Goal: Task Accomplishment & Management: Manage account settings

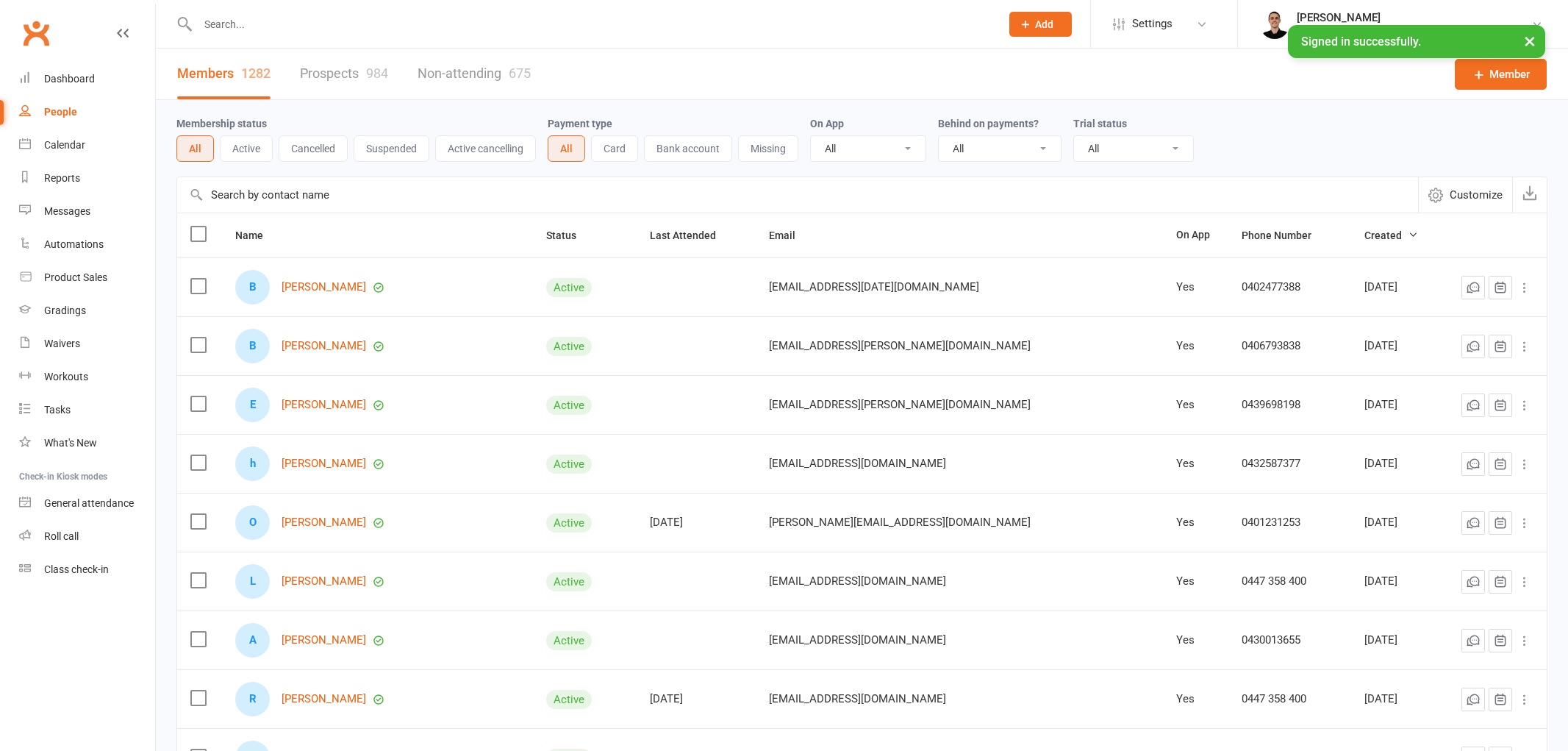
select select "100"
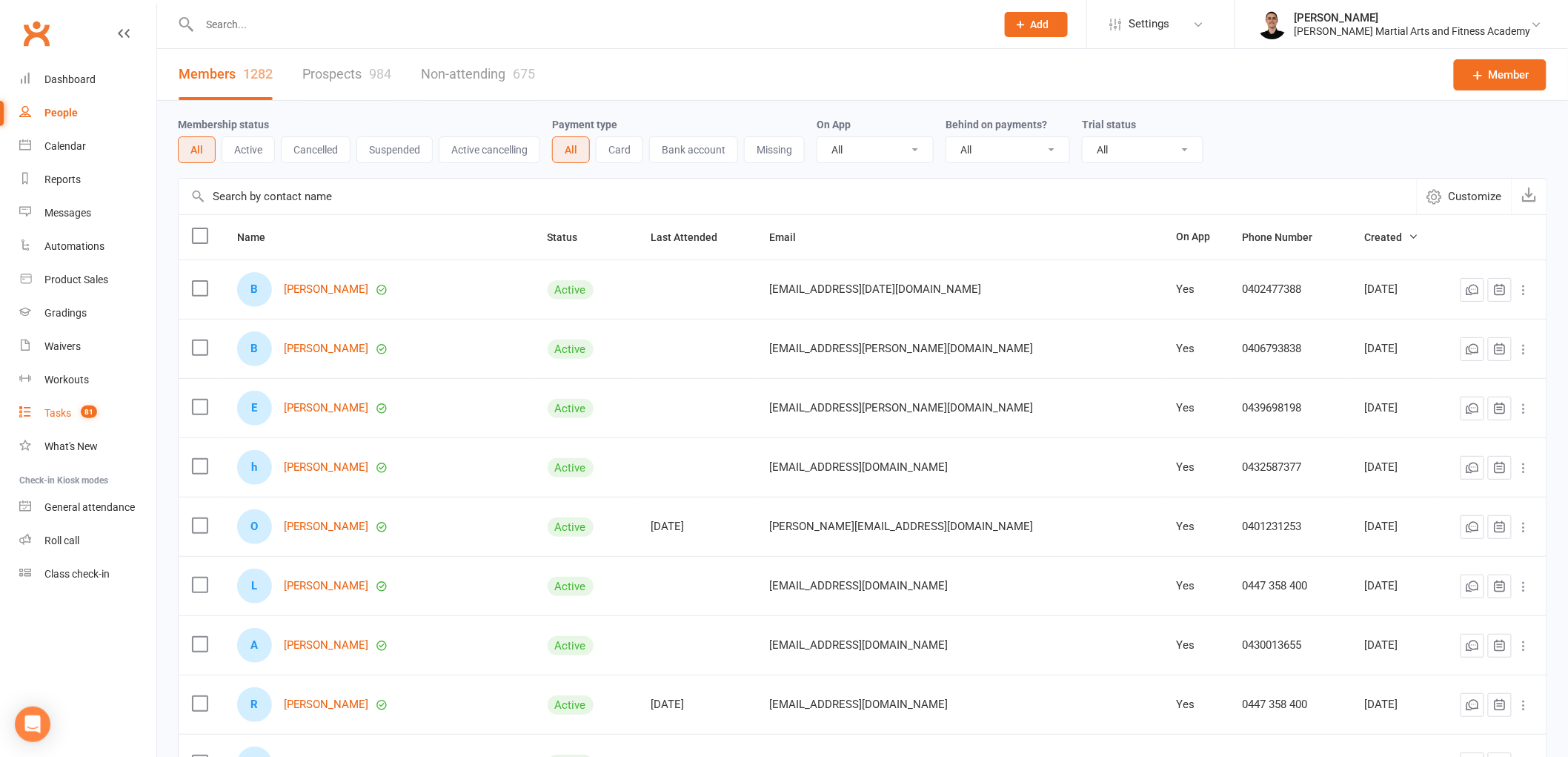
click at [77, 420] on link "Tasks 81" at bounding box center [88, 414] width 137 height 33
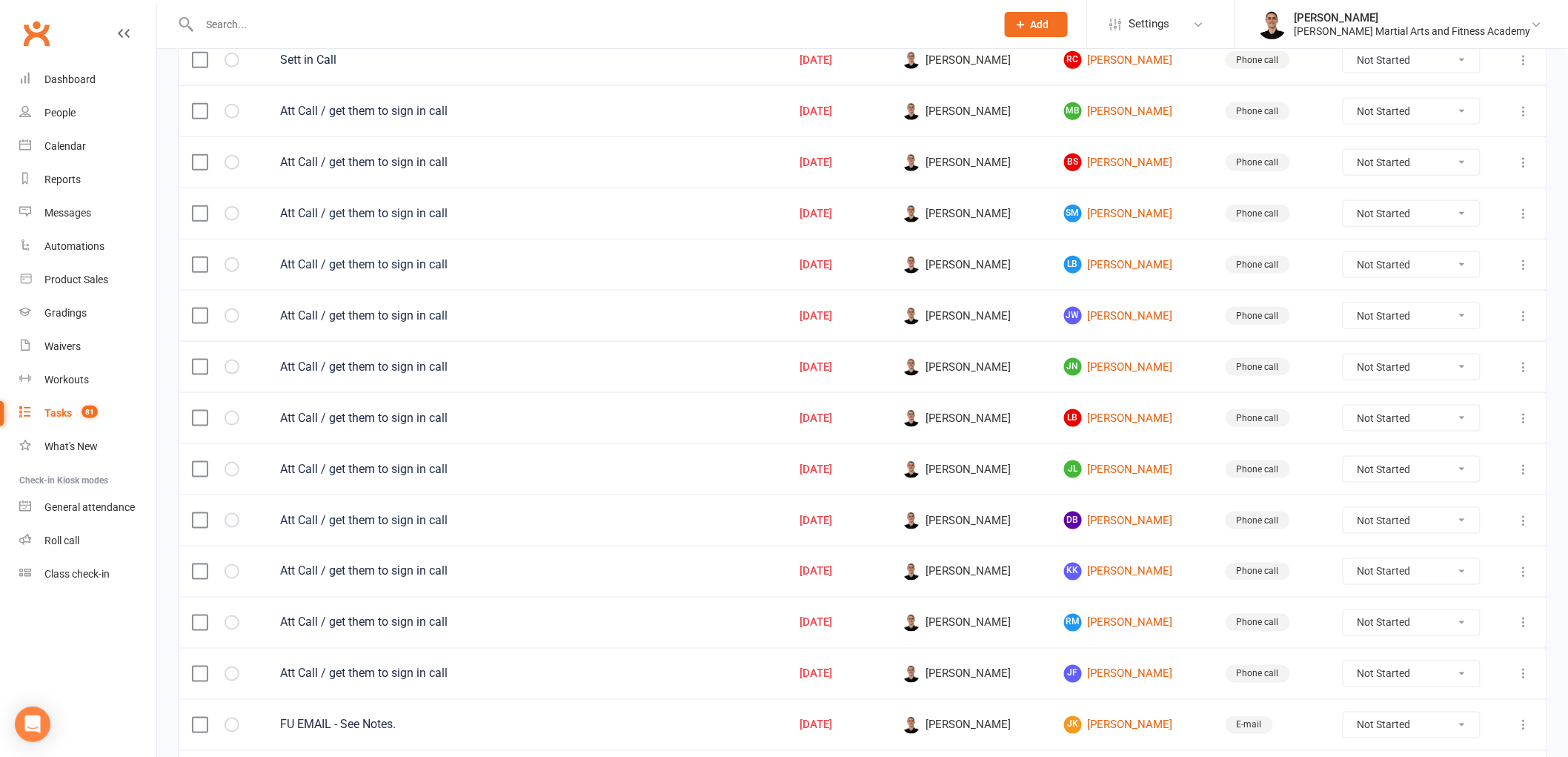
scroll to position [594, 0]
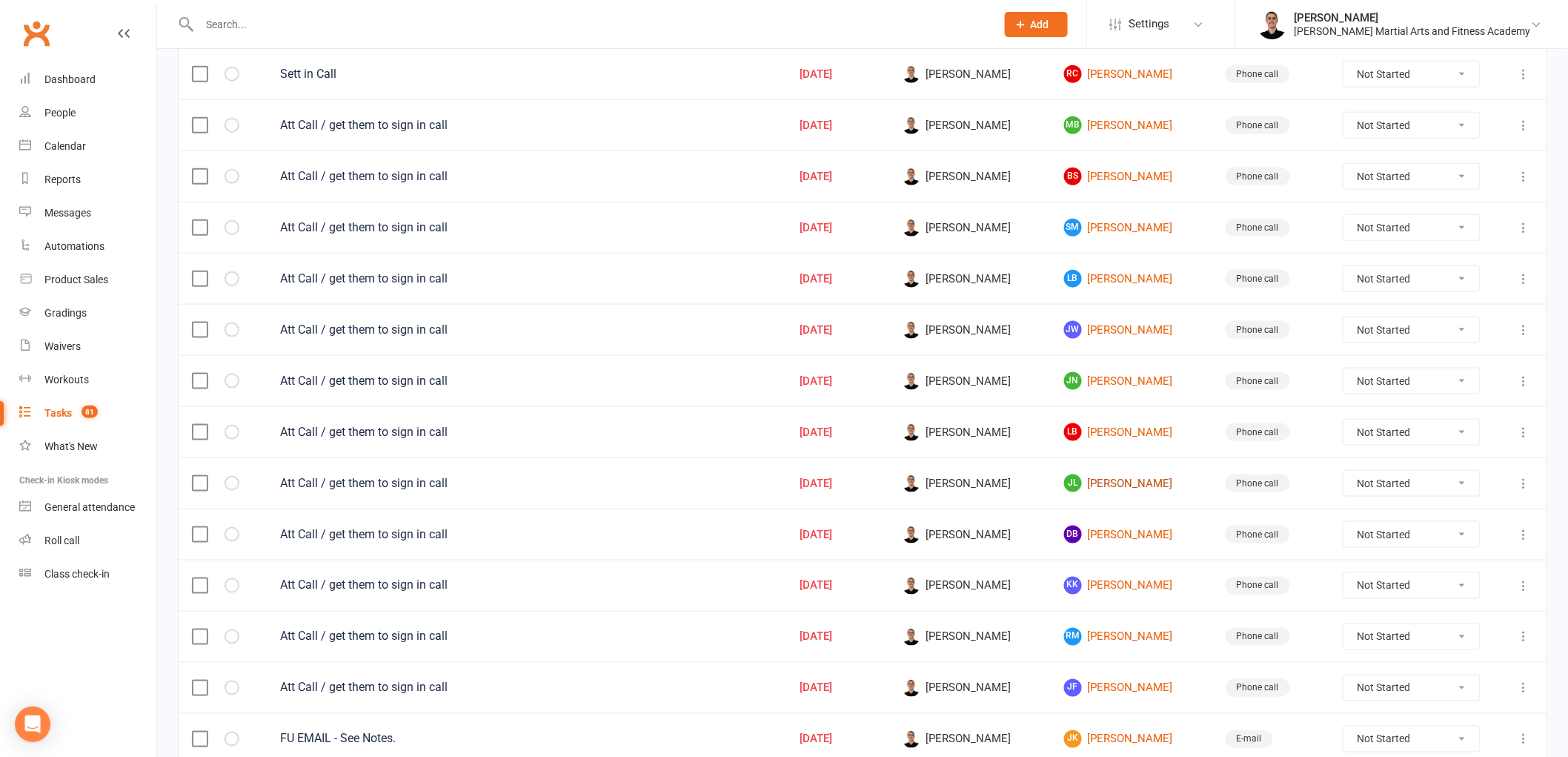
click at [1117, 492] on link "[PERSON_NAME]" at bounding box center [1131, 483] width 135 height 18
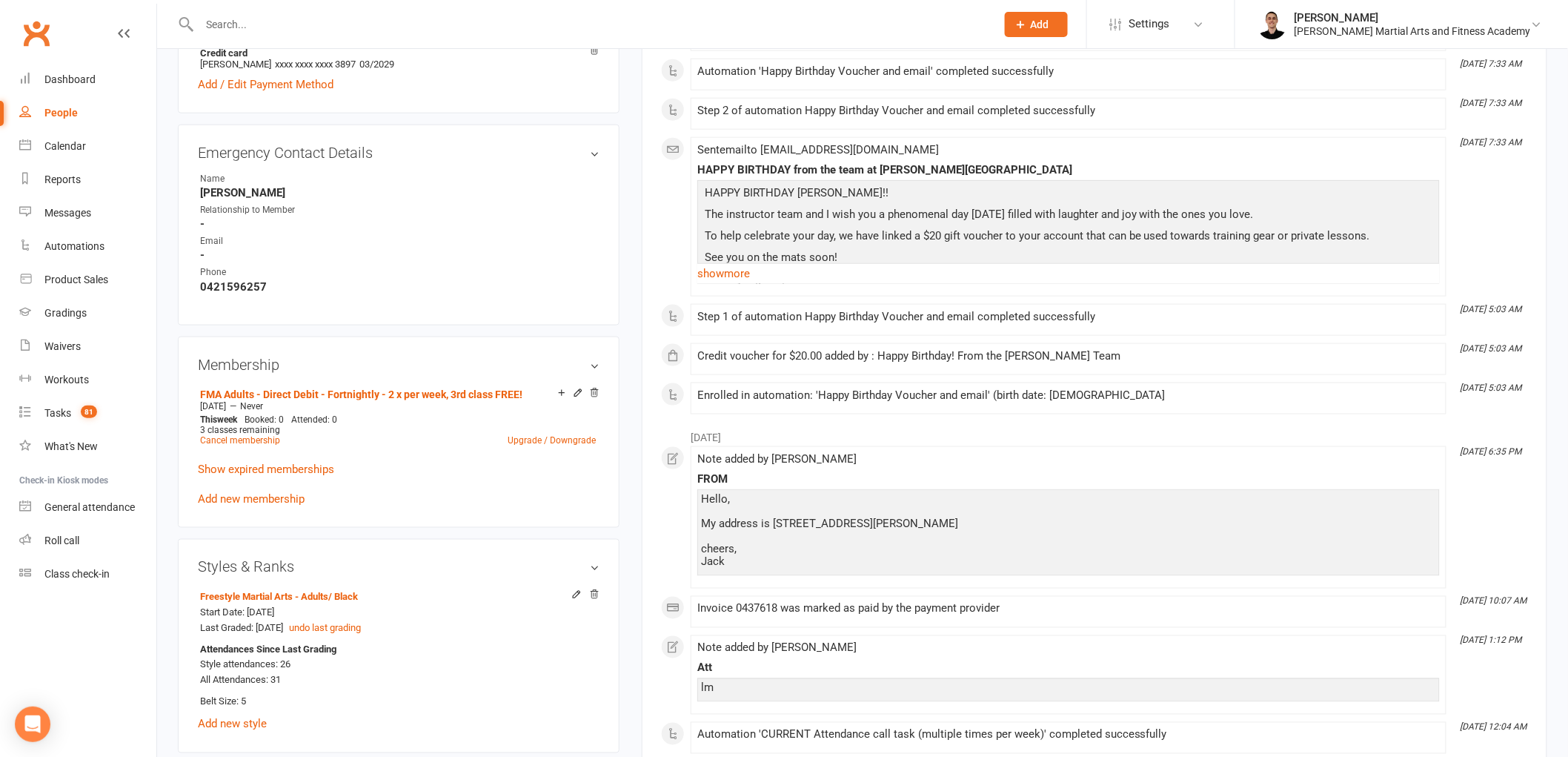
scroll to position [658, 0]
click at [575, 397] on icon at bounding box center [578, 395] width 11 height 11
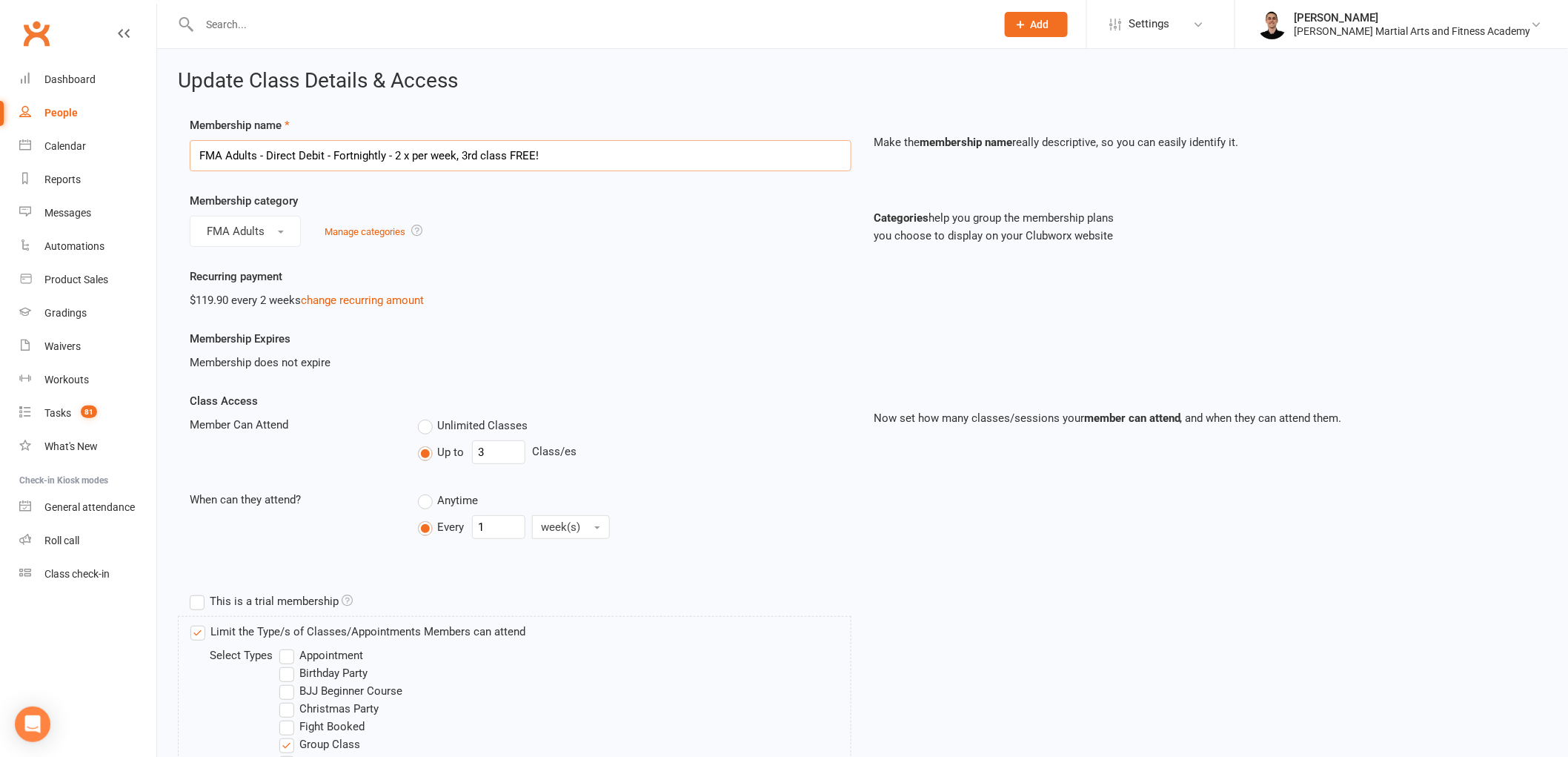
click at [203, 156] on input "FMA Adults - Direct Debit - Fortnightly - 2 x per week, 3rd class FREE!" at bounding box center [521, 155] width 662 height 31
type input "MMA Adults - Direct Debit - Fortnightly - 2 x per week, 3rd class FREE!"
click at [238, 217] on button "FMA Adults" at bounding box center [245, 231] width 111 height 31
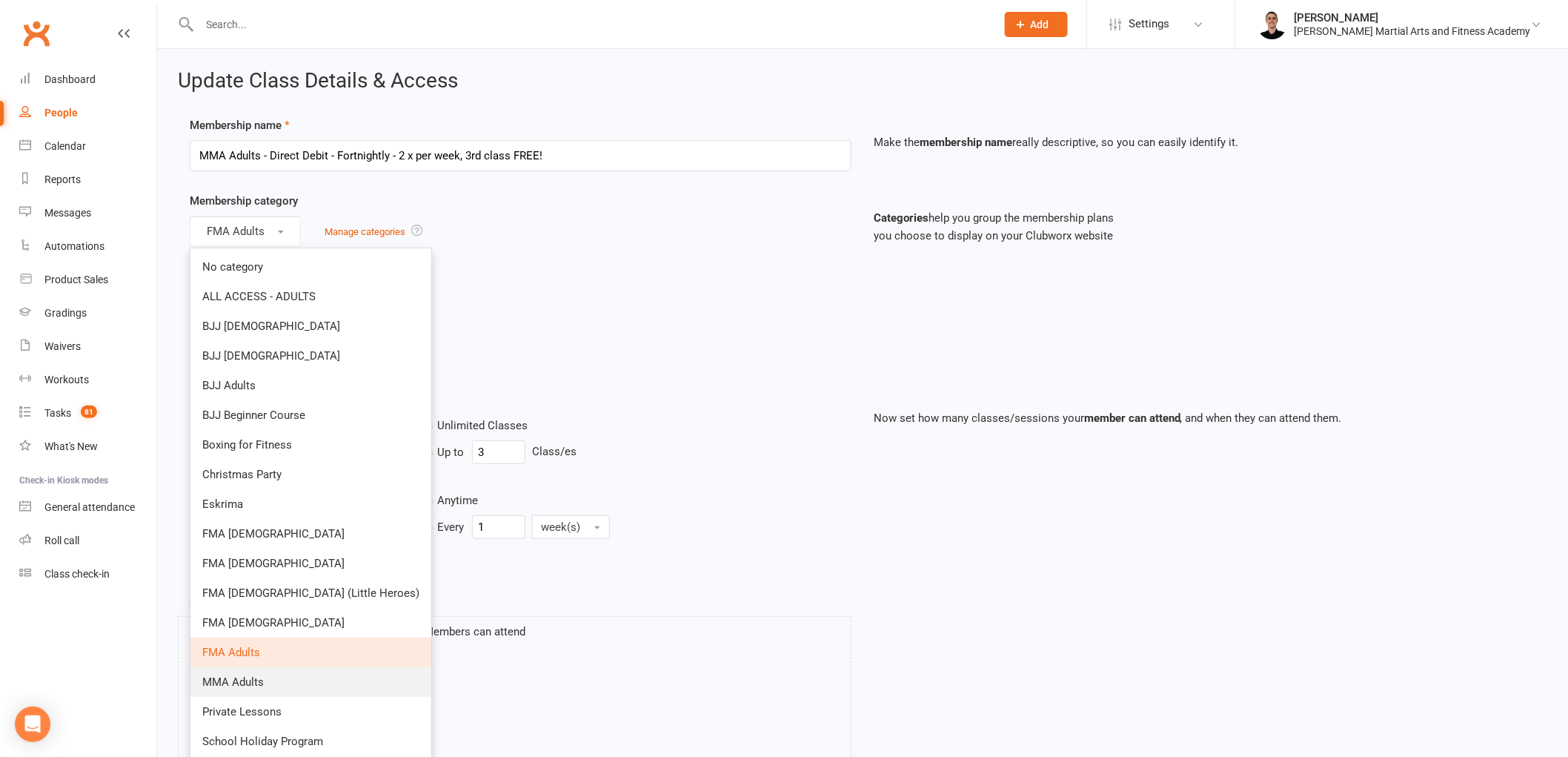
click at [260, 680] on span "MMA Adults" at bounding box center [233, 681] width 62 height 13
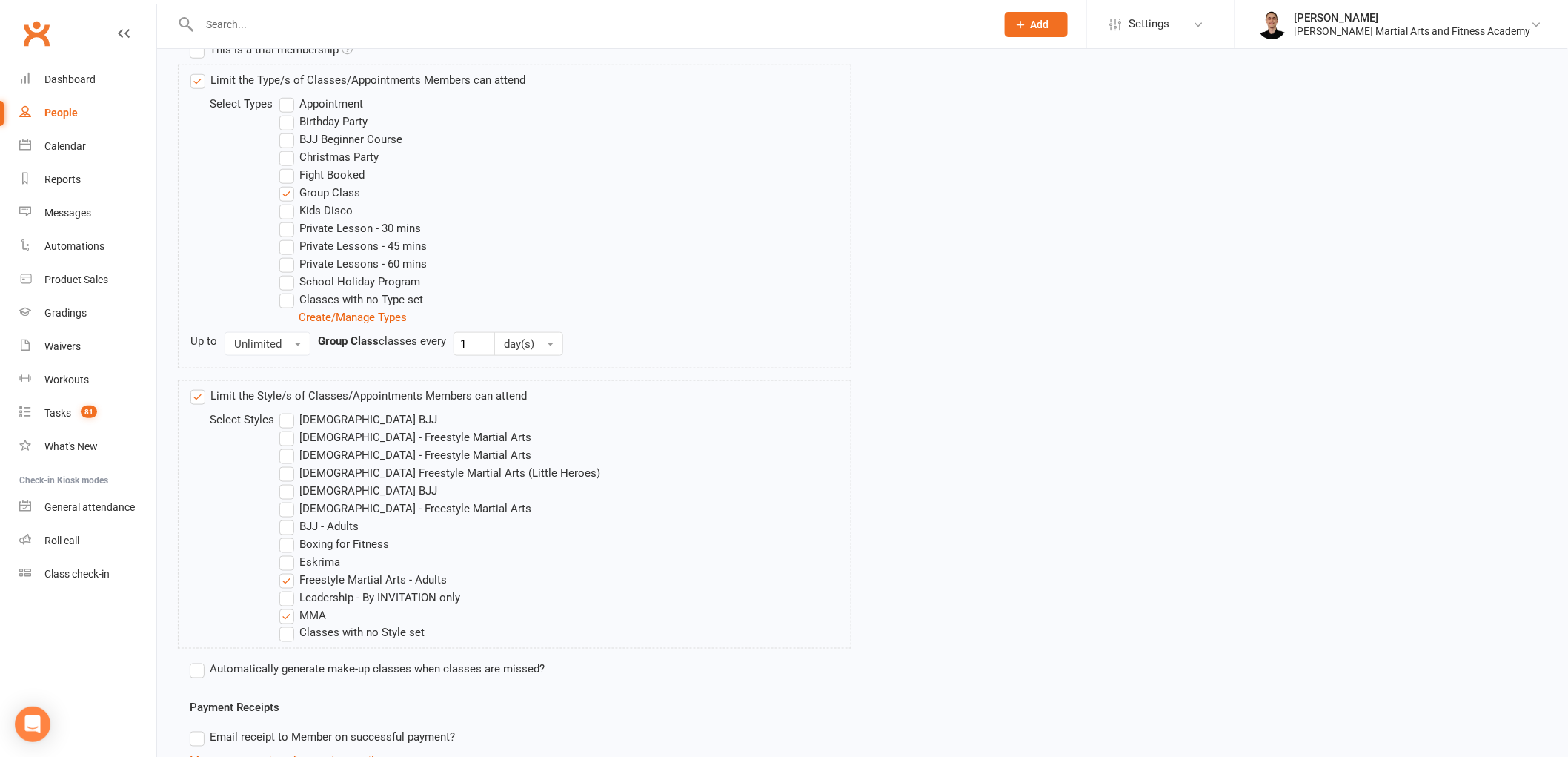
scroll to position [576, 0]
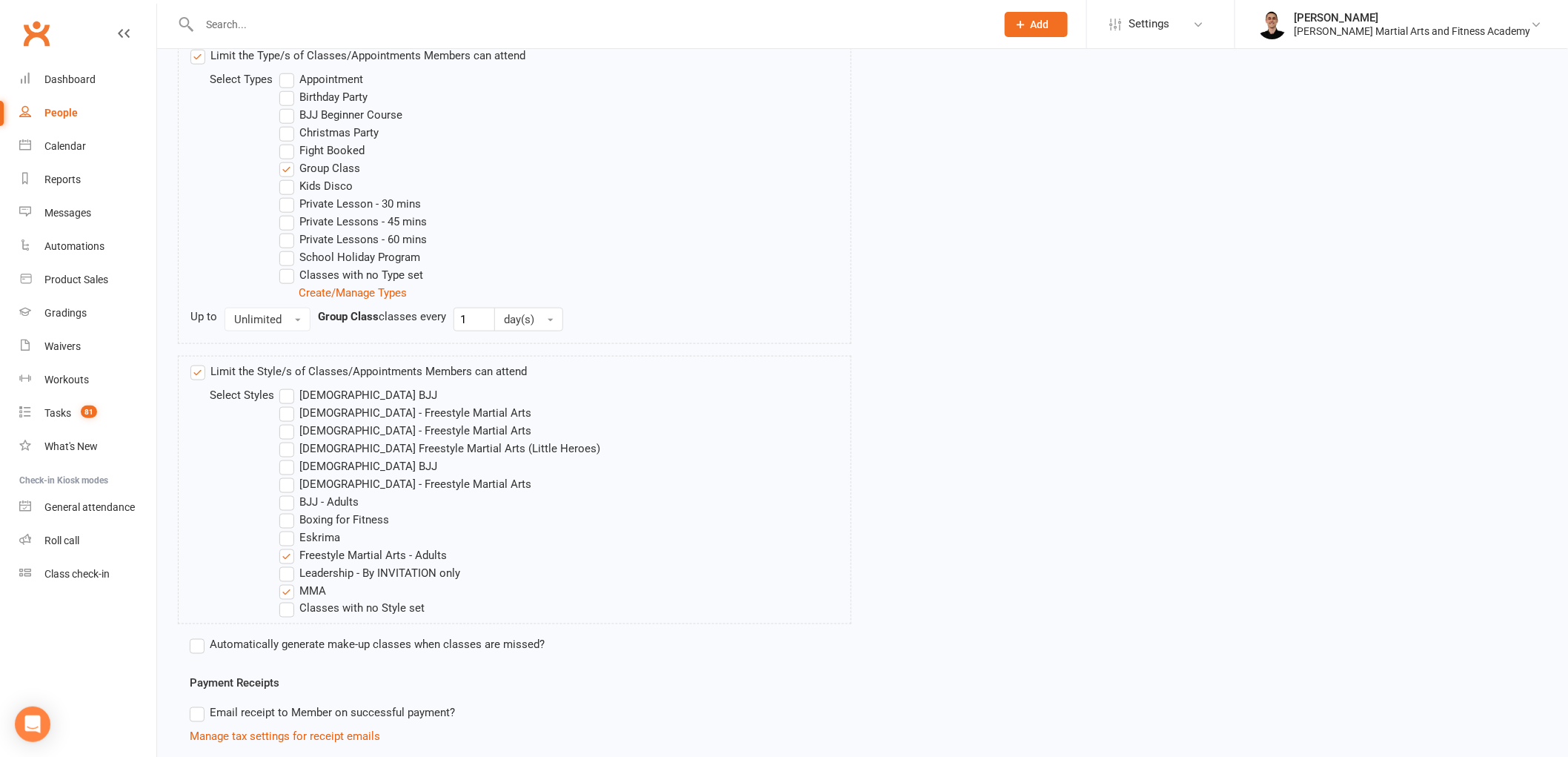
click at [286, 557] on label "Freestyle Martial Arts - Adults" at bounding box center [363, 555] width 167 height 18
click at [286, 547] on input "Freestyle Martial Arts - Adults" at bounding box center [284, 547] width 10 height 0
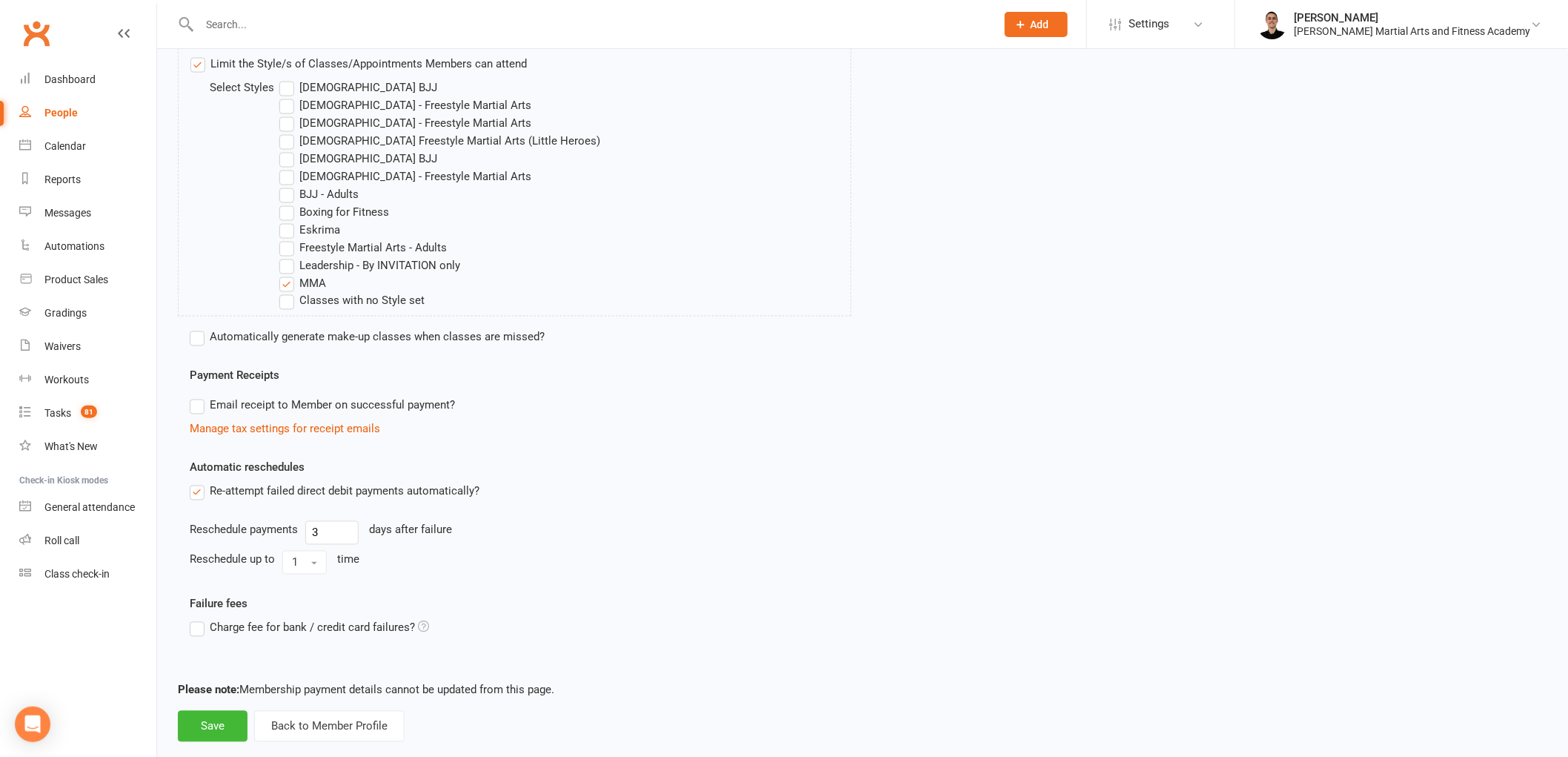
scroll to position [910, 0]
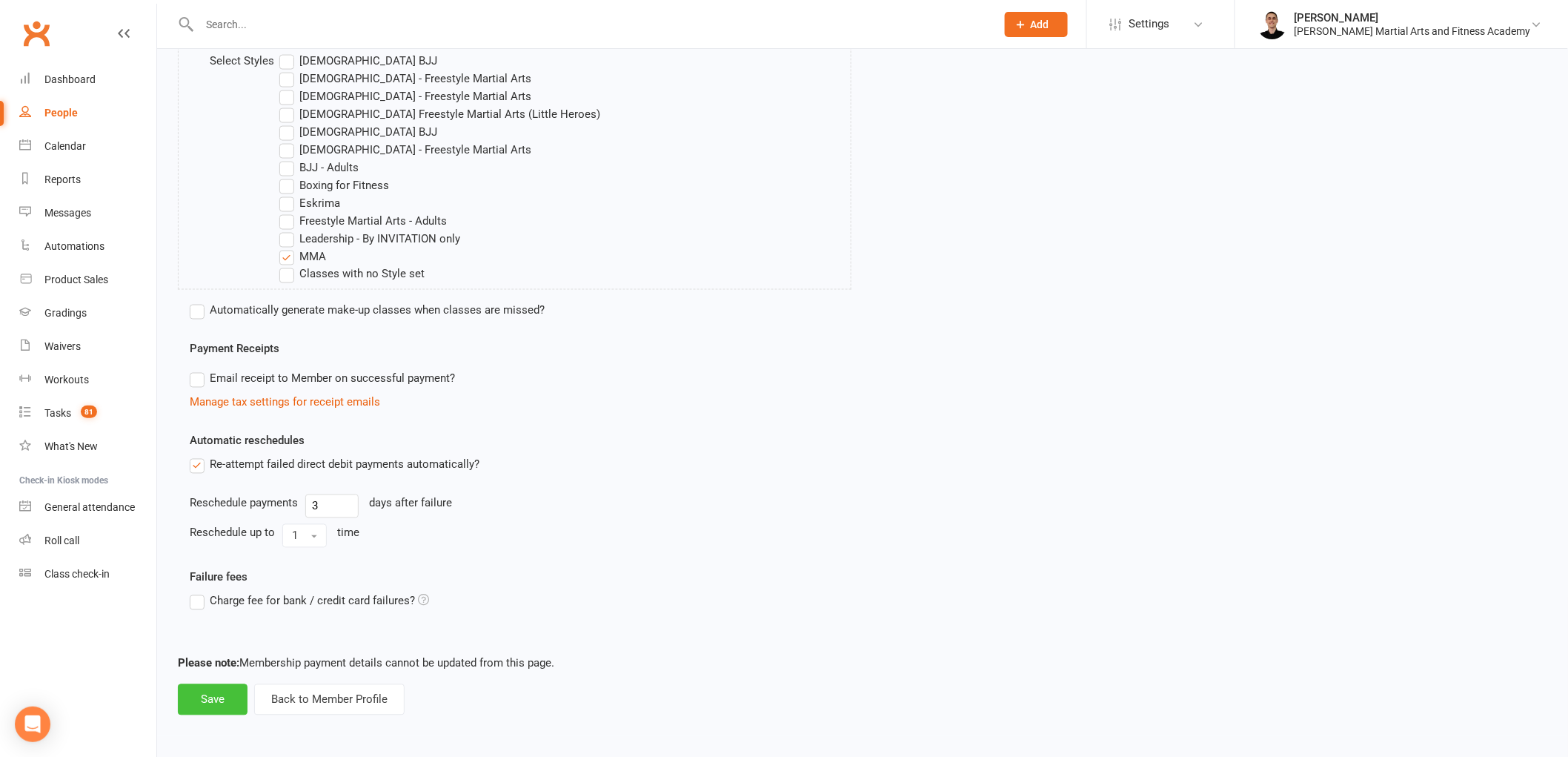
click at [196, 706] on button "Save" at bounding box center [212, 699] width 70 height 31
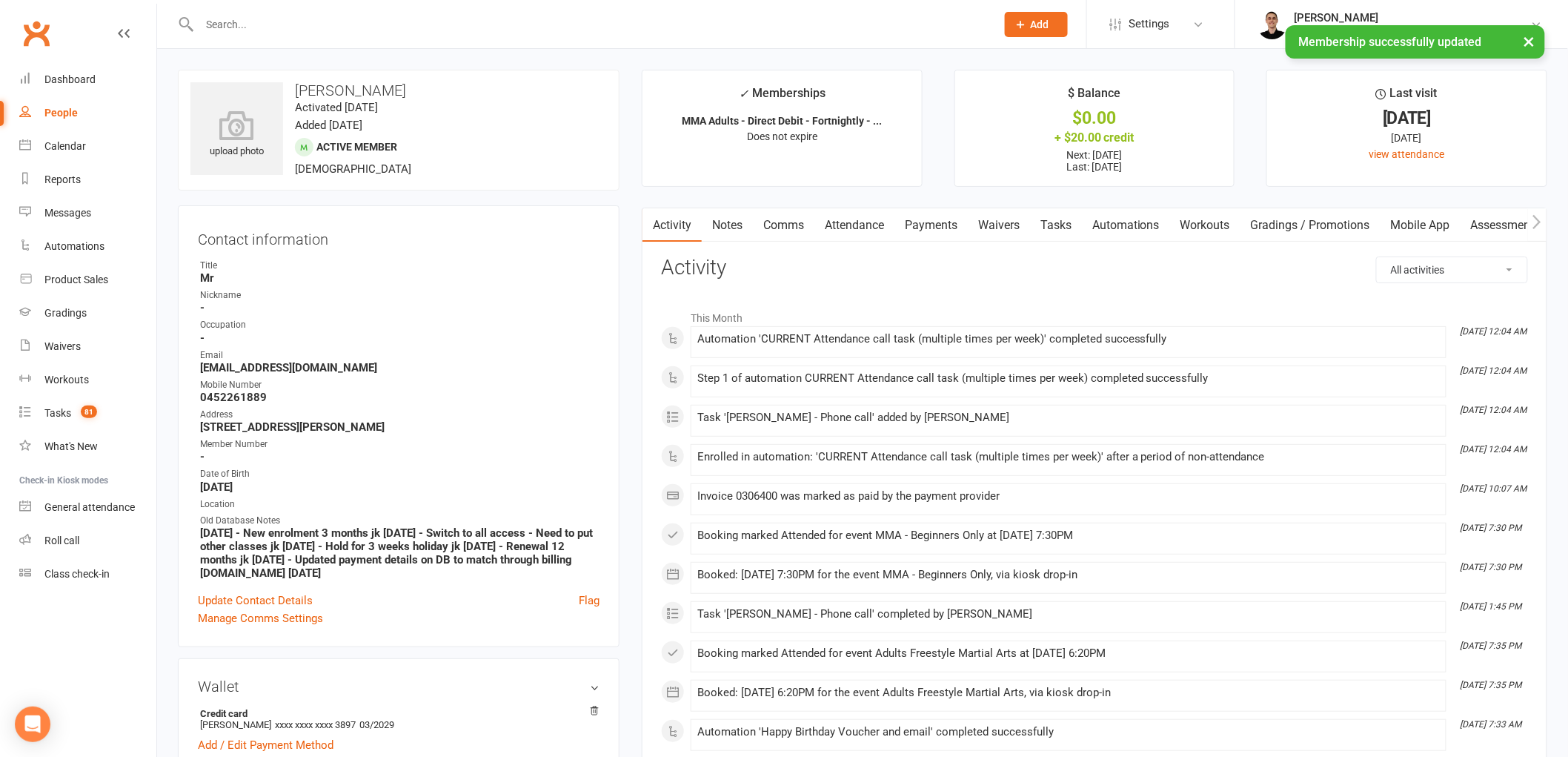
click at [936, 228] on link "Payments" at bounding box center [931, 225] width 73 height 34
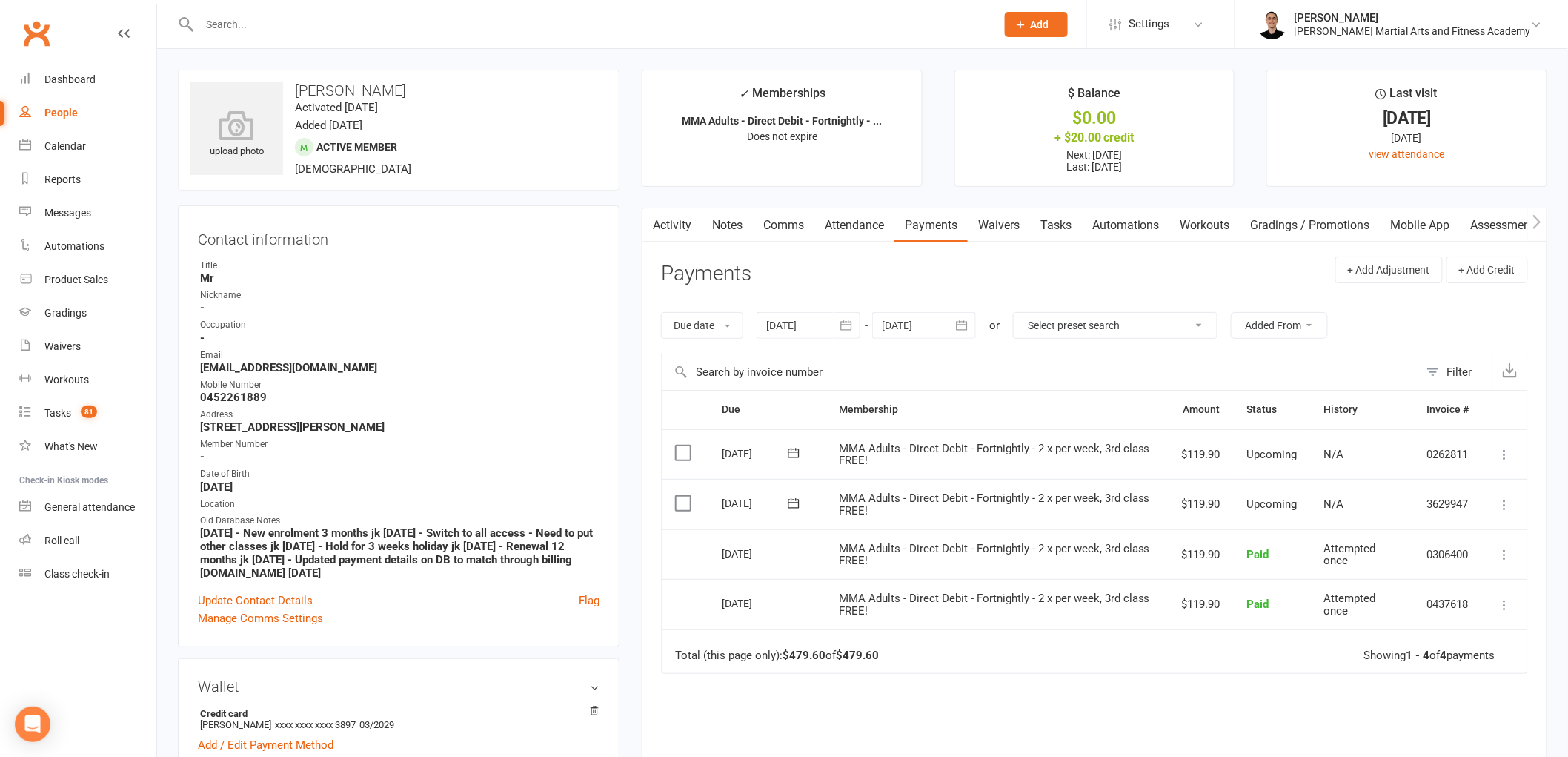
click at [834, 218] on link "Attendance" at bounding box center [854, 225] width 80 height 34
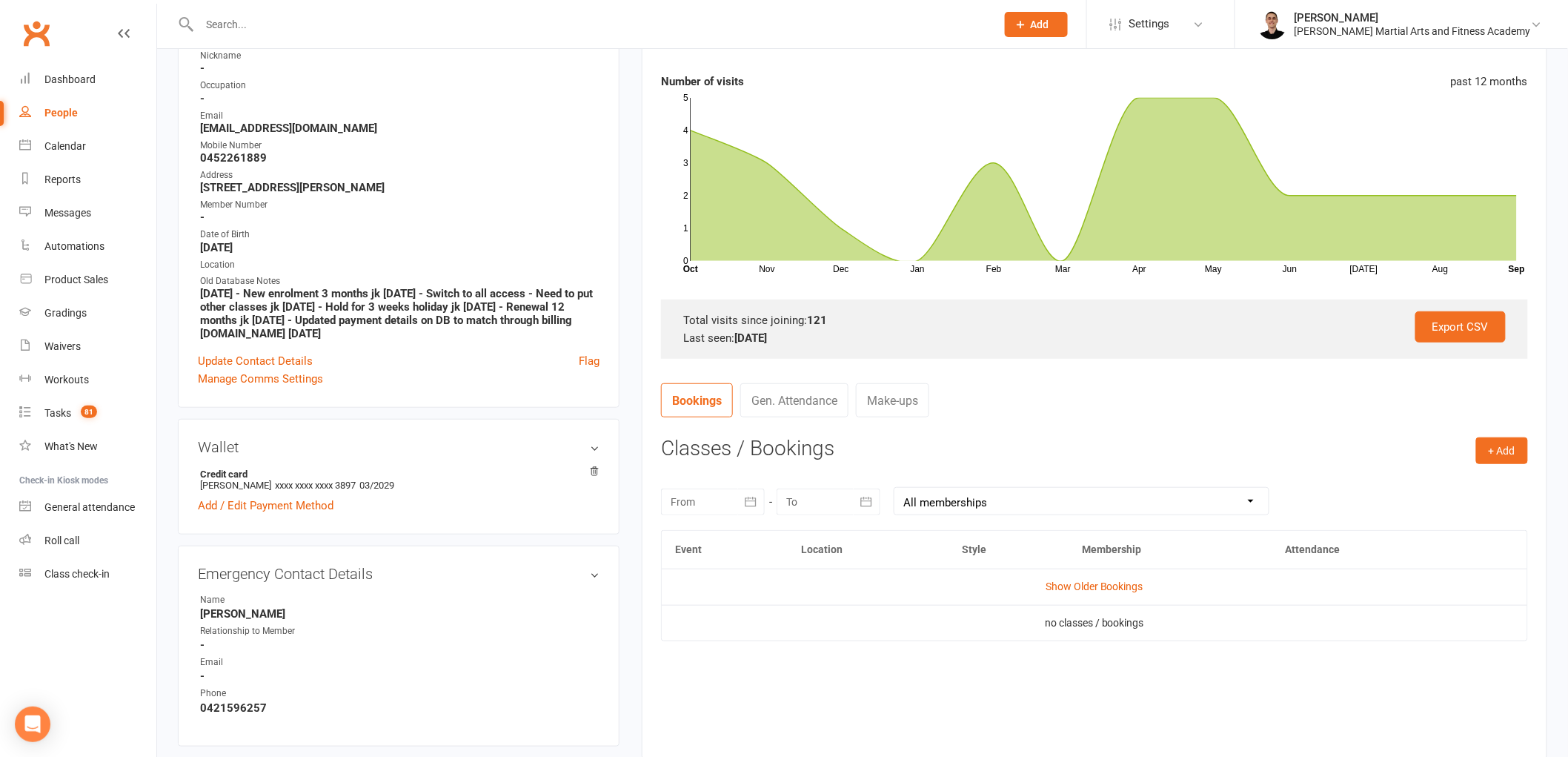
scroll to position [246, 0]
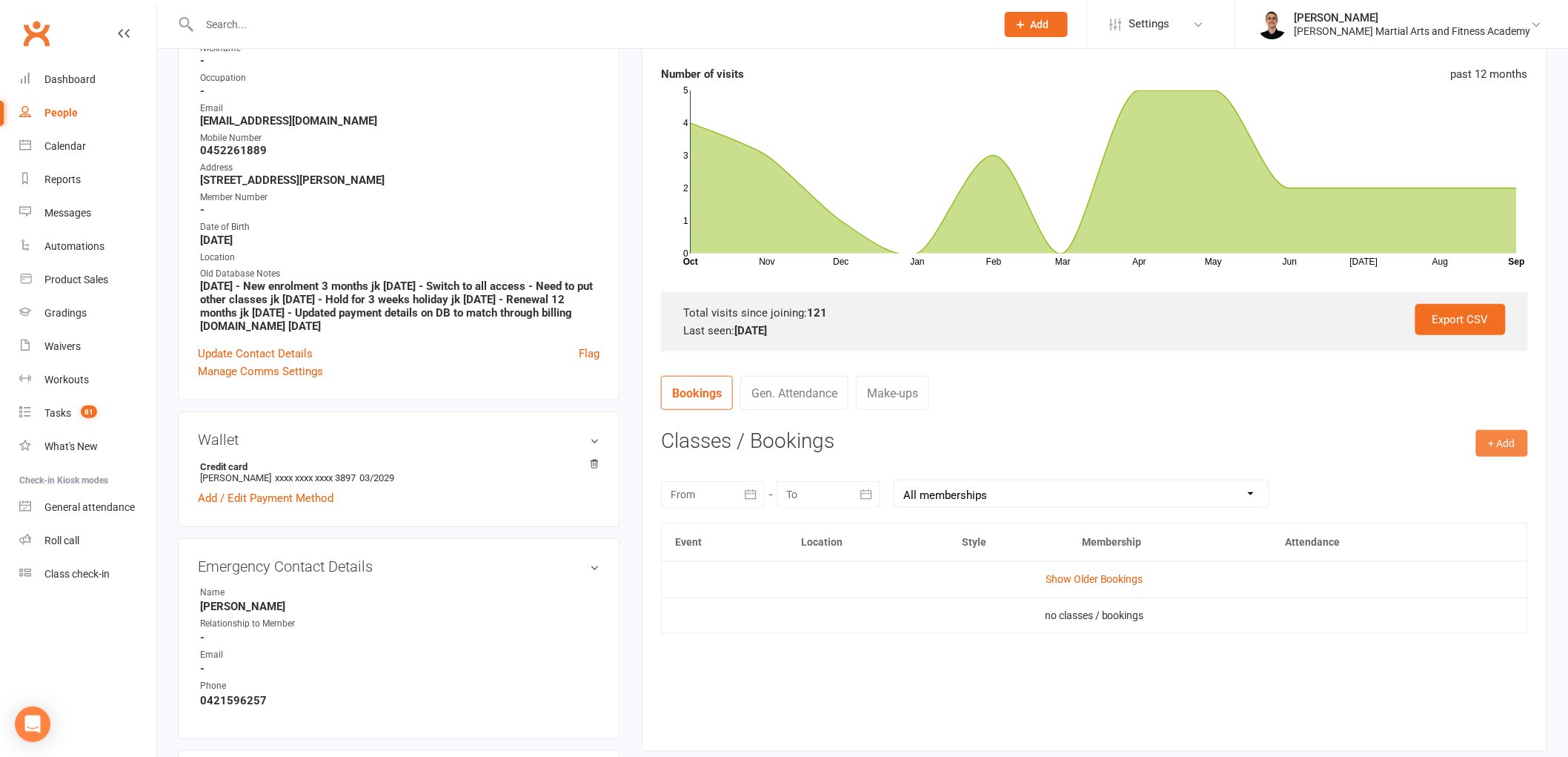
click at [1486, 437] on button "+ Add" at bounding box center [1502, 443] width 52 height 26
click at [1409, 472] on link "Book Event" at bounding box center [1454, 477] width 147 height 30
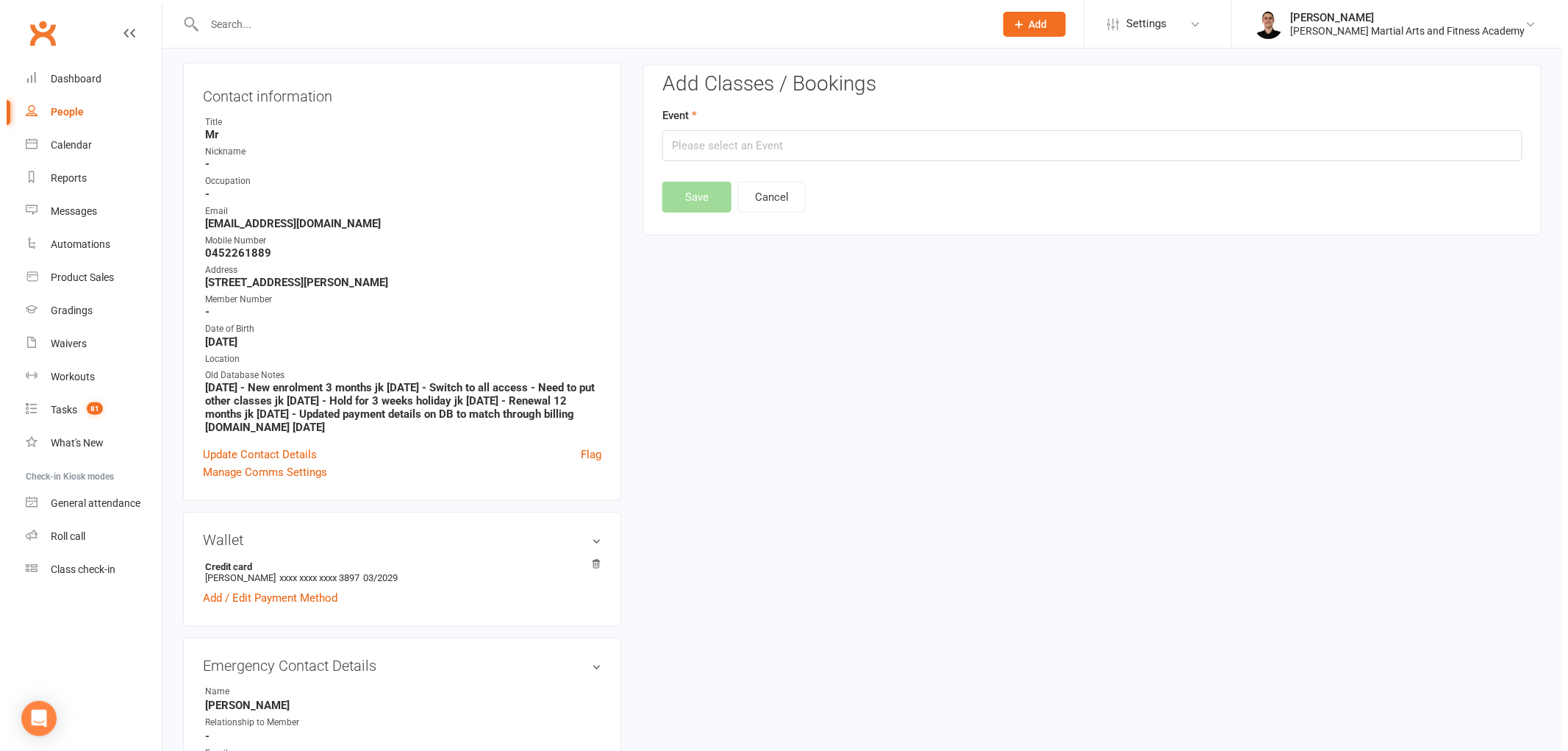
scroll to position [133, 0]
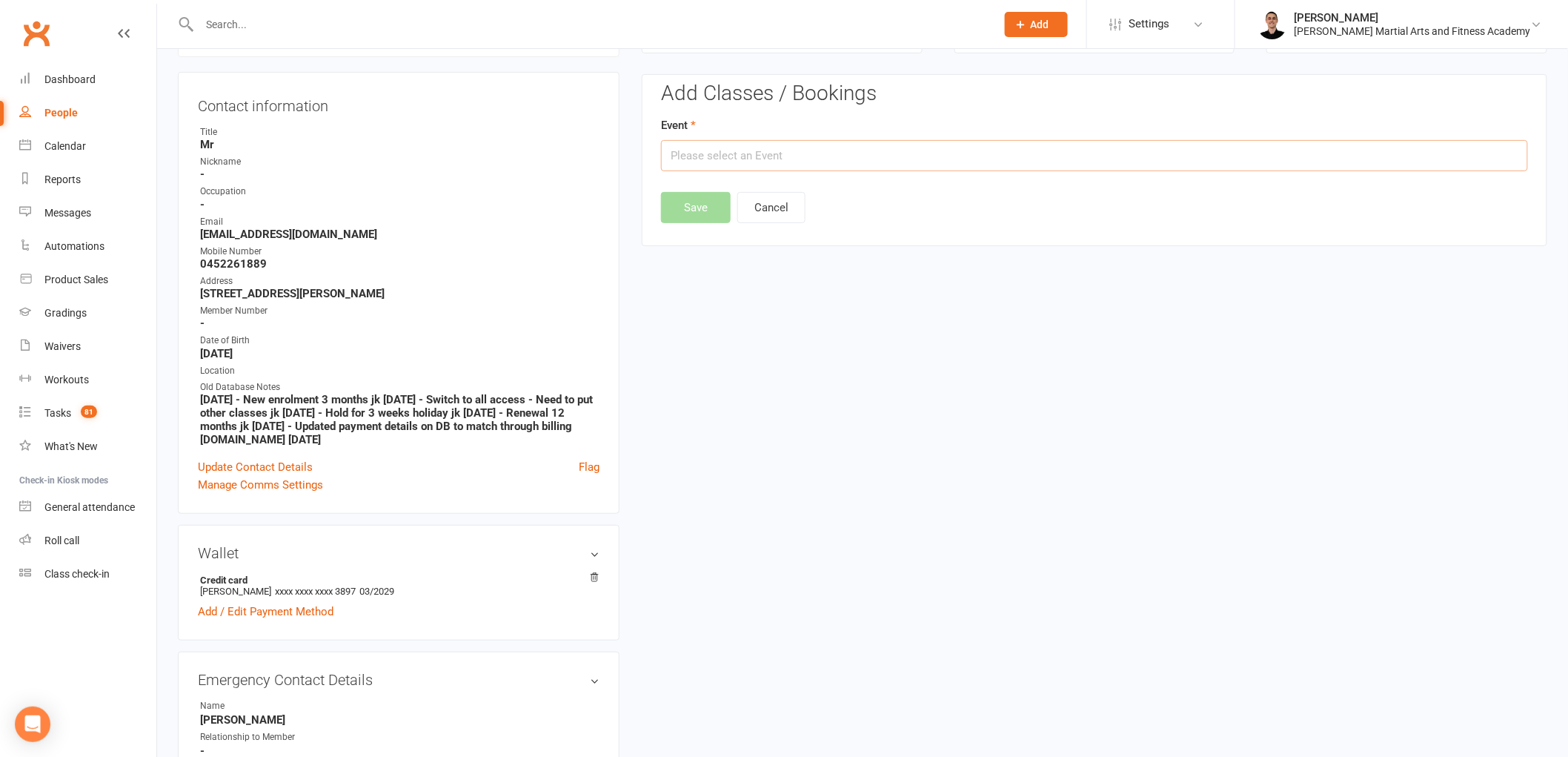
click at [951, 172] on input "text" at bounding box center [1094, 155] width 867 height 31
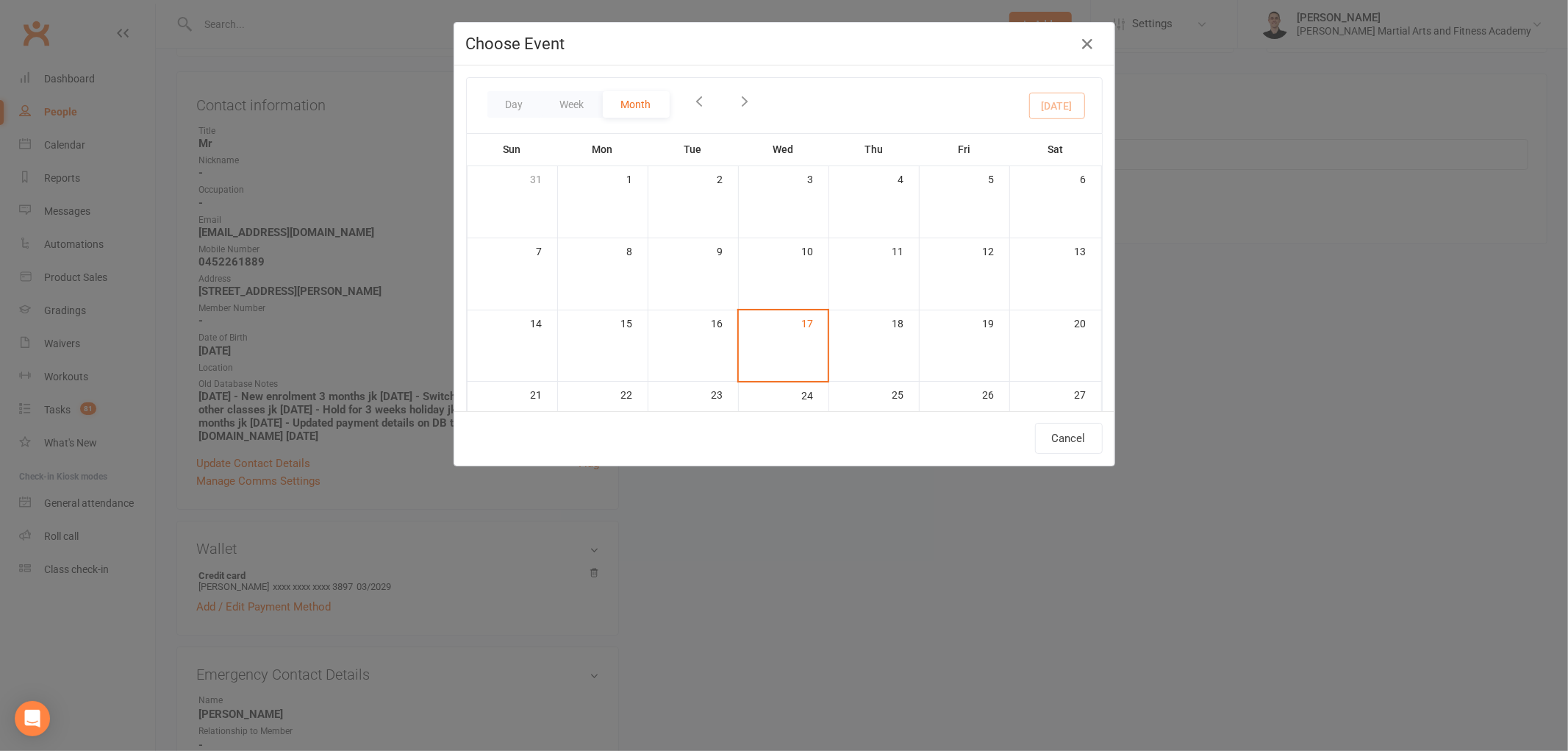
click at [945, 166] on div "5" at bounding box center [965, 188] width 90 height 45
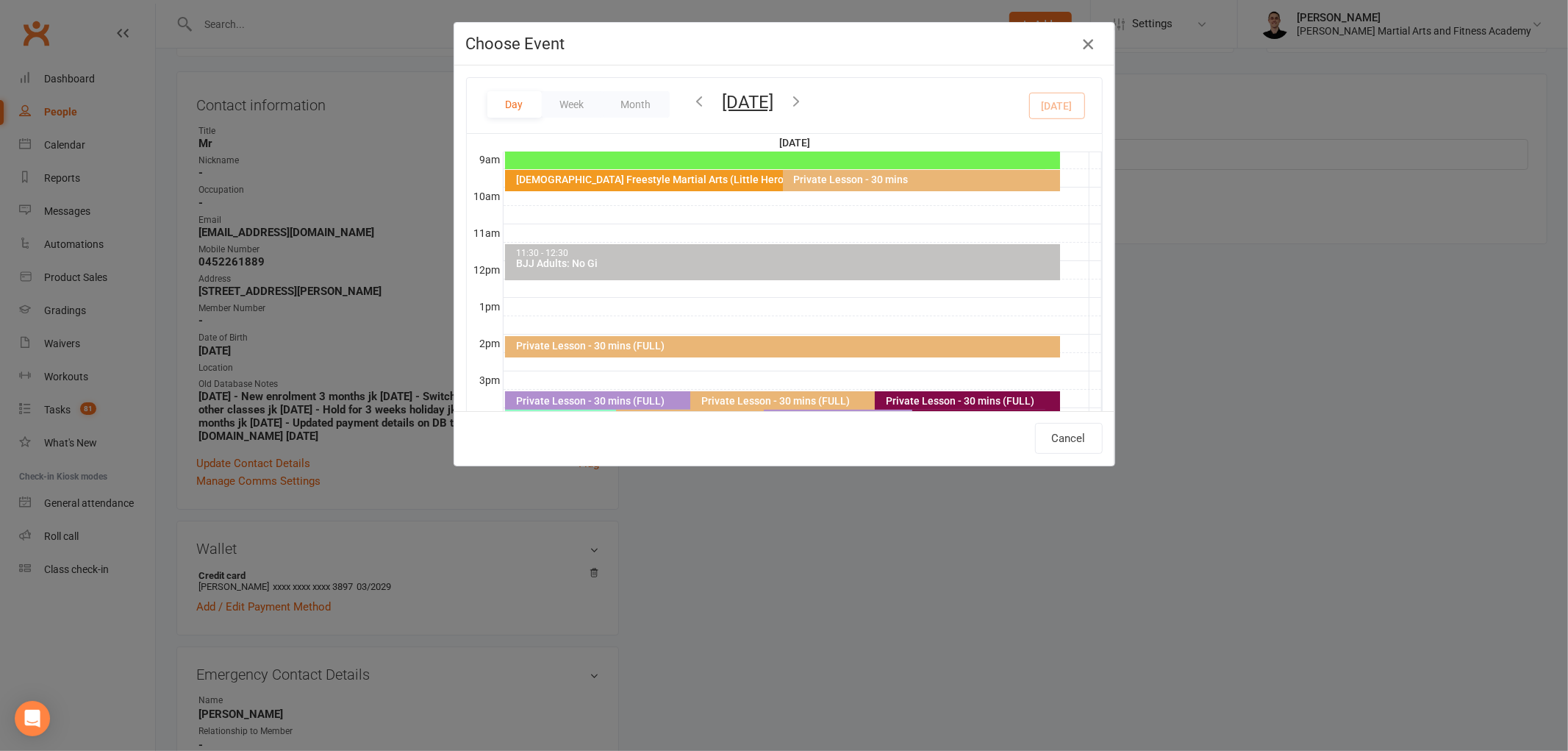
click at [1079, 47] on icon "button" at bounding box center [1088, 44] width 17 height 17
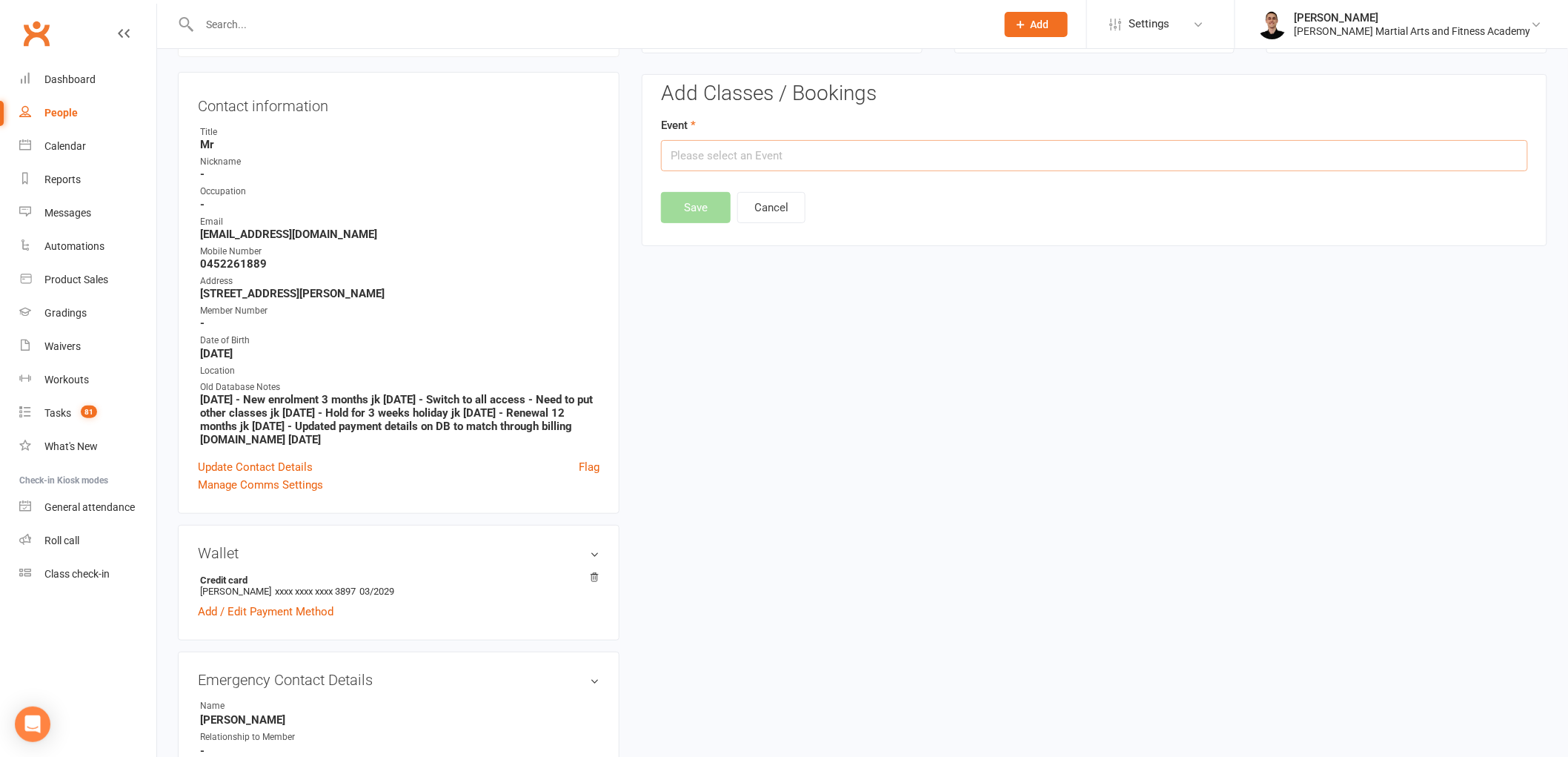
click at [964, 160] on input "text" at bounding box center [1094, 155] width 867 height 31
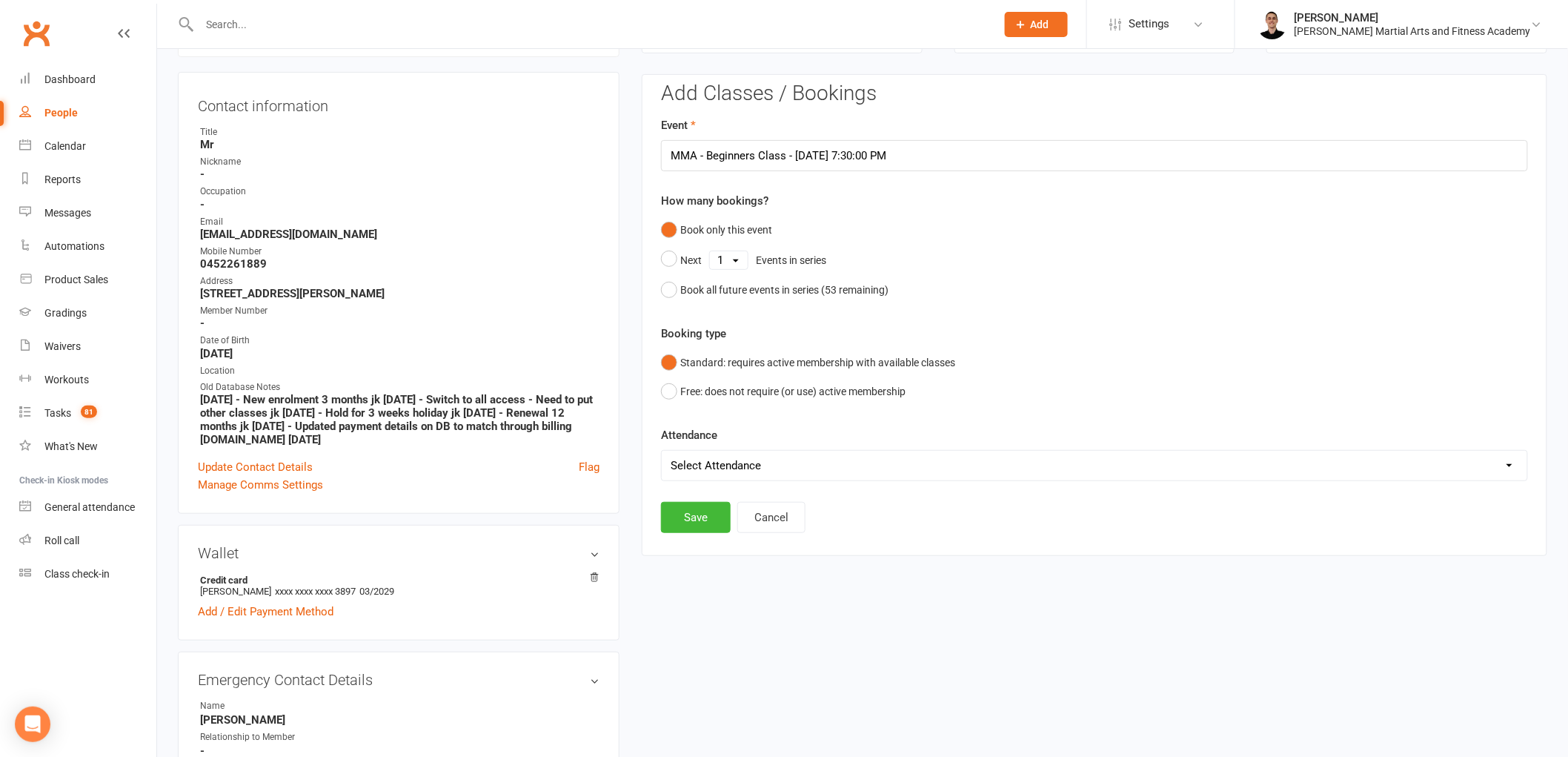
click at [717, 470] on select "Select Attendance Attended Absent" at bounding box center [1095, 466] width 866 height 30
click at [773, 151] on input "MMA - Beginners Class - [DATE] 7:30:00 PM" at bounding box center [1094, 155] width 867 height 31
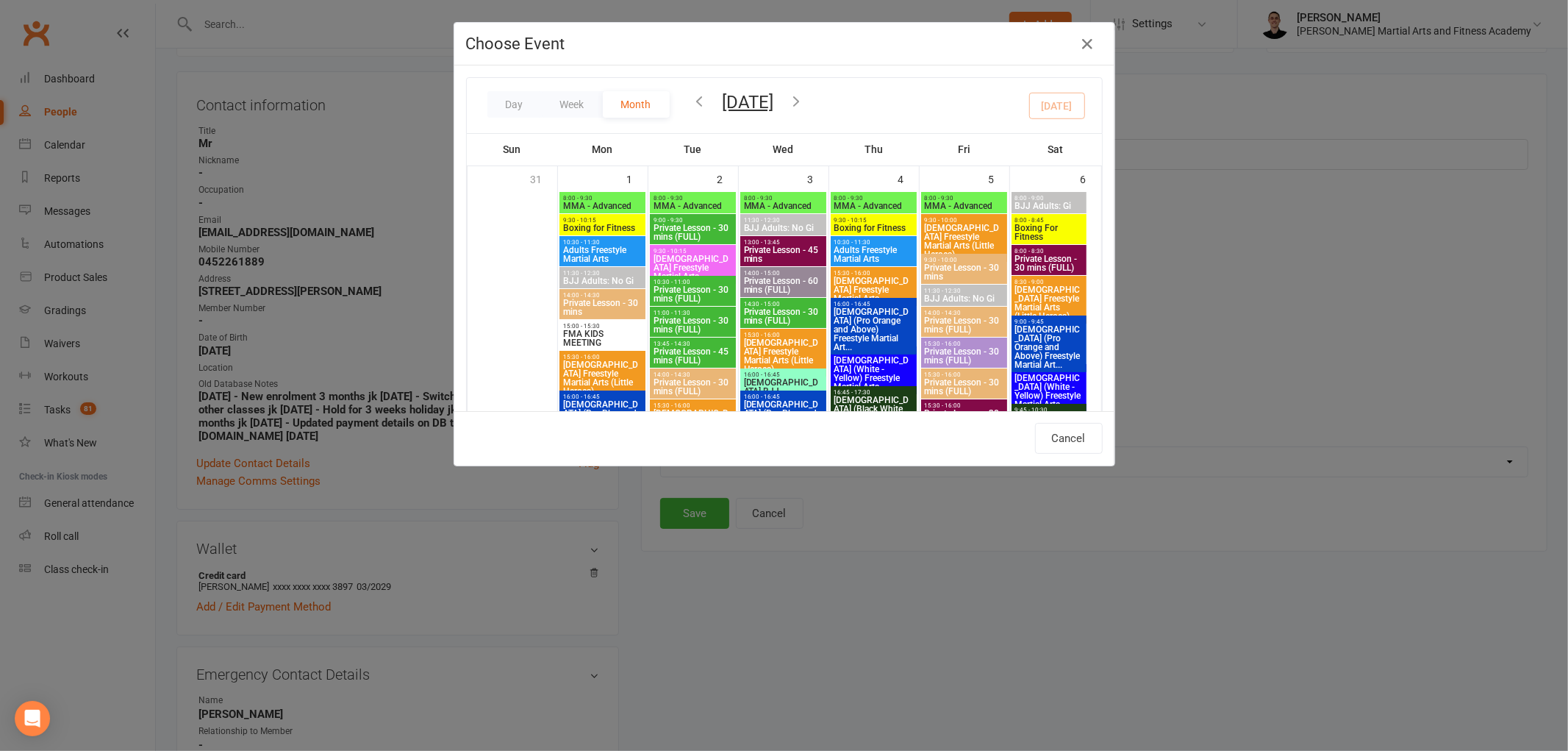
type input "MMA - Beginners Only - [DATE] 7:30:00 PM"
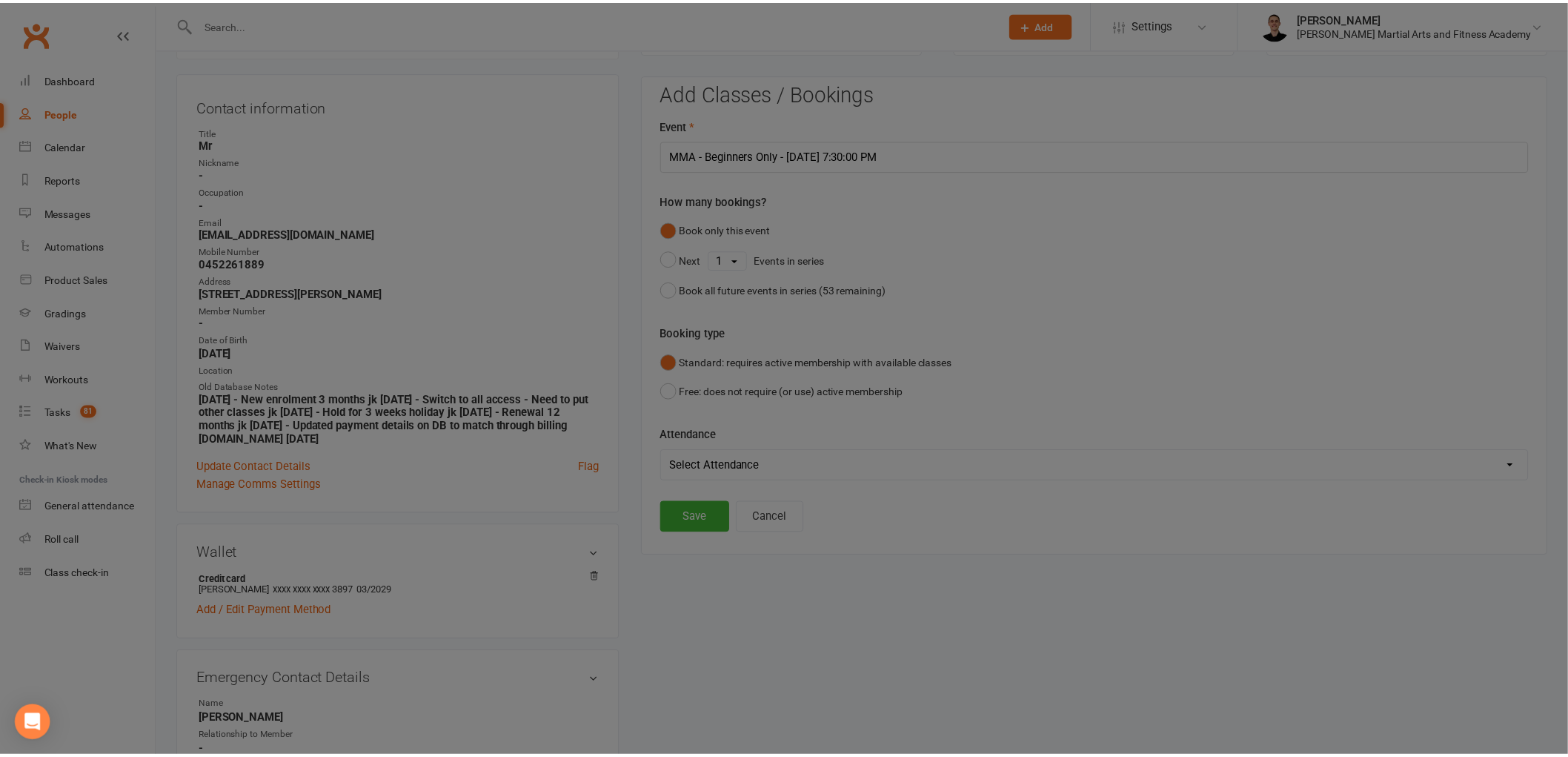
scroll to position [2224, 0]
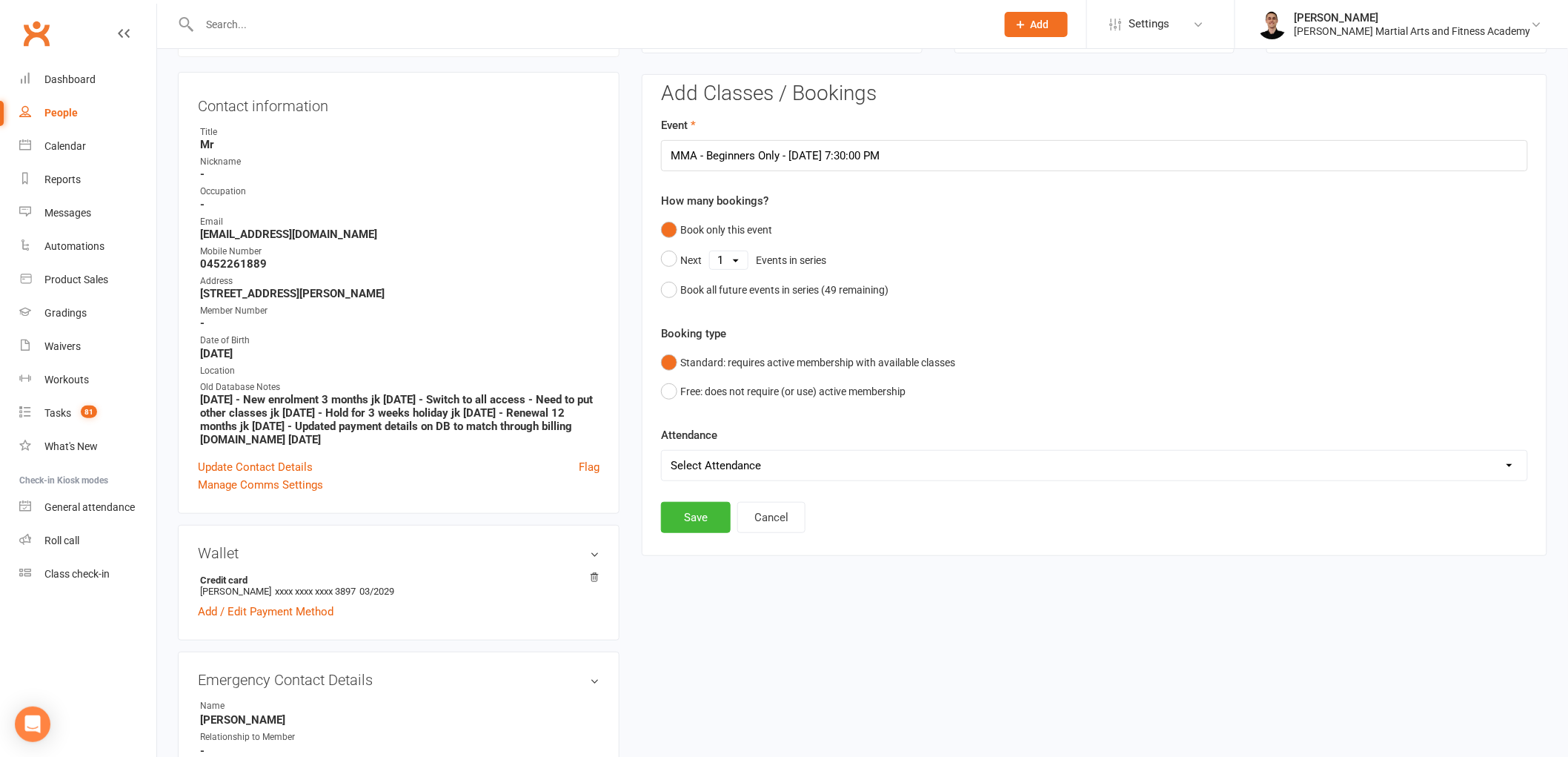
click at [722, 469] on select "Select Attendance Attended Absent" at bounding box center [1095, 466] width 866 height 30
select select "0"
click at [662, 451] on select "Select Attendance Attended Absent" at bounding box center [1095, 466] width 866 height 30
click at [708, 513] on button "Save" at bounding box center [695, 517] width 70 height 31
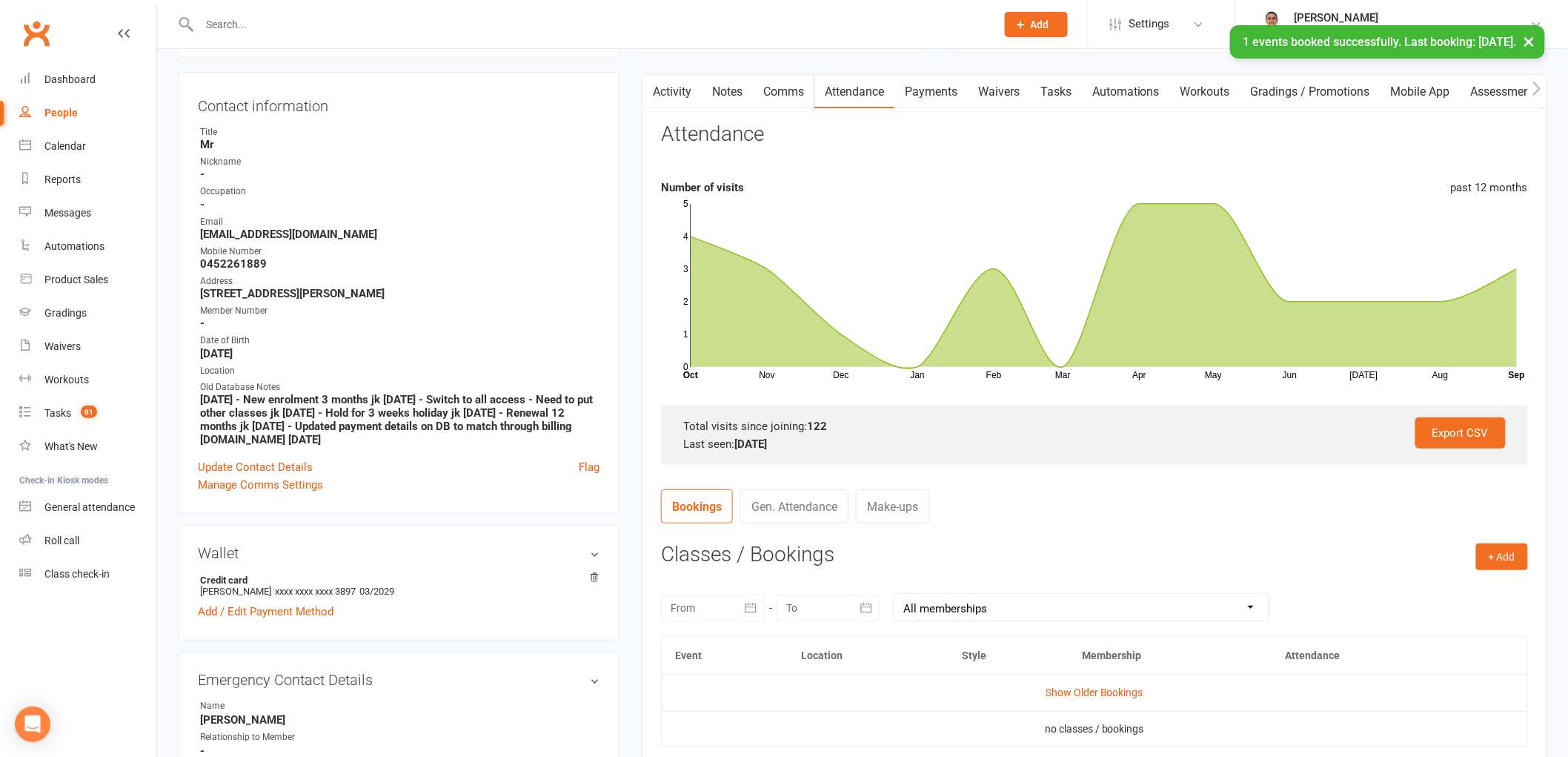
click at [1052, 87] on link "Tasks" at bounding box center [1056, 92] width 52 height 34
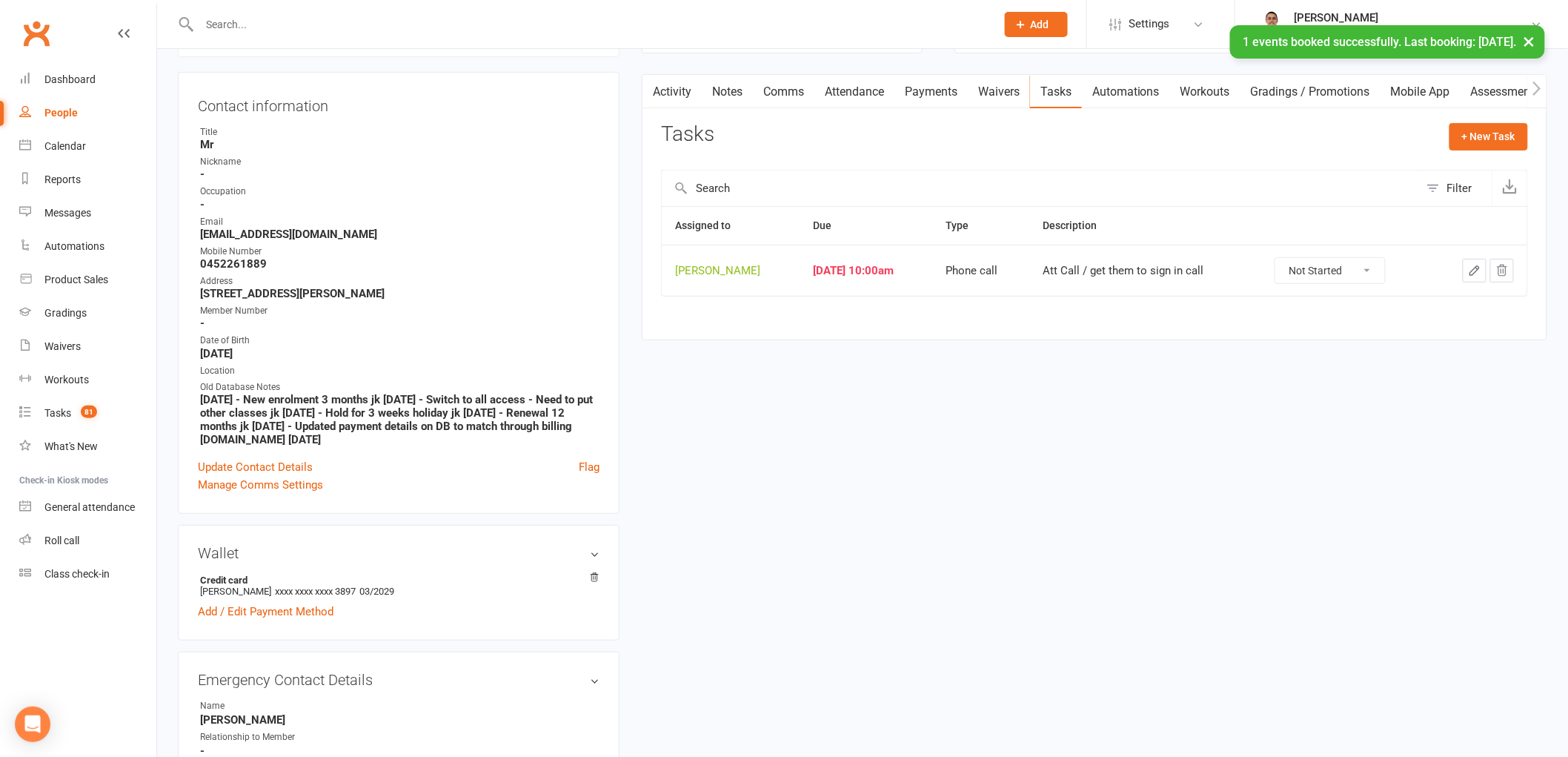
click at [1305, 262] on select "Not Started In Progress Waiting Complete" at bounding box center [1330, 270] width 110 height 26
click at [1285, 259] on select "Not Started In Progress Waiting Complete" at bounding box center [1330, 270] width 110 height 26
select select "unstarted"
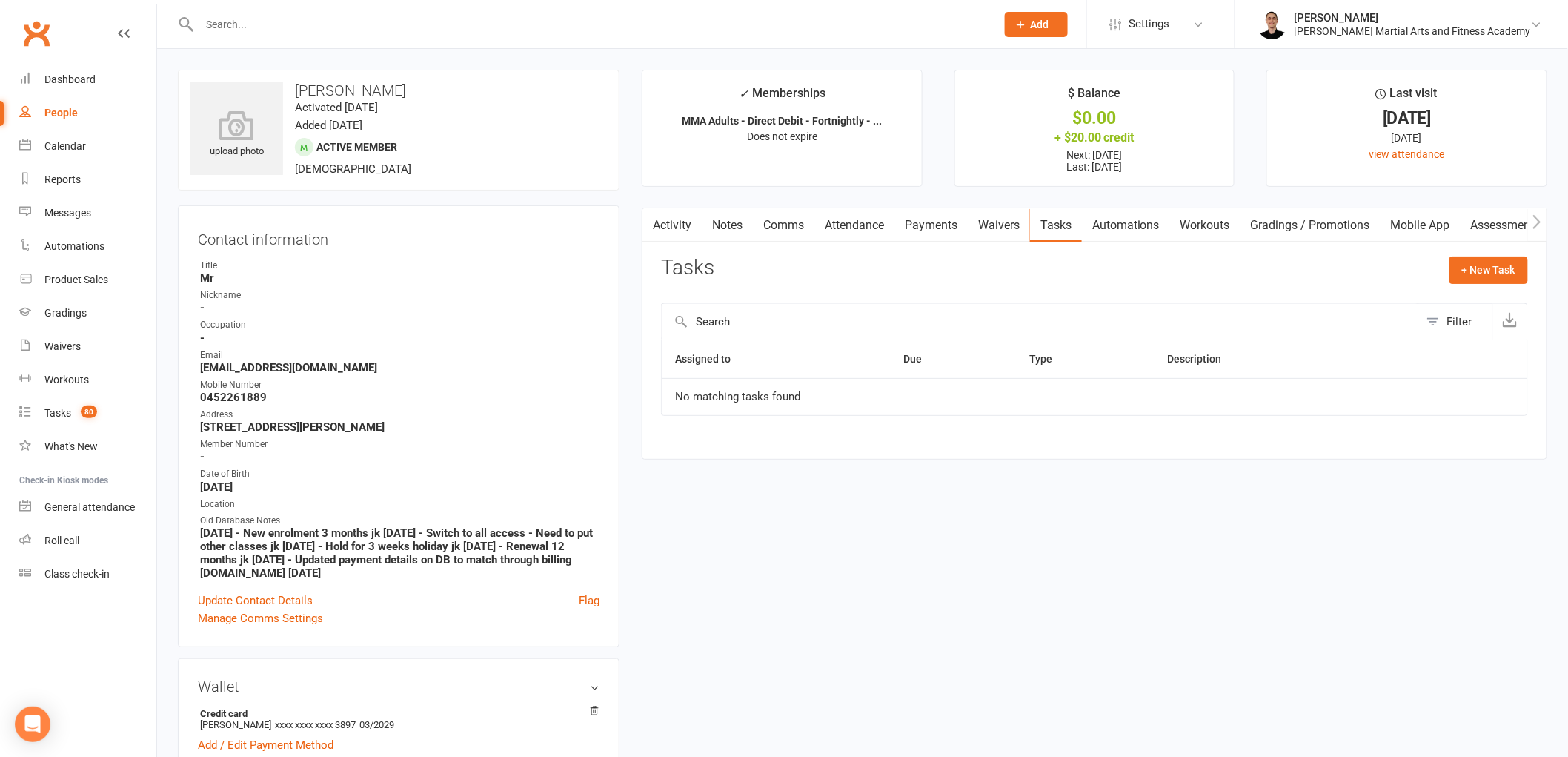
click at [848, 221] on link "Attendance" at bounding box center [854, 225] width 80 height 34
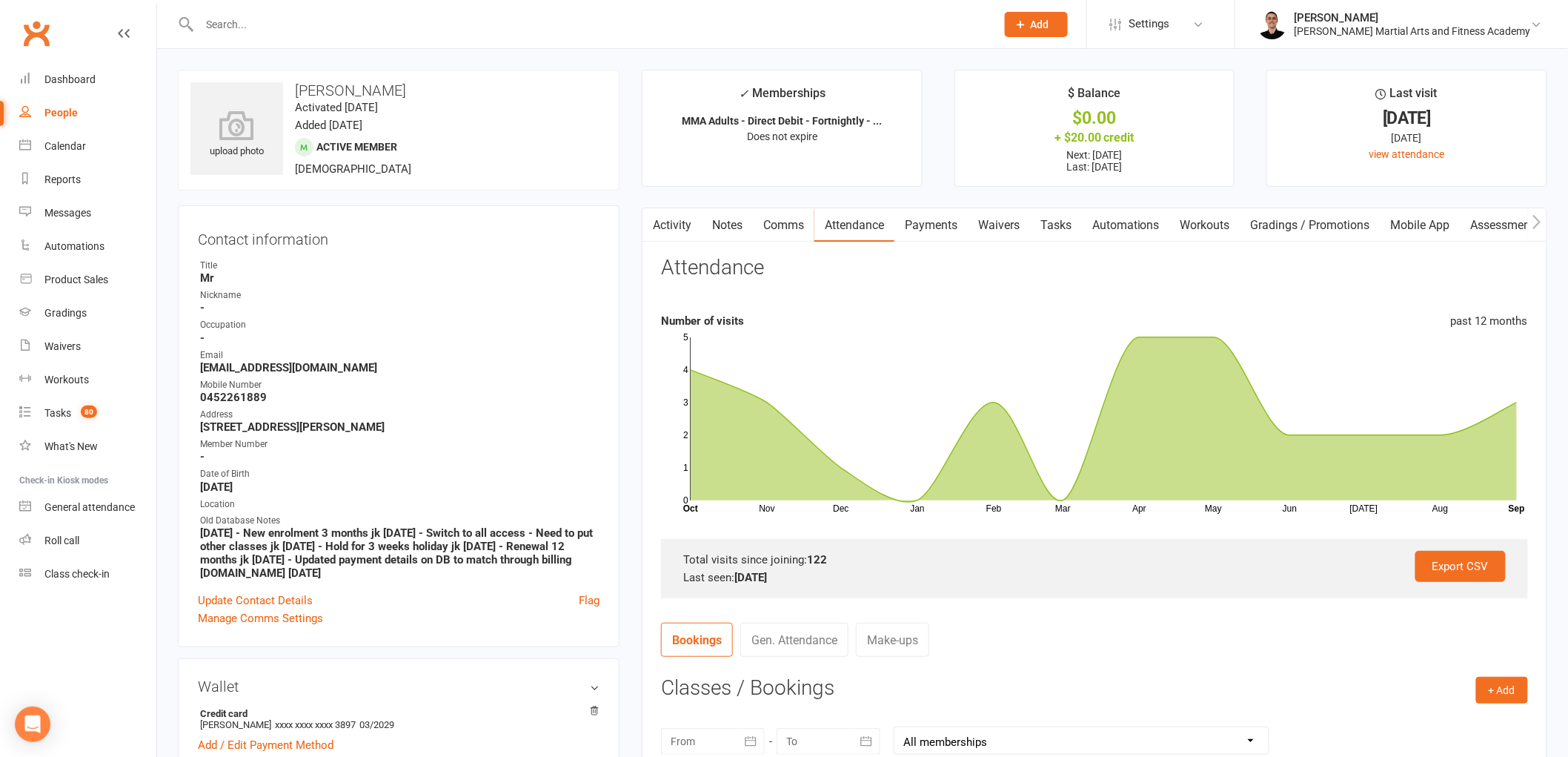
click at [761, 224] on link "Comms" at bounding box center [784, 225] width 62 height 34
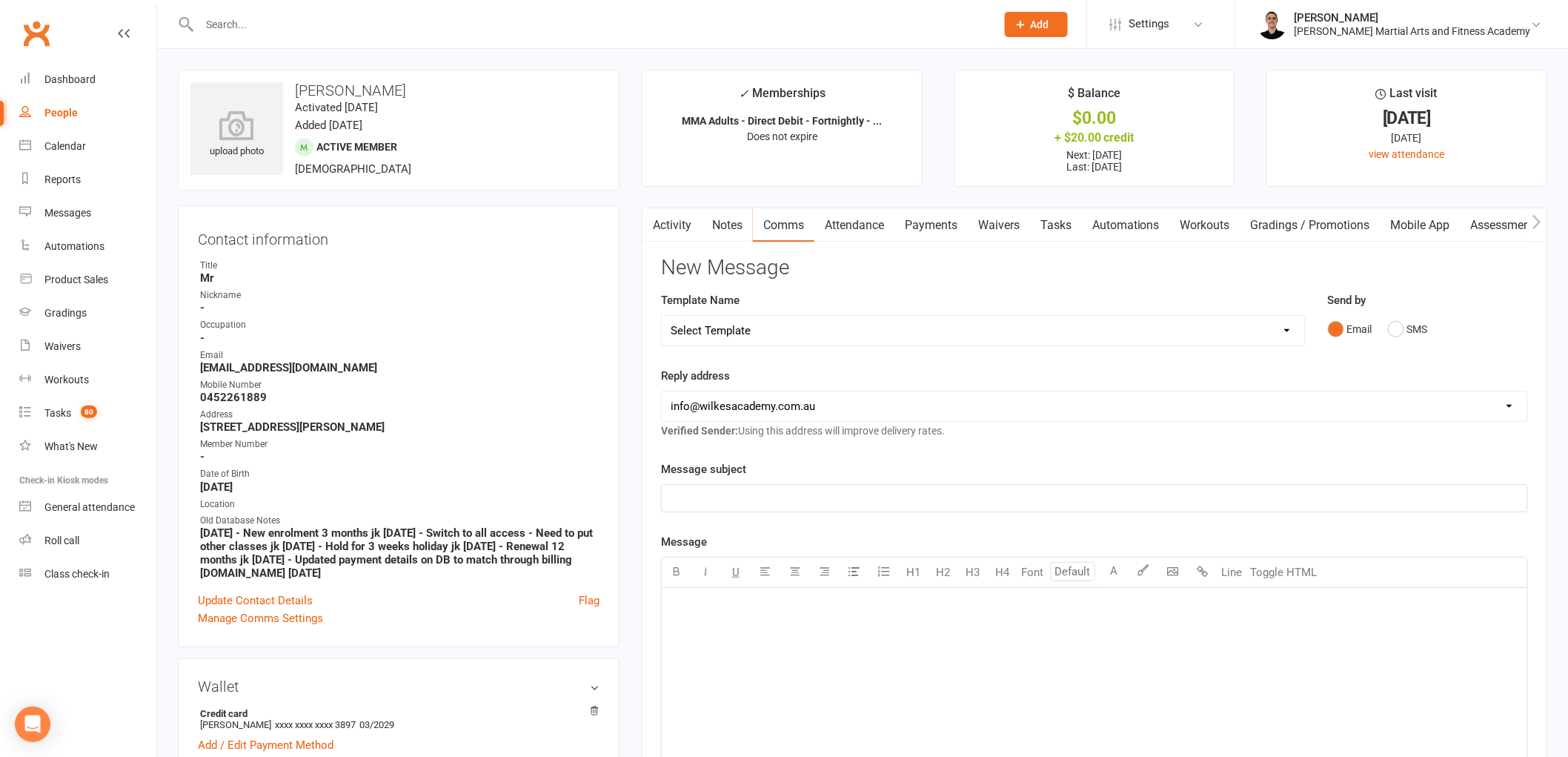
click at [879, 332] on select "Select Template [Email] Birthday Party Enquiry [Email] [DEMOGRAPHIC_DATA] Gradi…" at bounding box center [983, 331] width 643 height 30
select select "5"
click at [662, 316] on select "Select Template [Email] Birthday Party Enquiry [Email] [DEMOGRAPHIC_DATA] Gradi…" at bounding box center [983, 331] width 643 height 30
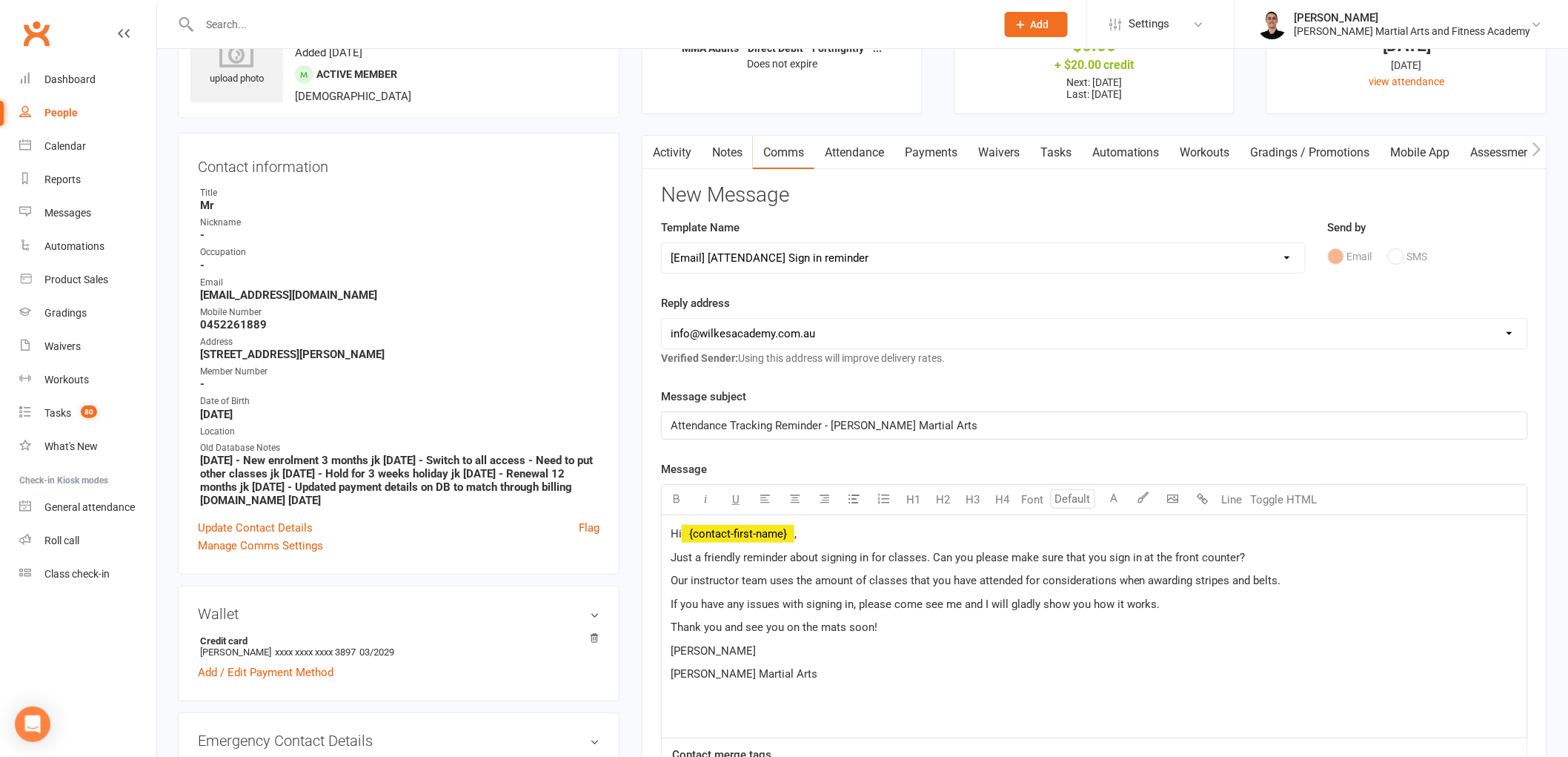
scroll to position [411, 0]
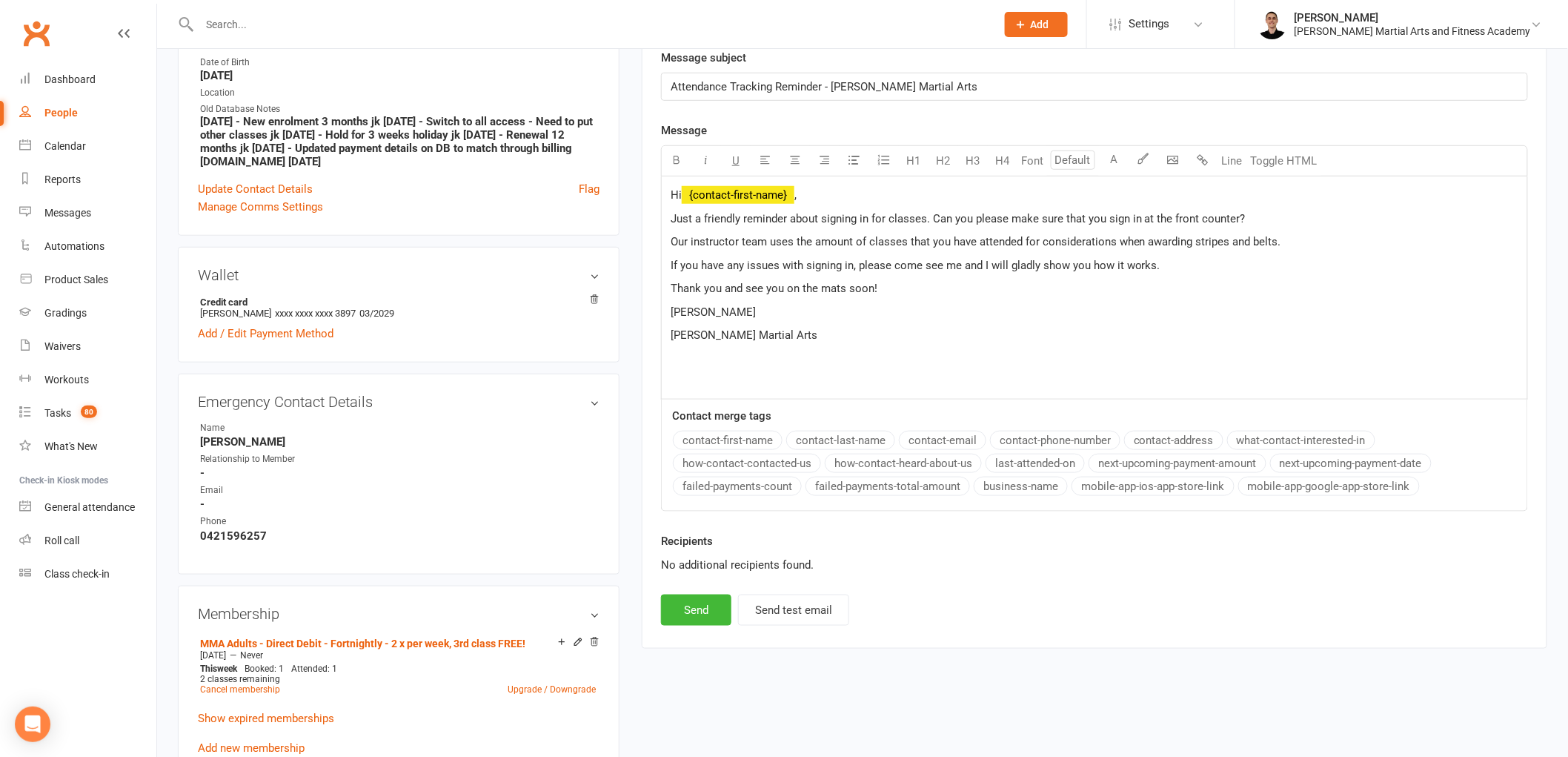
click at [683, 313] on span "[PERSON_NAME]" at bounding box center [713, 312] width 85 height 13
click at [684, 608] on button "Send" at bounding box center [696, 609] width 70 height 31
select select
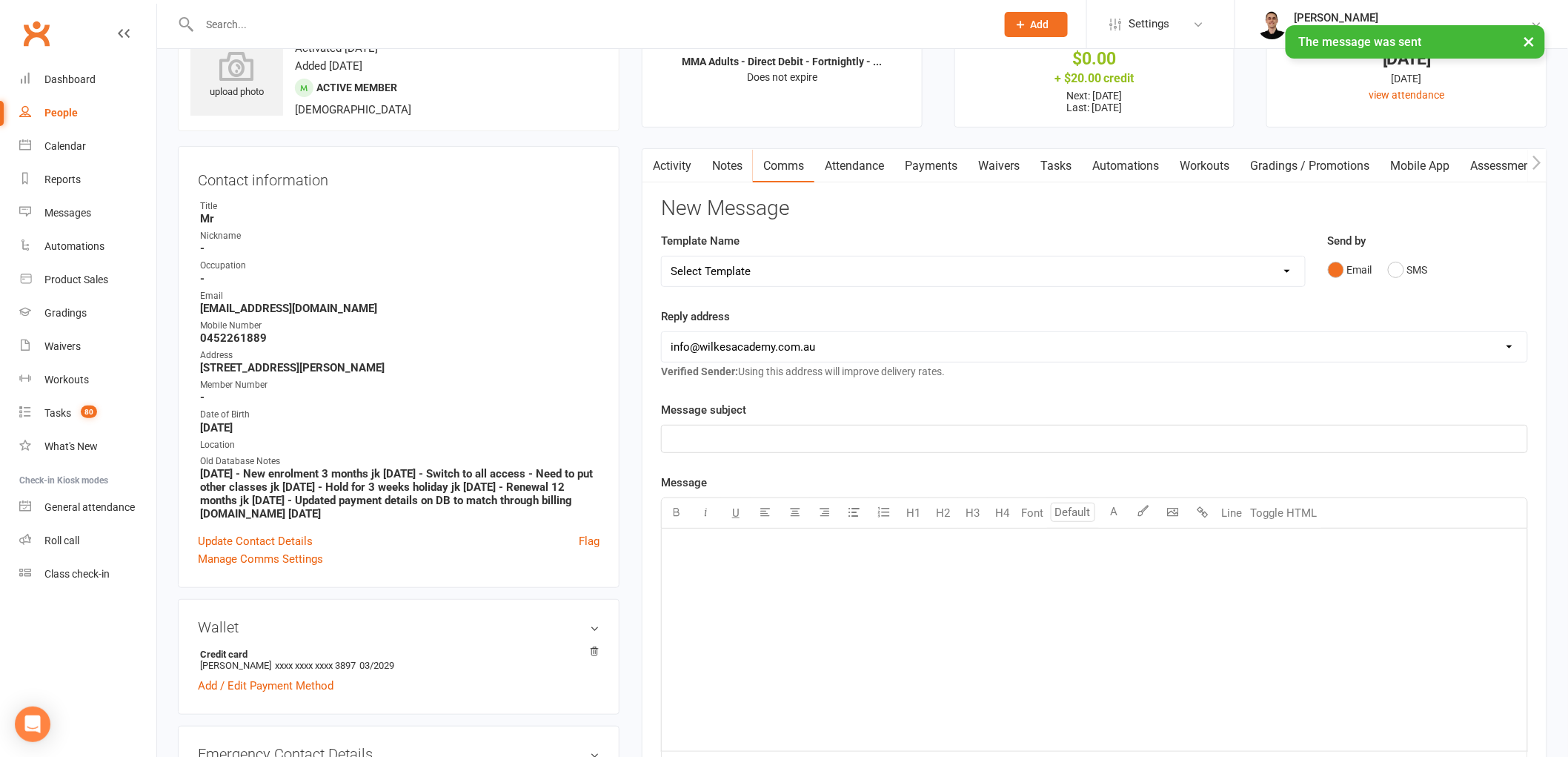
scroll to position [0, 0]
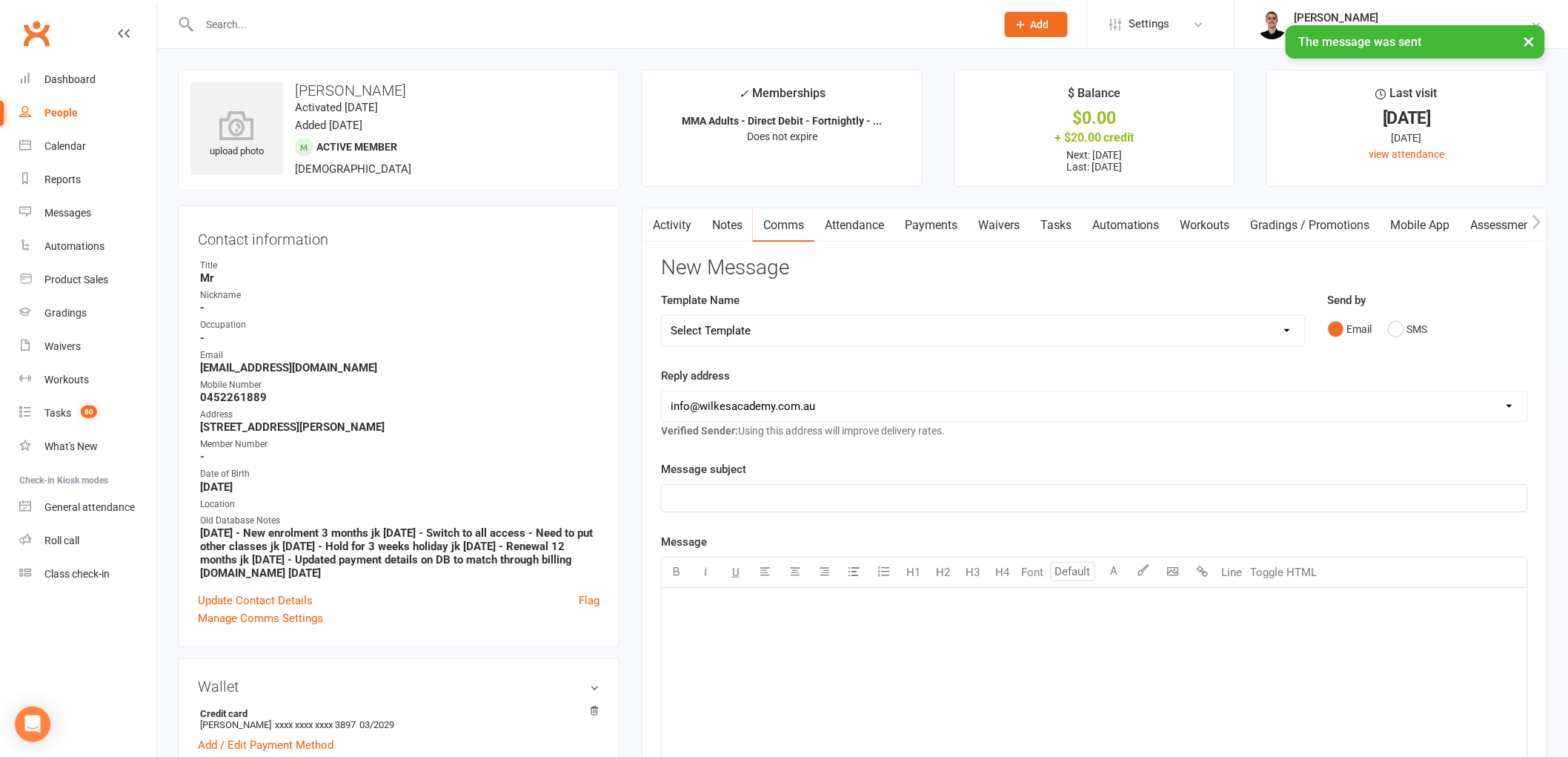
click at [1062, 224] on link "Tasks" at bounding box center [1056, 225] width 52 height 34
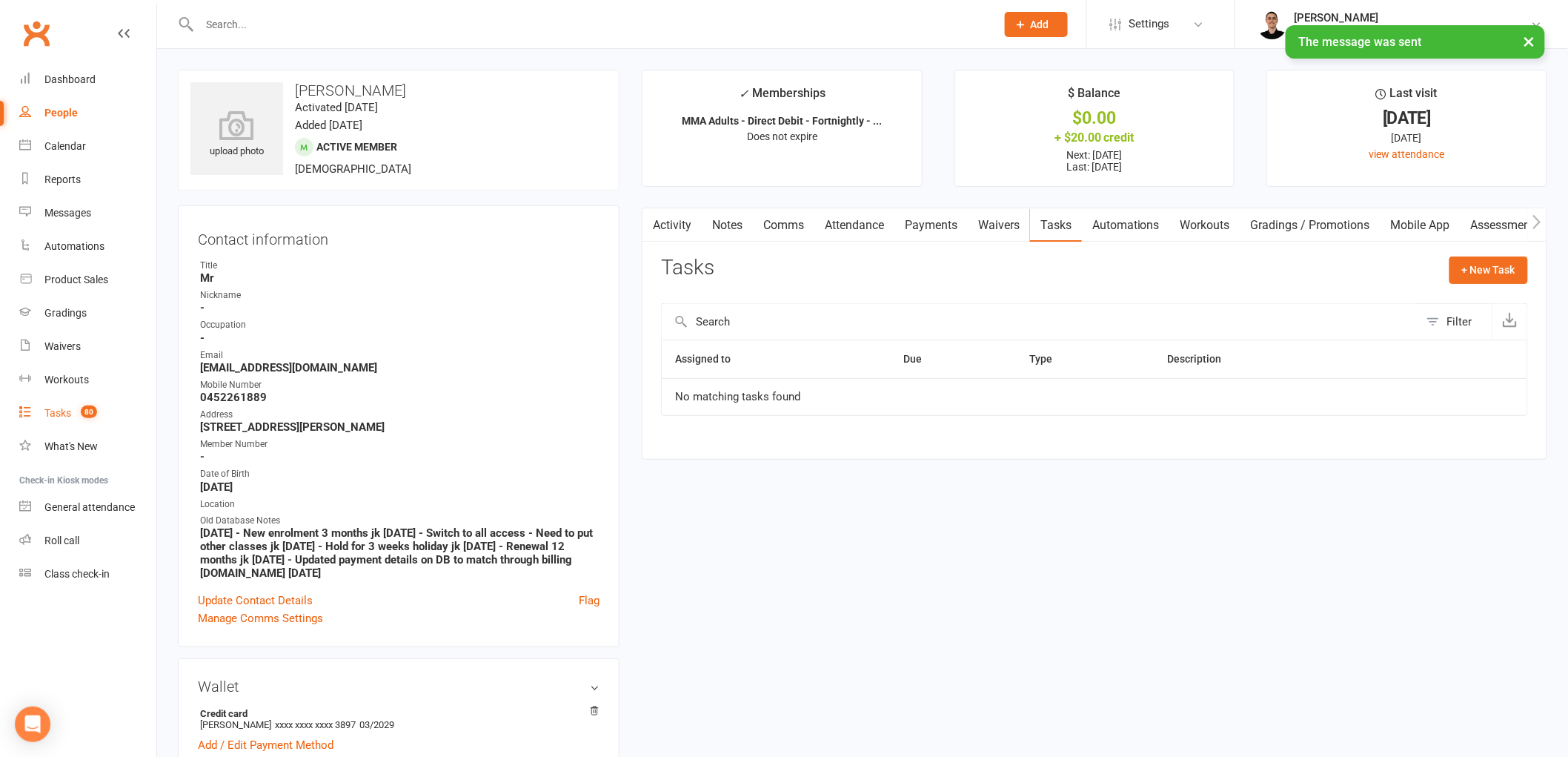
click at [56, 408] on div "Tasks" at bounding box center [58, 412] width 26 height 11
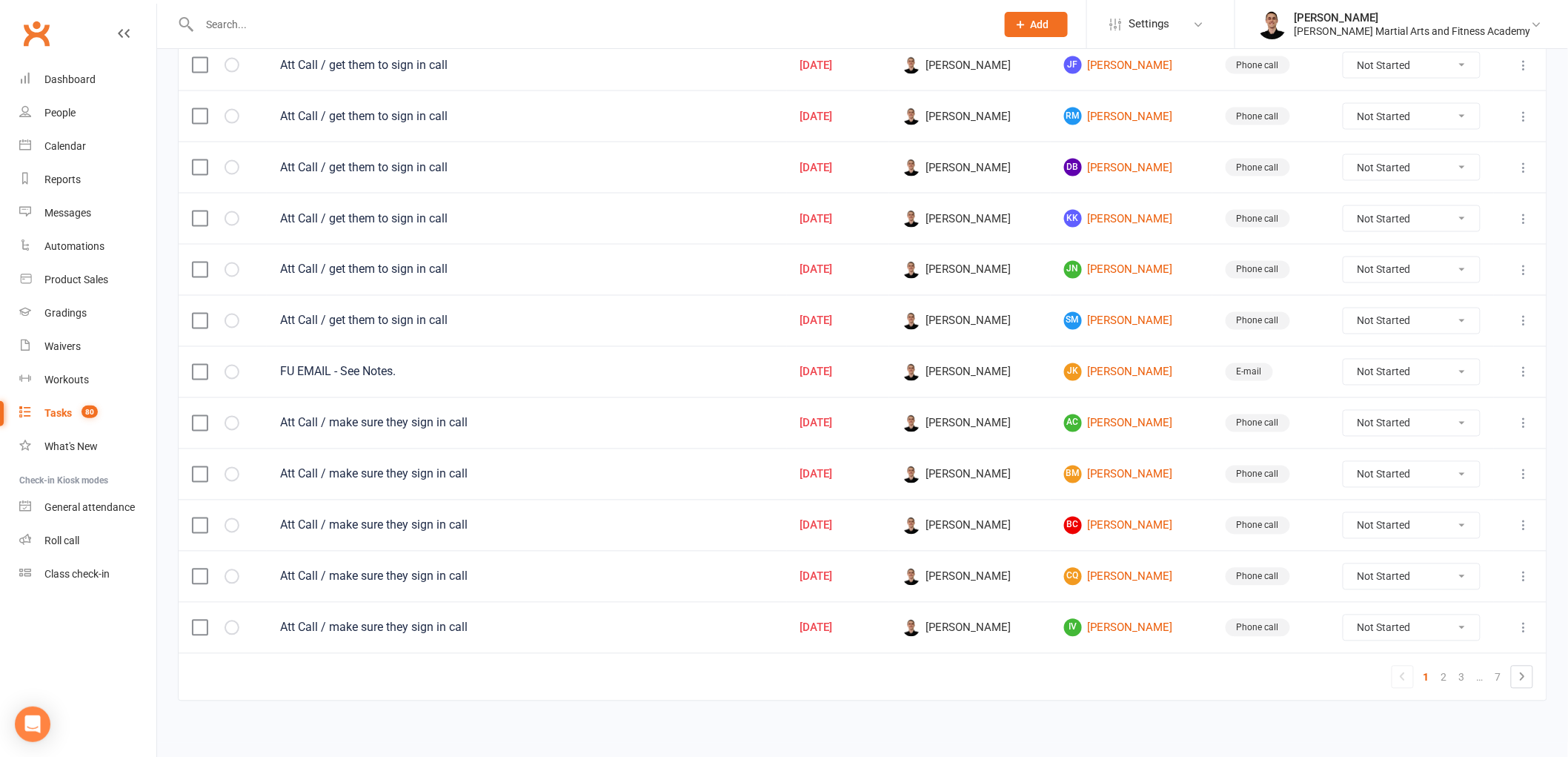
scroll to position [923, 0]
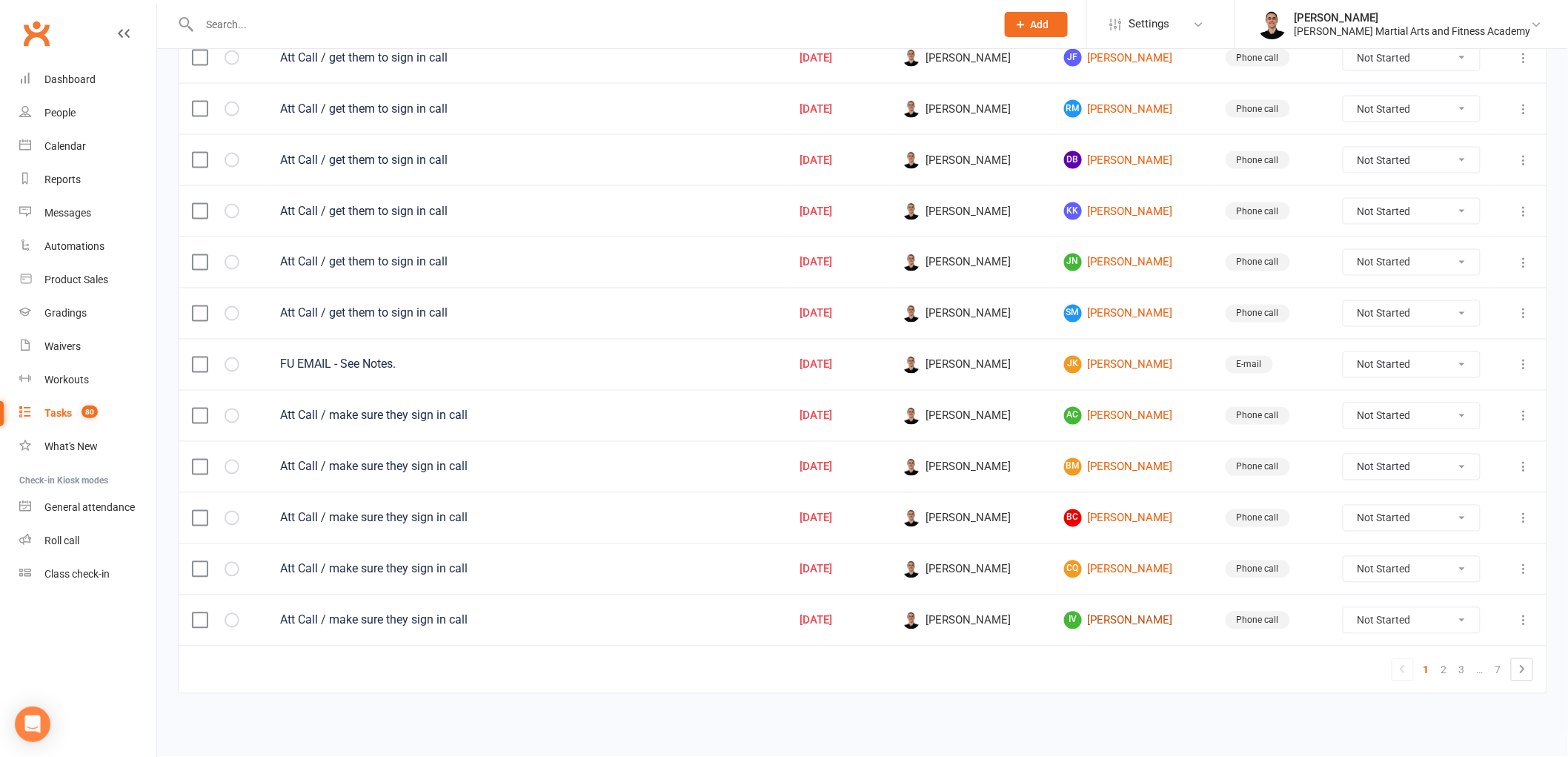
click at [1110, 622] on link "Iv [PERSON_NAME]" at bounding box center [1131, 621] width 135 height 18
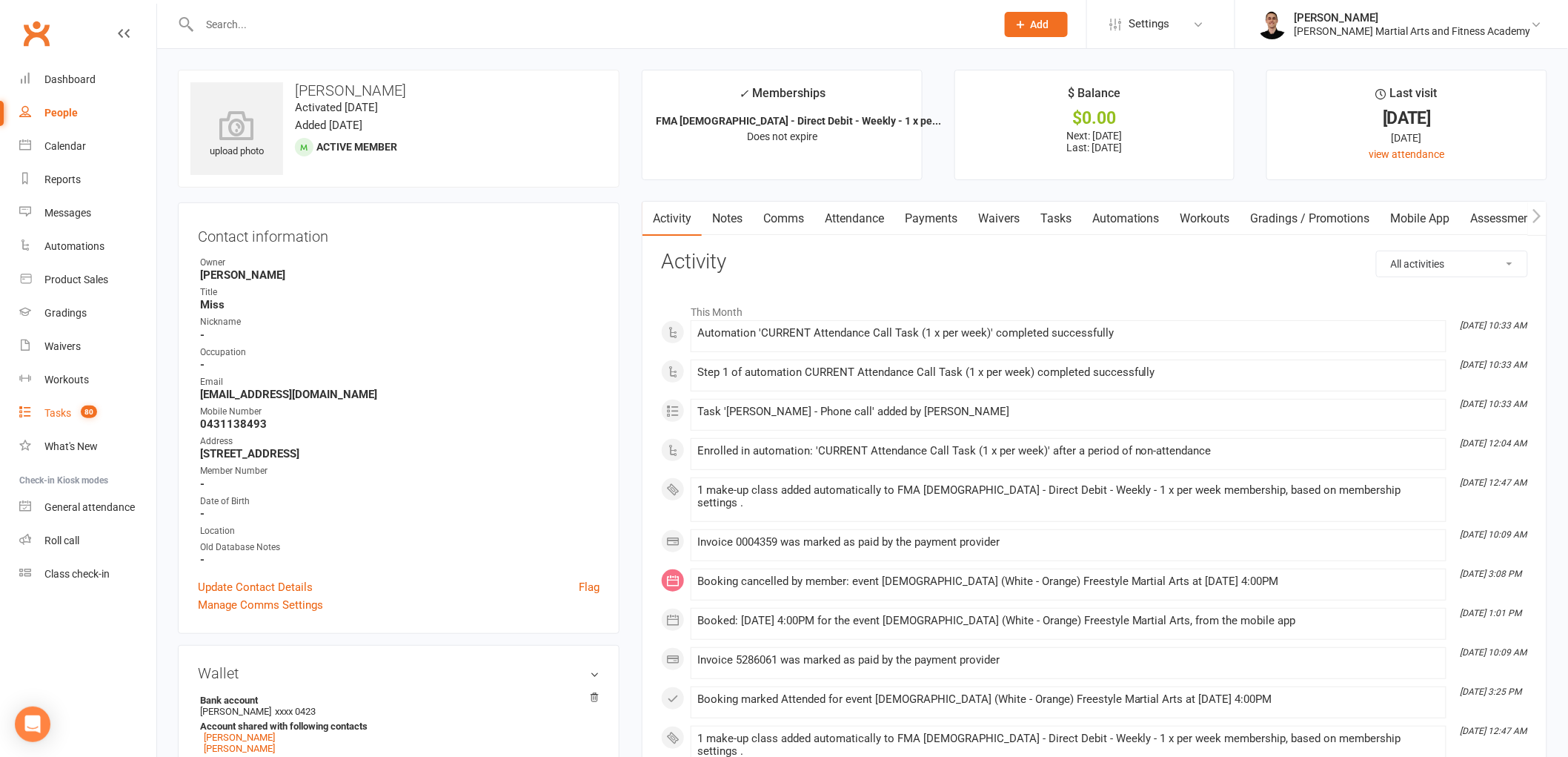
click at [61, 401] on link "Tasks 80" at bounding box center [88, 414] width 137 height 33
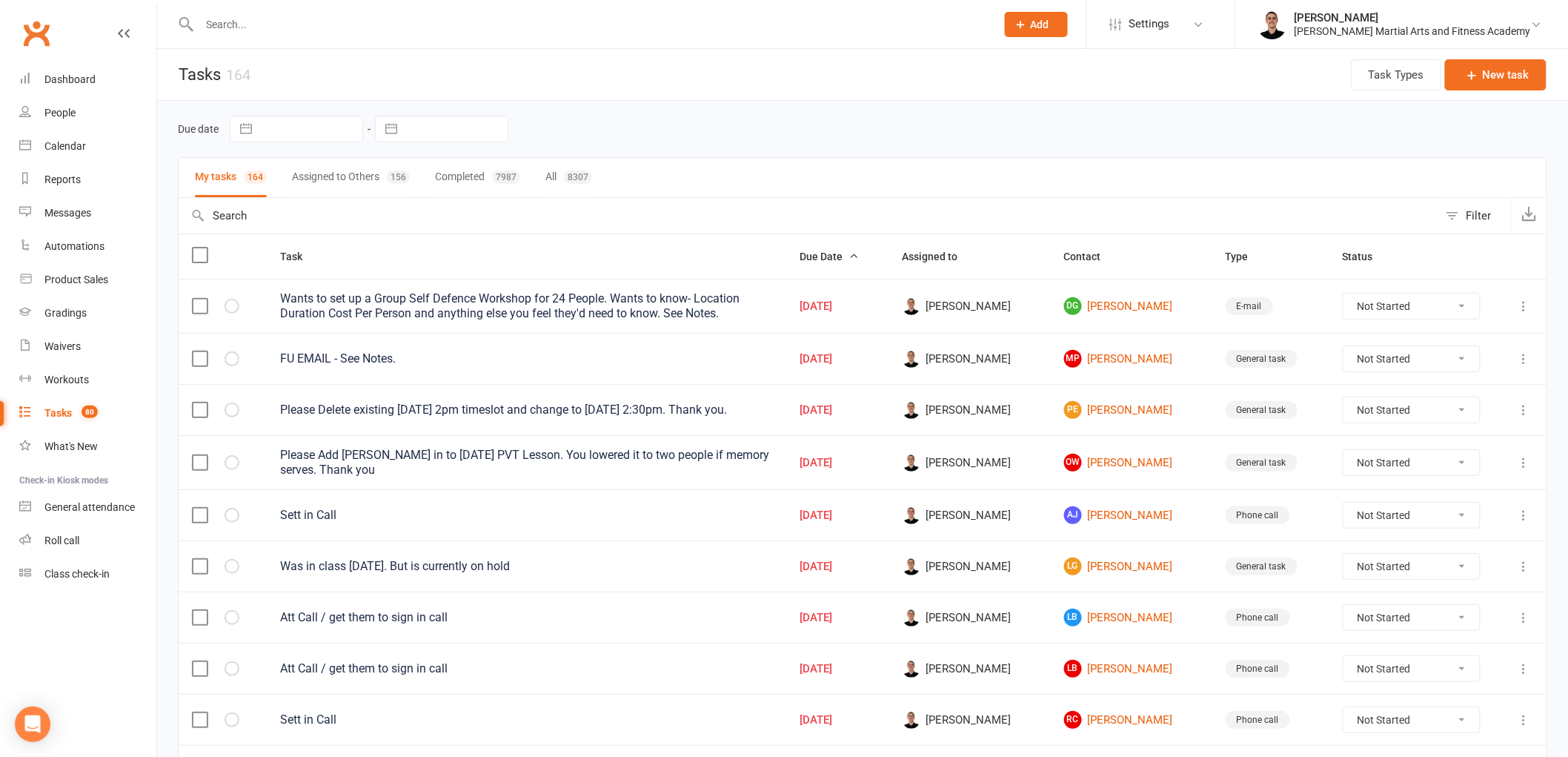
select select "7"
select select "2025"
select select "8"
select select "2025"
select select "9"
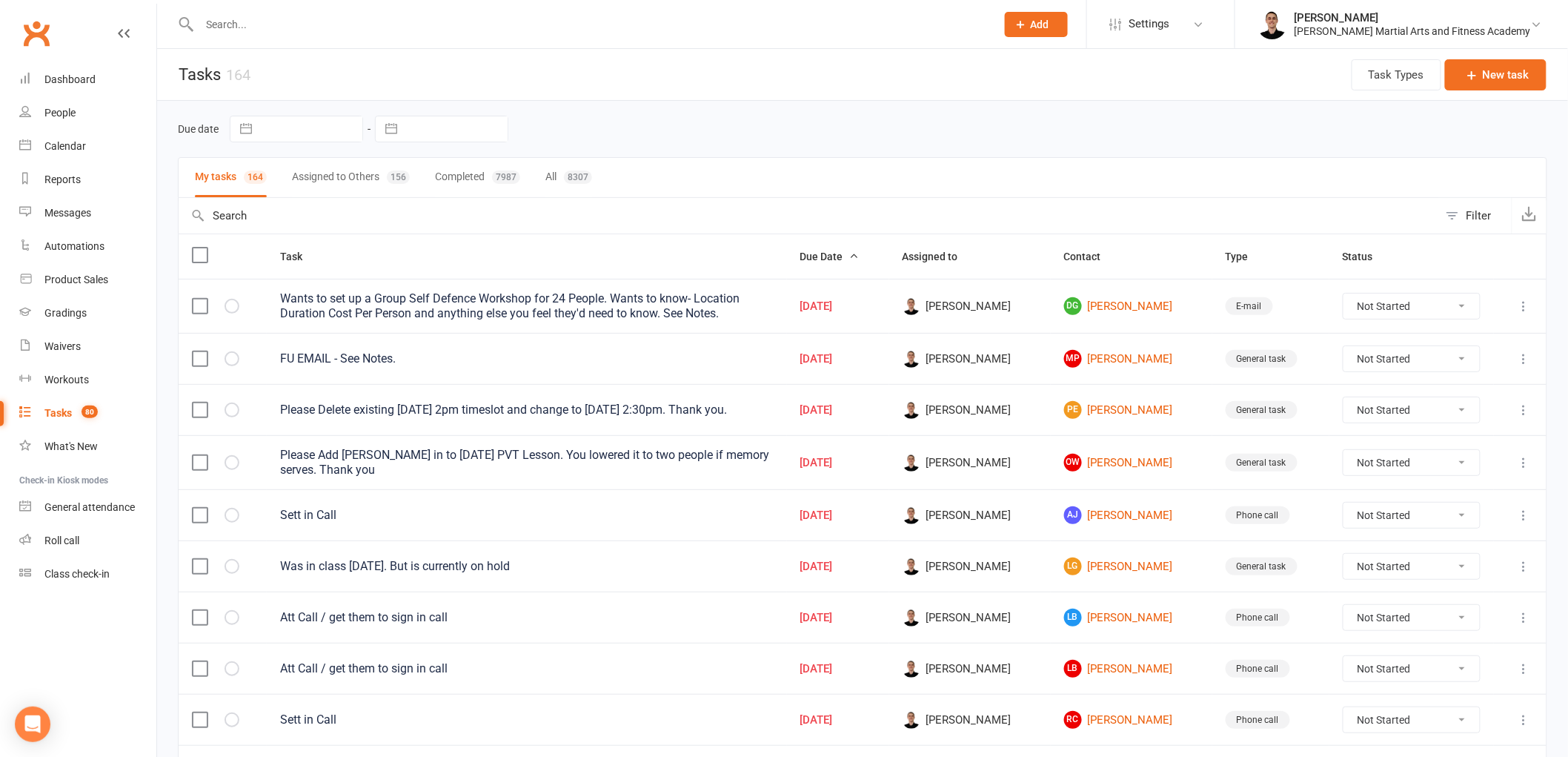
select select "2025"
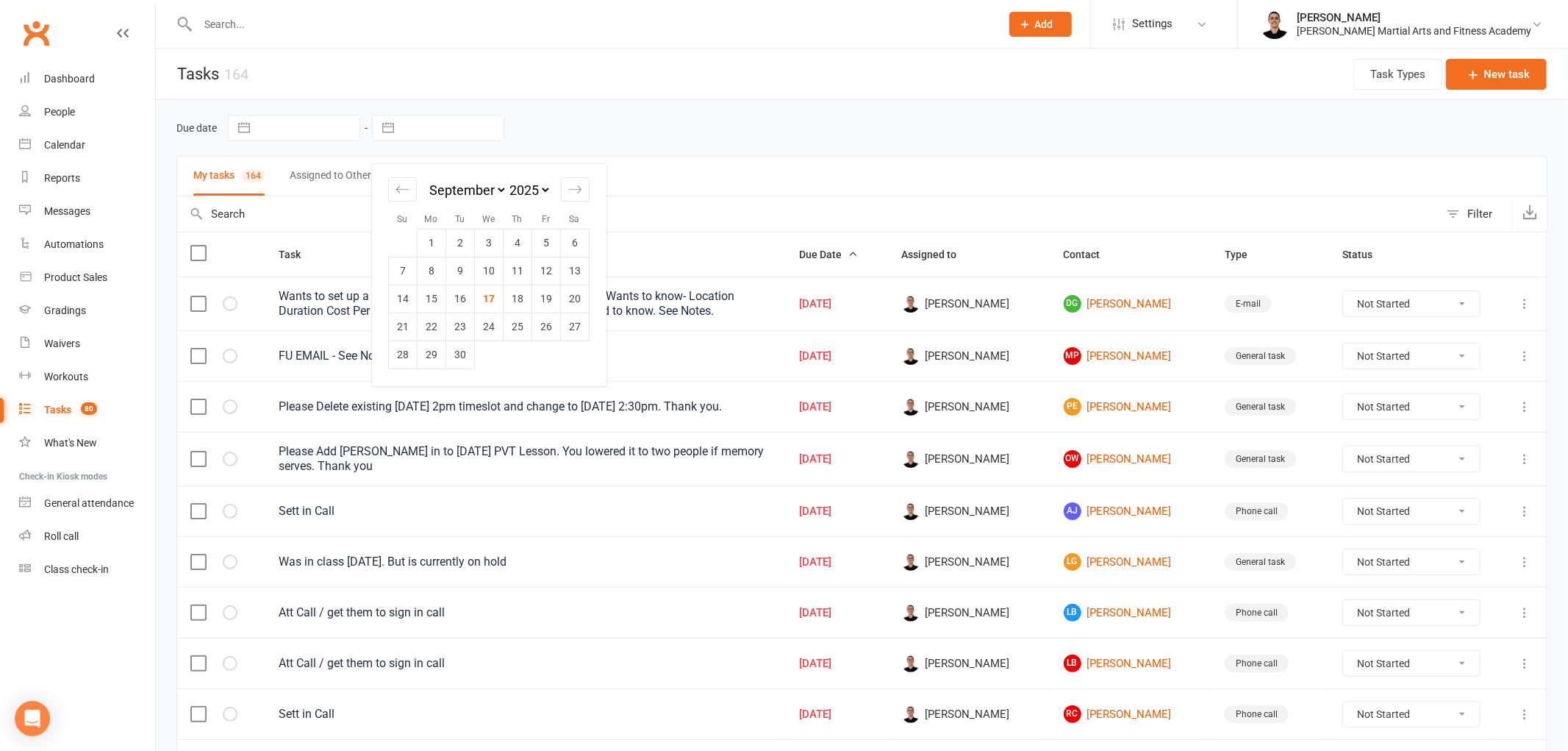
click at [434, 119] on input "text" at bounding box center [452, 127] width 102 height 25
click at [487, 306] on td "17" at bounding box center [489, 299] width 29 height 28
type input "[DATE]"
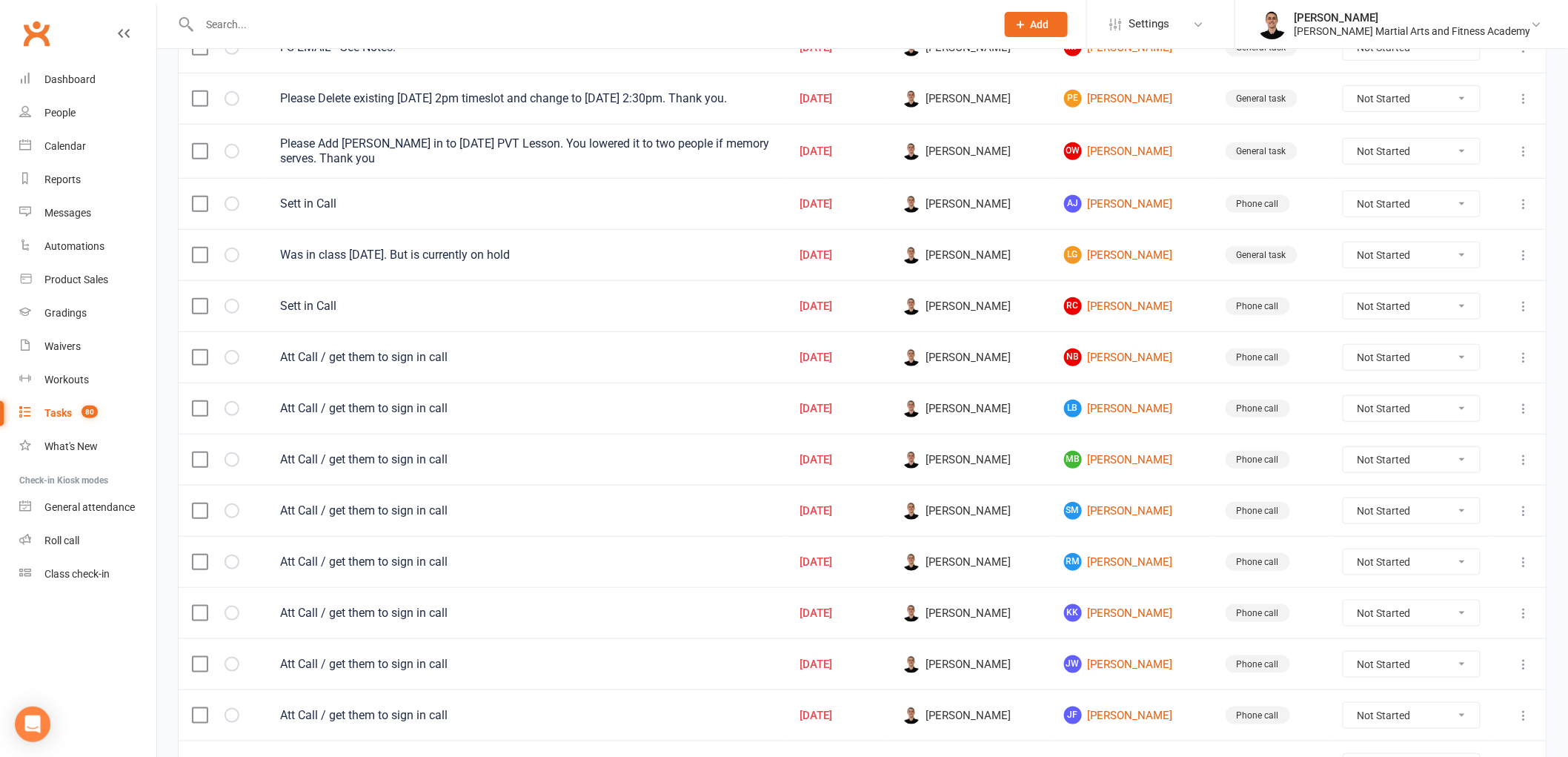
scroll to position [411, 0]
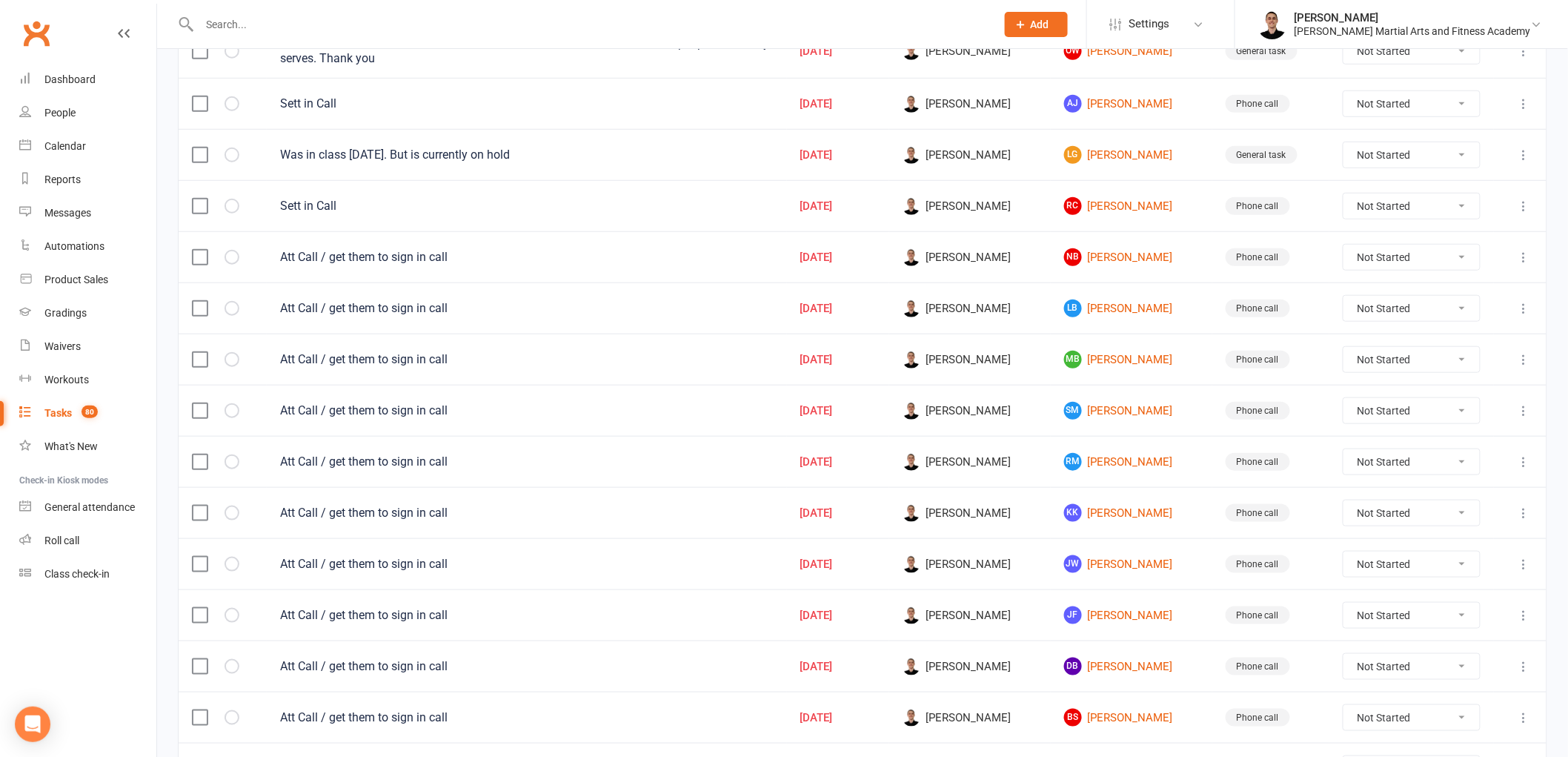
drag, startPoint x: 1373, startPoint y: 305, endPoint x: 1376, endPoint y: 312, distance: 7.6
click at [1373, 305] on select "Not Started In Progress Waiting Complete" at bounding box center [1411, 308] width 136 height 26
click at [1360, 298] on select "Not Started In Progress Waiting Complete" at bounding box center [1411, 308] width 136 height 26
select select "unstarted"
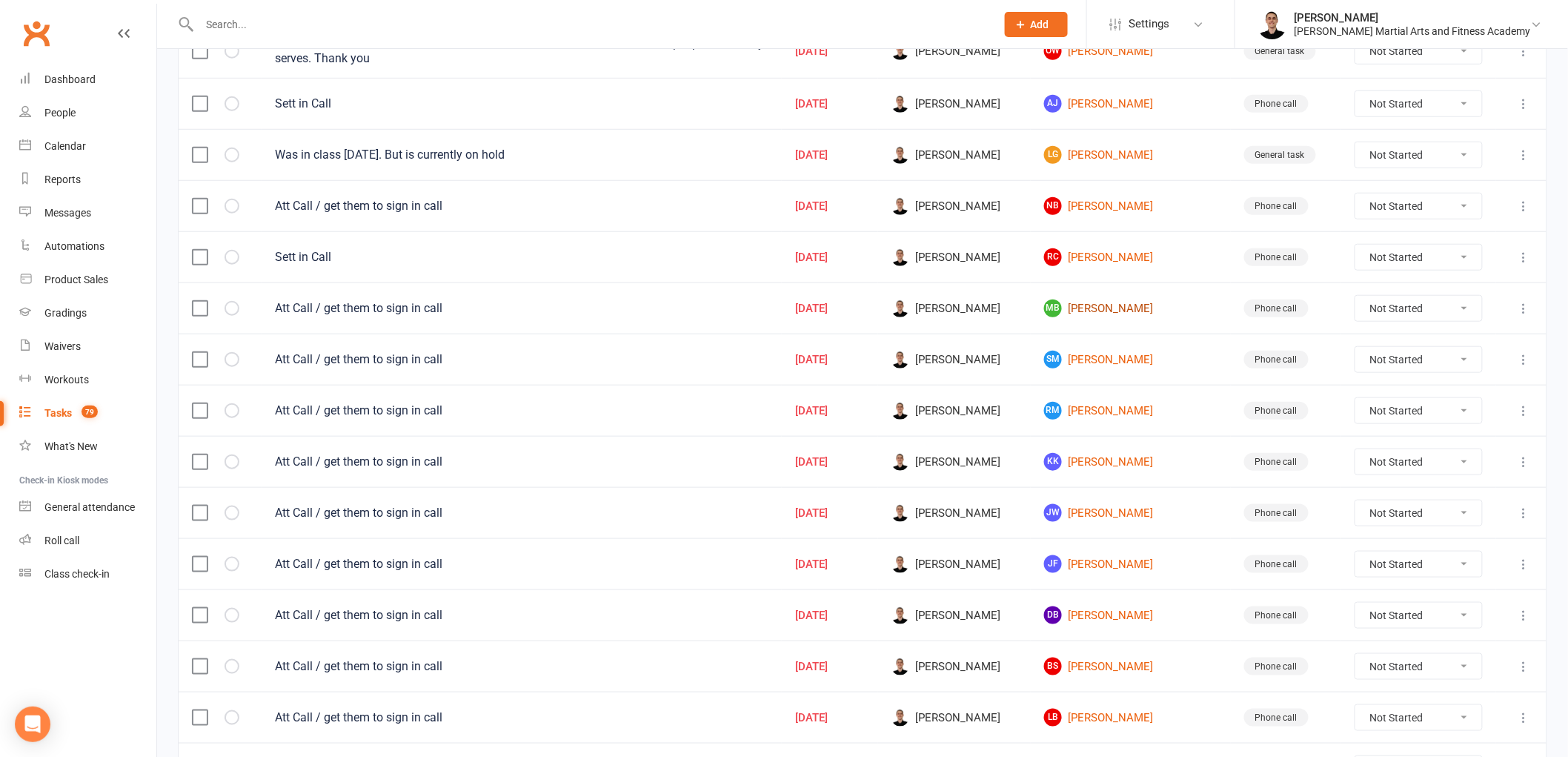
click at [1078, 317] on link "MB [PERSON_NAME]" at bounding box center [1131, 308] width 173 height 18
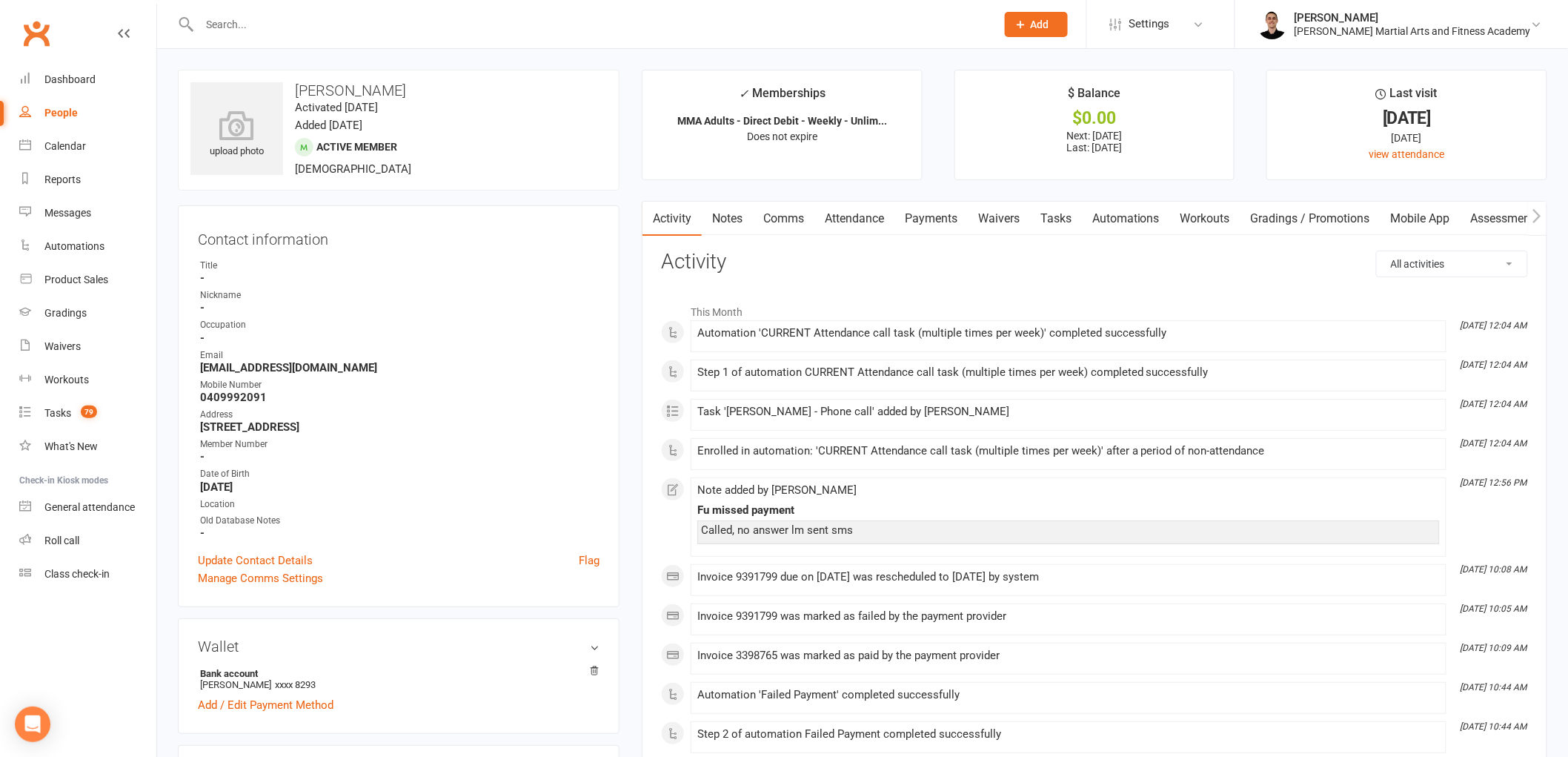
click at [927, 232] on link "Payments" at bounding box center [931, 218] width 73 height 34
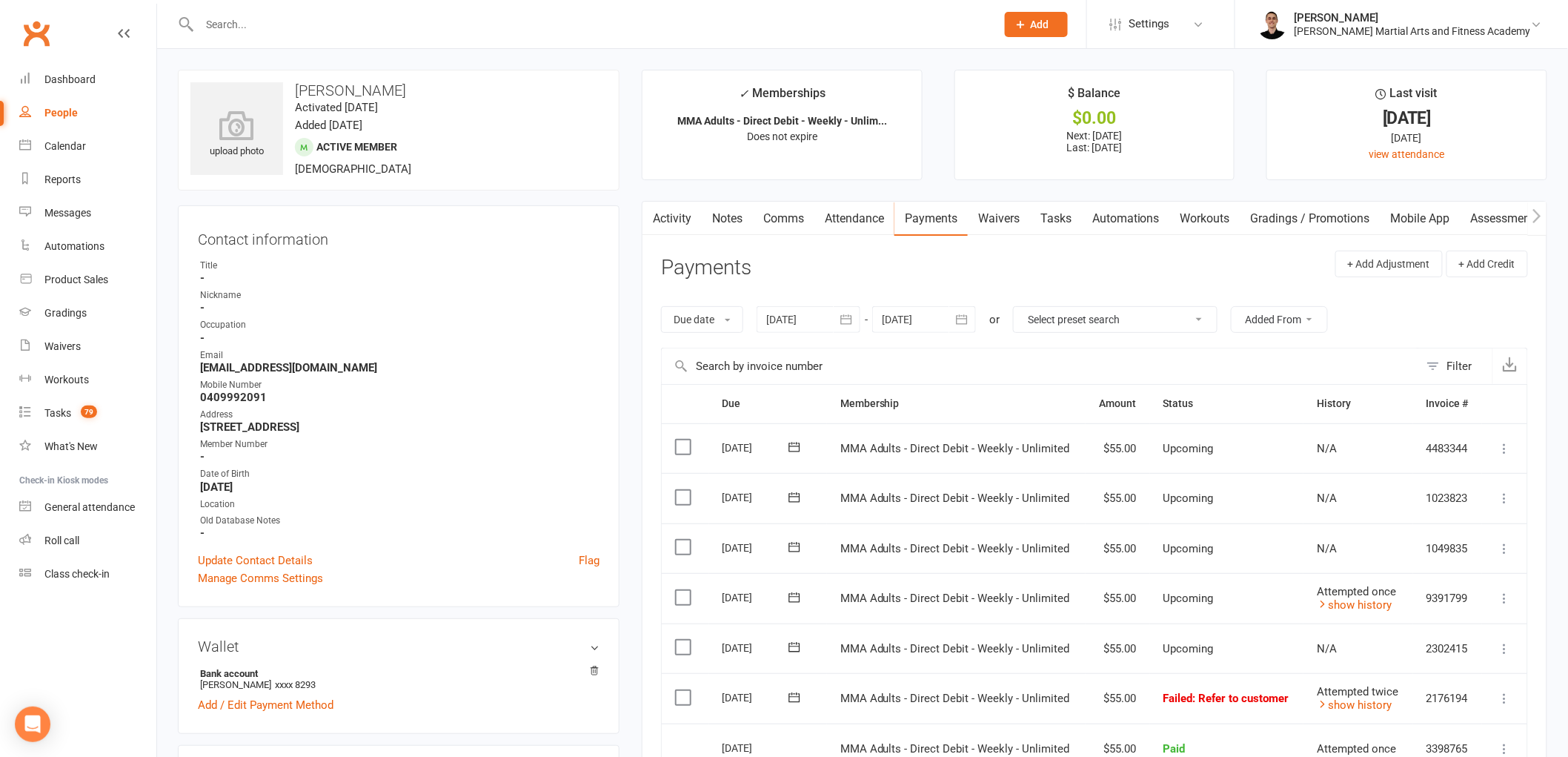
click at [1068, 224] on link "Tasks" at bounding box center [1056, 218] width 52 height 34
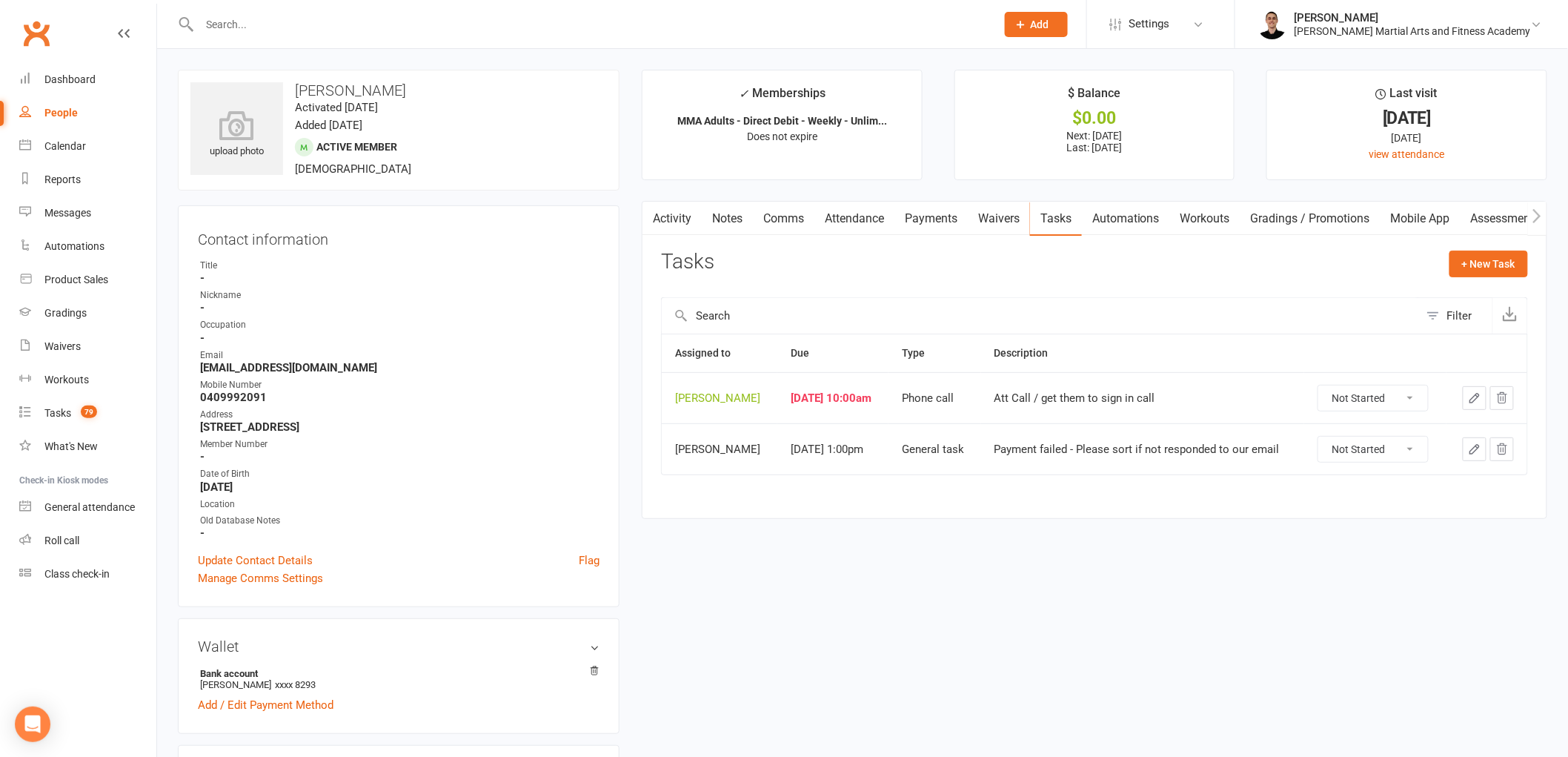
click at [1472, 394] on icon "button" at bounding box center [1474, 398] width 13 height 13
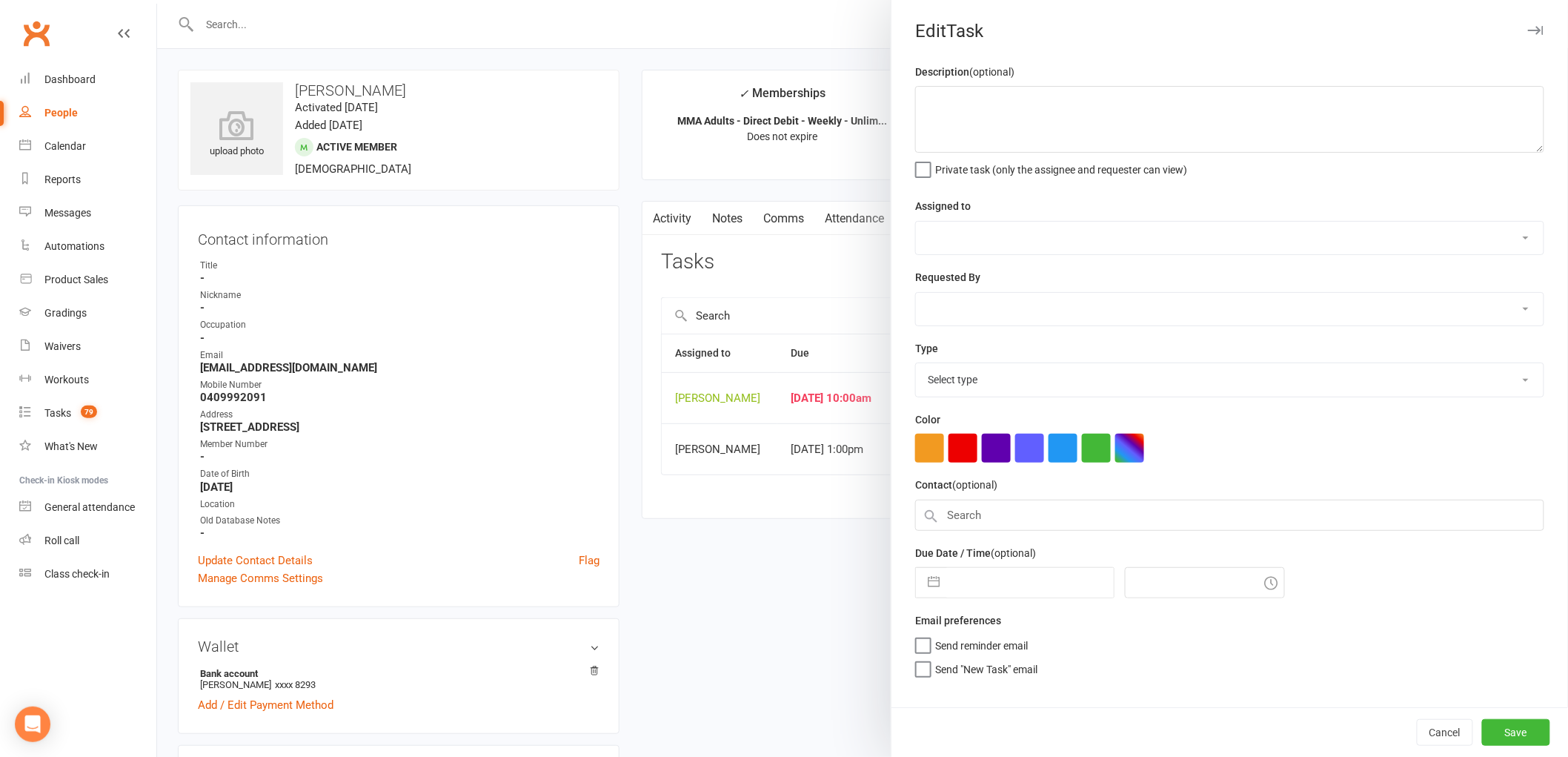
type textarea "Att Call / get them to sign in call"
select select "47660"
type input "[DATE]"
type input "10:00am"
select select "25277"
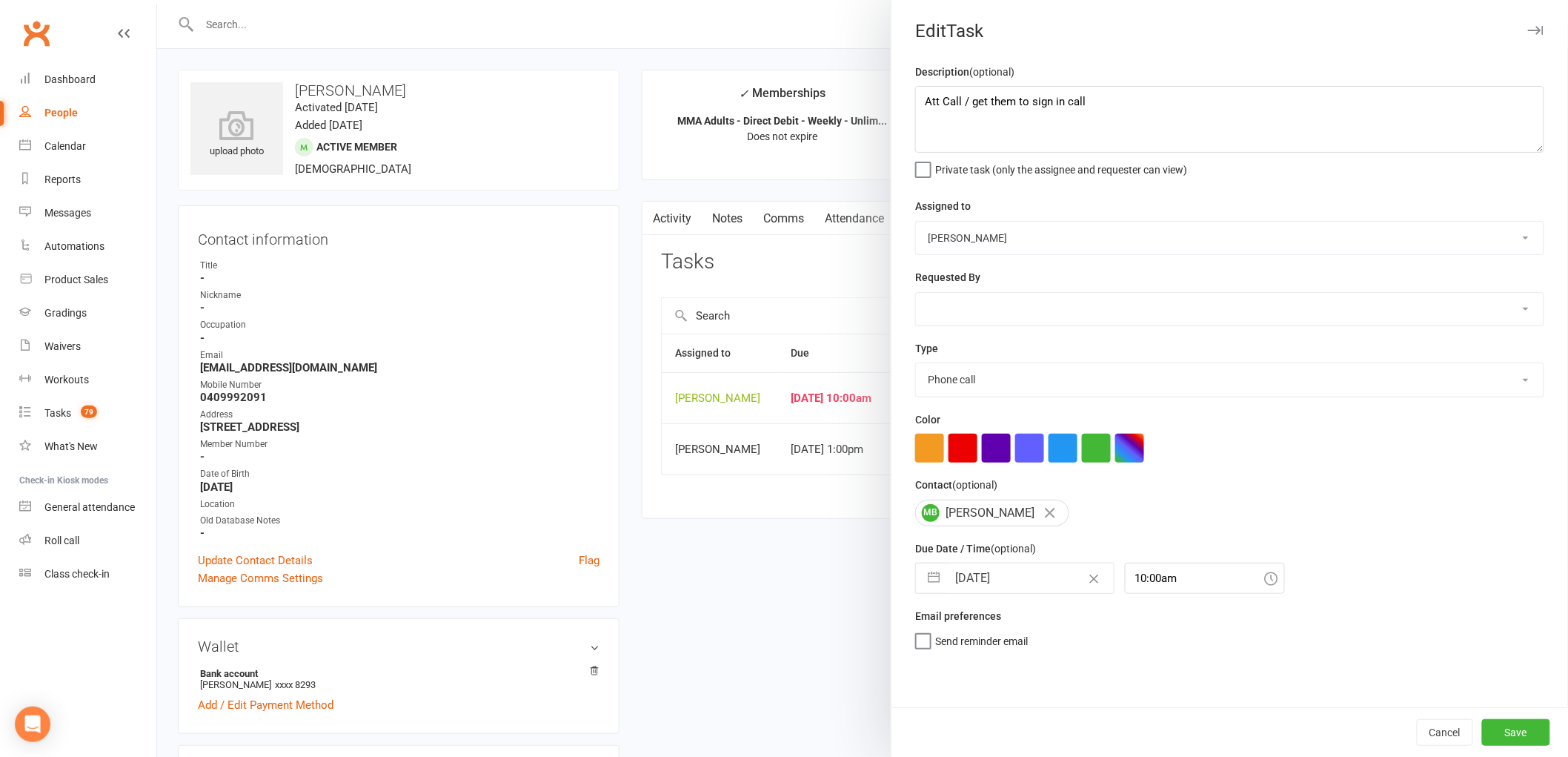
click at [966, 580] on input "[DATE]" at bounding box center [1029, 578] width 166 height 30
select select "7"
select select "2025"
select select "8"
select select "2025"
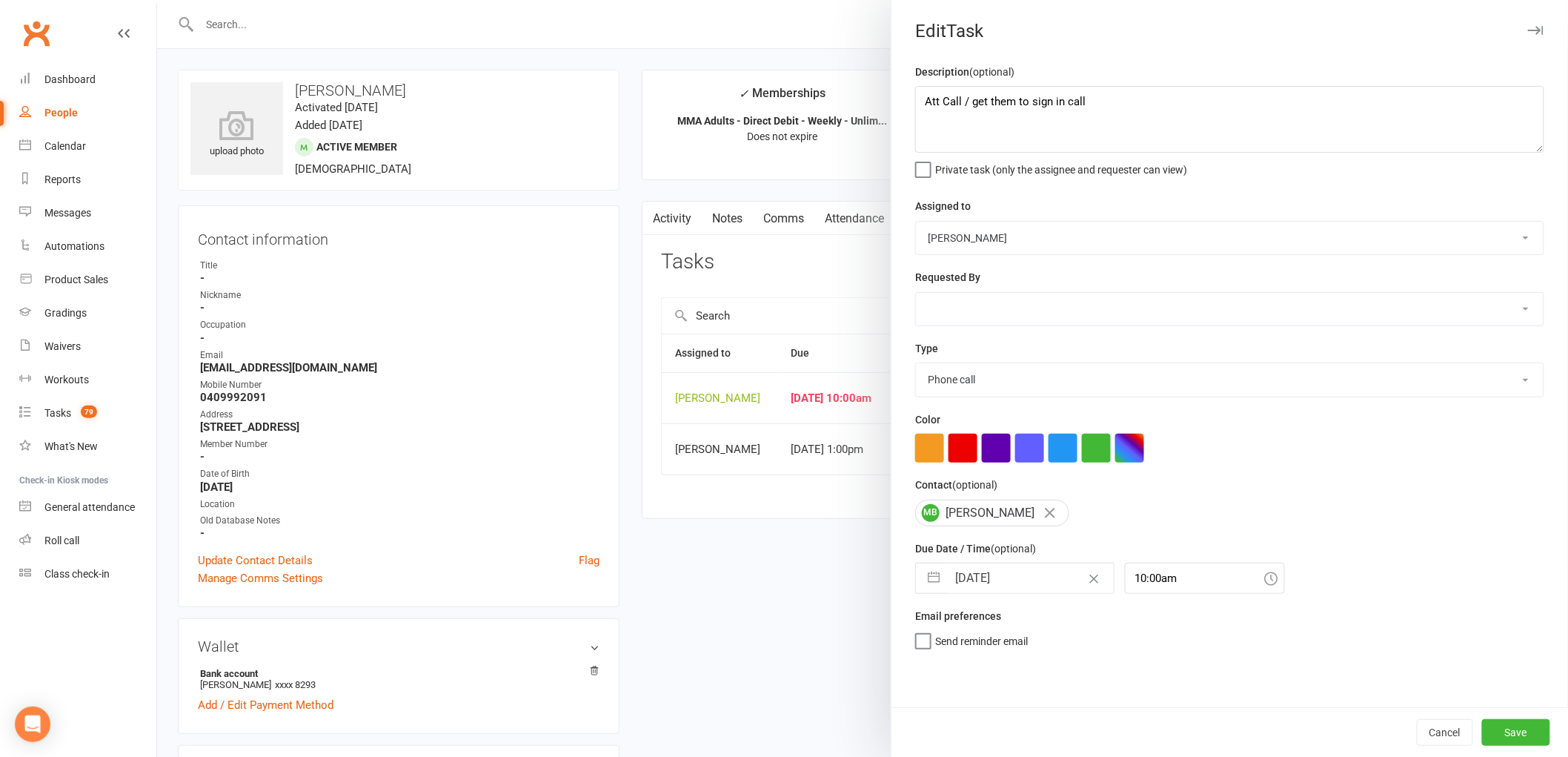
select select "9"
select select "2025"
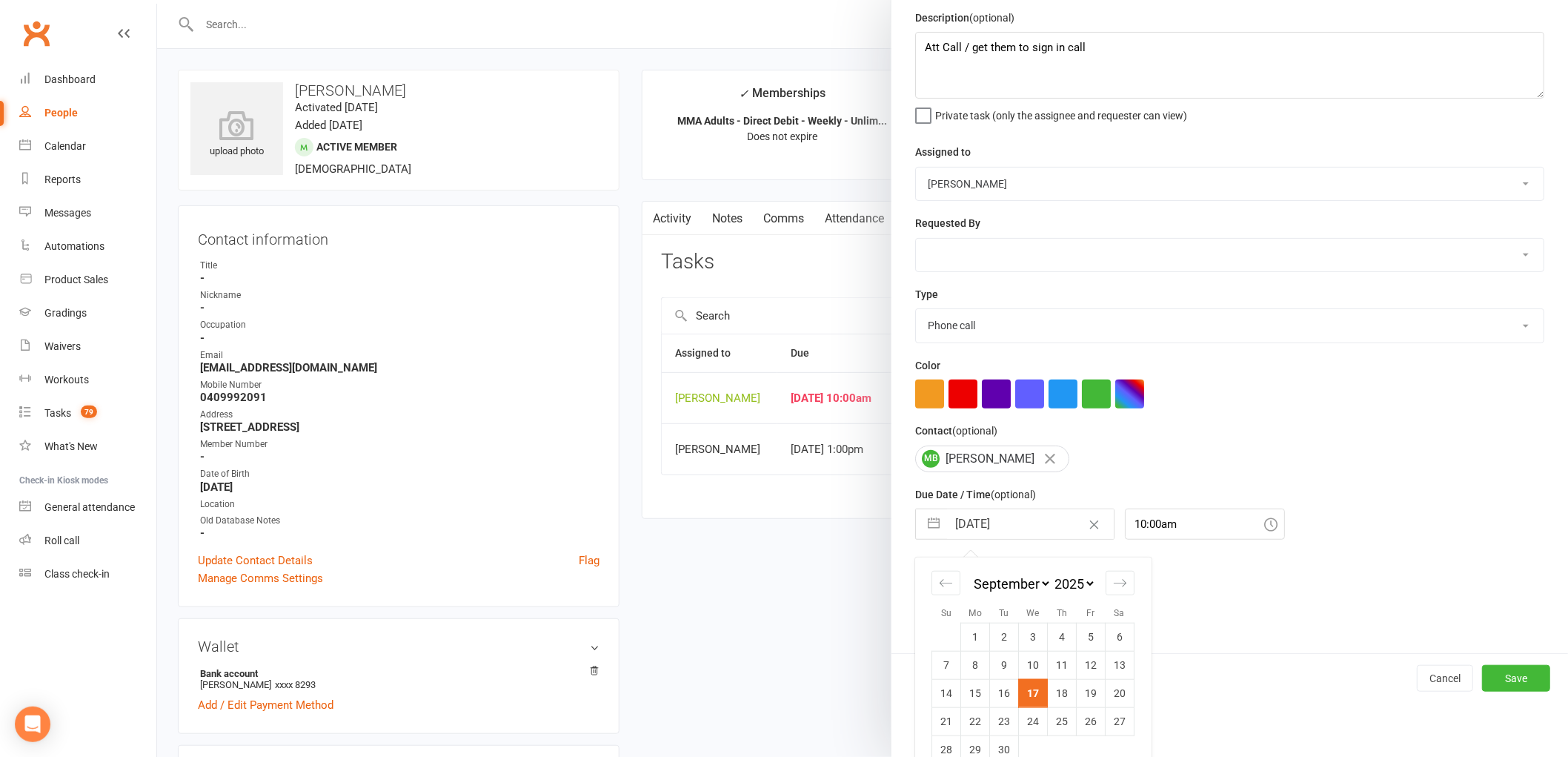
scroll to position [78, 0]
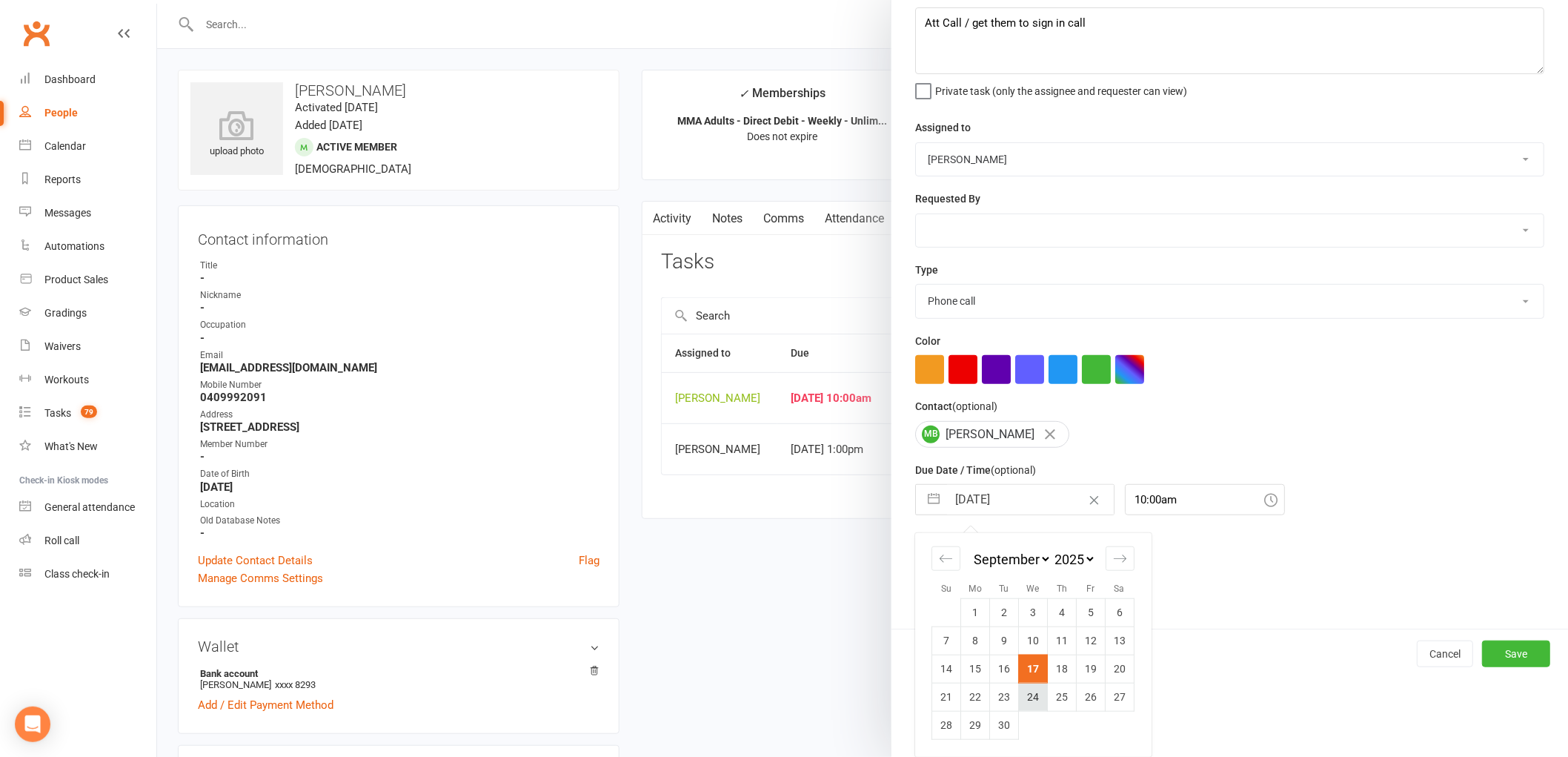
click at [1024, 701] on td "24" at bounding box center [1033, 697] width 29 height 28
type input "[DATE]"
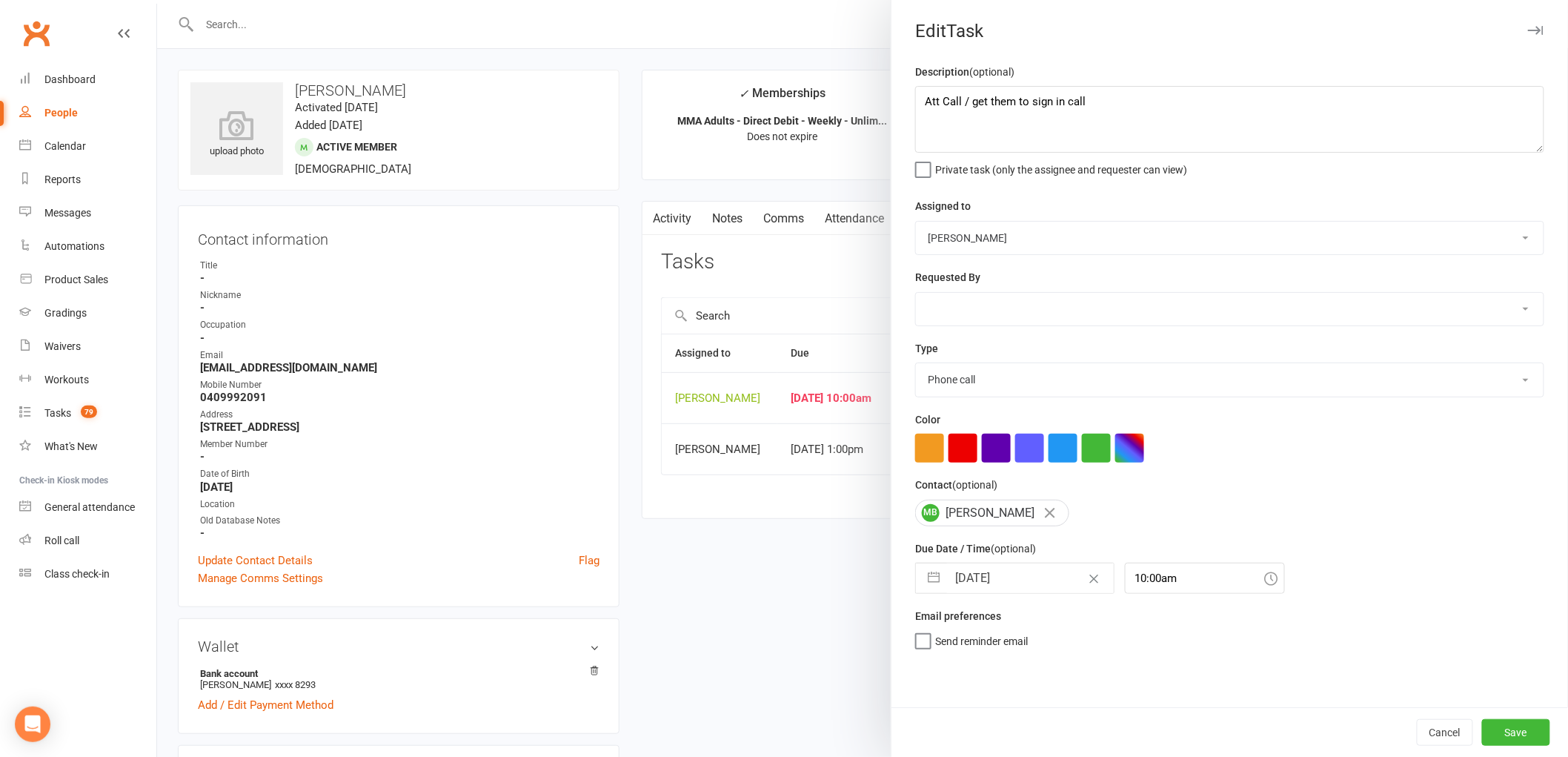
click at [1549, 747] on div "Cancel Save" at bounding box center [1229, 731] width 677 height 49
click at [1491, 737] on button "Save" at bounding box center [1515, 732] width 68 height 26
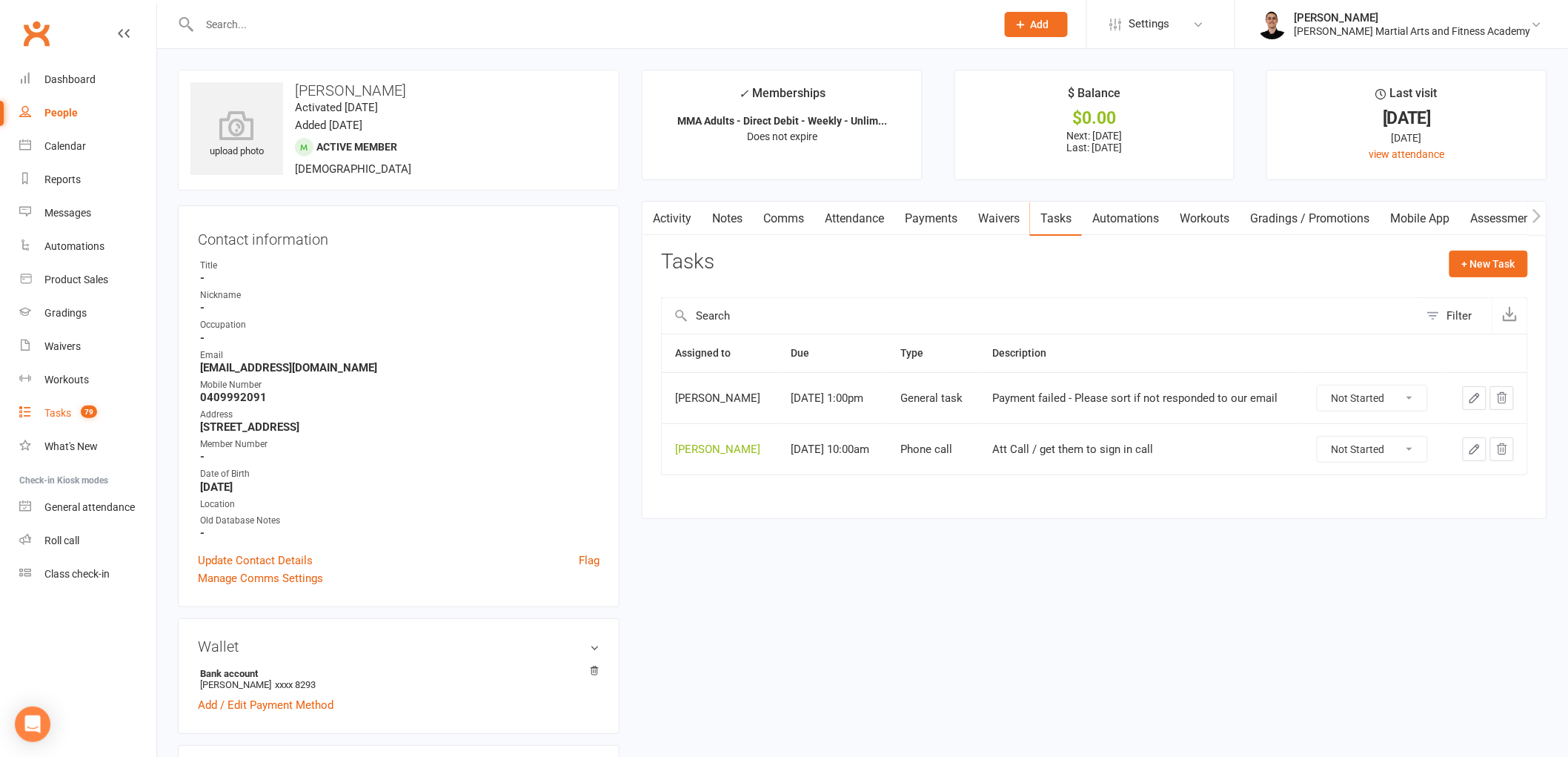
click at [69, 408] on div "Tasks" at bounding box center [58, 412] width 26 height 11
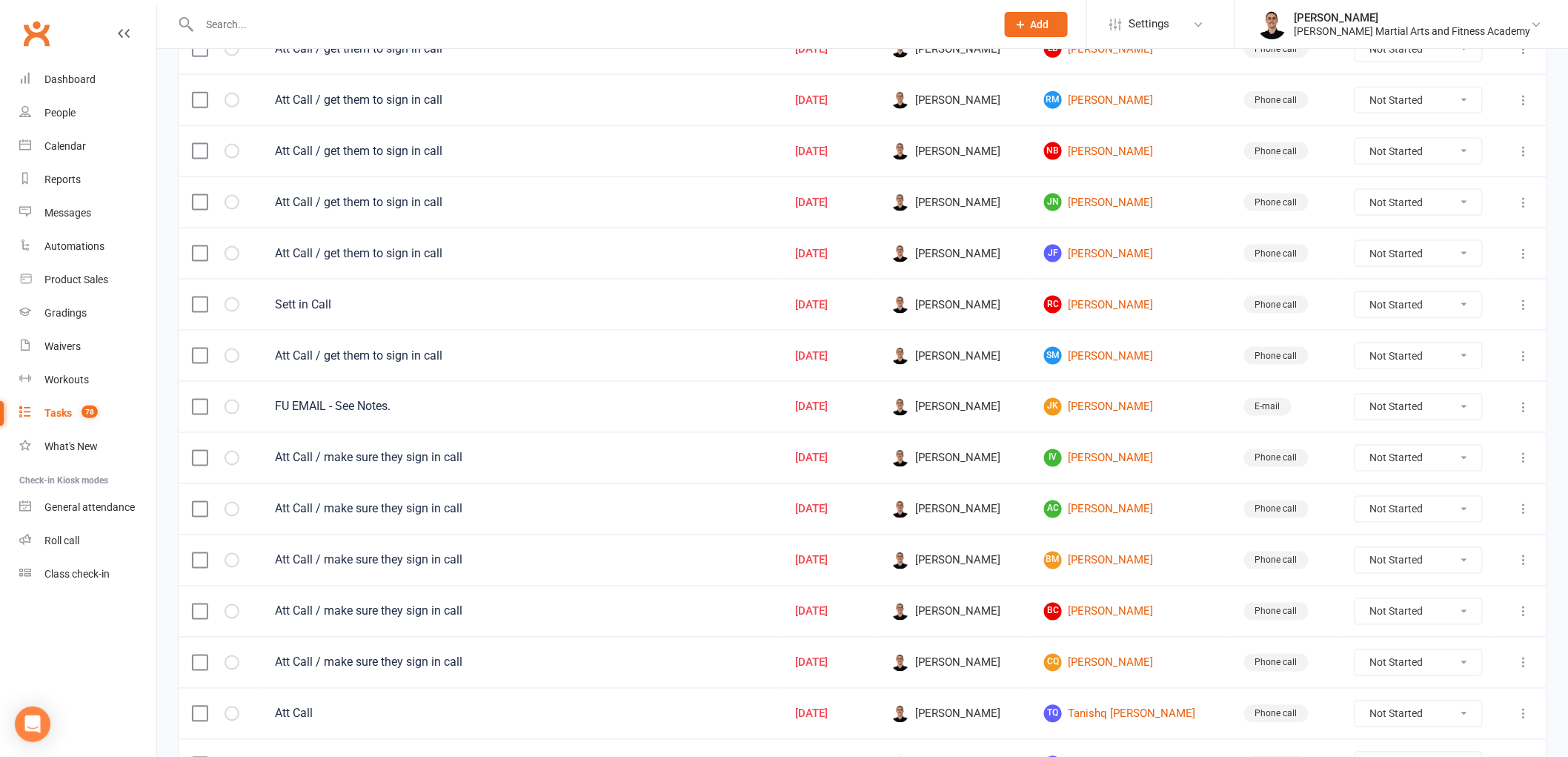
scroll to position [824, 0]
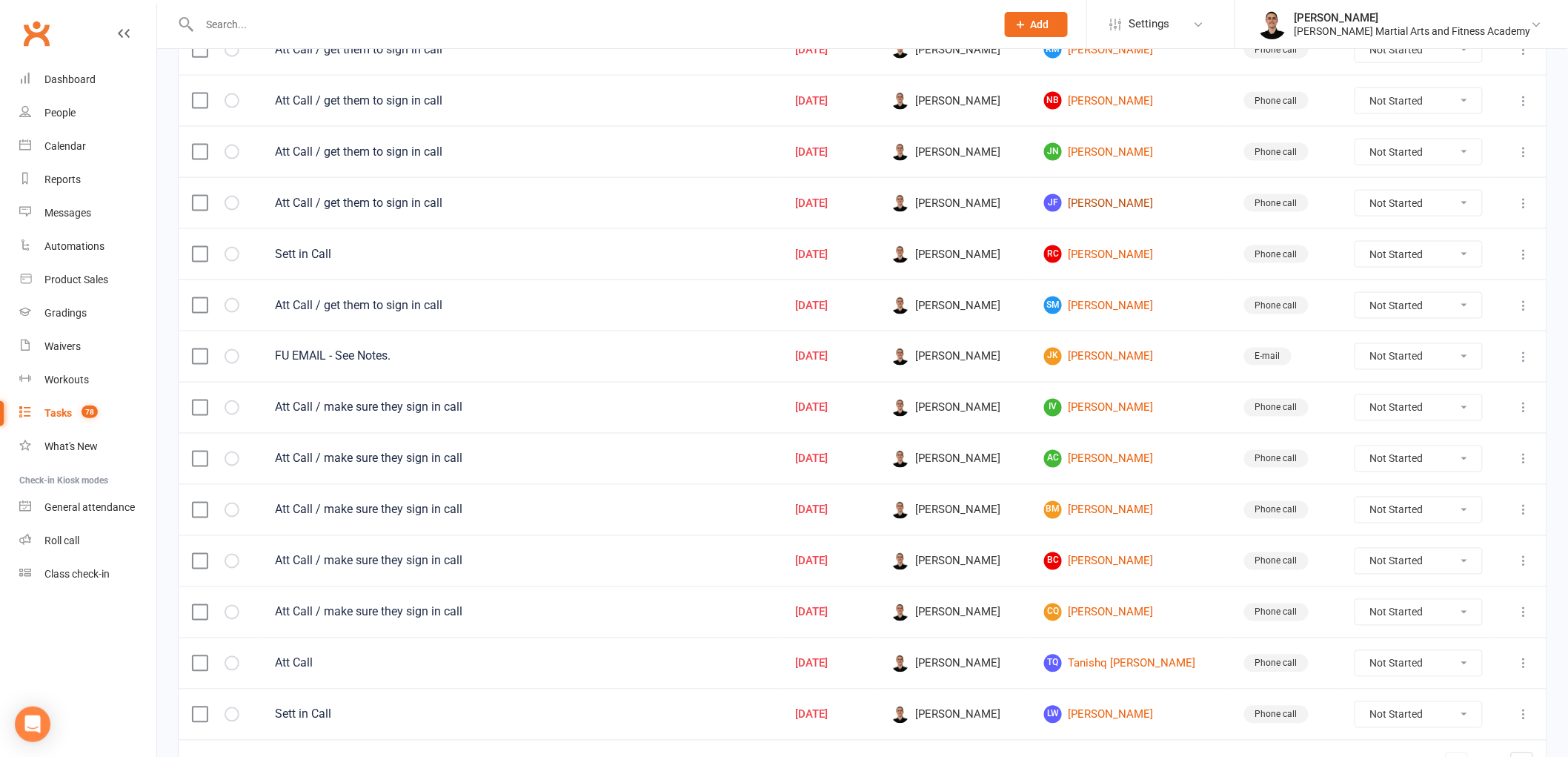
click at [1111, 199] on link "JF [PERSON_NAME]" at bounding box center [1131, 203] width 173 height 18
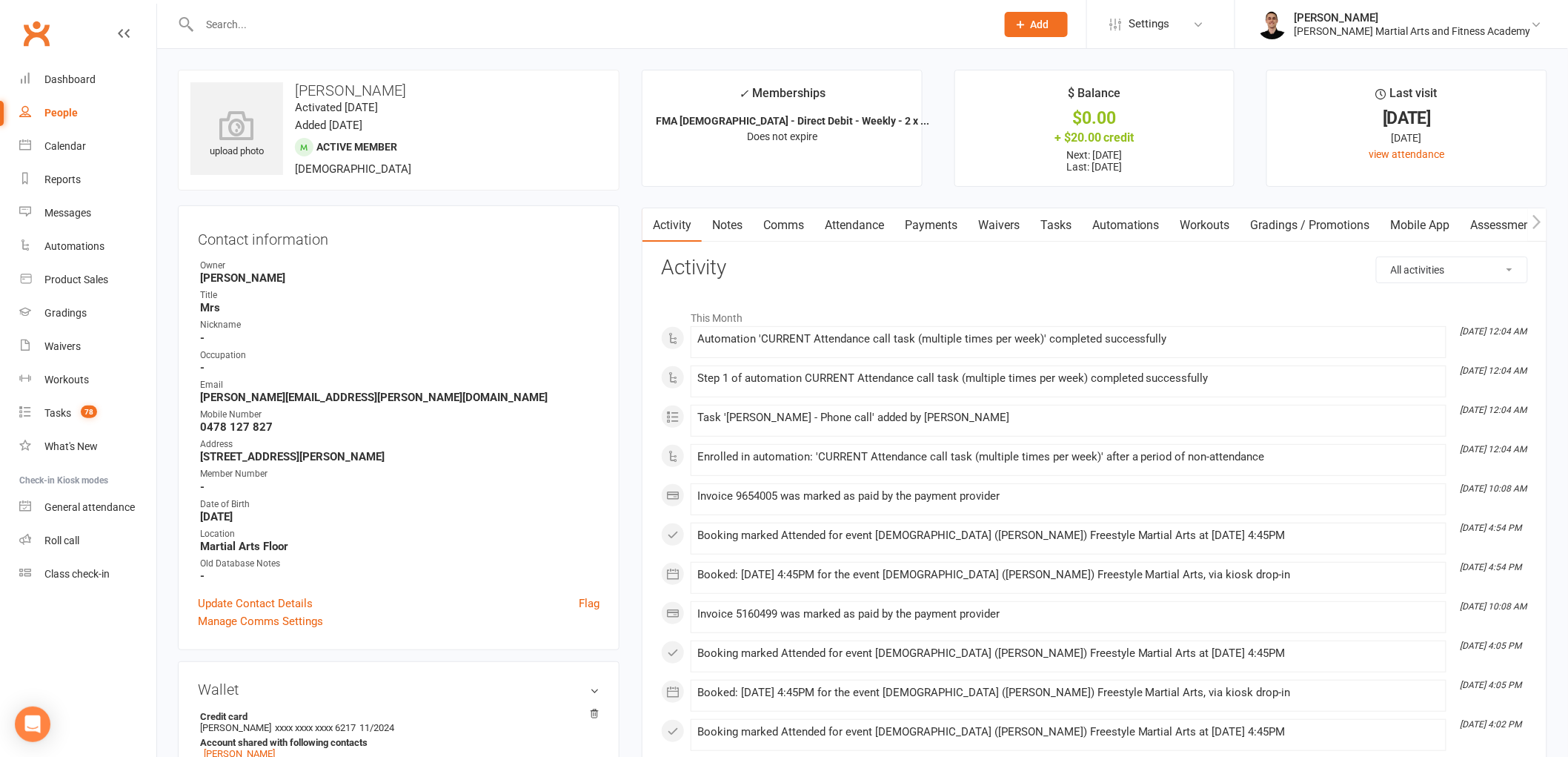
click at [1049, 223] on link "Tasks" at bounding box center [1056, 225] width 52 height 34
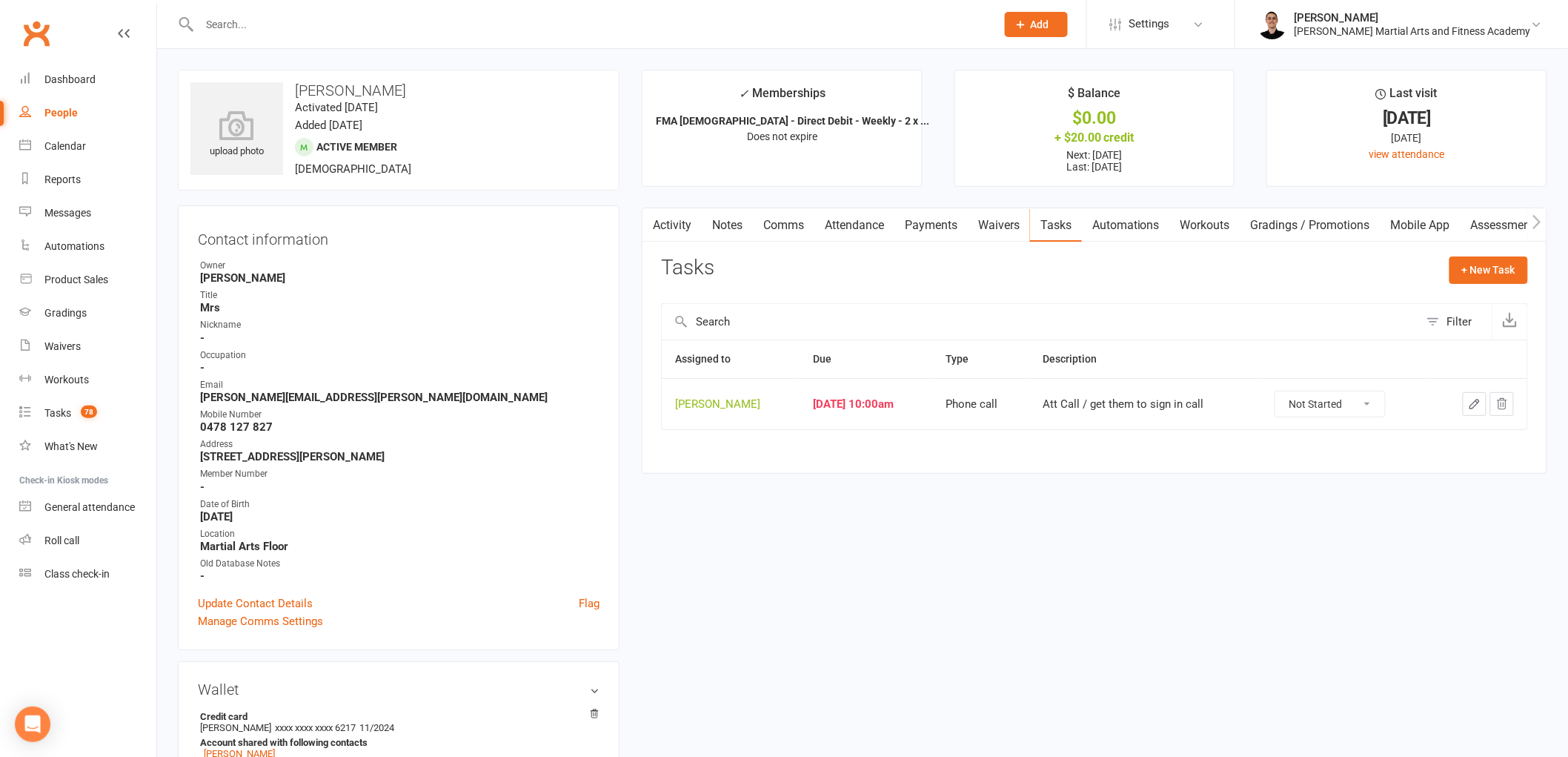
click at [1470, 407] on icon "button" at bounding box center [1475, 404] width 9 height 9
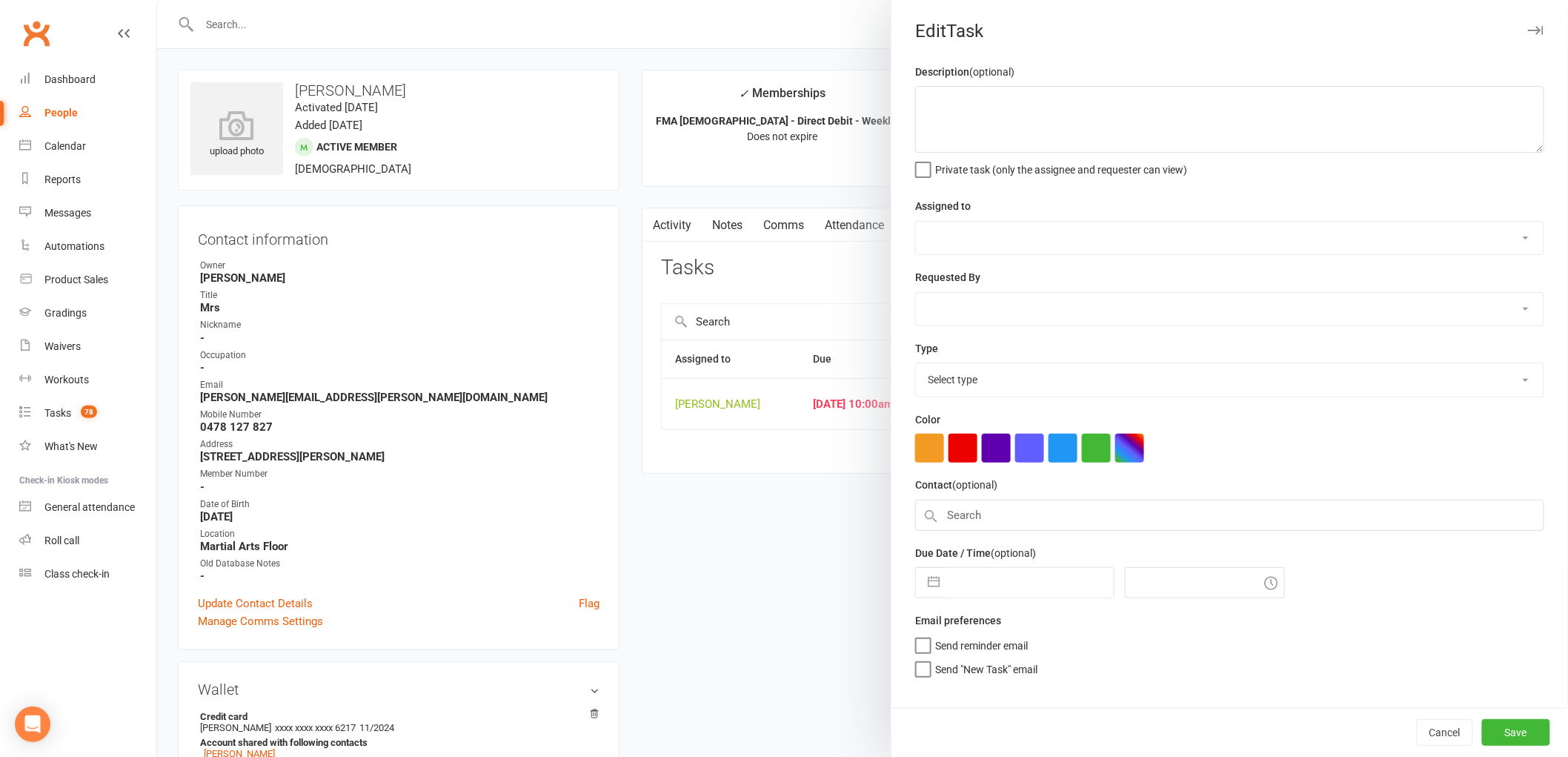
type textarea "Att Call / get them to sign in call"
select select "47660"
type input "[DATE]"
type input "10:00am"
select select "25277"
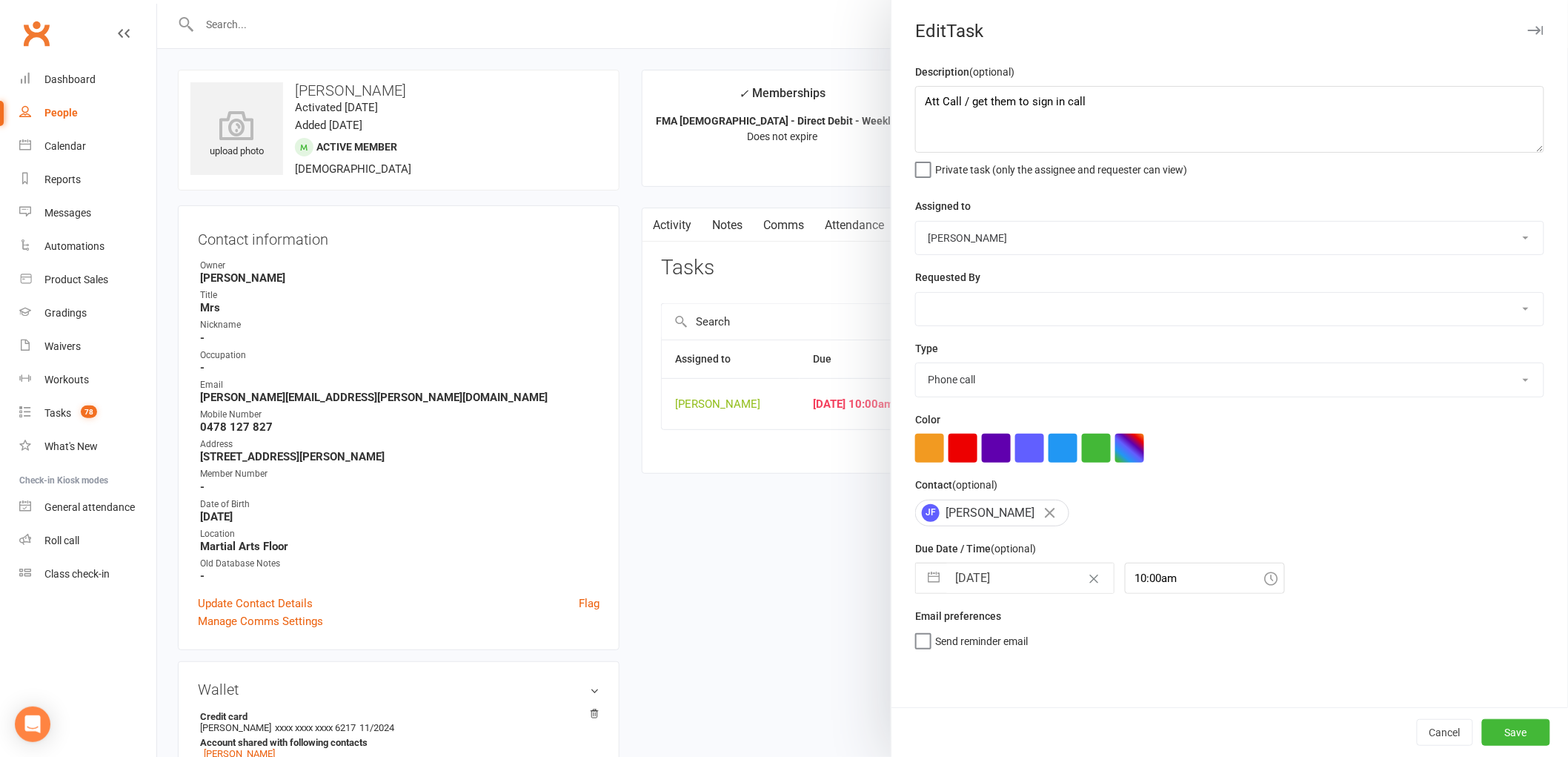
click at [977, 575] on input "[DATE]" at bounding box center [1029, 578] width 166 height 30
select select "7"
select select "2025"
select select "8"
select select "2025"
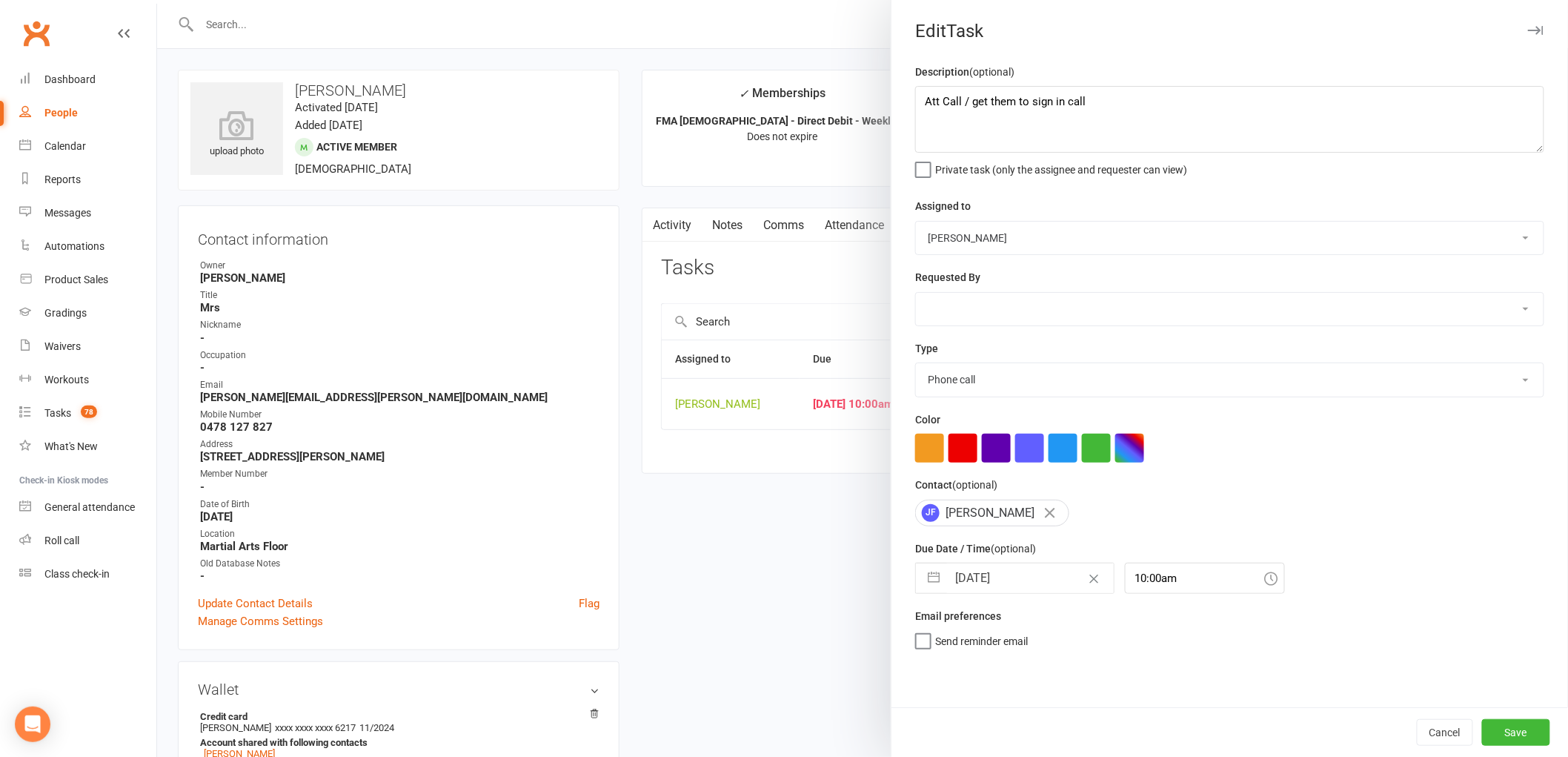
select select "9"
select select "2025"
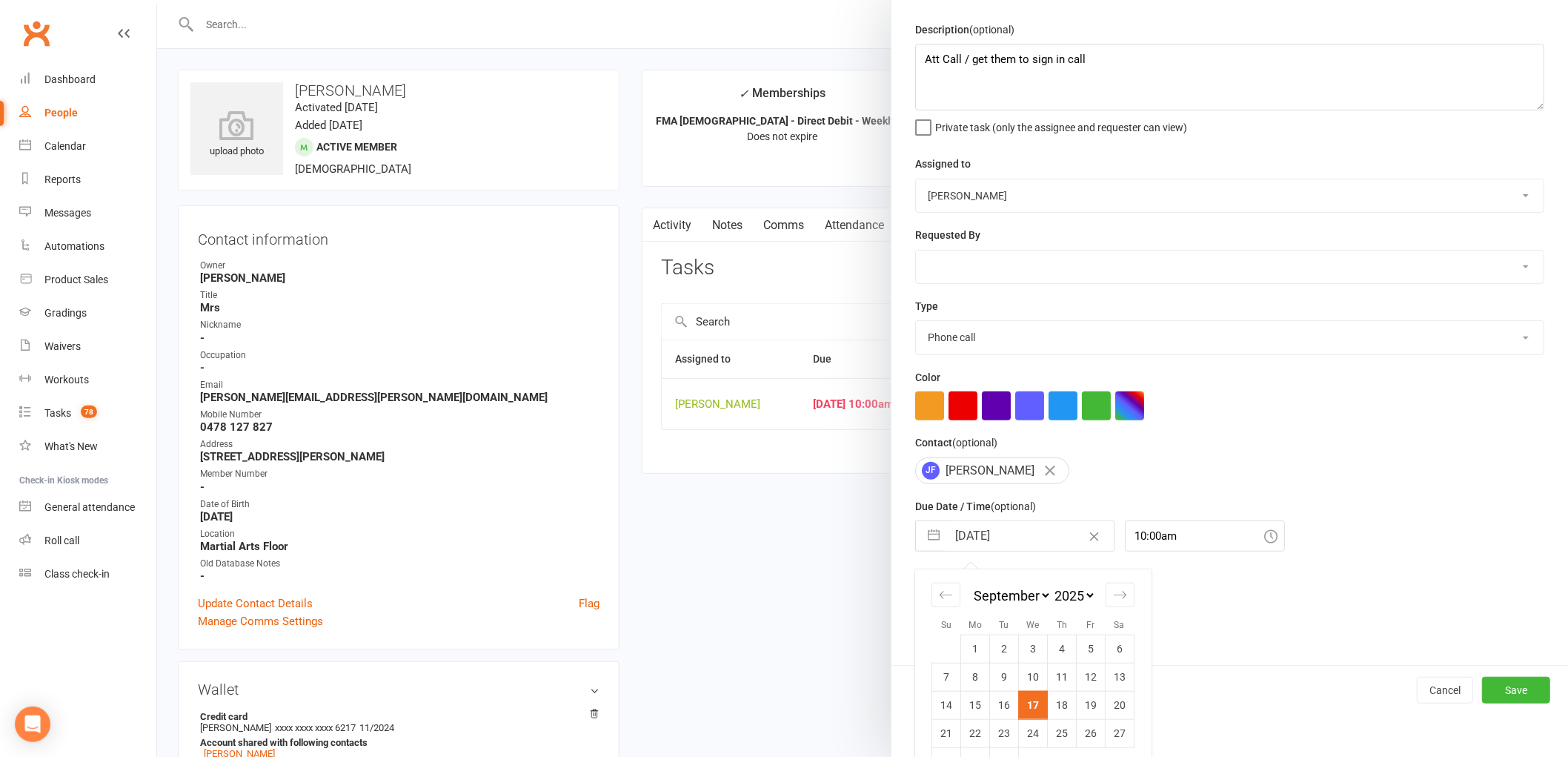
scroll to position [78, 0]
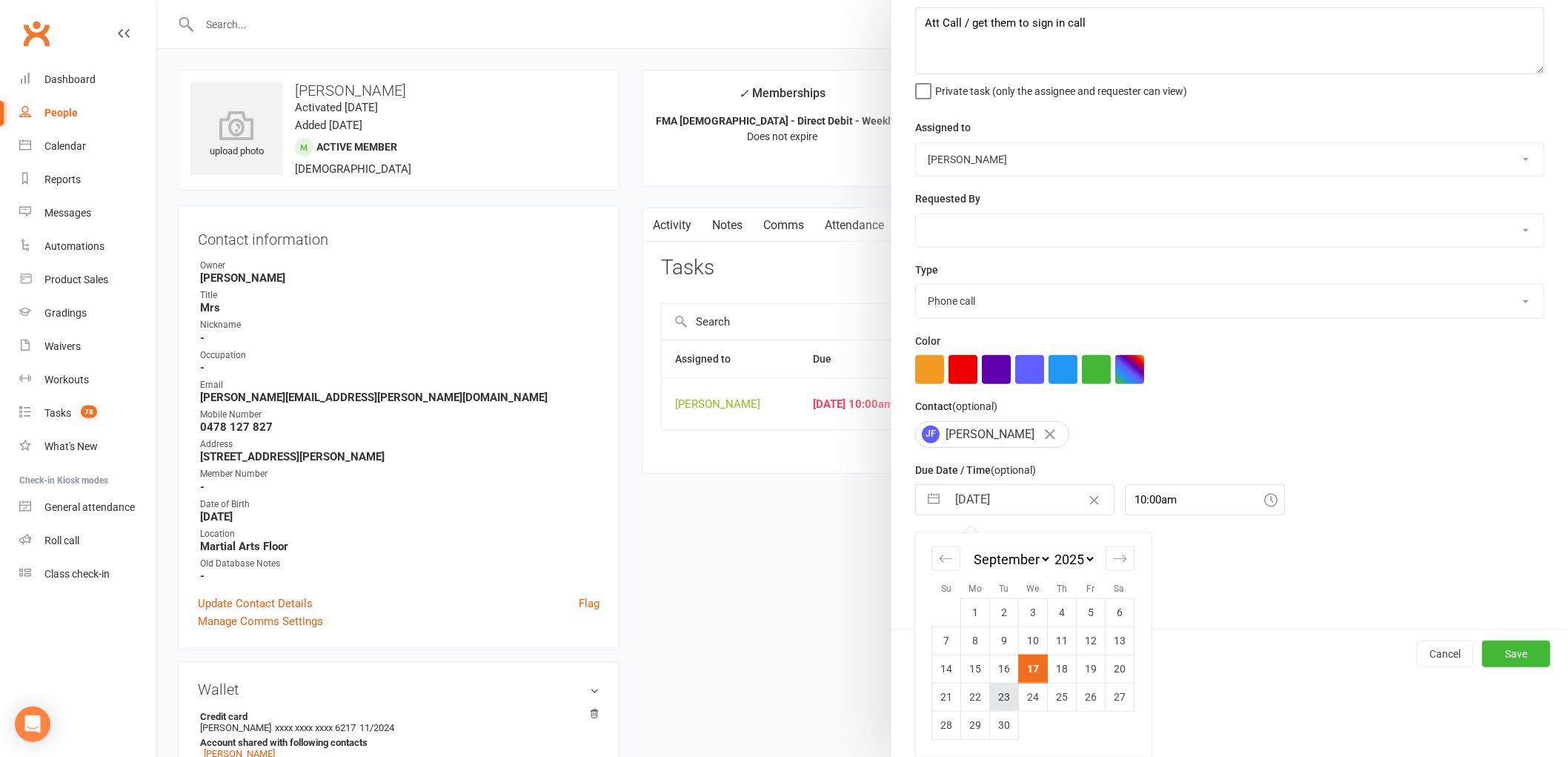
click at [998, 697] on td "23" at bounding box center [1004, 697] width 29 height 28
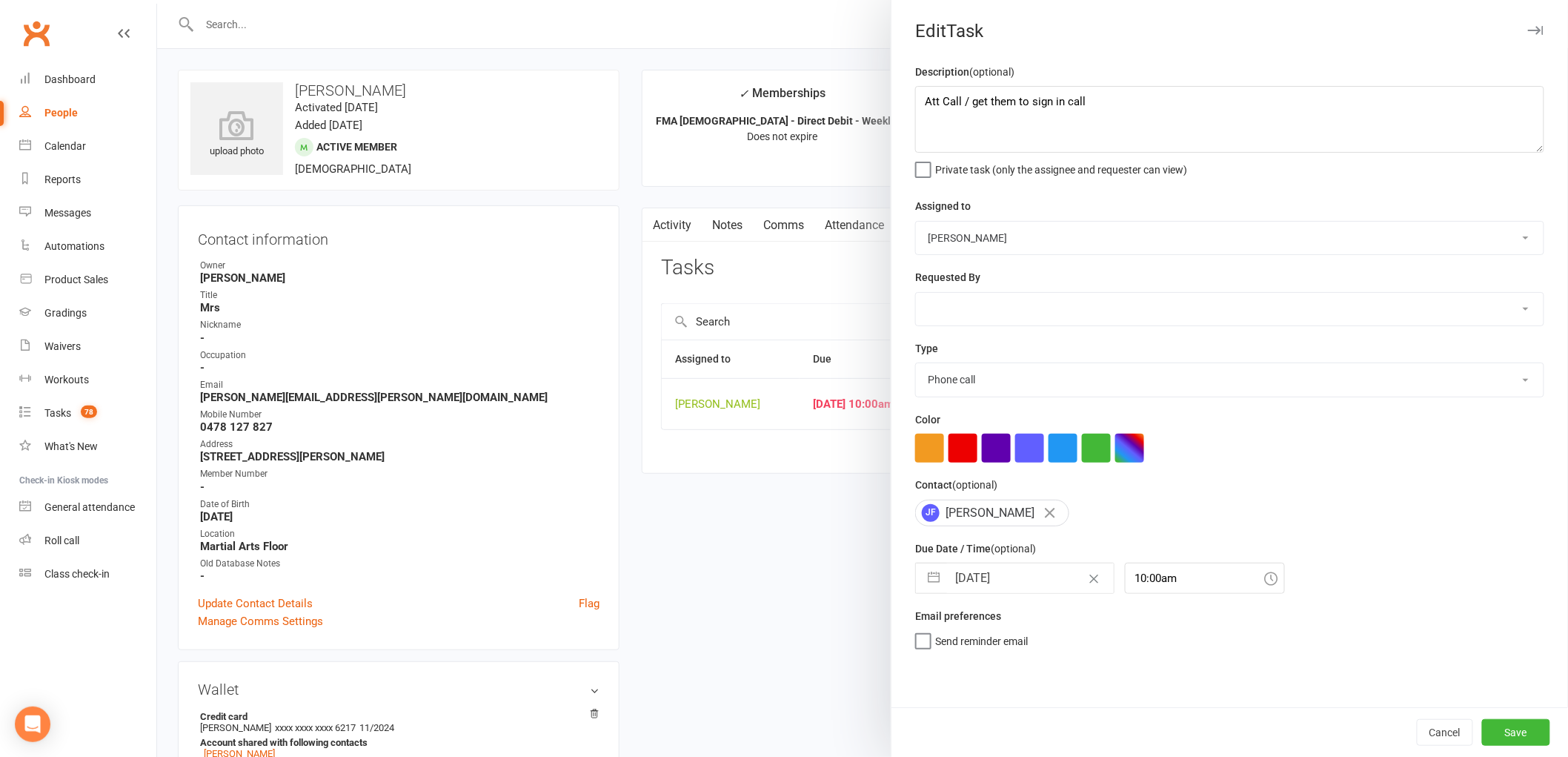
type input "[DATE]"
click at [1500, 732] on button "Save" at bounding box center [1515, 732] width 68 height 26
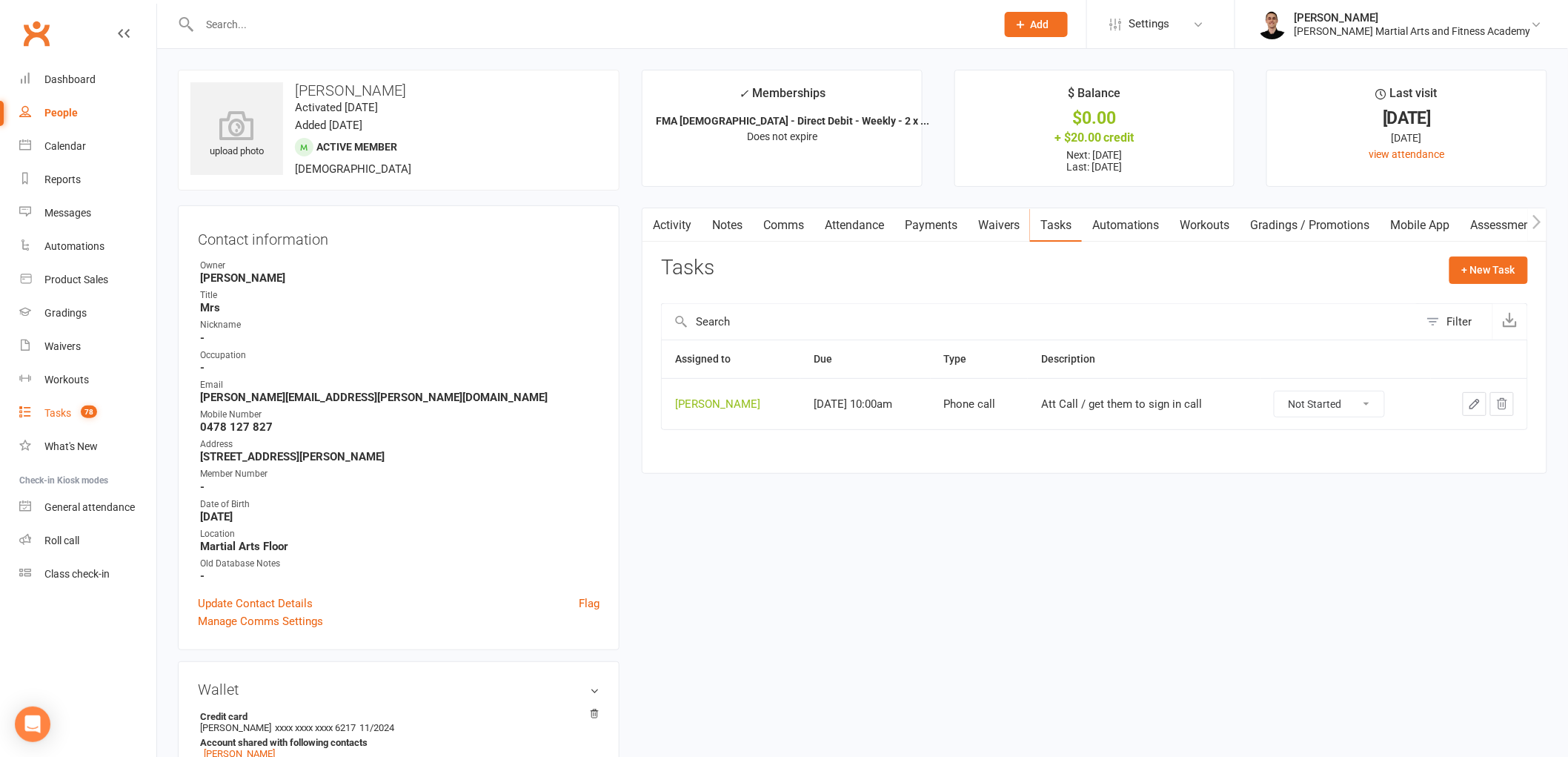
click at [85, 402] on link "Tasks 78" at bounding box center [88, 414] width 137 height 33
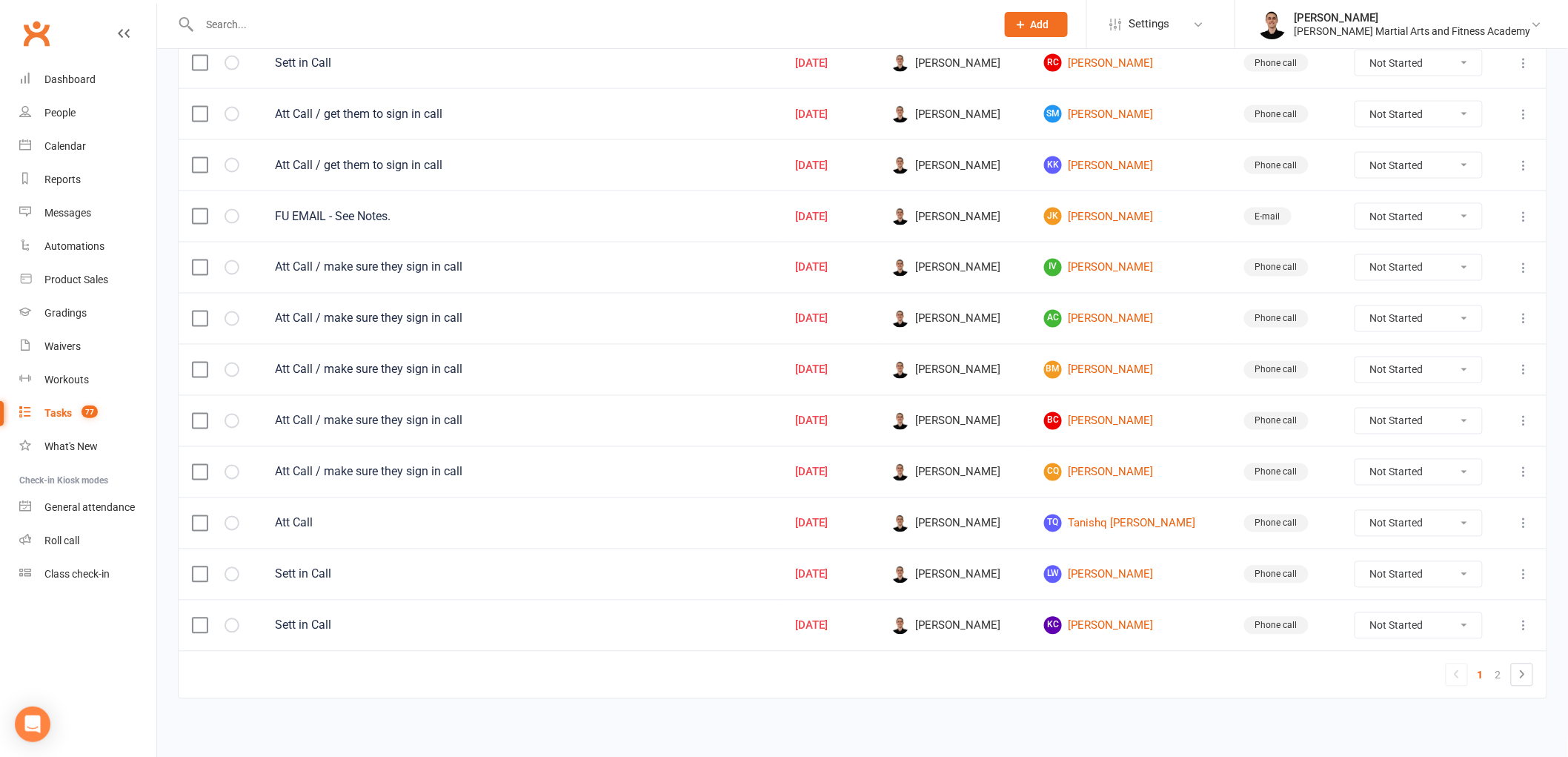
scroll to position [923, 0]
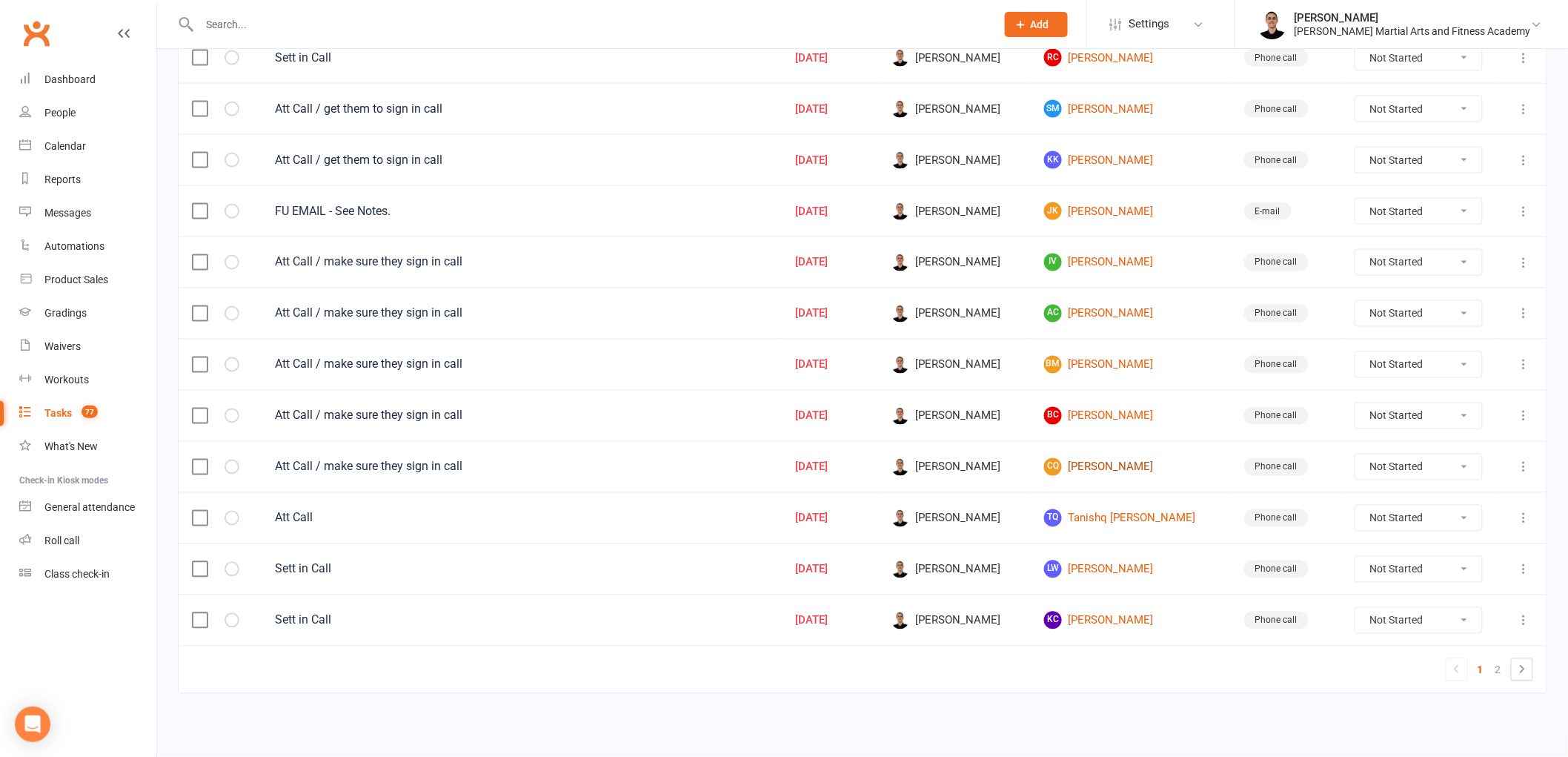
click at [1107, 464] on link "CQ [PERSON_NAME]" at bounding box center [1131, 467] width 173 height 18
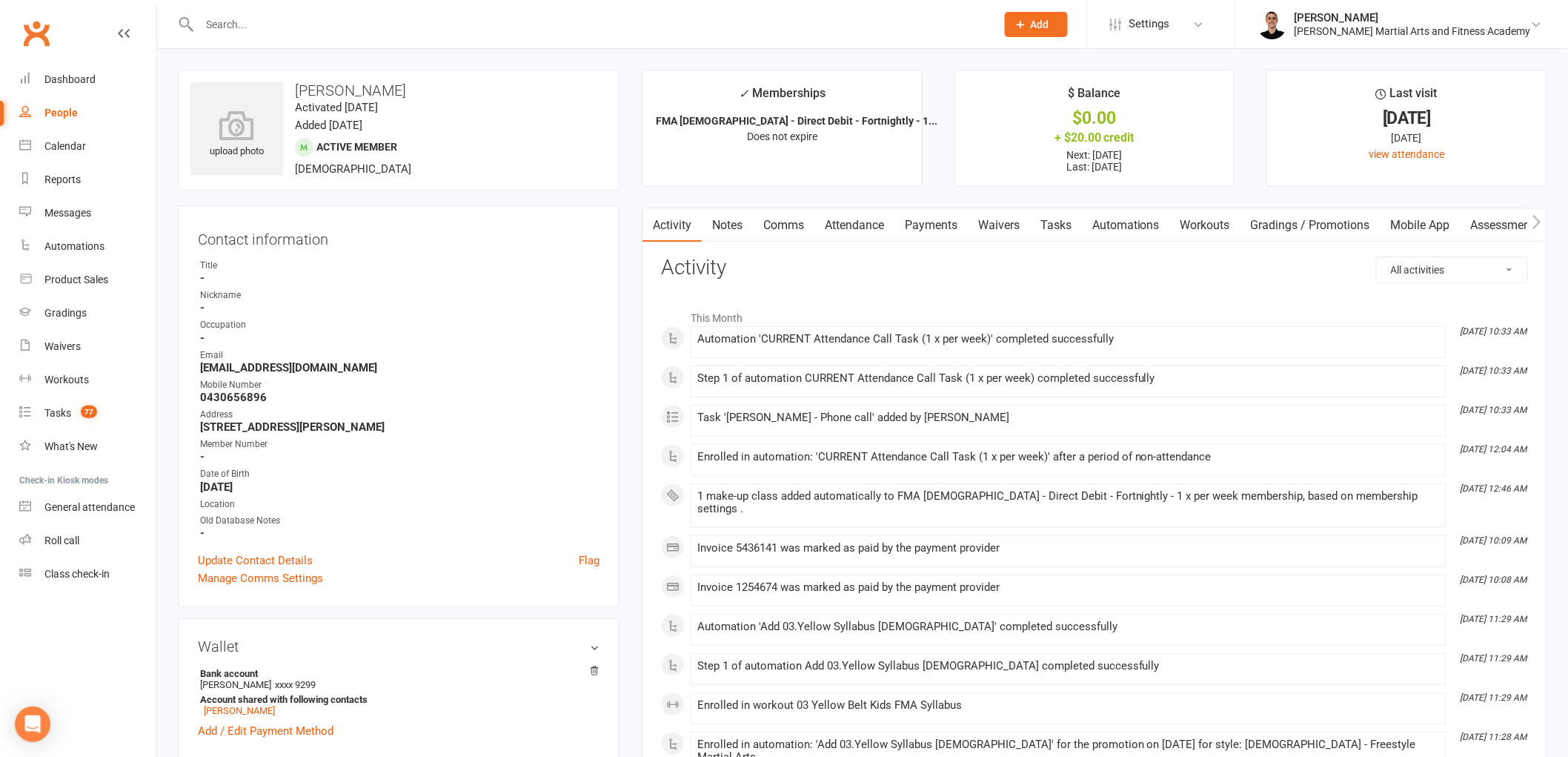
click at [726, 217] on link "Notes" at bounding box center [728, 225] width 51 height 34
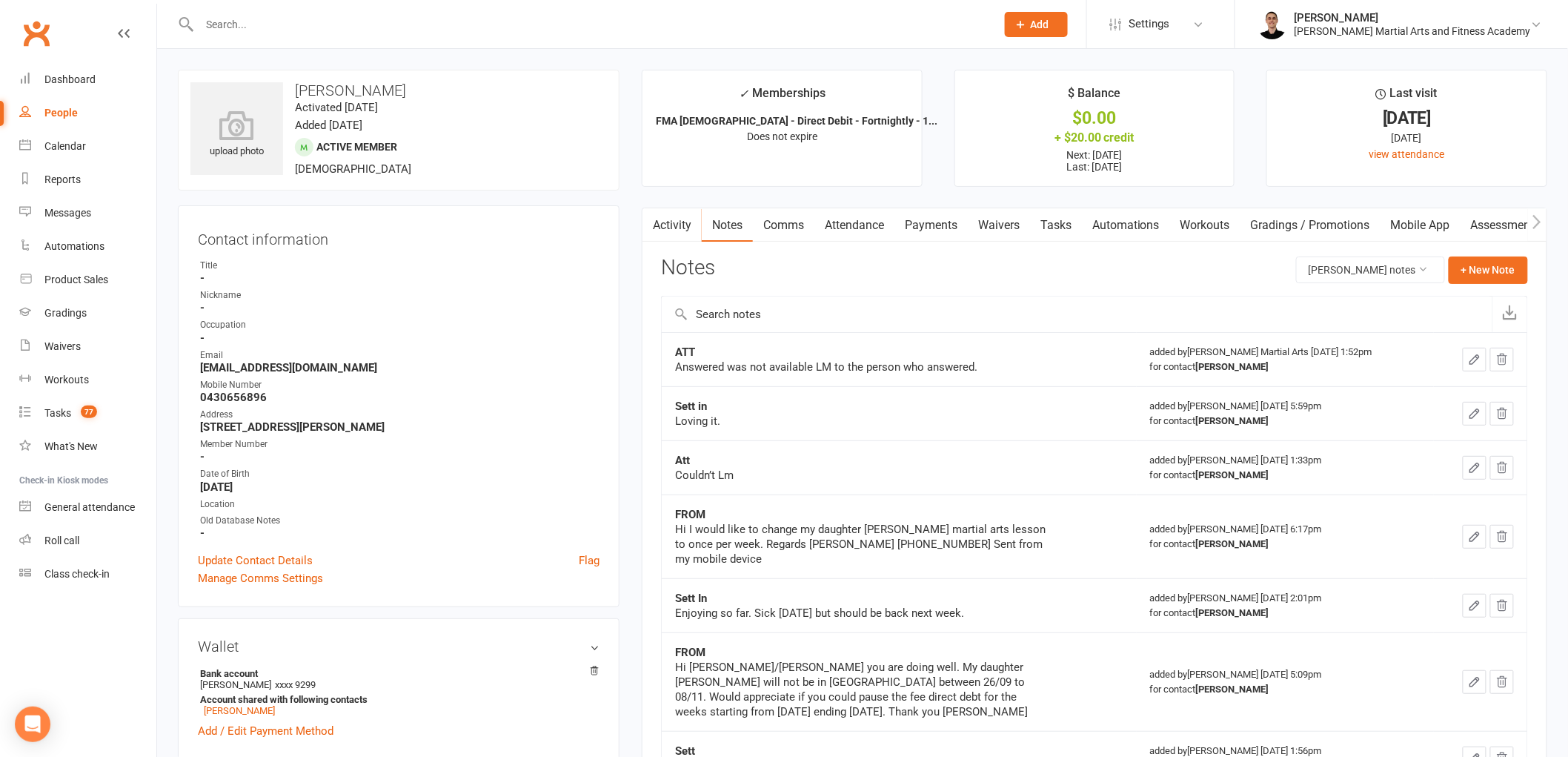
click at [956, 223] on link "Payments" at bounding box center [931, 225] width 73 height 34
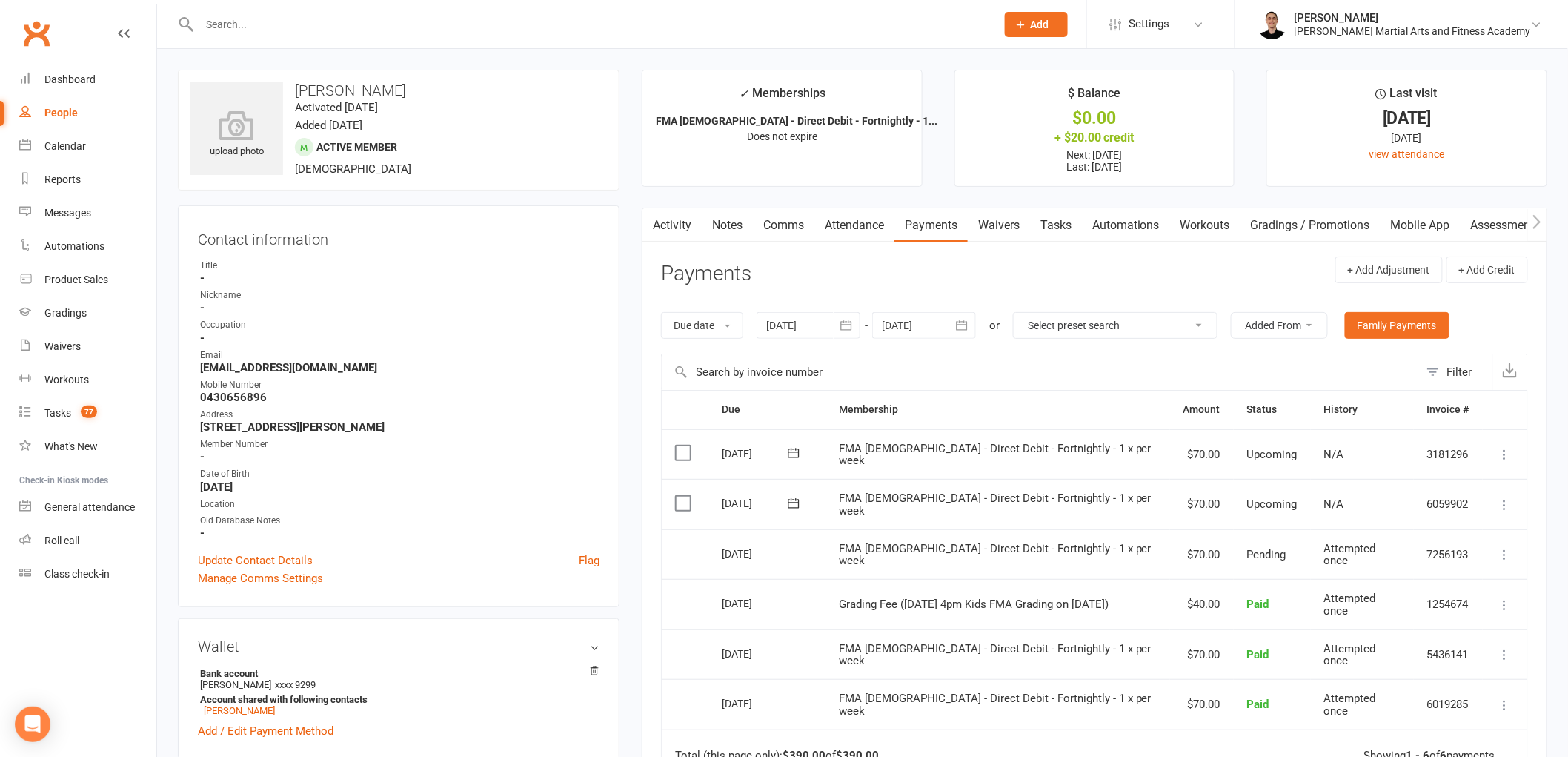
click at [791, 217] on link "Comms" at bounding box center [784, 225] width 62 height 34
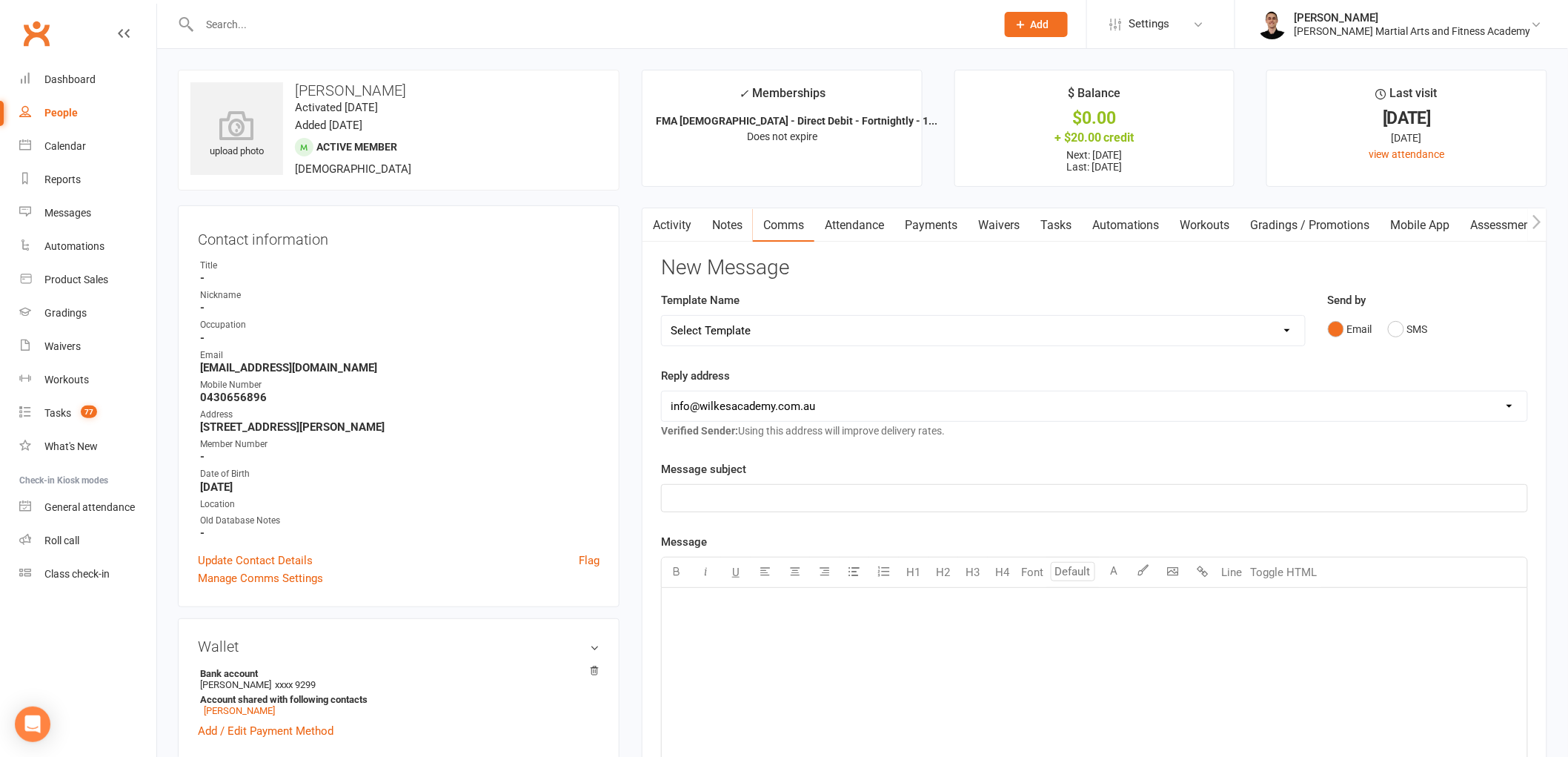
click at [795, 332] on select "Select Template [Email] Birthday Party Enquiry [Email] [DEMOGRAPHIC_DATA] Gradi…" at bounding box center [983, 331] width 643 height 30
select select "5"
click at [662, 316] on select "Select Template [Email] Birthday Party Enquiry [Email] [DEMOGRAPHIC_DATA] Gradi…" at bounding box center [983, 331] width 643 height 30
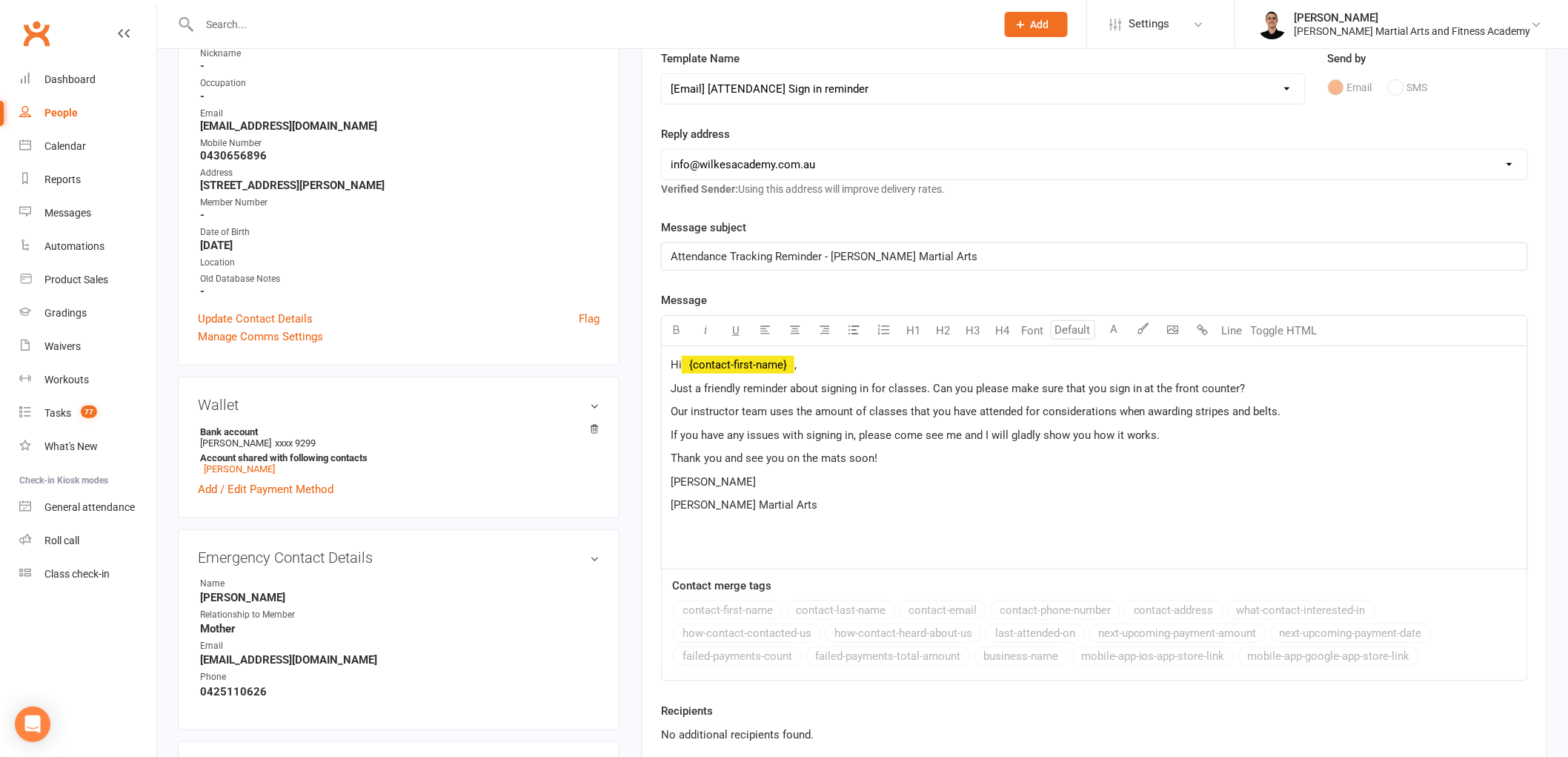
scroll to position [246, 0]
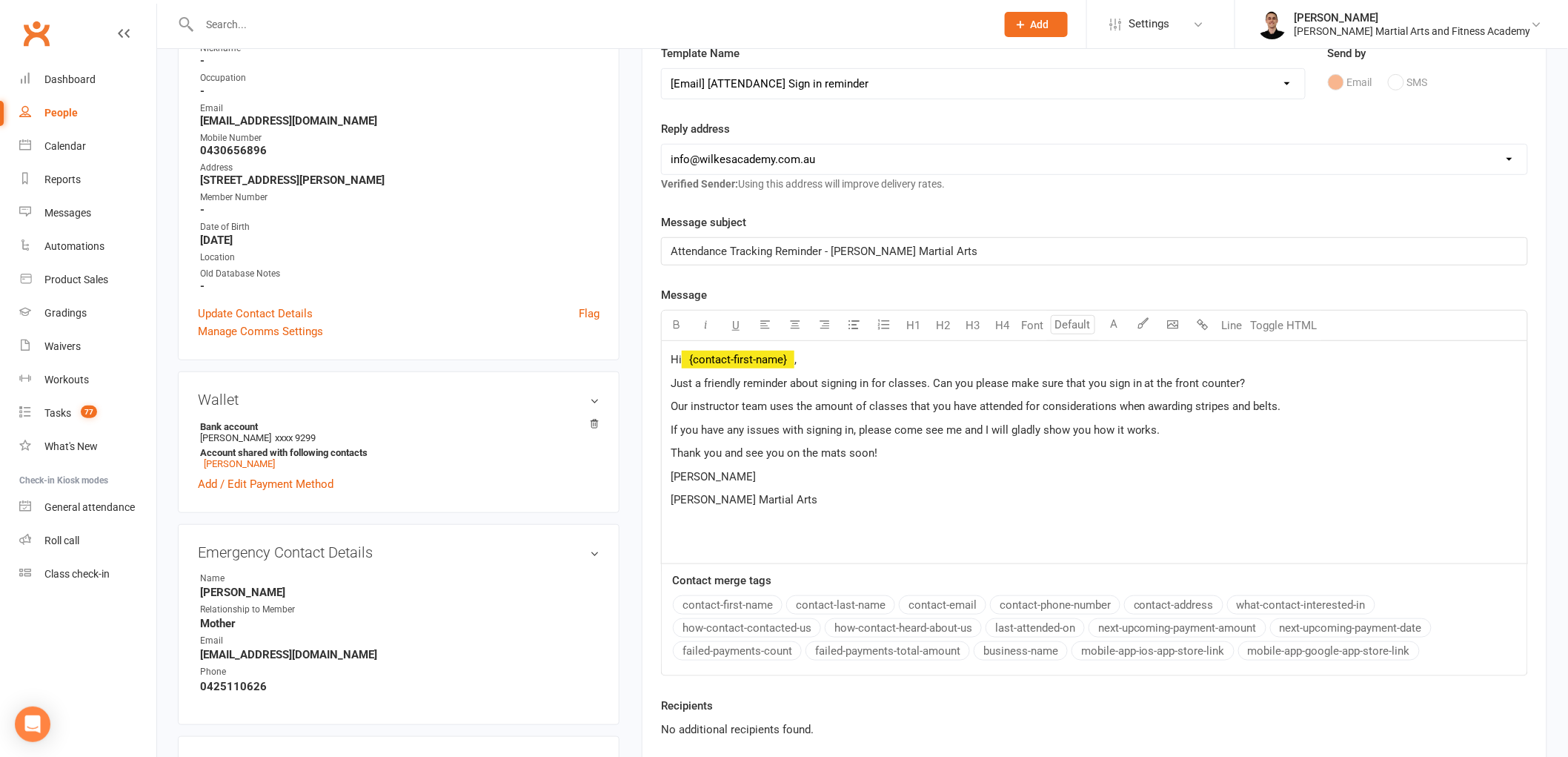
click at [682, 478] on span "[PERSON_NAME]" at bounding box center [713, 476] width 85 height 13
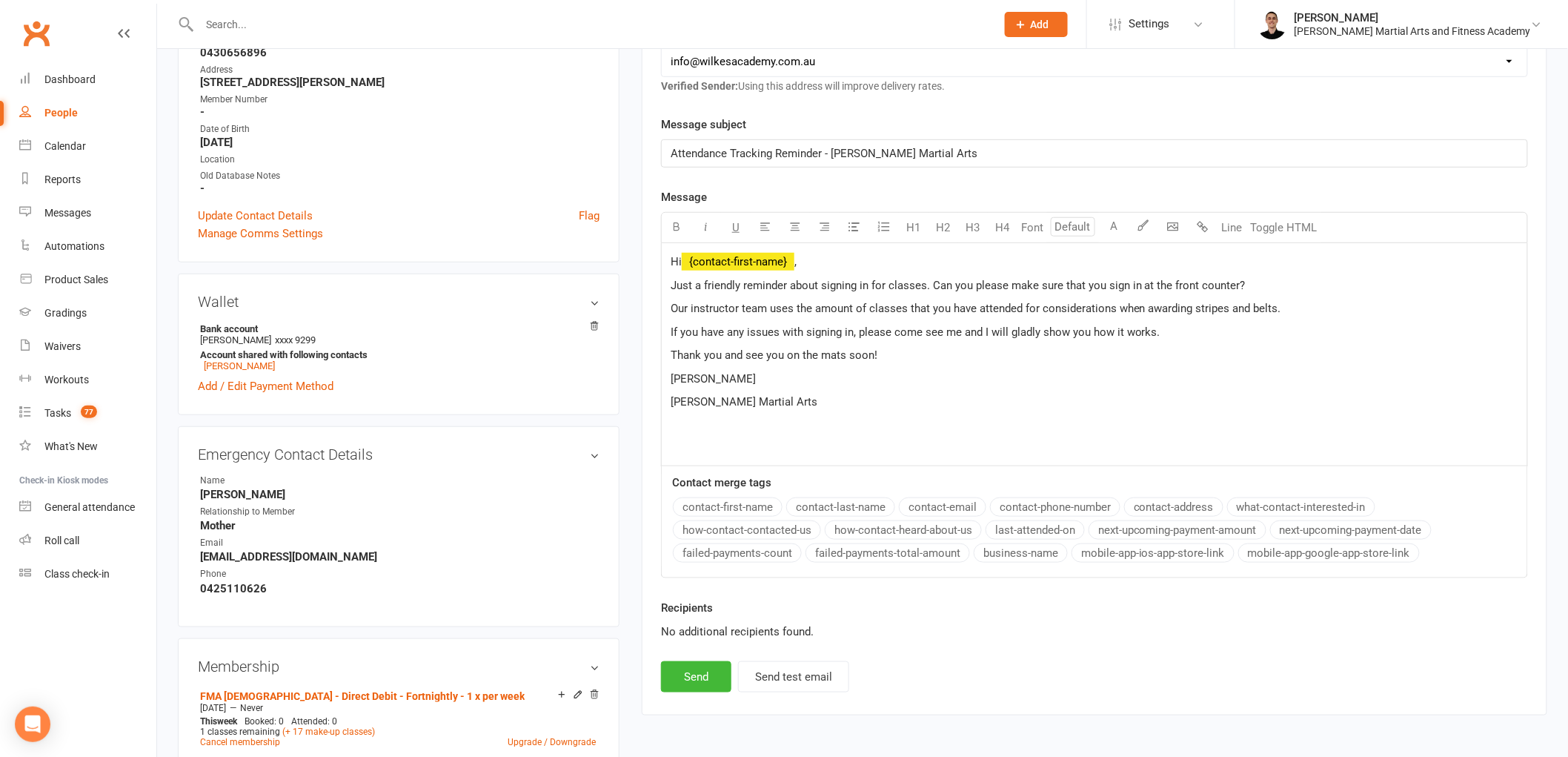
scroll to position [494, 0]
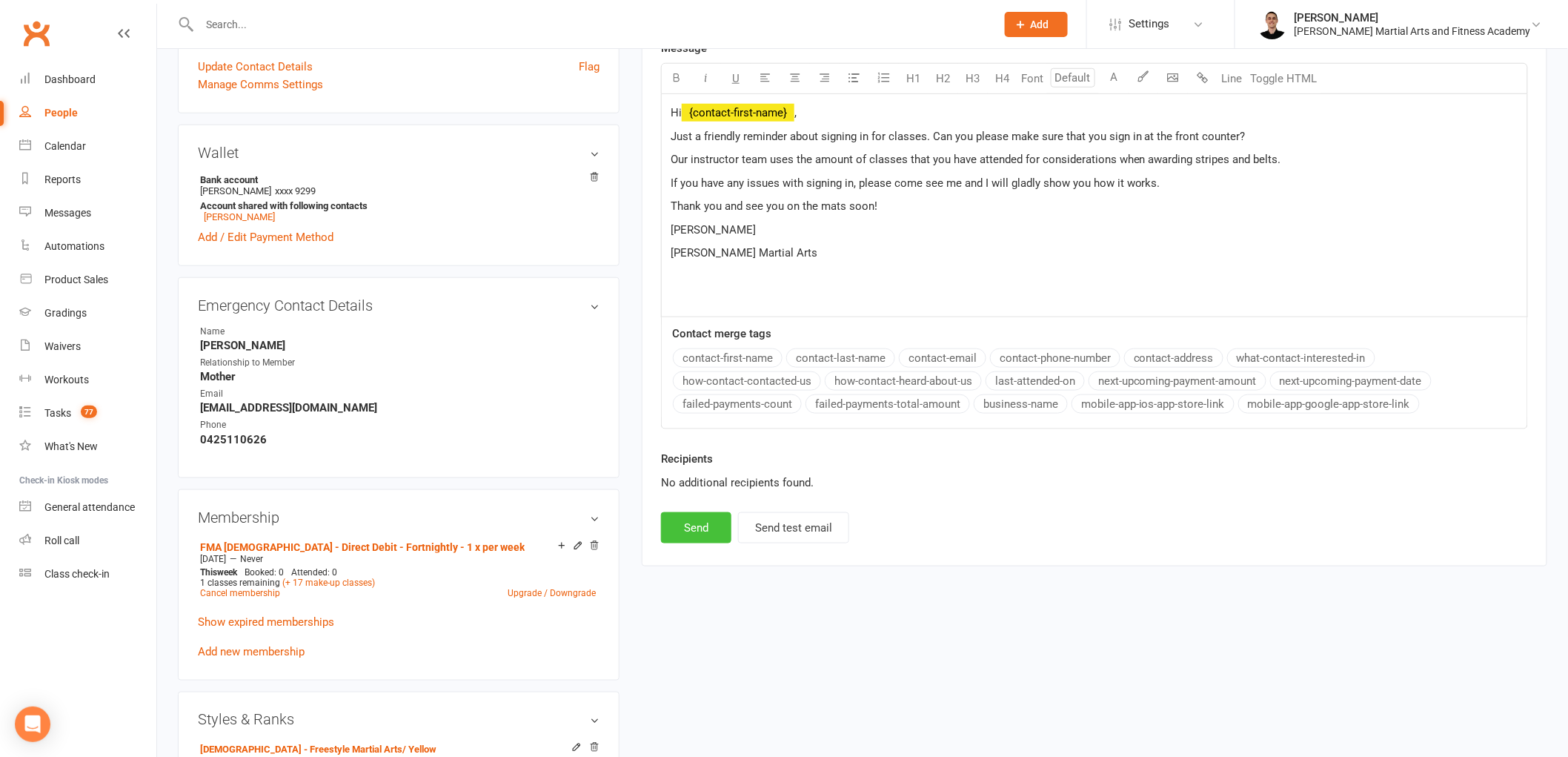
click at [700, 529] on button "Send" at bounding box center [696, 527] width 70 height 31
select select
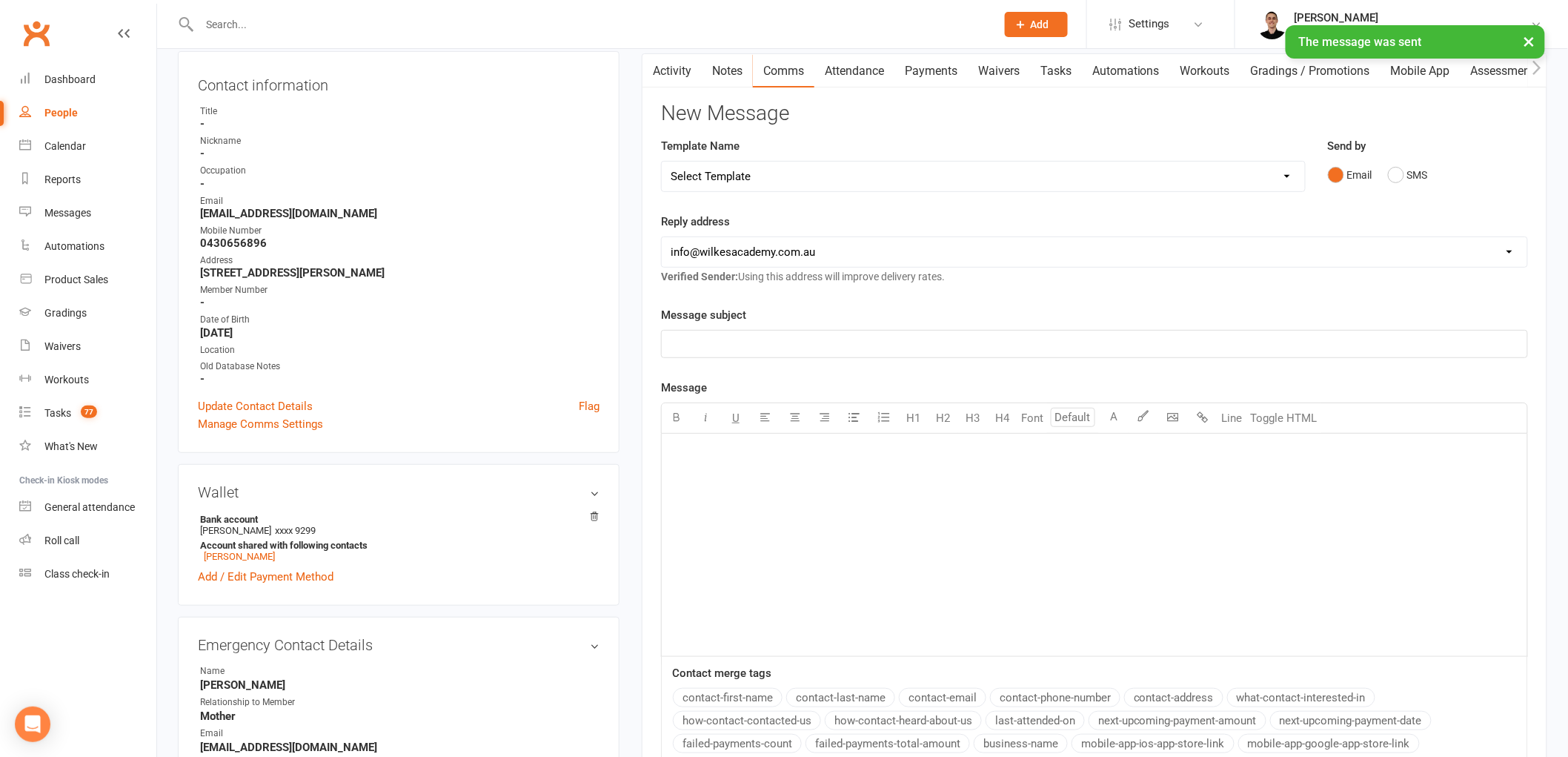
scroll to position [0, 0]
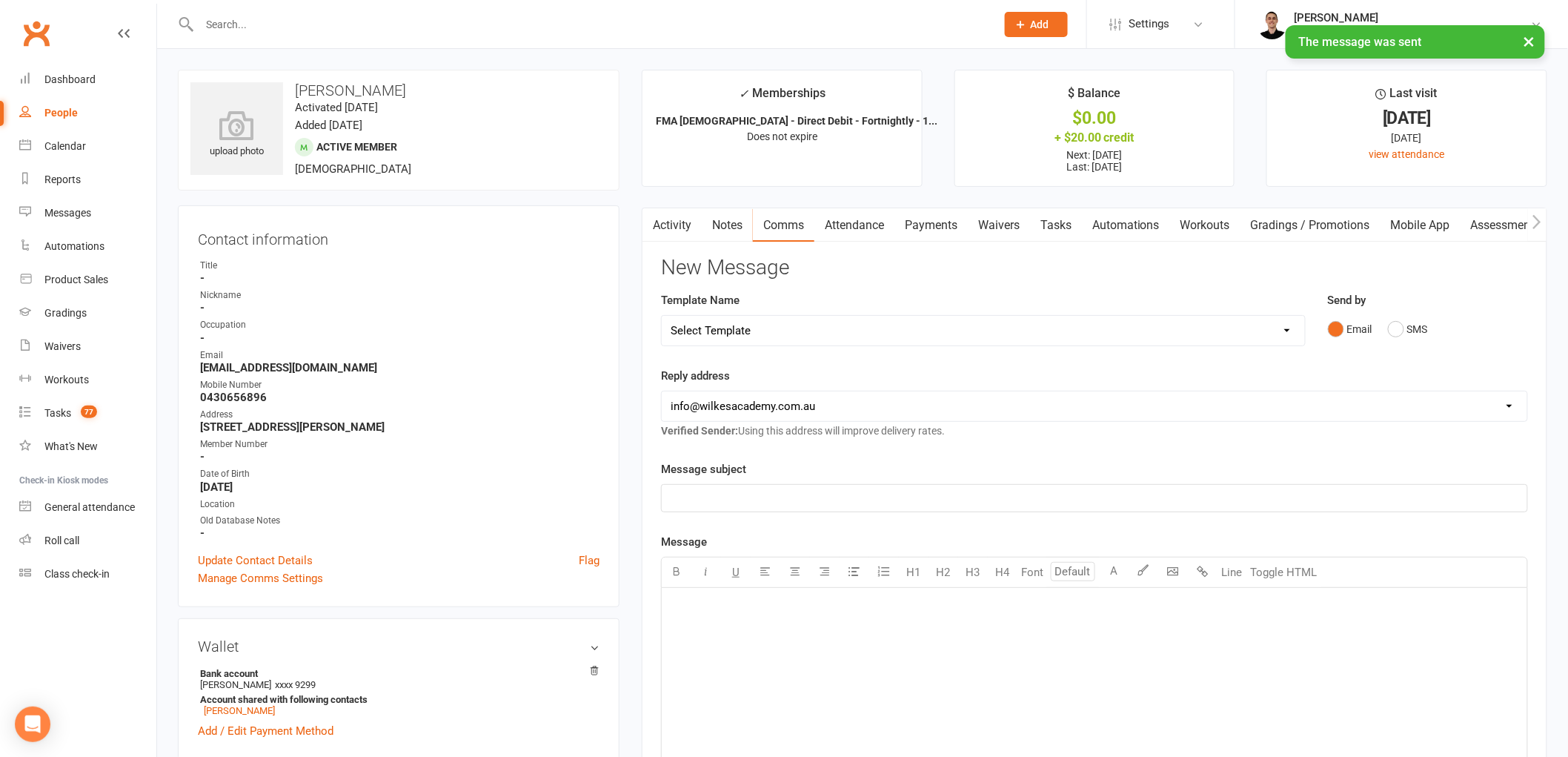
click at [875, 218] on link "Attendance" at bounding box center [854, 225] width 80 height 34
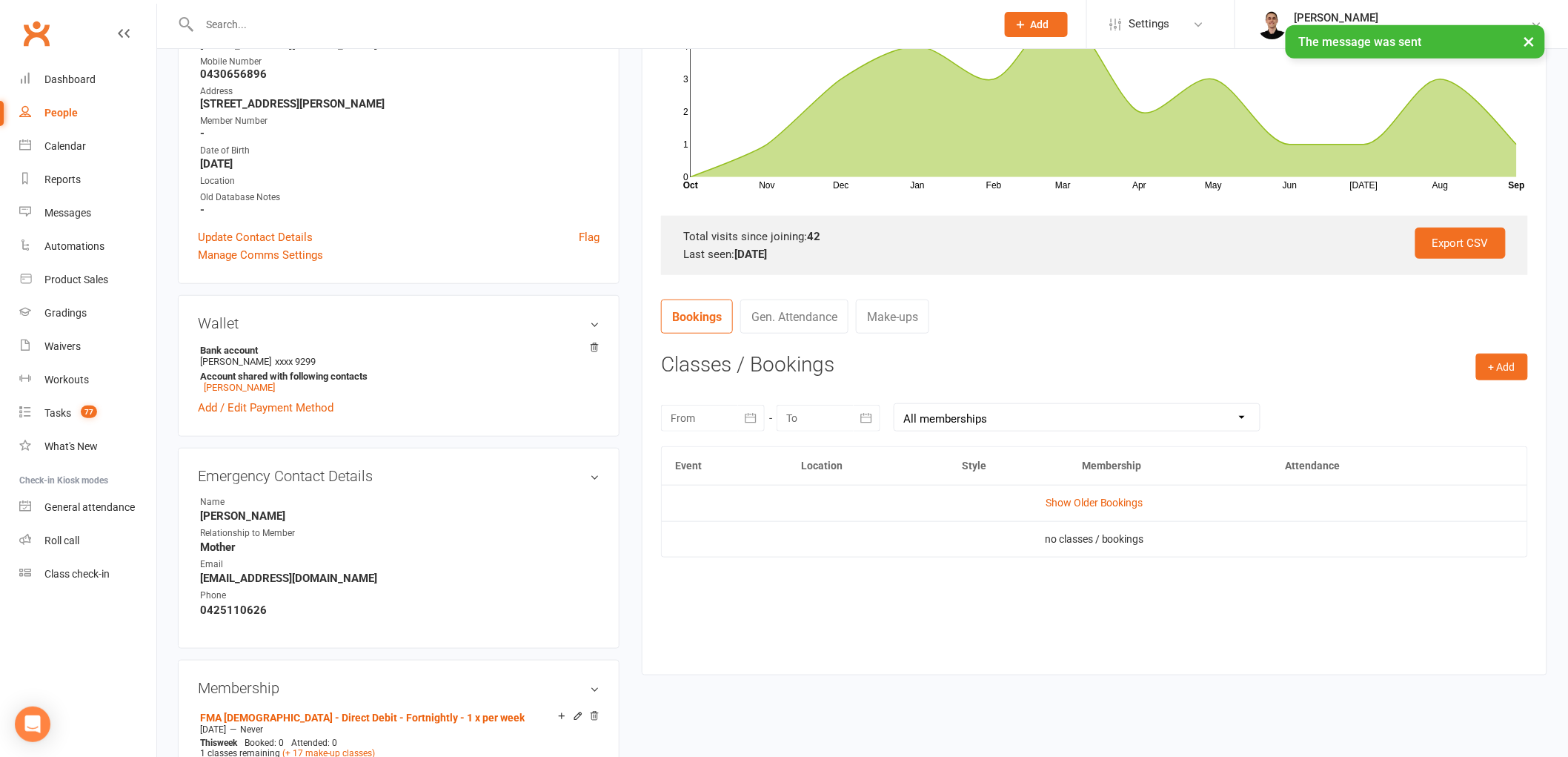
scroll to position [329, 0]
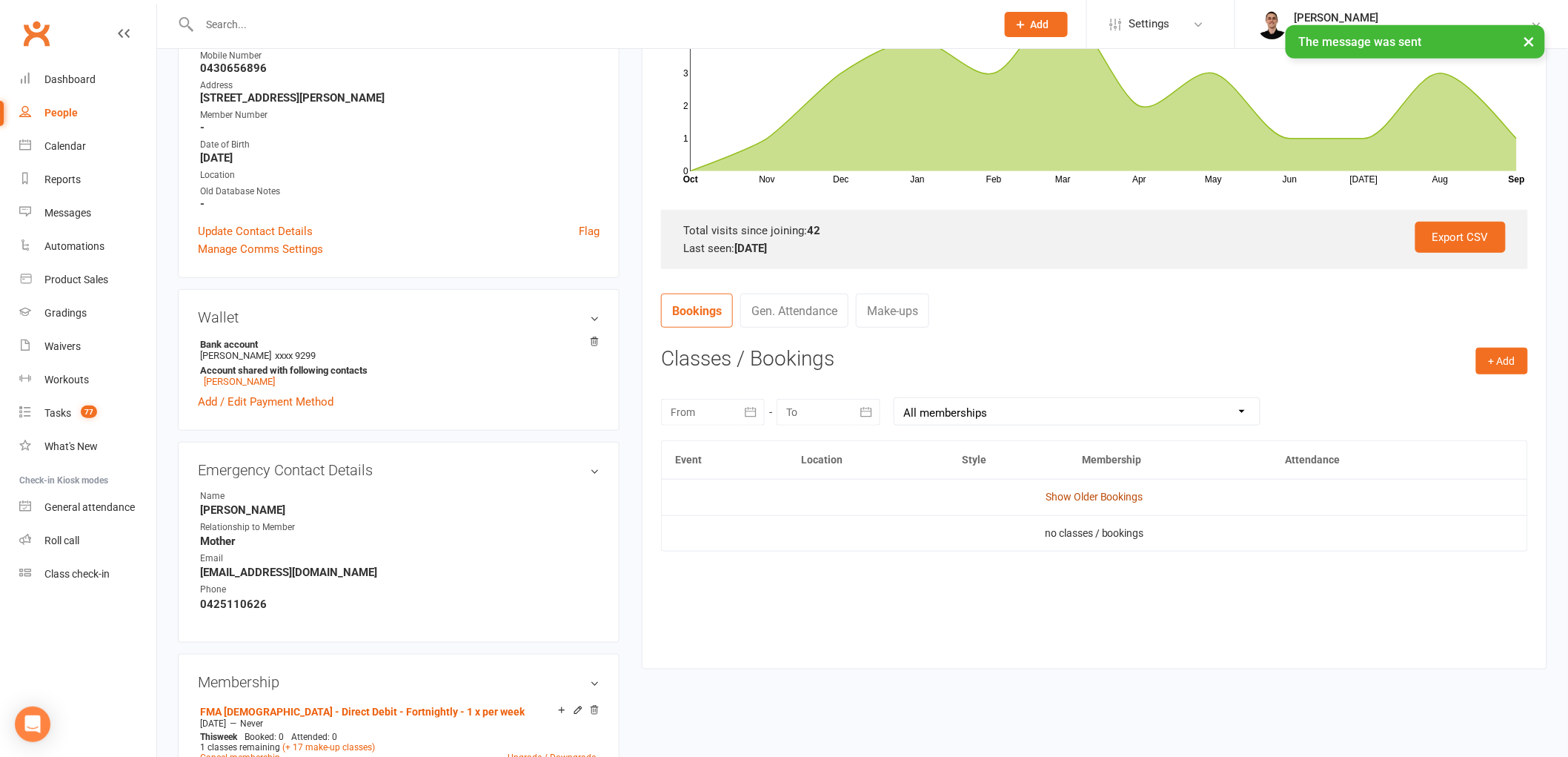
click at [1075, 497] on link "Show Older Bookings" at bounding box center [1094, 496] width 98 height 11
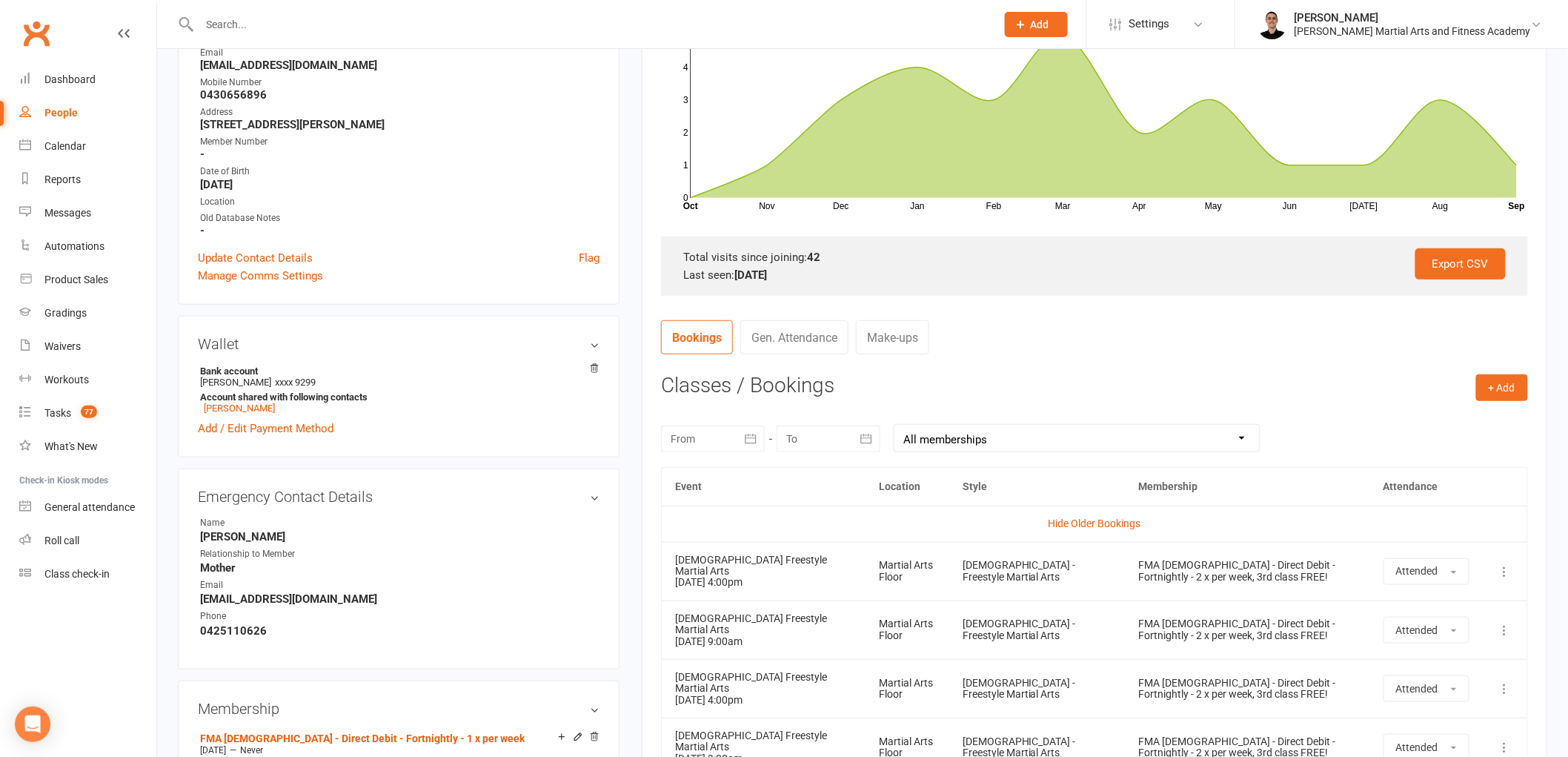
scroll to position [301, 0]
click at [1508, 379] on button "+ Add" at bounding box center [1502, 389] width 52 height 26
click at [1447, 415] on link "Book Event" at bounding box center [1454, 423] width 147 height 30
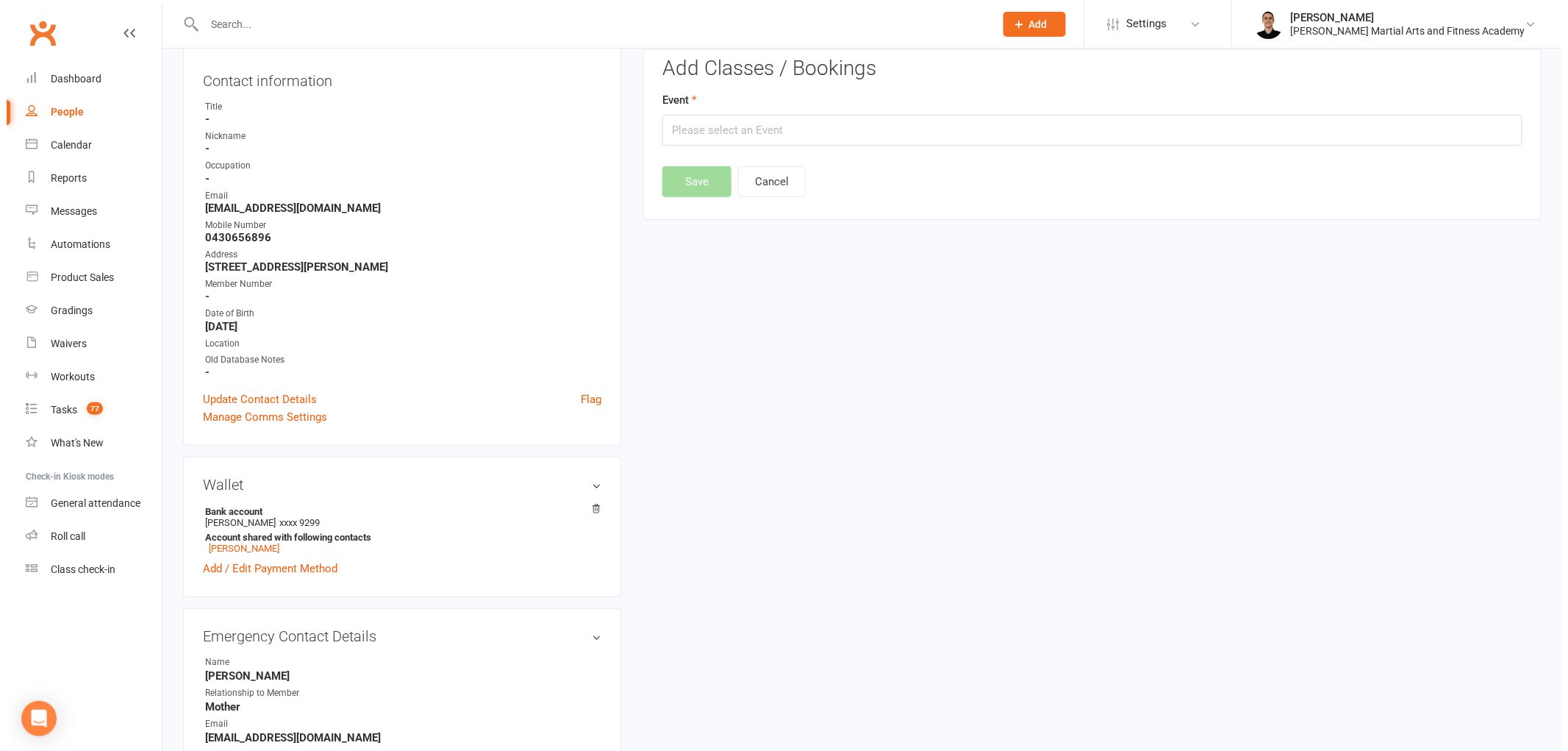
scroll to position [133, 0]
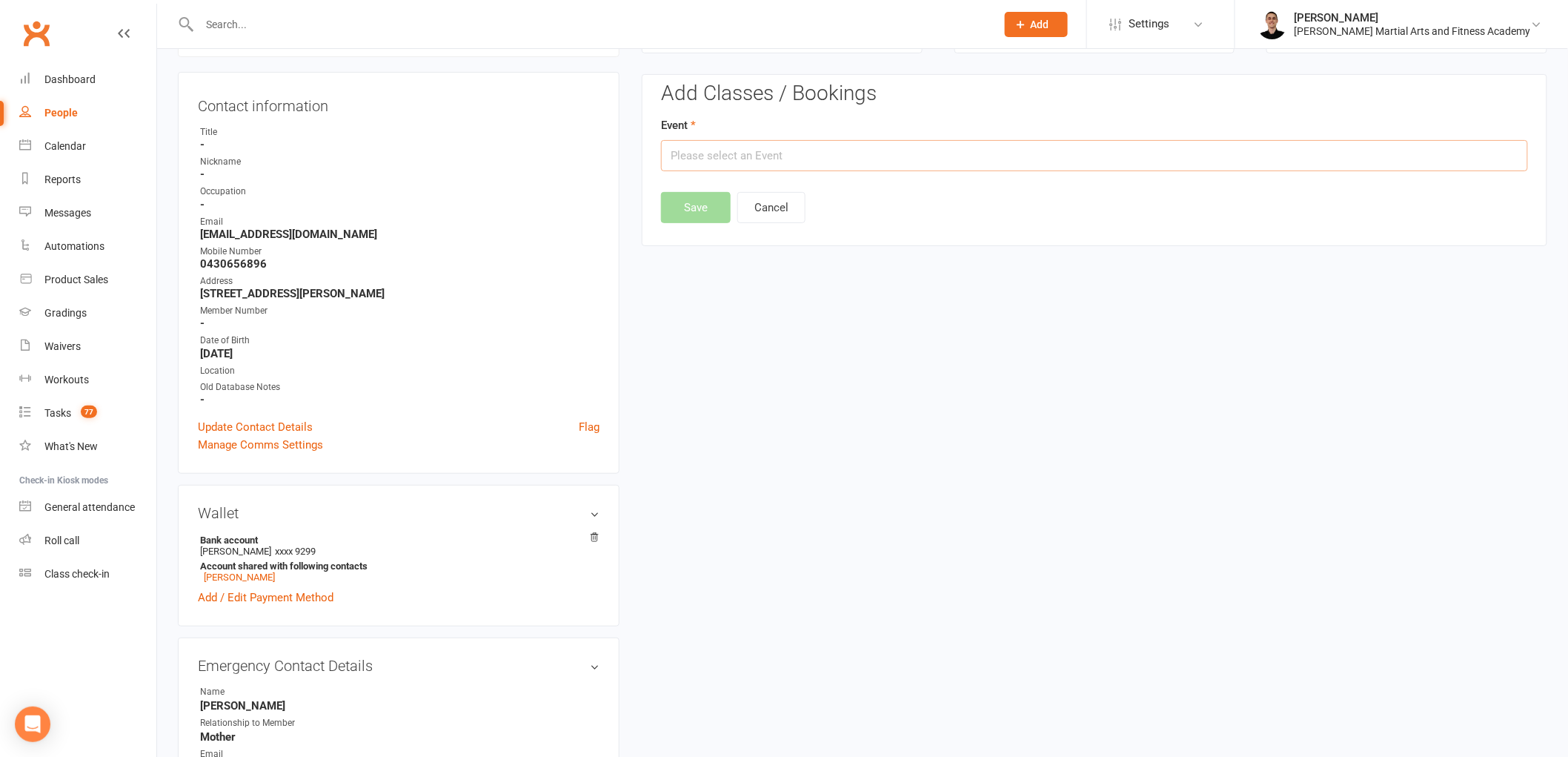
click at [846, 152] on input "text" at bounding box center [1094, 155] width 867 height 31
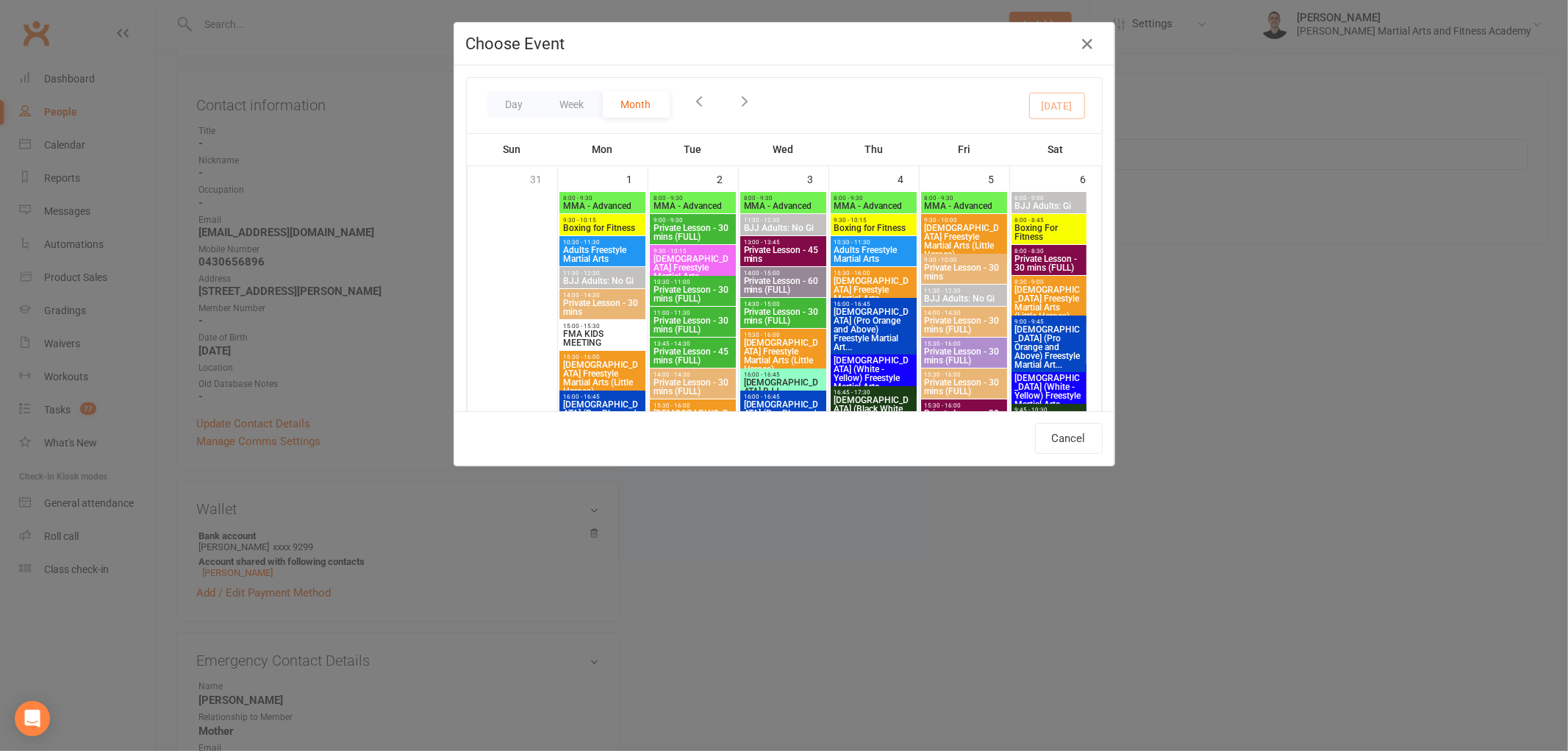
type input "[DEMOGRAPHIC_DATA] (White - Orange) Freestyle Martial Arts - [DATE] 4:00:00 PM"
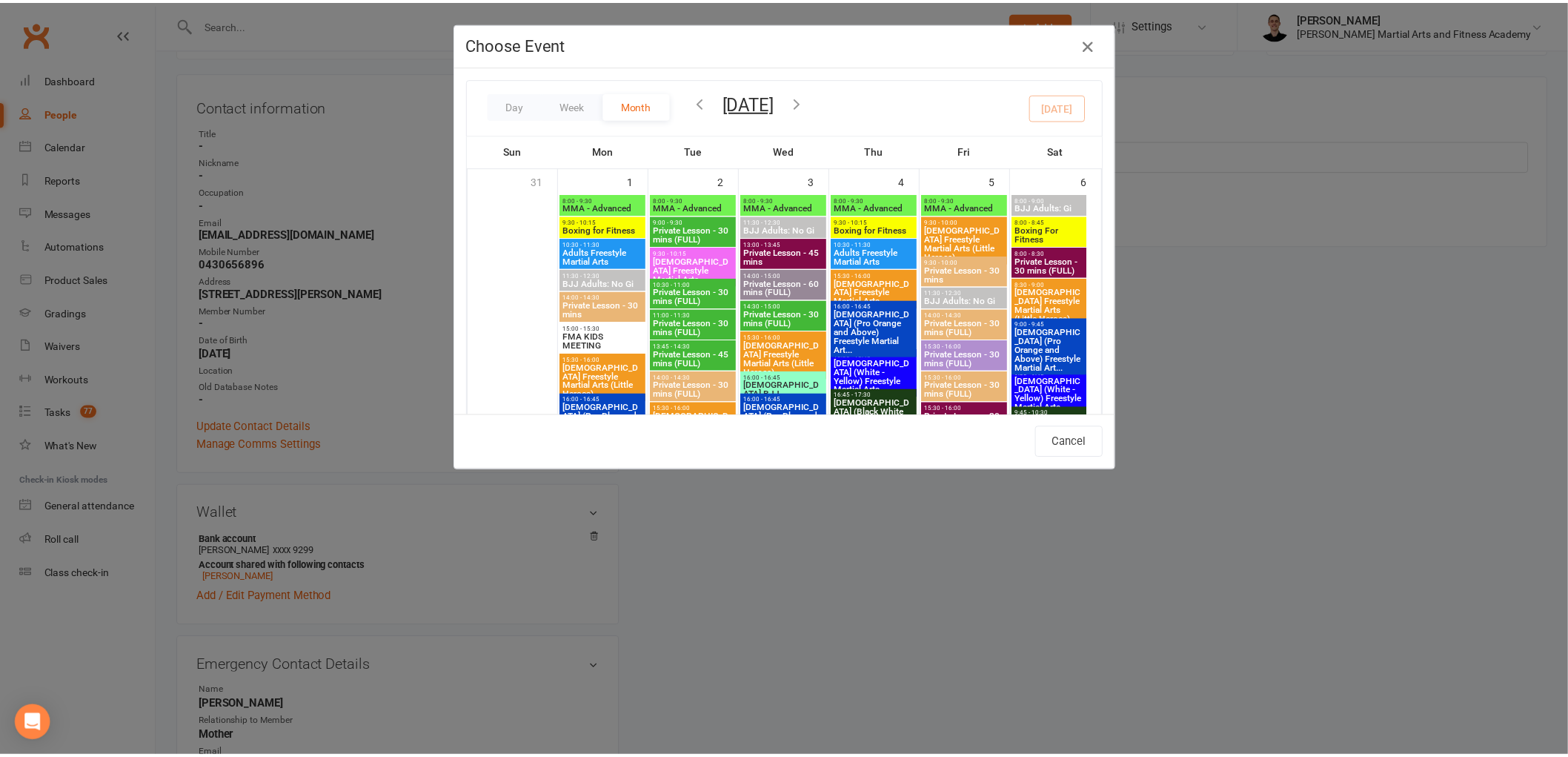
scroll to position [1070, 0]
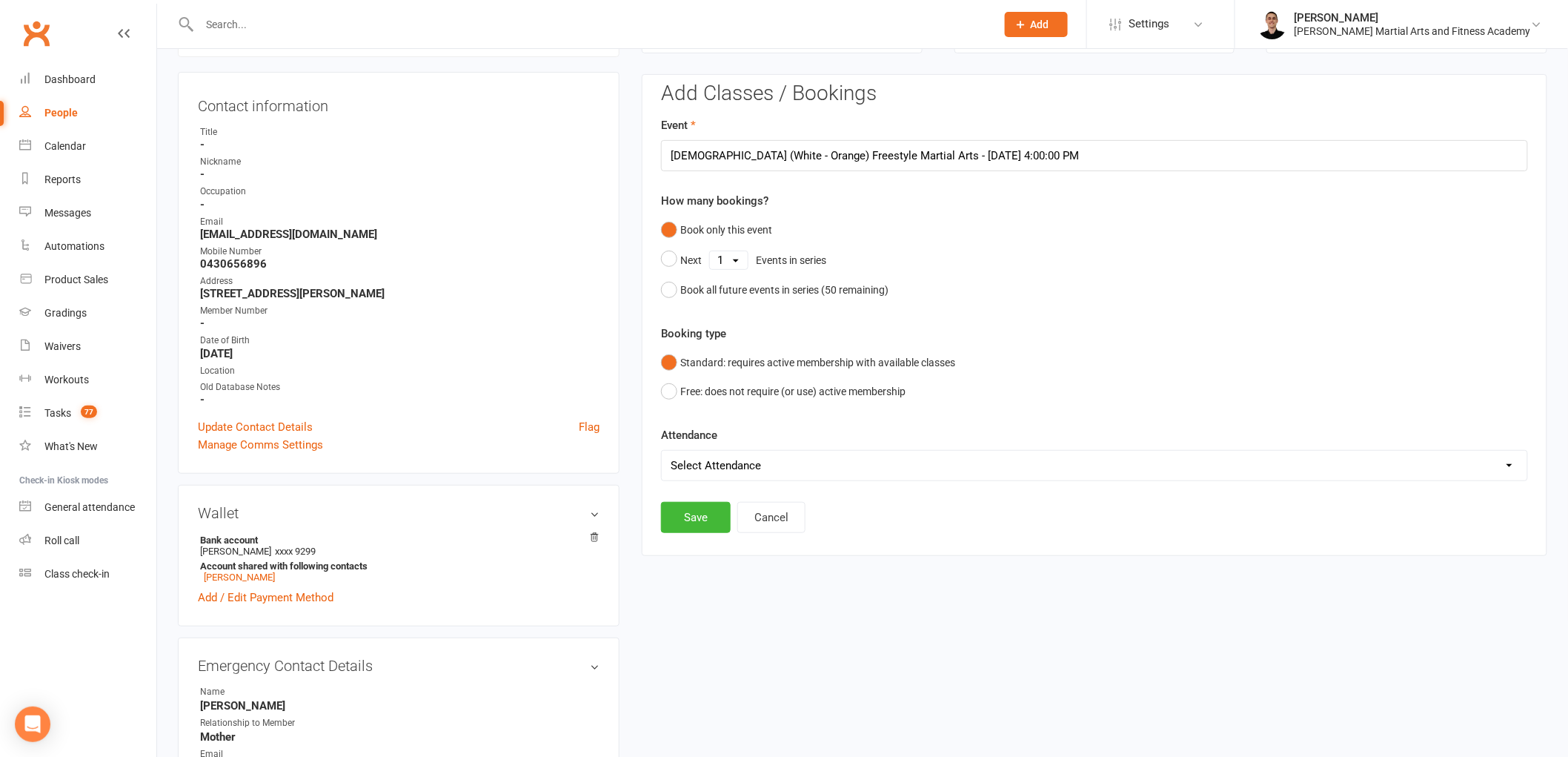
click at [705, 454] on select "Select Attendance Attended Absent" at bounding box center [1095, 466] width 866 height 30
select select "0"
click at [662, 451] on select "Select Attendance Attended Absent" at bounding box center [1095, 466] width 866 height 30
click at [702, 519] on button "Save" at bounding box center [695, 517] width 70 height 31
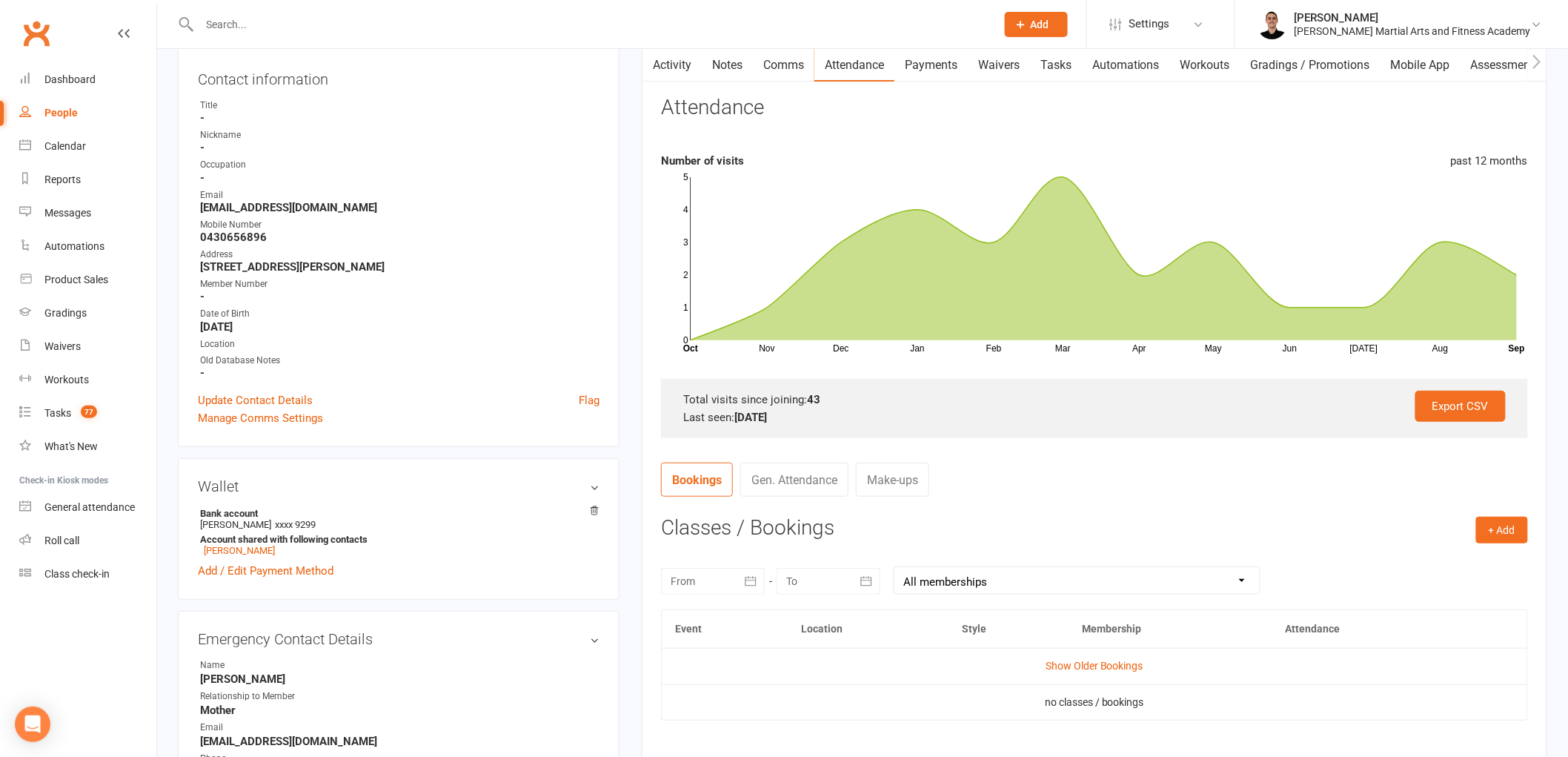
scroll to position [0, 0]
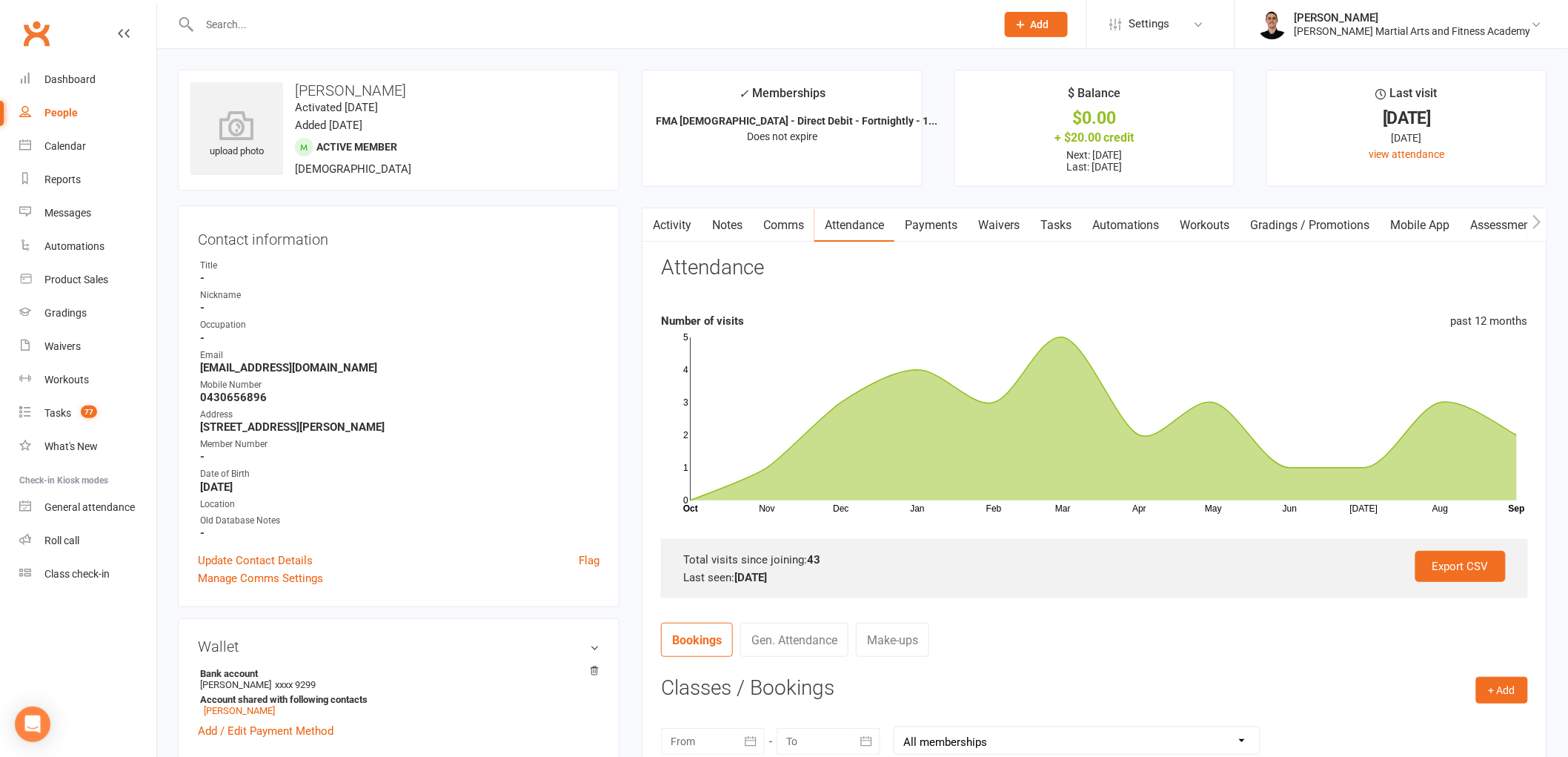
click at [1064, 235] on link "Tasks" at bounding box center [1056, 225] width 52 height 34
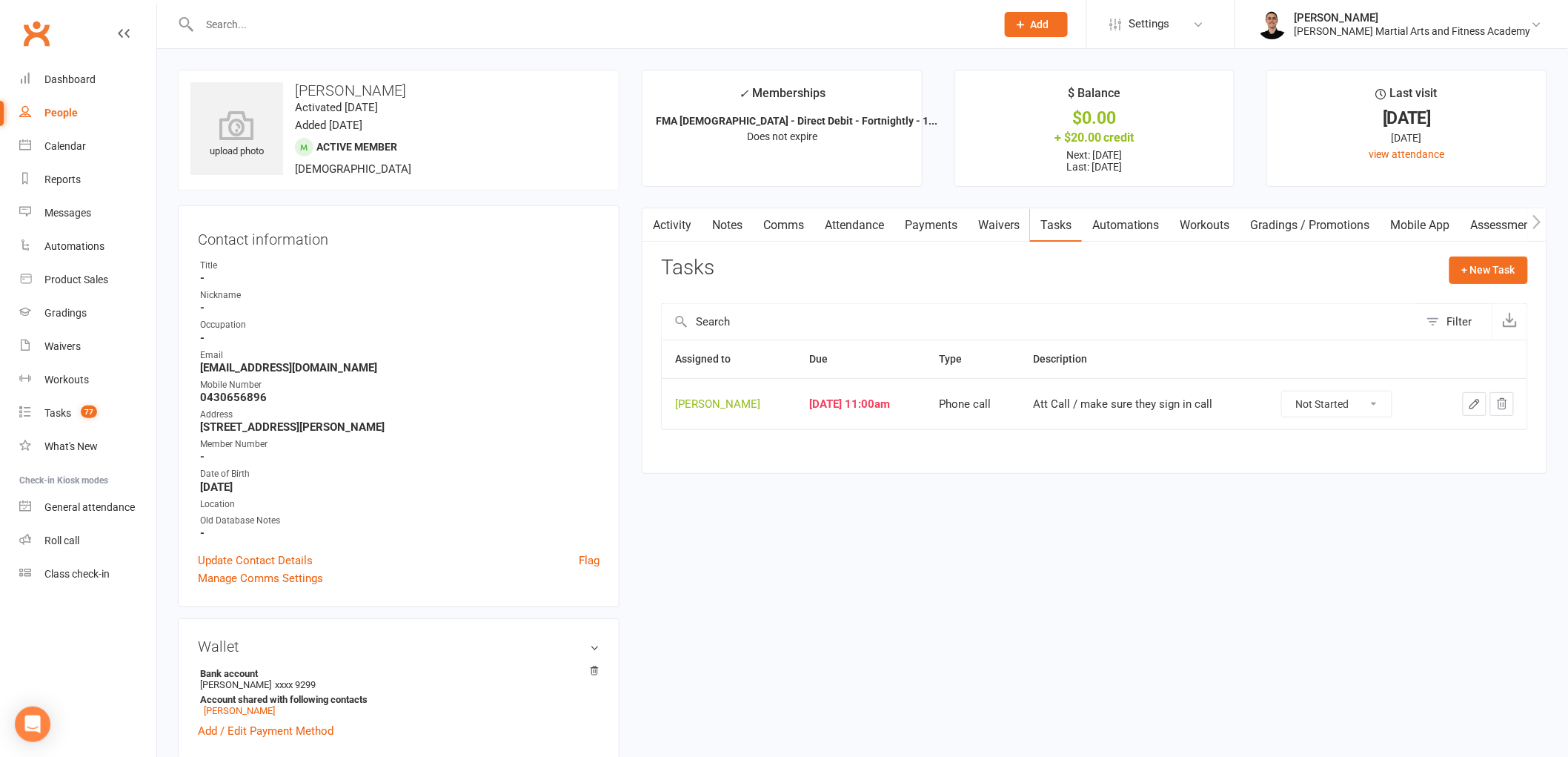
click at [1368, 405] on select "Not Started In Progress Waiting Complete" at bounding box center [1337, 404] width 110 height 26
click at [1292, 393] on select "Not Started In Progress Waiting Complete" at bounding box center [1337, 404] width 110 height 26
select select "unstarted"
click at [56, 409] on div "Tasks" at bounding box center [58, 412] width 26 height 11
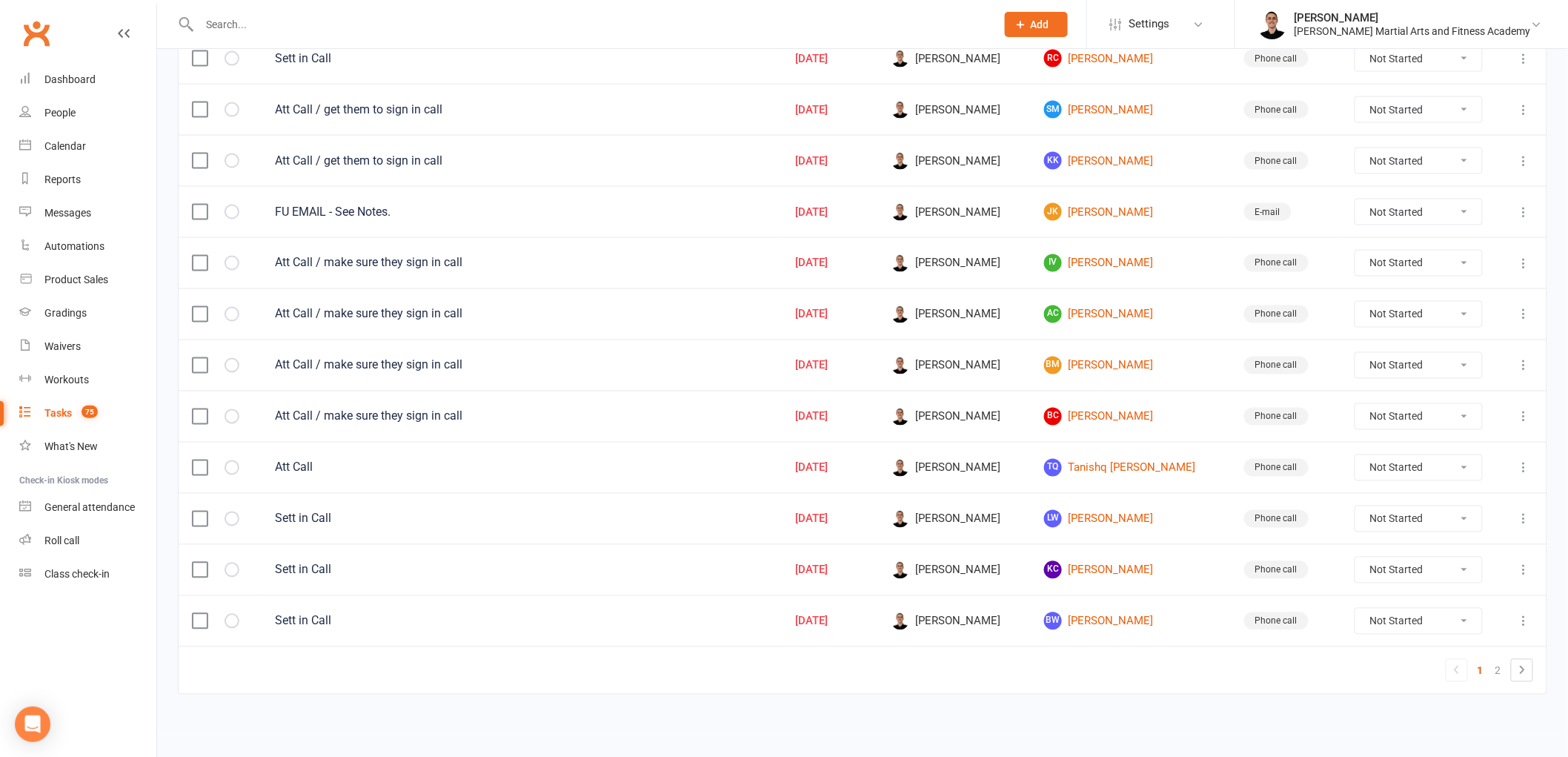
scroll to position [923, 0]
click at [1121, 408] on link "BC [PERSON_NAME]" at bounding box center [1131, 415] width 173 height 18
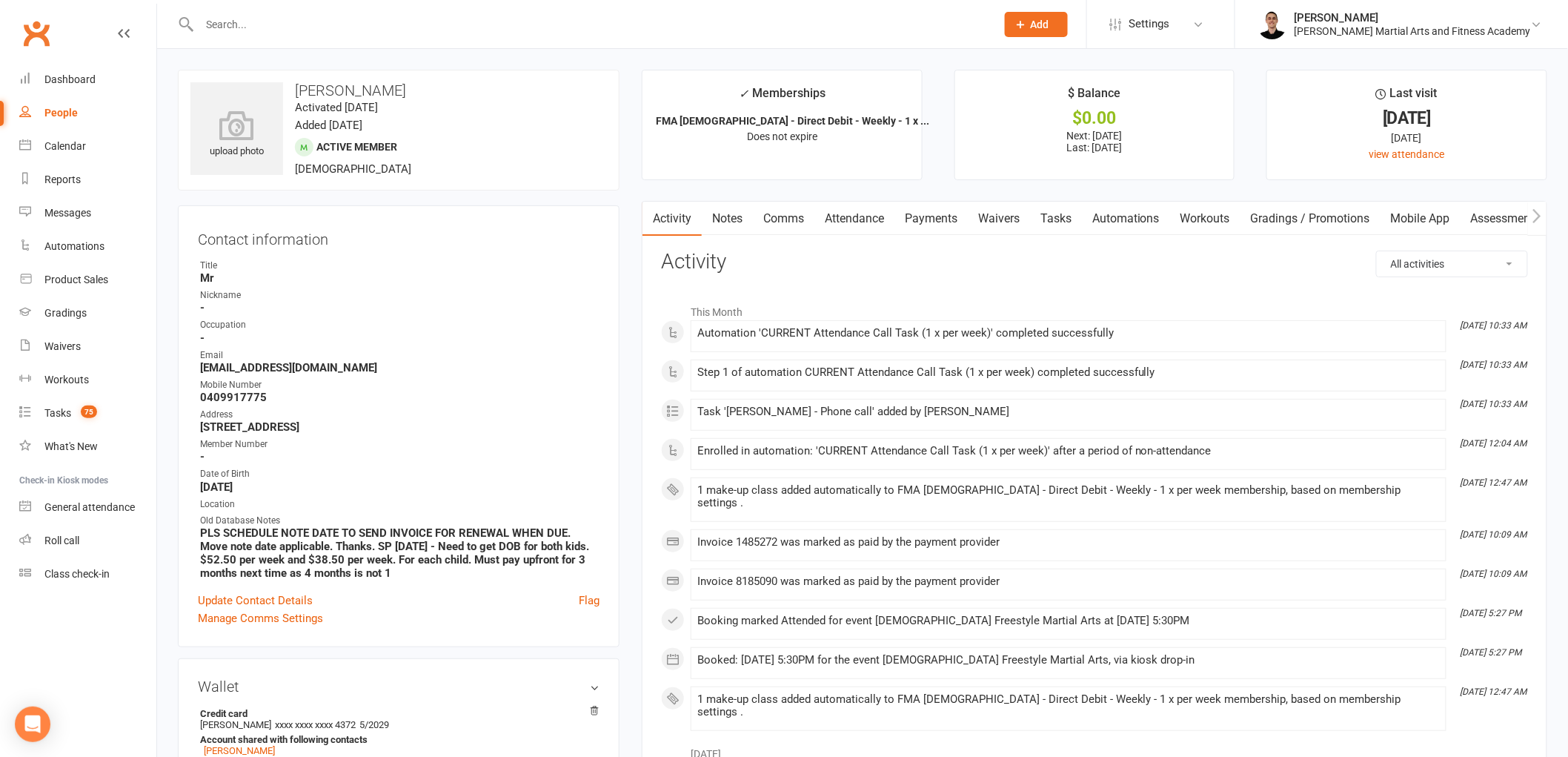
click at [795, 215] on link "Comms" at bounding box center [784, 218] width 62 height 34
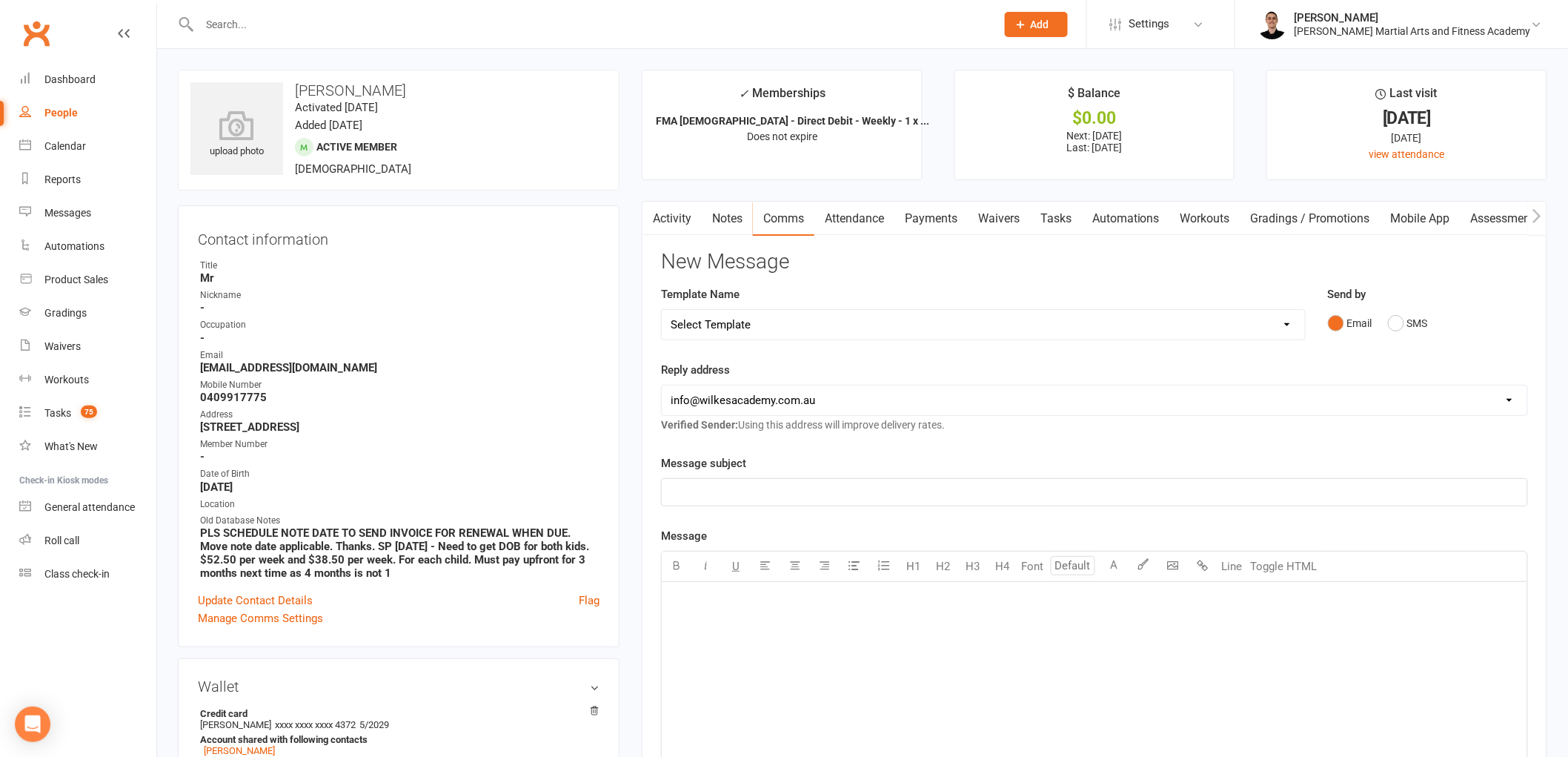
click at [801, 317] on select "Select Template [Email] Birthday Party Enquiry [Email] [DEMOGRAPHIC_DATA] Gradi…" at bounding box center [983, 325] width 643 height 30
click at [749, 328] on select "Select Template [Email] Birthday Party Enquiry [Email] [DEMOGRAPHIC_DATA] Gradi…" at bounding box center [983, 325] width 643 height 30
select select "39"
click at [662, 310] on select "Select Template [Email] Birthday Party Enquiry [Email] [DEMOGRAPHIC_DATA] Gradi…" at bounding box center [983, 325] width 643 height 30
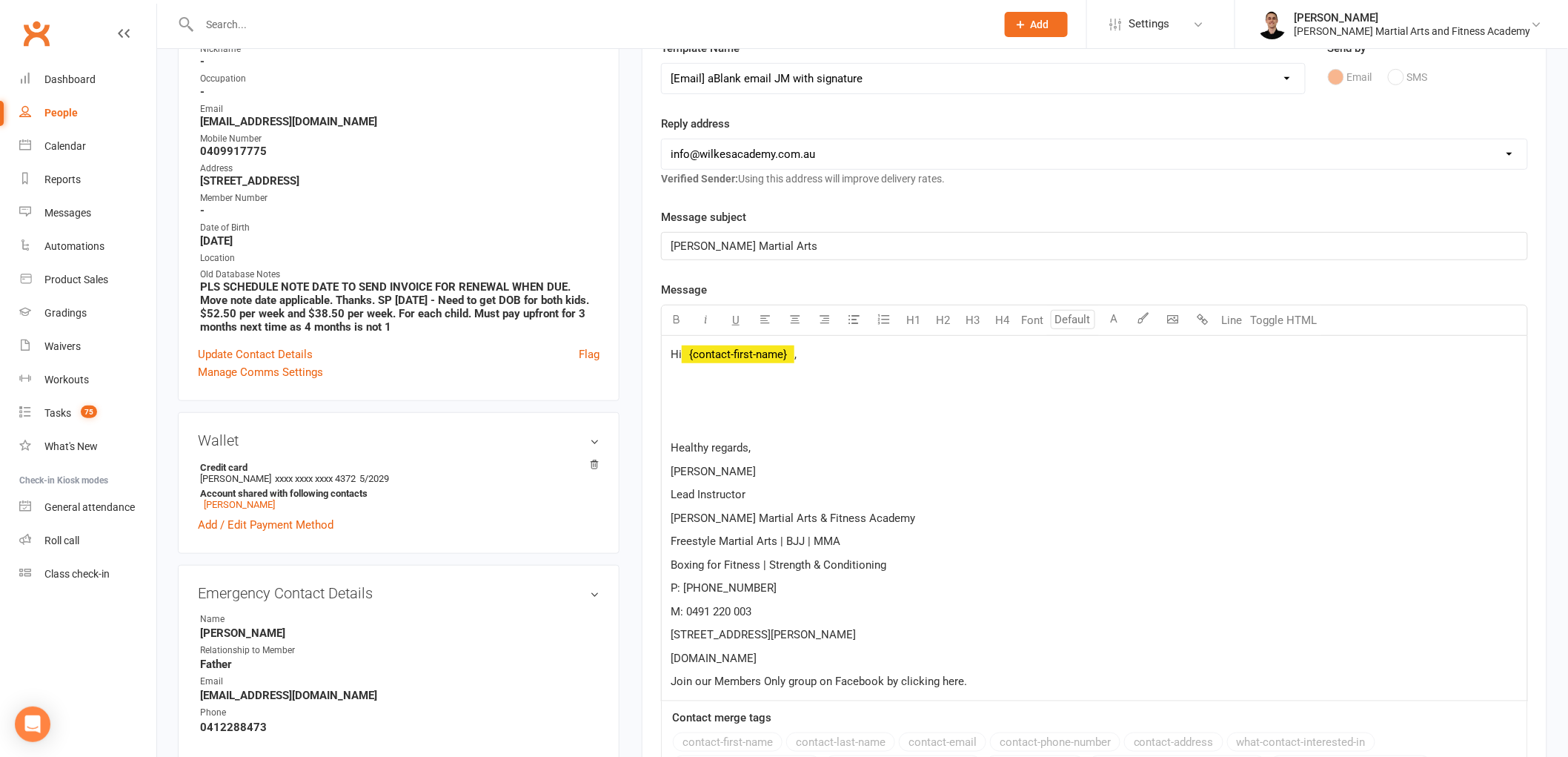
scroll to position [246, 0]
click at [758, 358] on span "﻿ {contact-first-name}" at bounding box center [738, 353] width 113 height 13
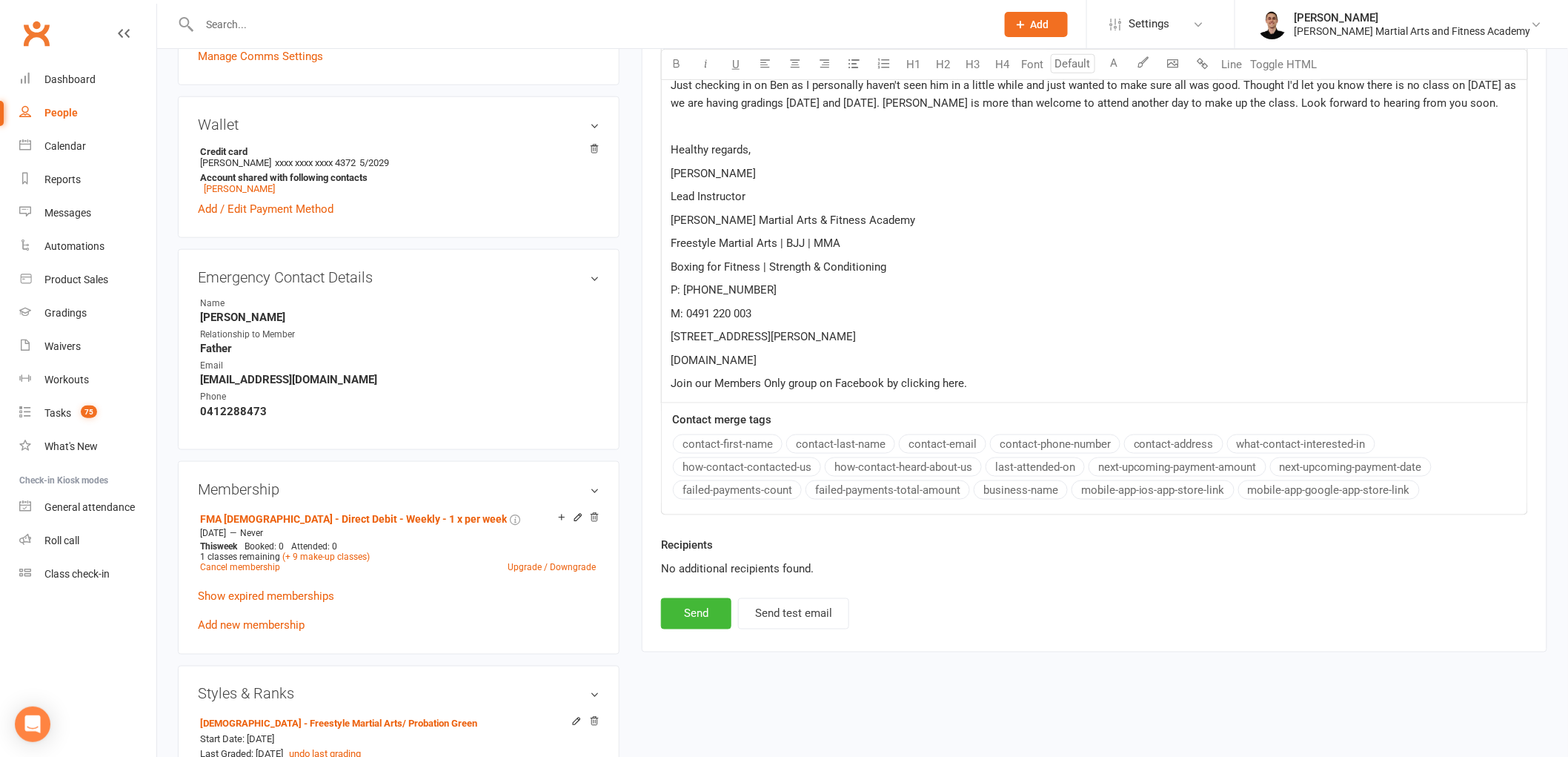
scroll to position [576, 0]
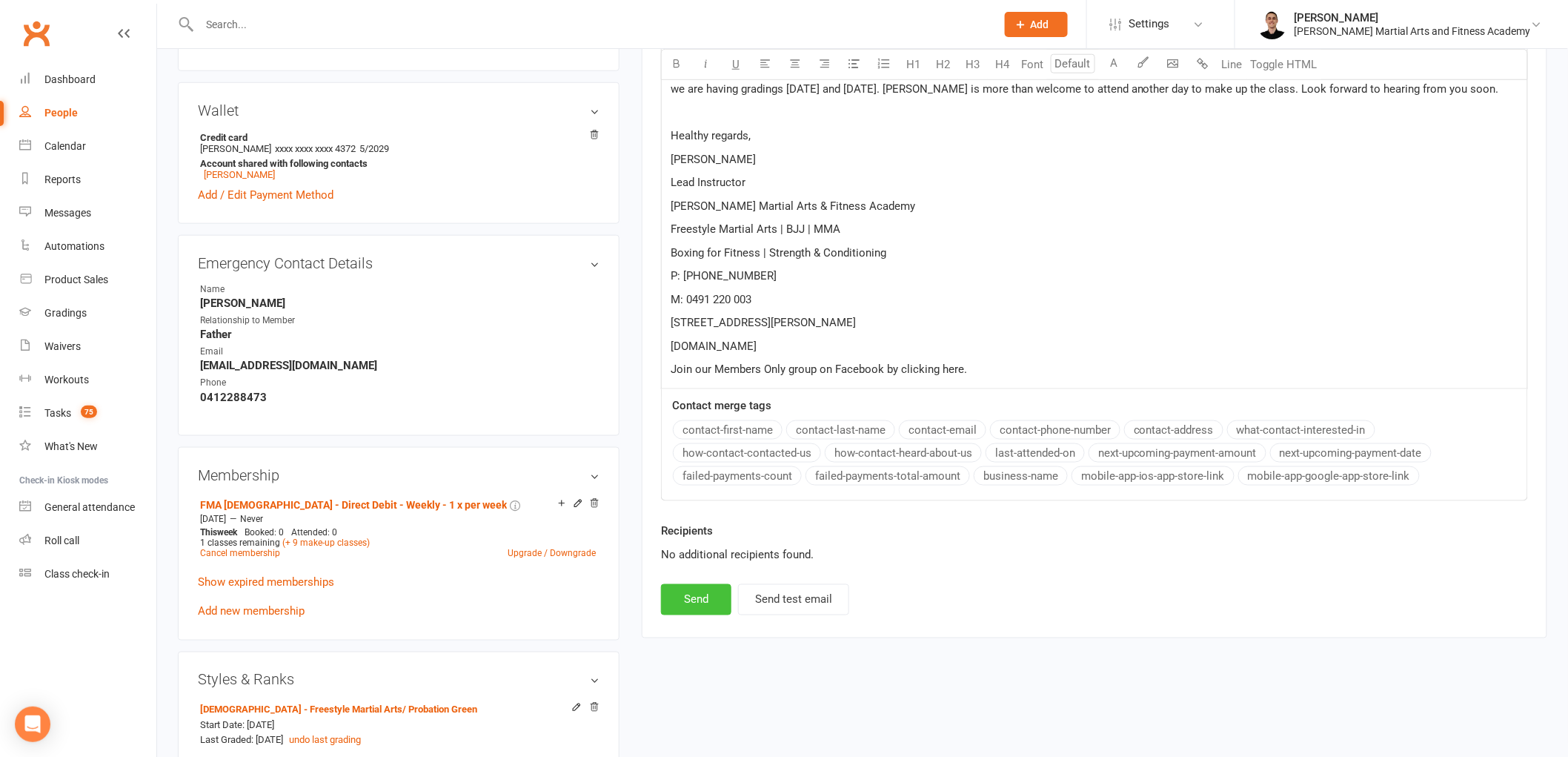
click at [674, 606] on button "Send" at bounding box center [696, 599] width 70 height 31
select select
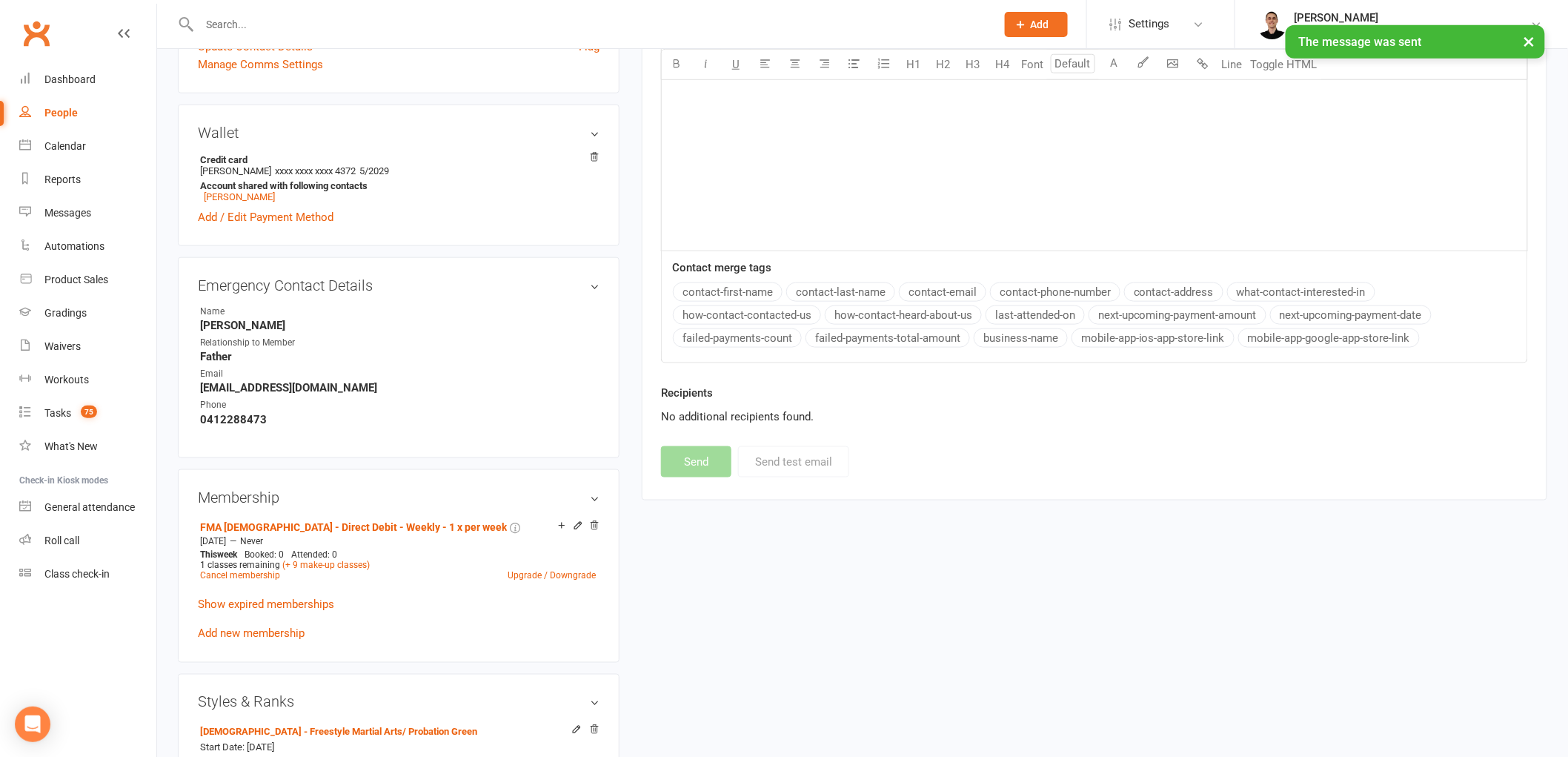
scroll to position [0, 0]
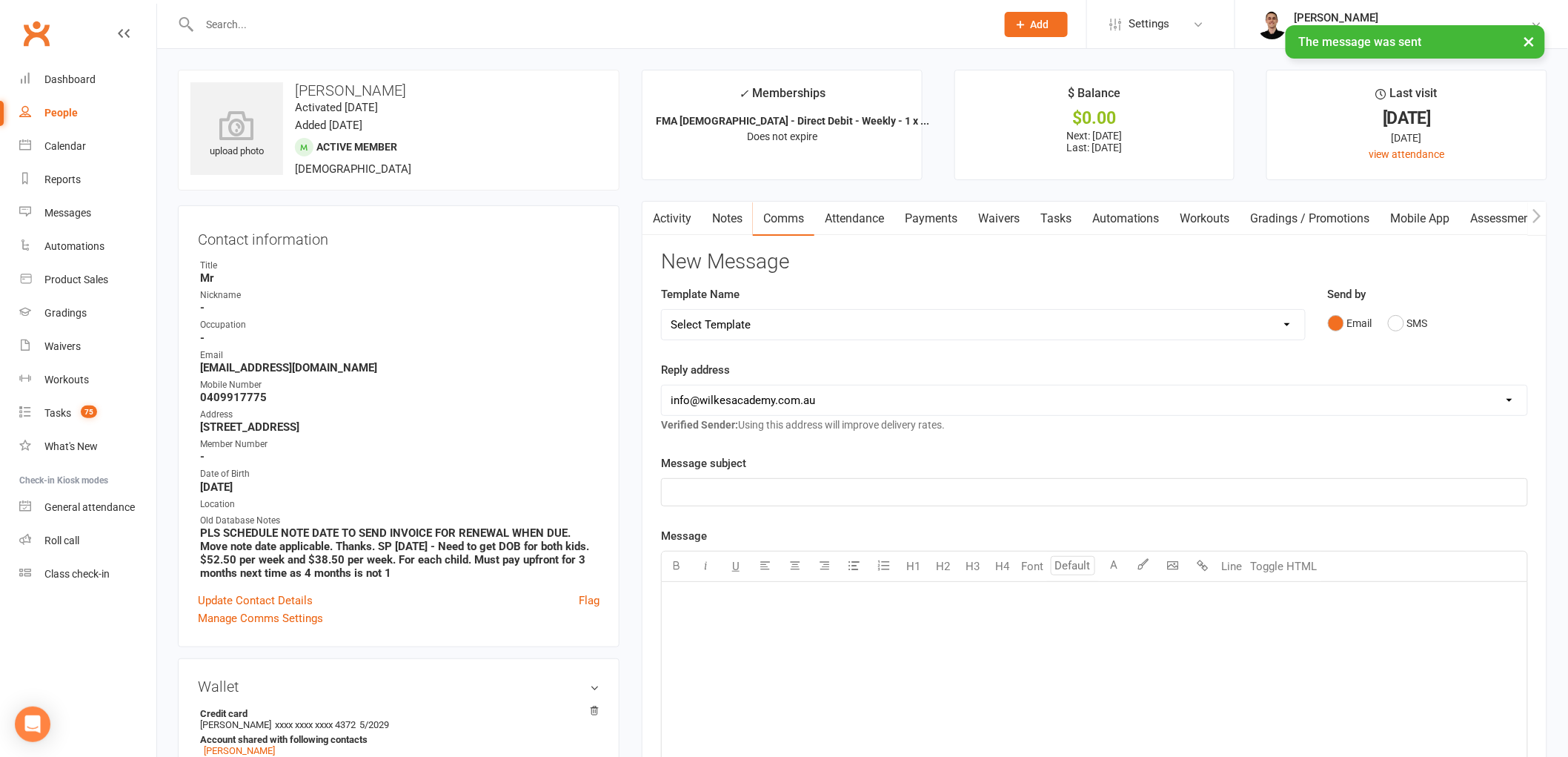
click at [1050, 202] on link "Tasks" at bounding box center [1056, 218] width 52 height 34
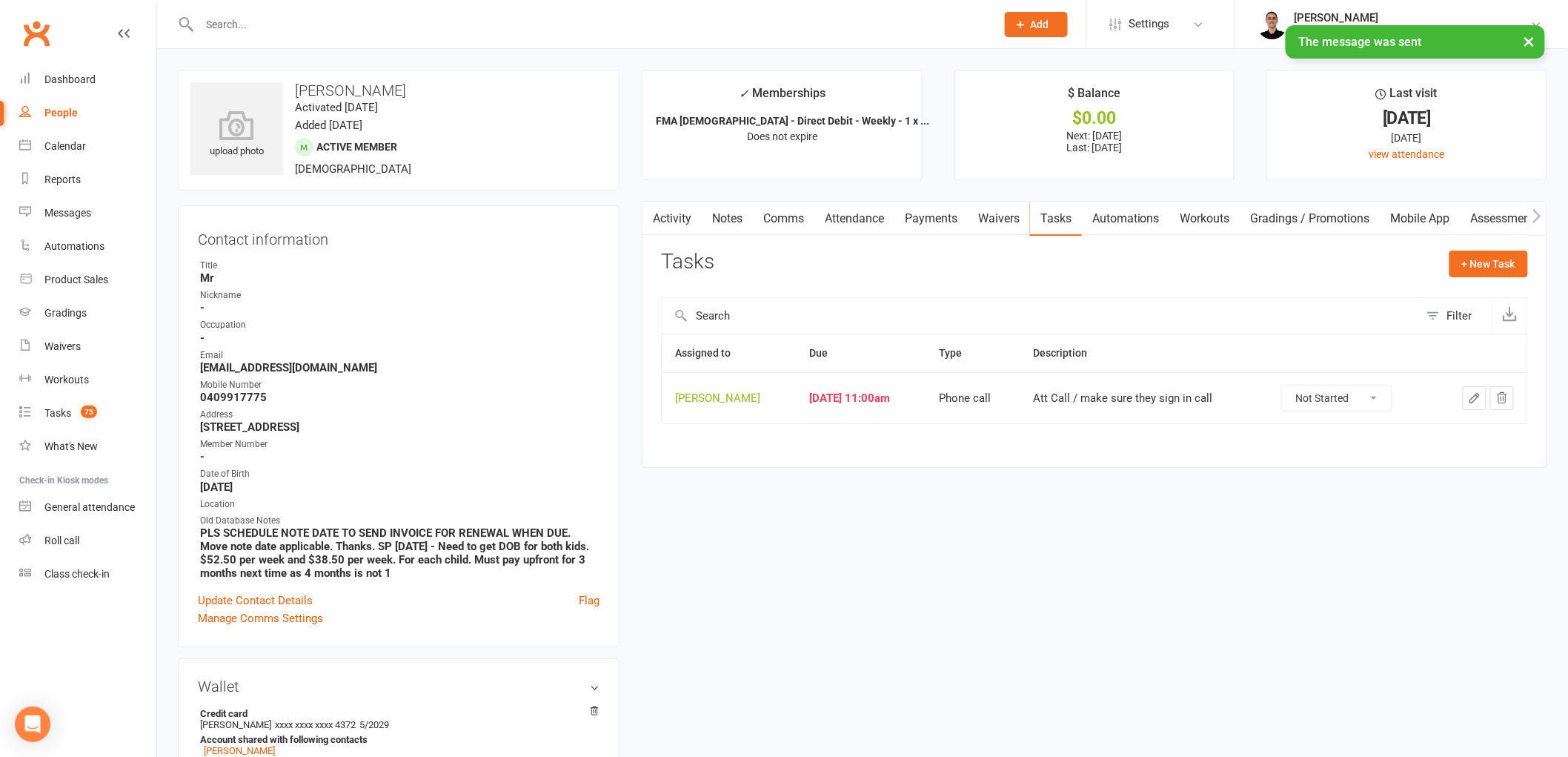
click at [1479, 397] on icon "button" at bounding box center [1474, 398] width 13 height 13
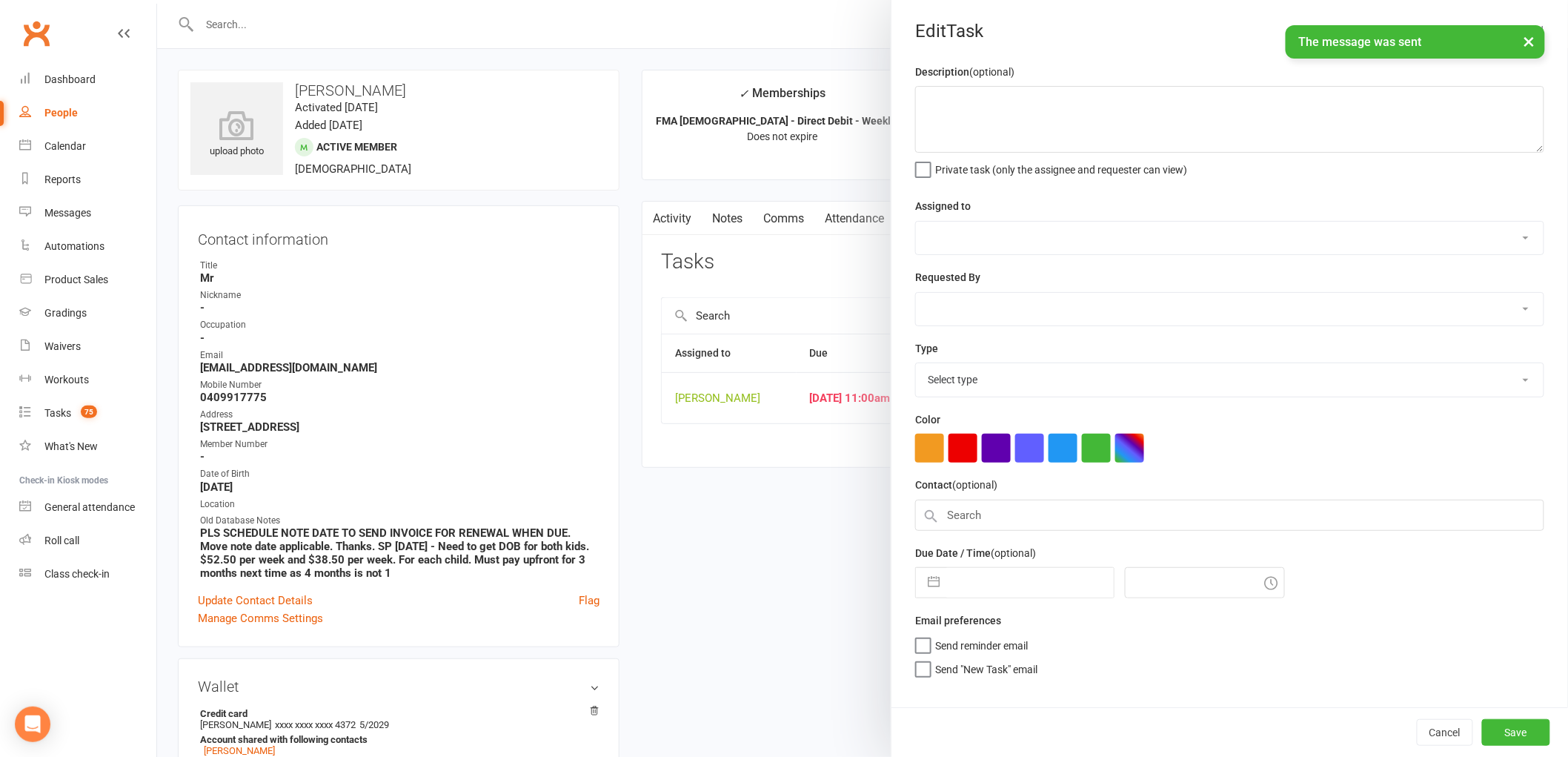
type textarea "Att Call / make sure they sign in call"
select select "47660"
type input "[DATE]"
type input "11:00am"
select select "25277"
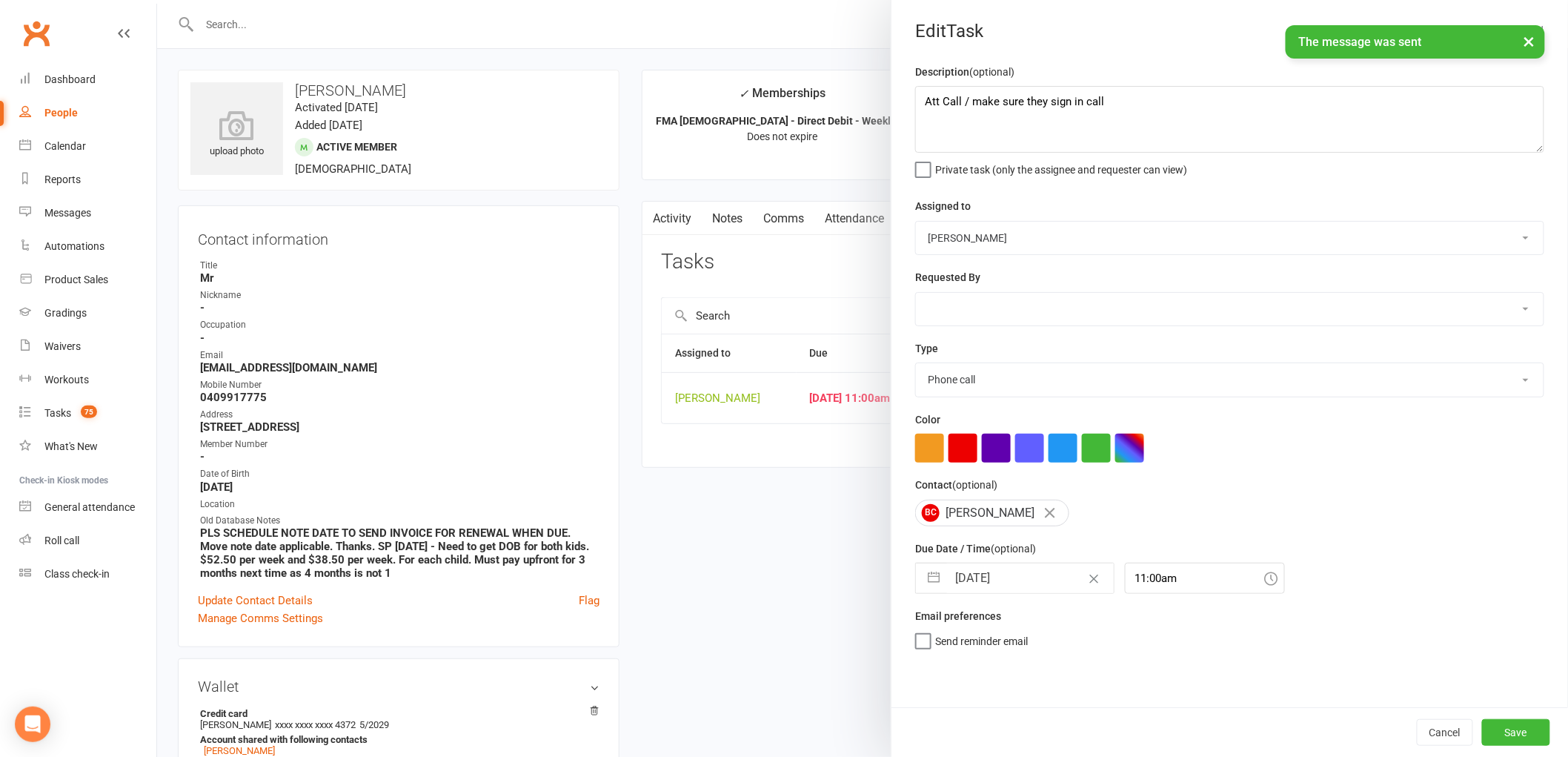
click at [993, 575] on input "[DATE]" at bounding box center [1029, 578] width 166 height 30
select select "7"
select select "2025"
select select "8"
select select "2025"
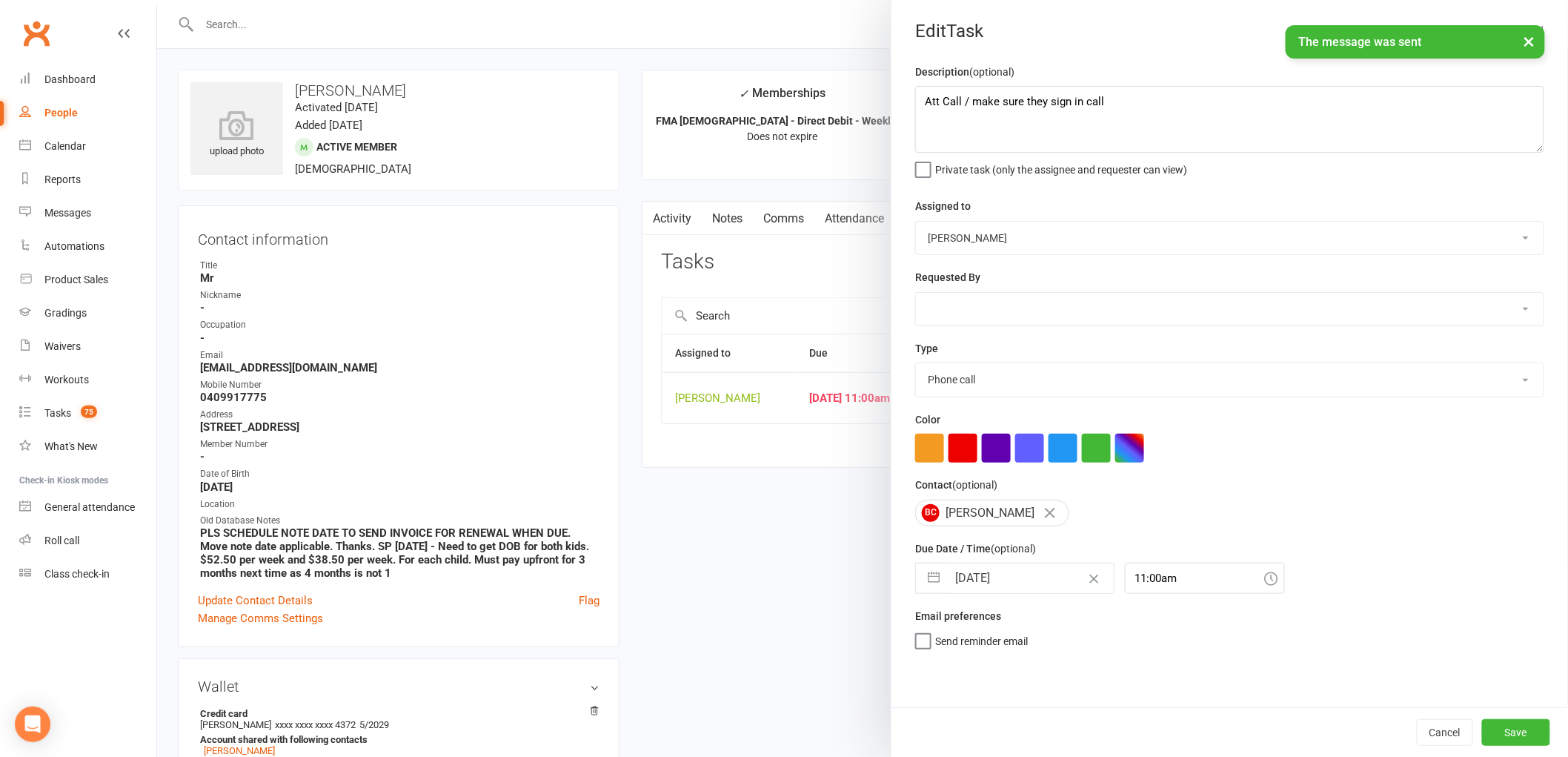
select select "9"
select select "2025"
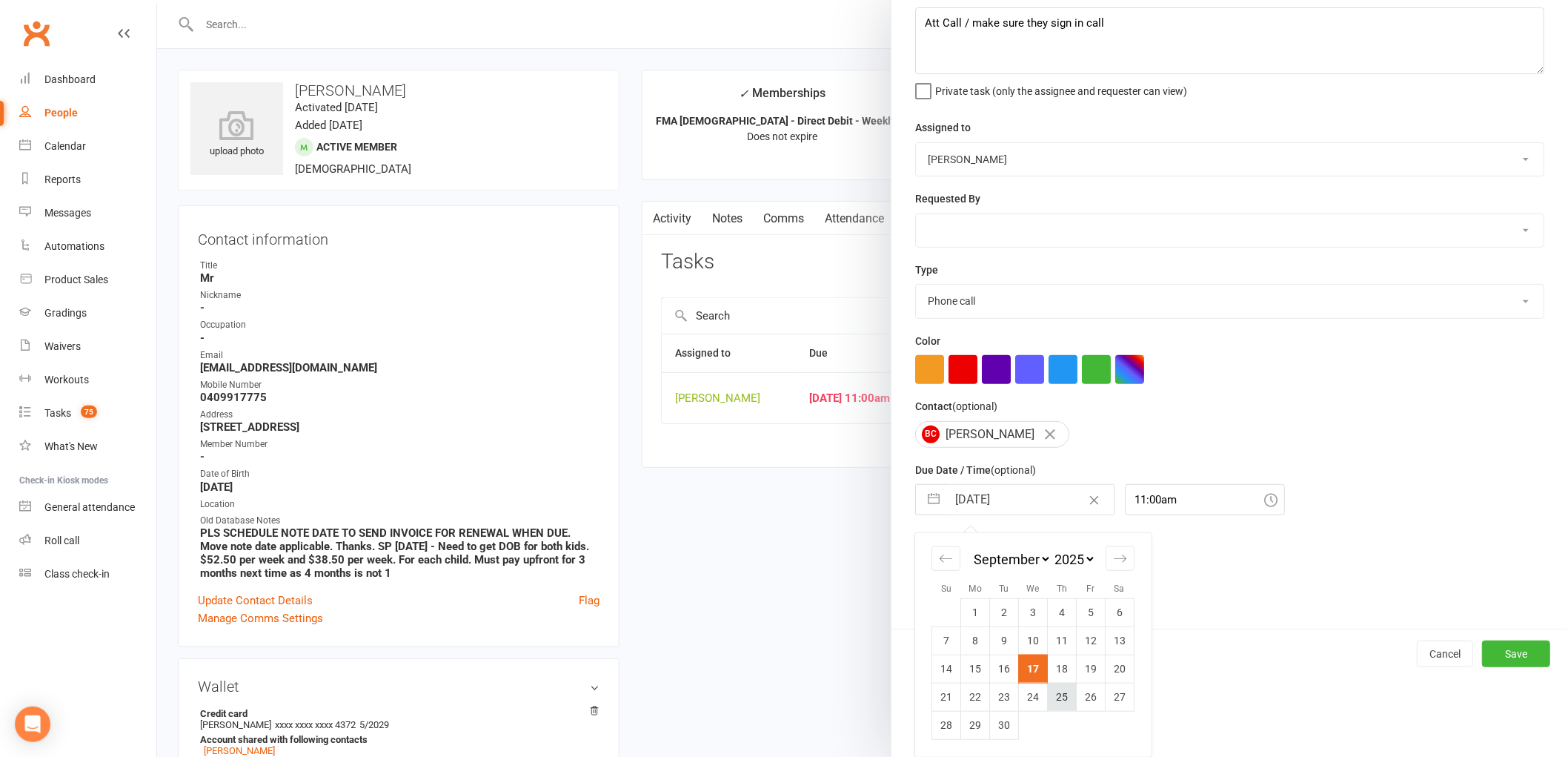
click at [1055, 701] on td "25" at bounding box center [1062, 697] width 29 height 28
type input "[DATE]"
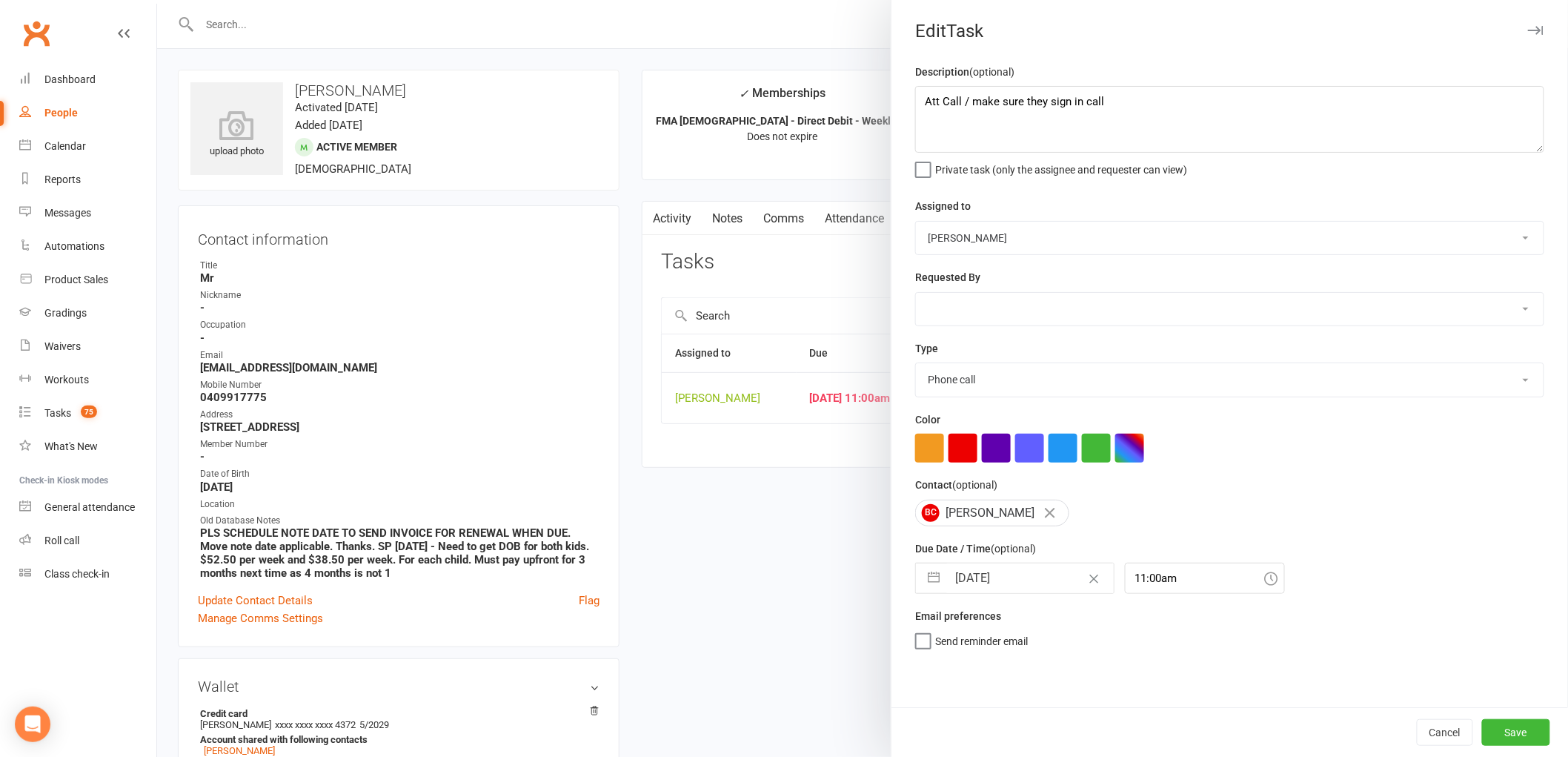
scroll to position [0, 0]
click at [1520, 735] on button "Save" at bounding box center [1515, 732] width 68 height 26
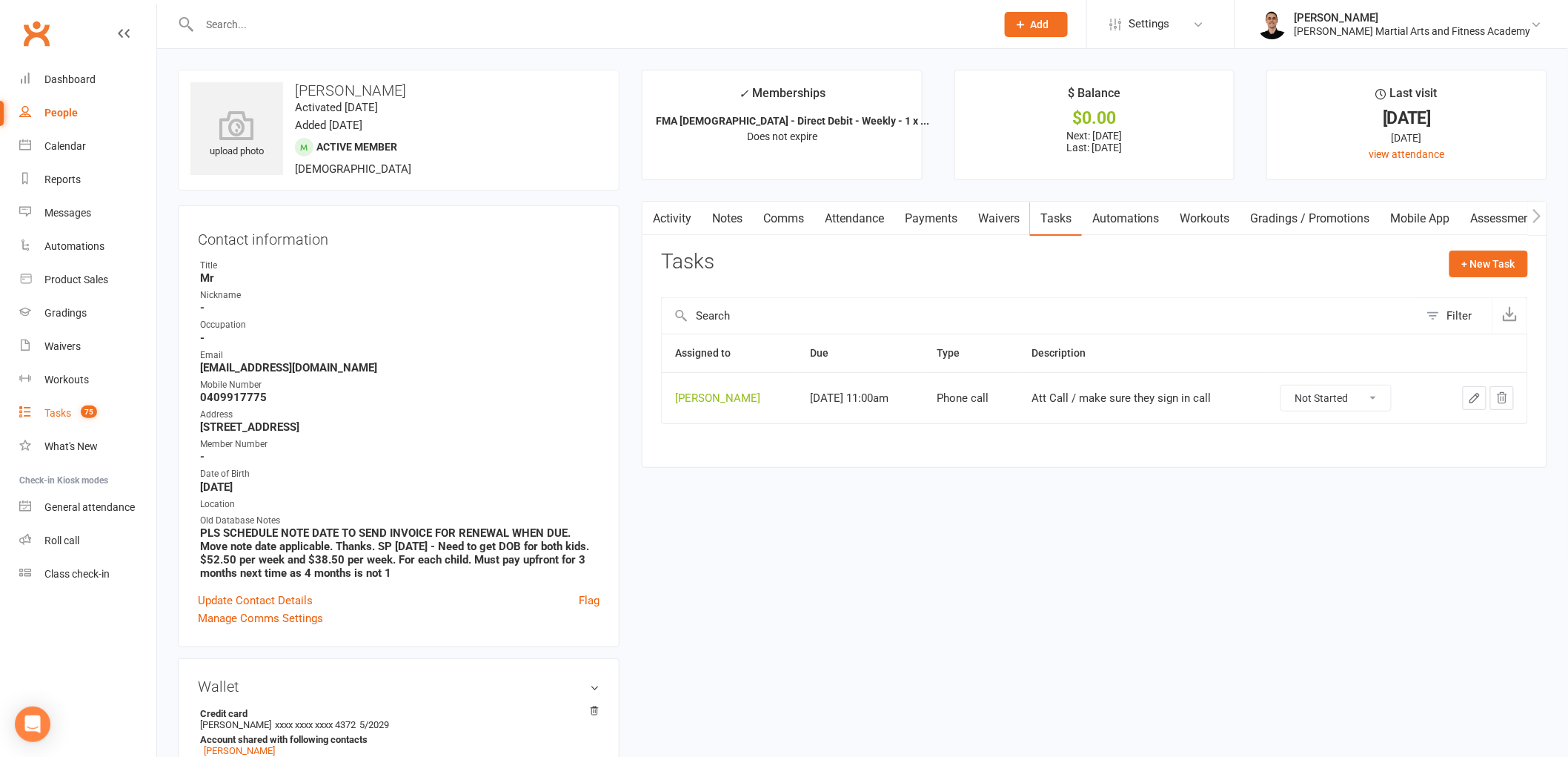
click at [56, 416] on div "Tasks" at bounding box center [58, 412] width 26 height 11
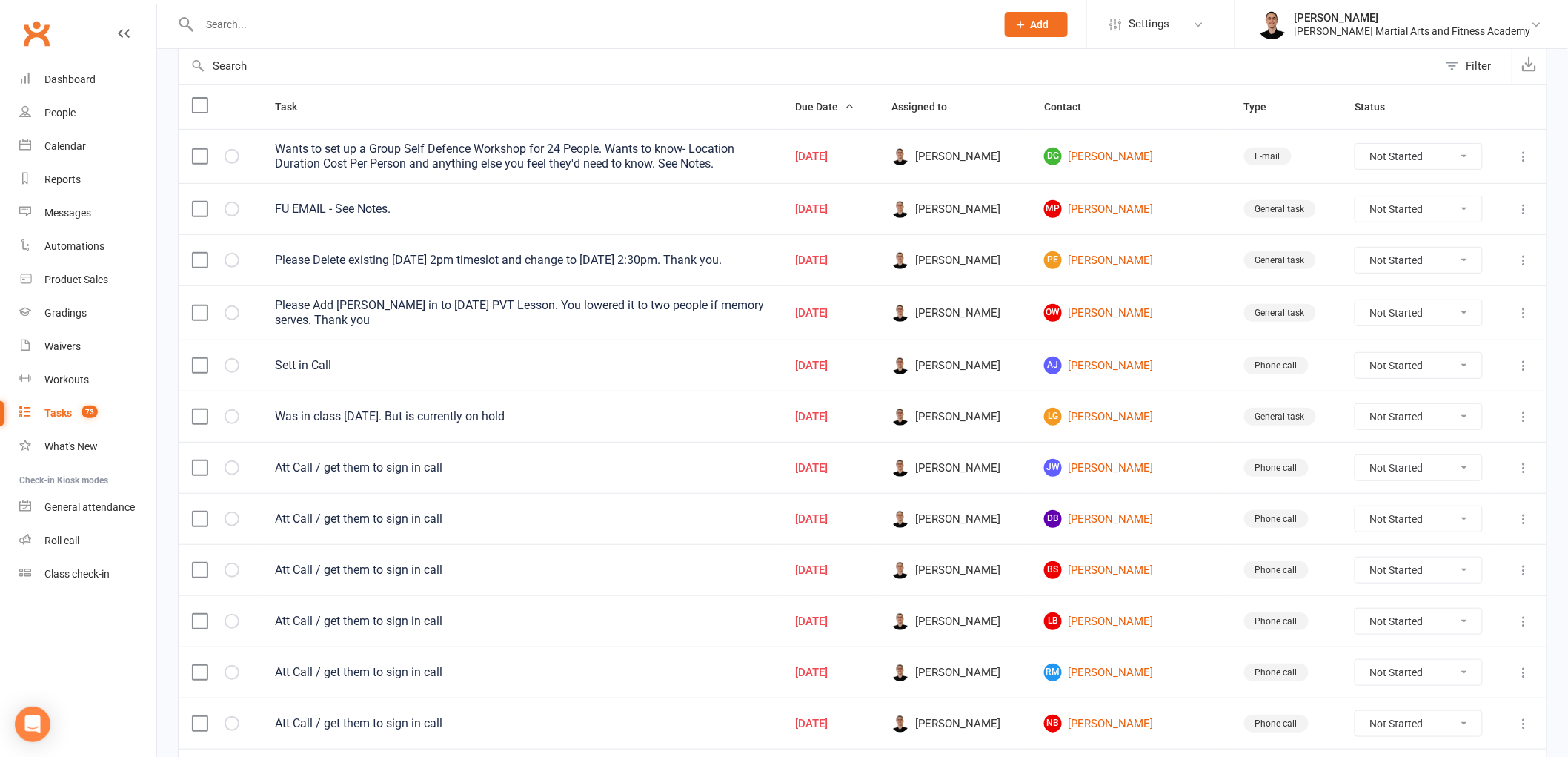
scroll to position [165, 0]
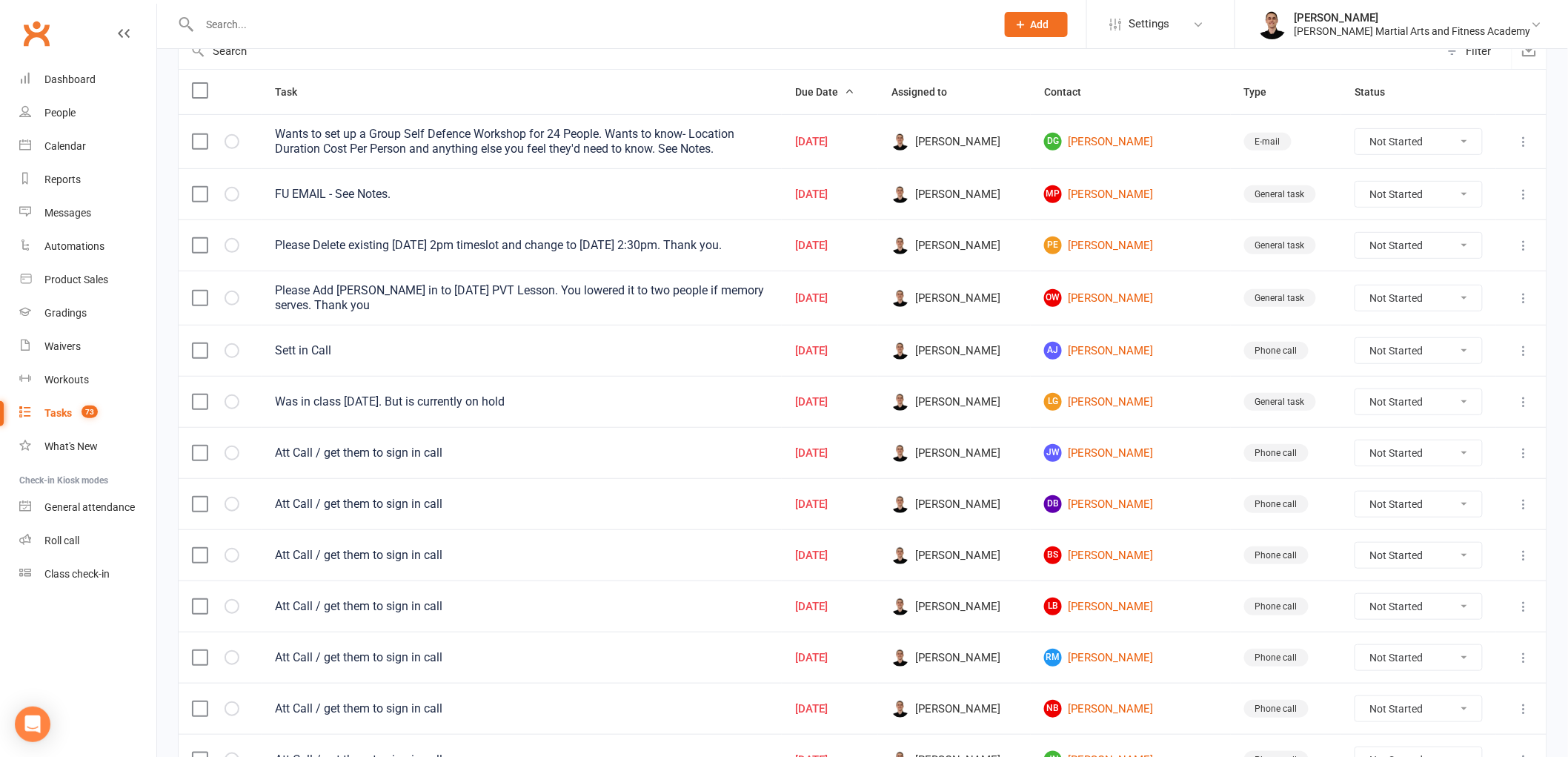
click at [1395, 298] on select "Not Started In Progress Waiting Complete" at bounding box center [1418, 298] width 127 height 26
click at [1360, 287] on select "Not Started In Progress Waiting Complete" at bounding box center [1418, 298] width 127 height 26
select select "unstarted"
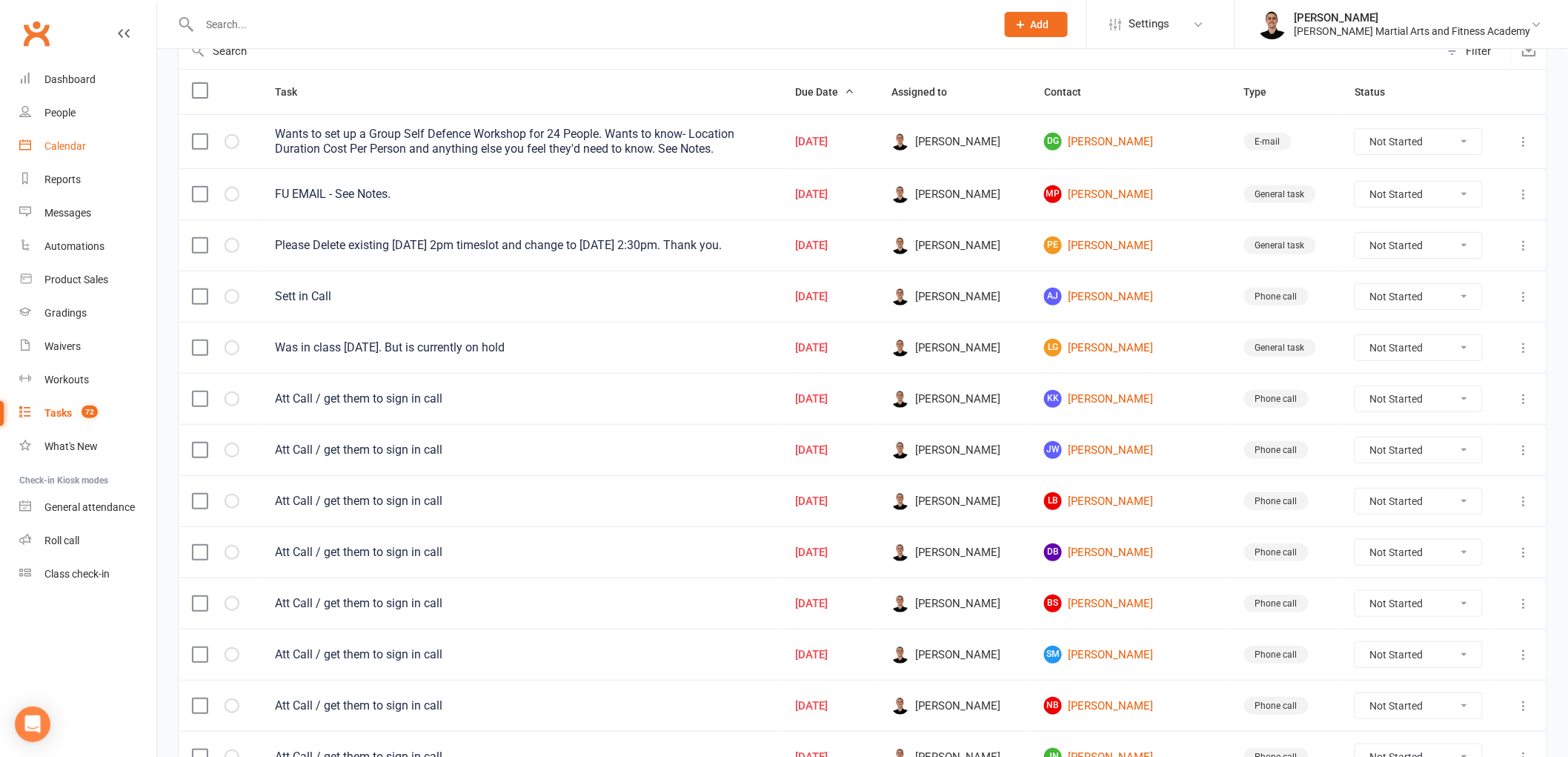
click at [77, 143] on div "Calendar" at bounding box center [65, 145] width 41 height 11
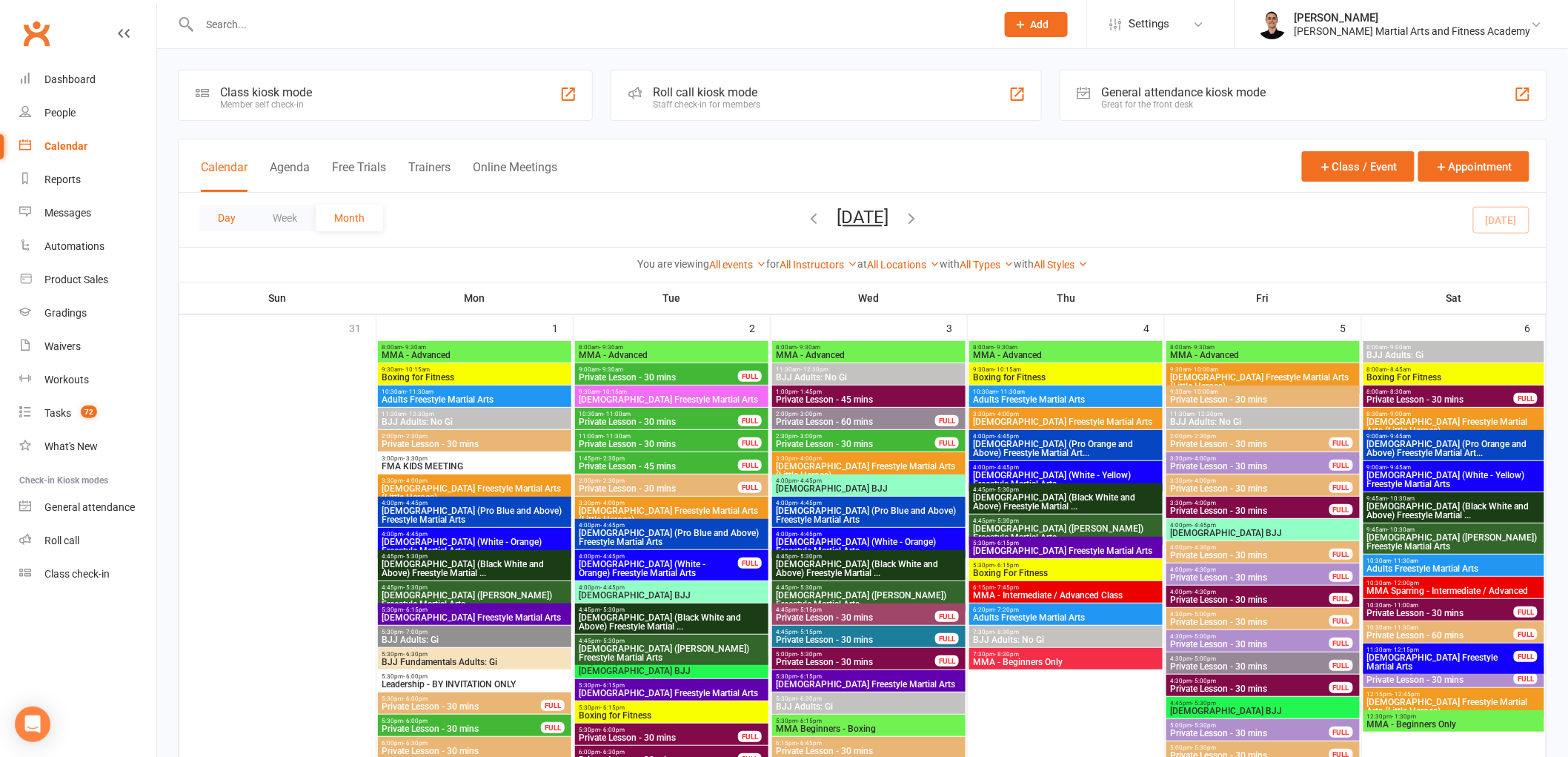
click at [213, 218] on button "Day" at bounding box center [227, 217] width 55 height 26
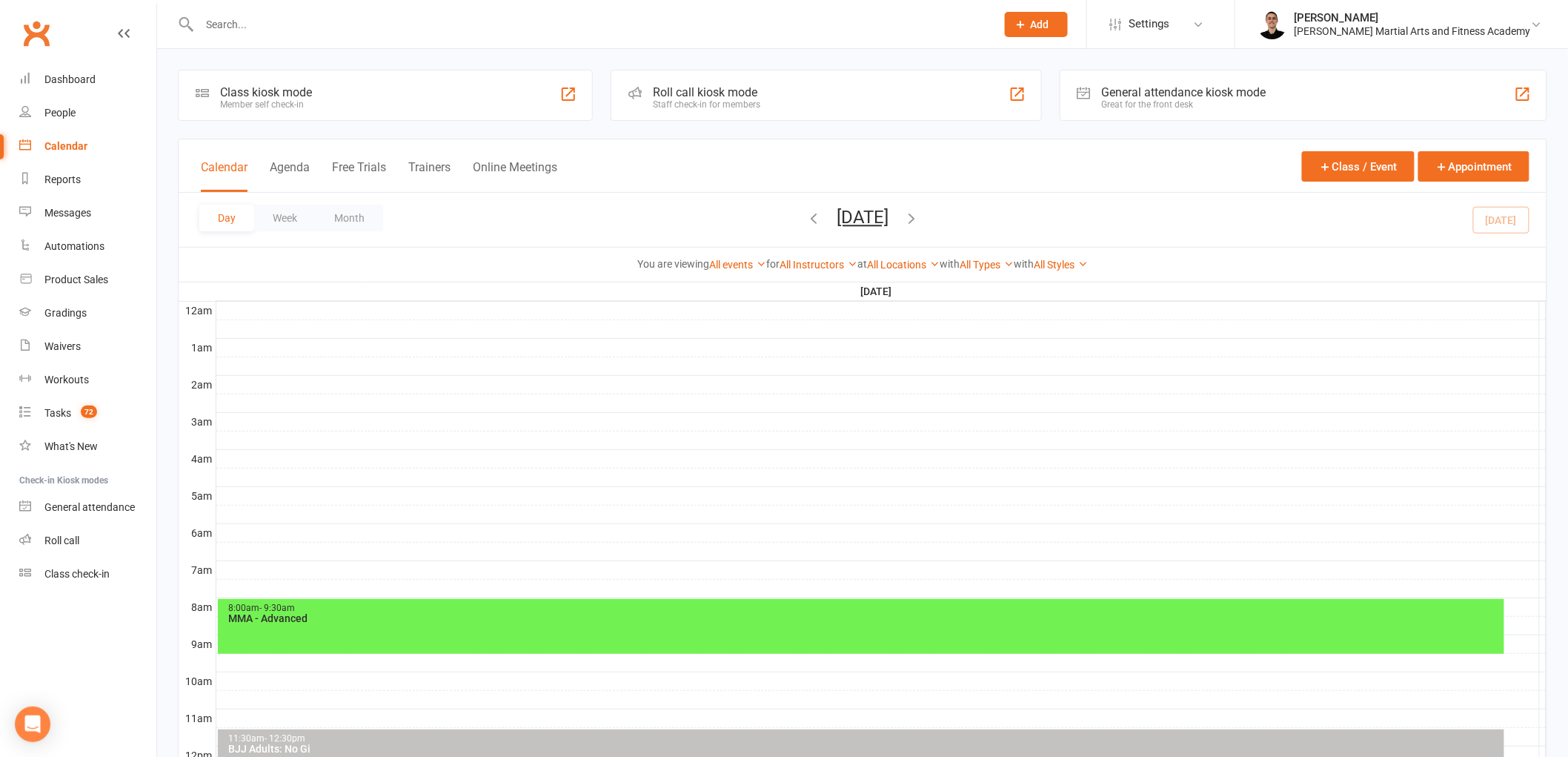
click at [879, 217] on button "[DATE]" at bounding box center [862, 217] width 52 height 21
click at [987, 365] on span "19" at bounding box center [993, 368] width 11 height 11
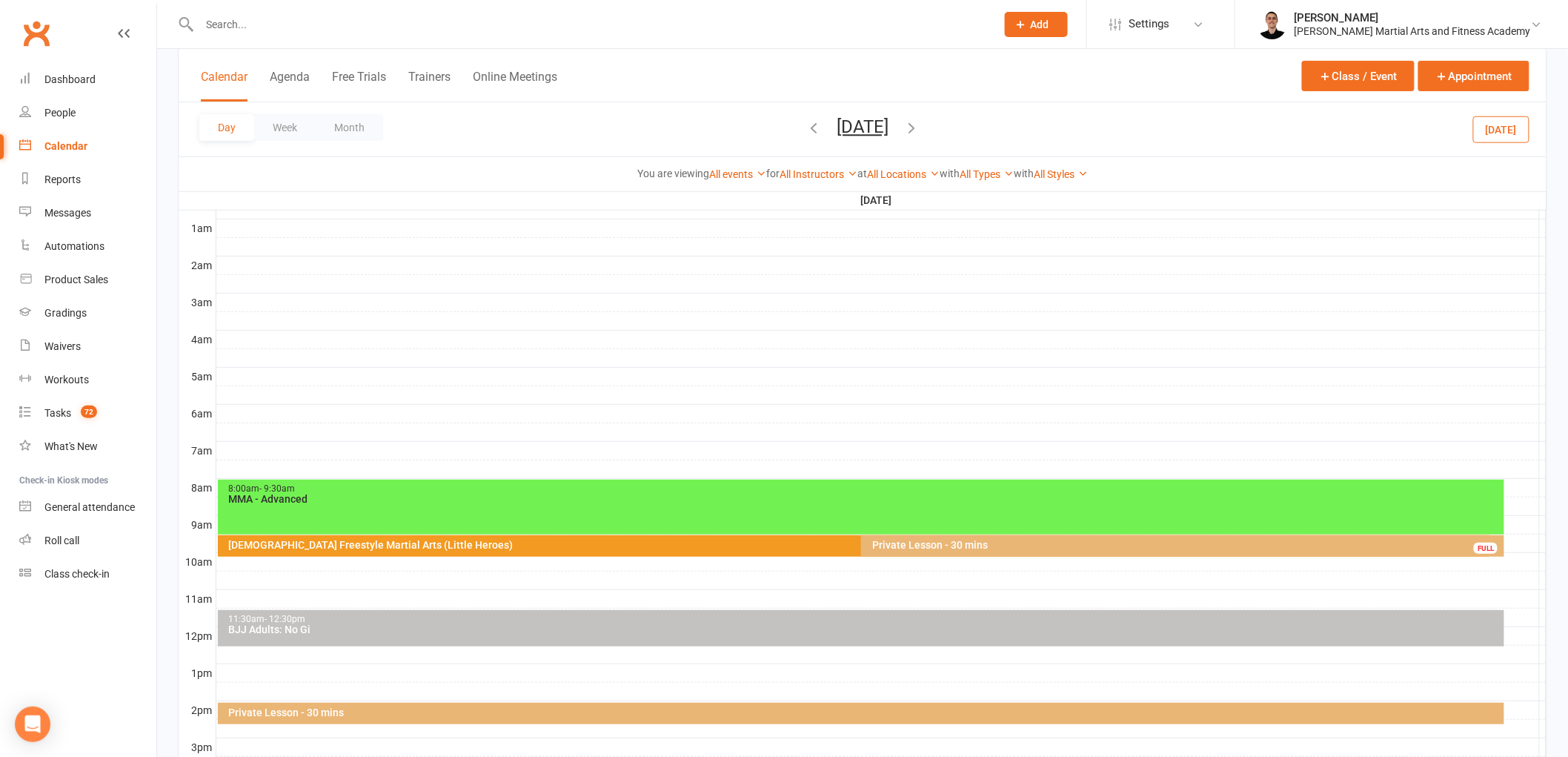
scroll to position [246, 0]
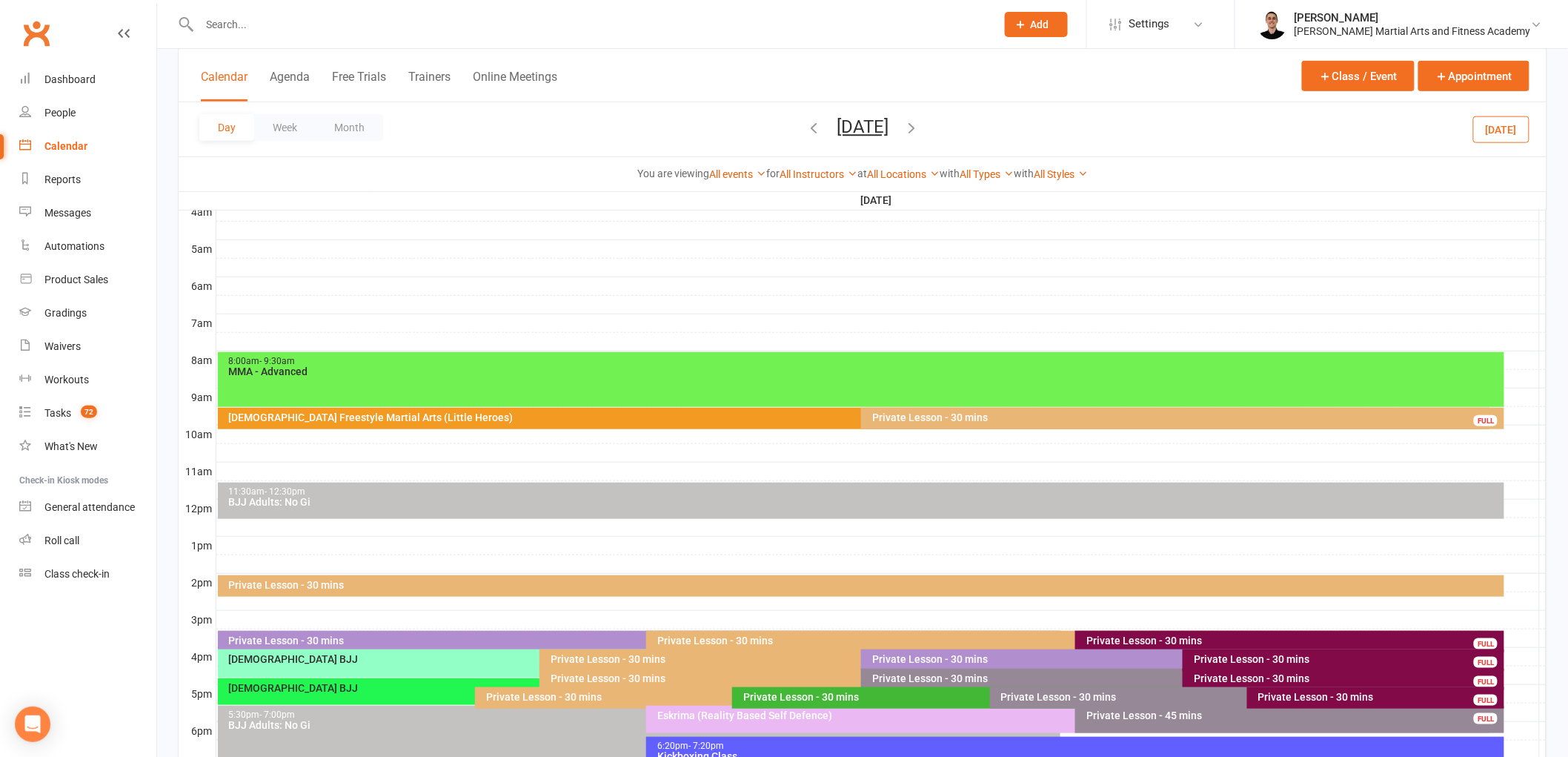
click at [784, 421] on div "[DEMOGRAPHIC_DATA] Freestyle Martial Arts (Little Heroes)" at bounding box center [857, 417] width 1259 height 11
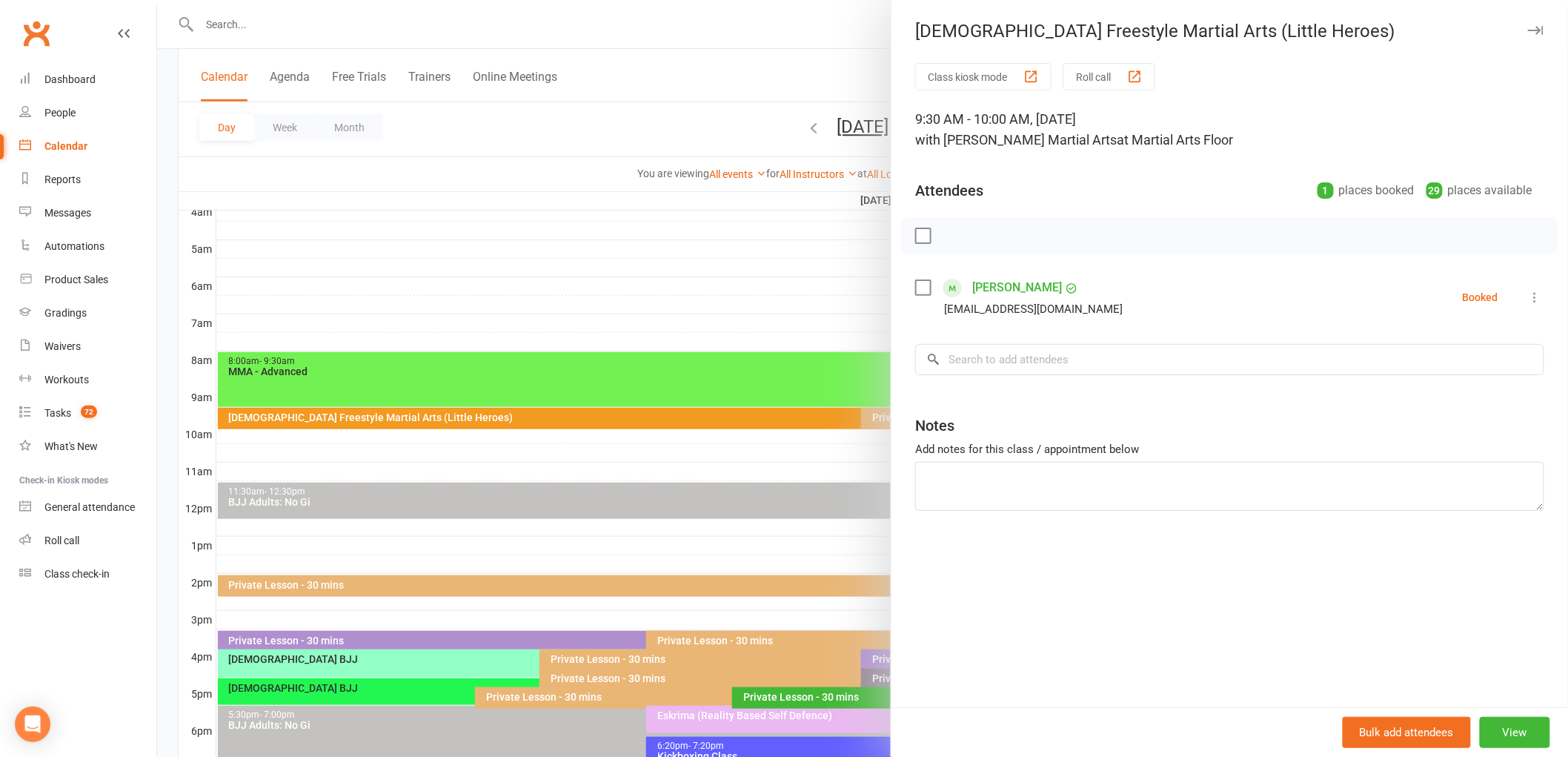
click at [783, 421] on div at bounding box center [863, 378] width 1411 height 757
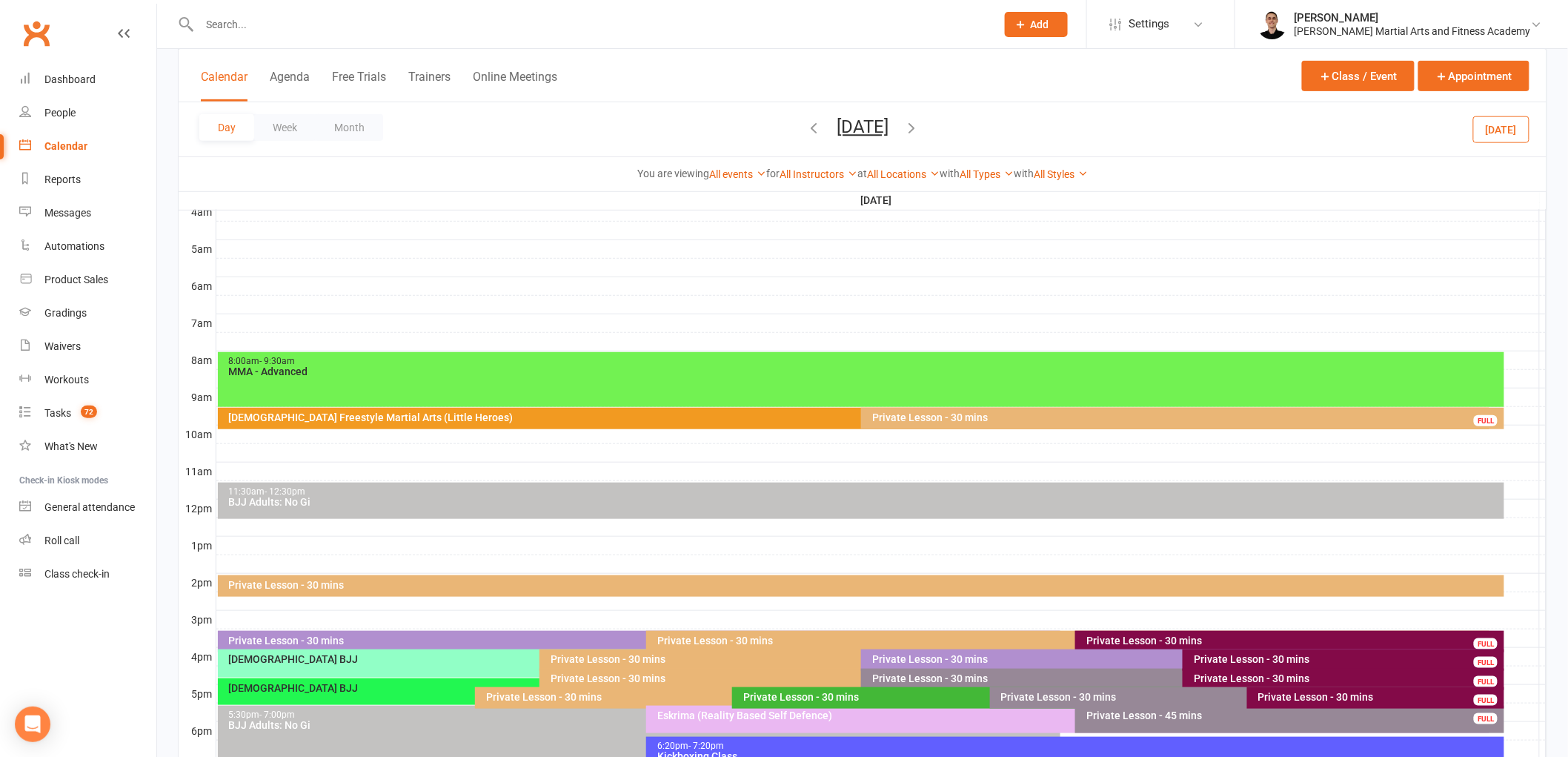
click at [960, 414] on div "Private Lesson - 30 mins" at bounding box center [1186, 417] width 630 height 11
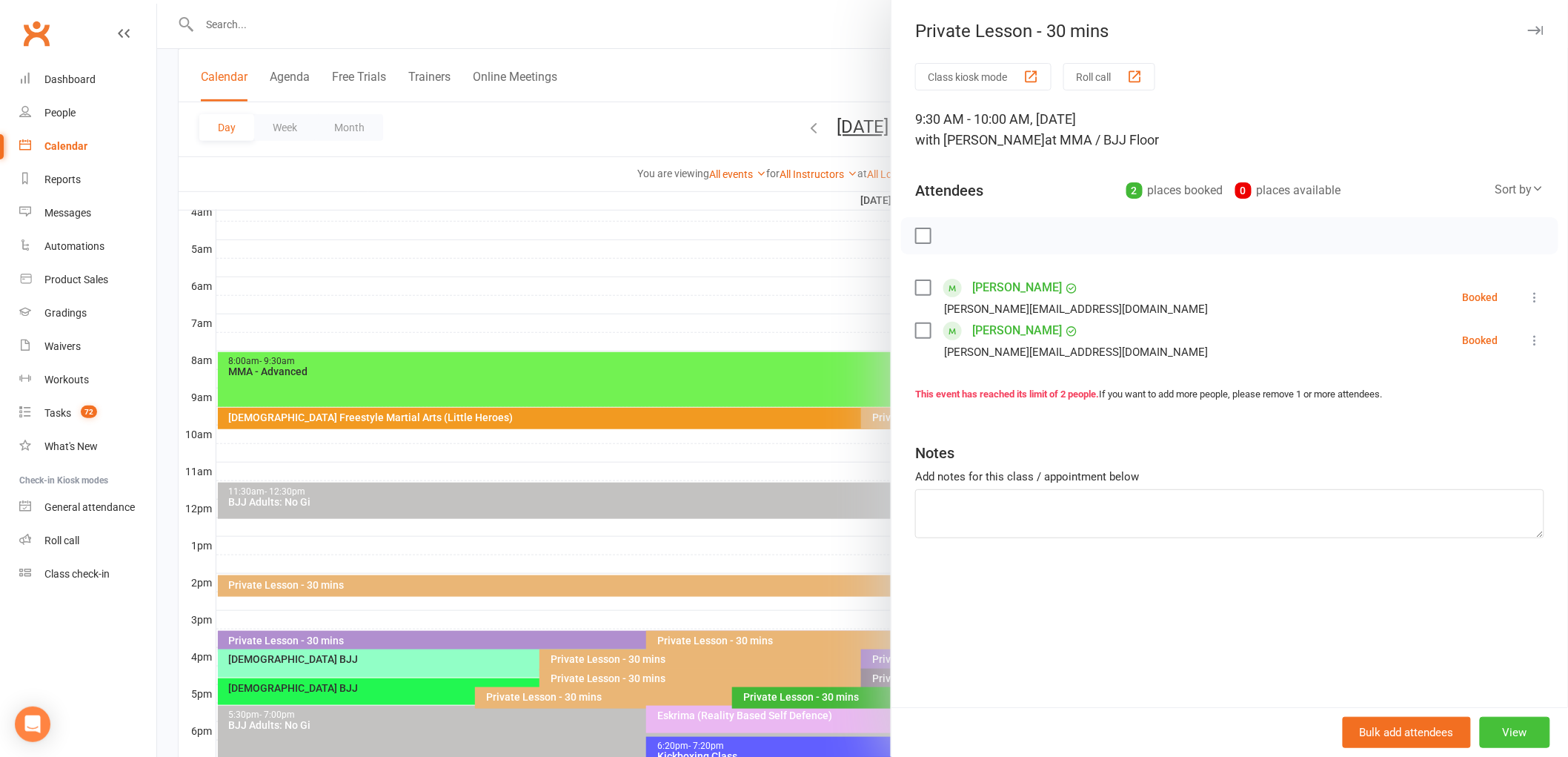
click at [1514, 717] on button "View" at bounding box center [1515, 731] width 70 height 31
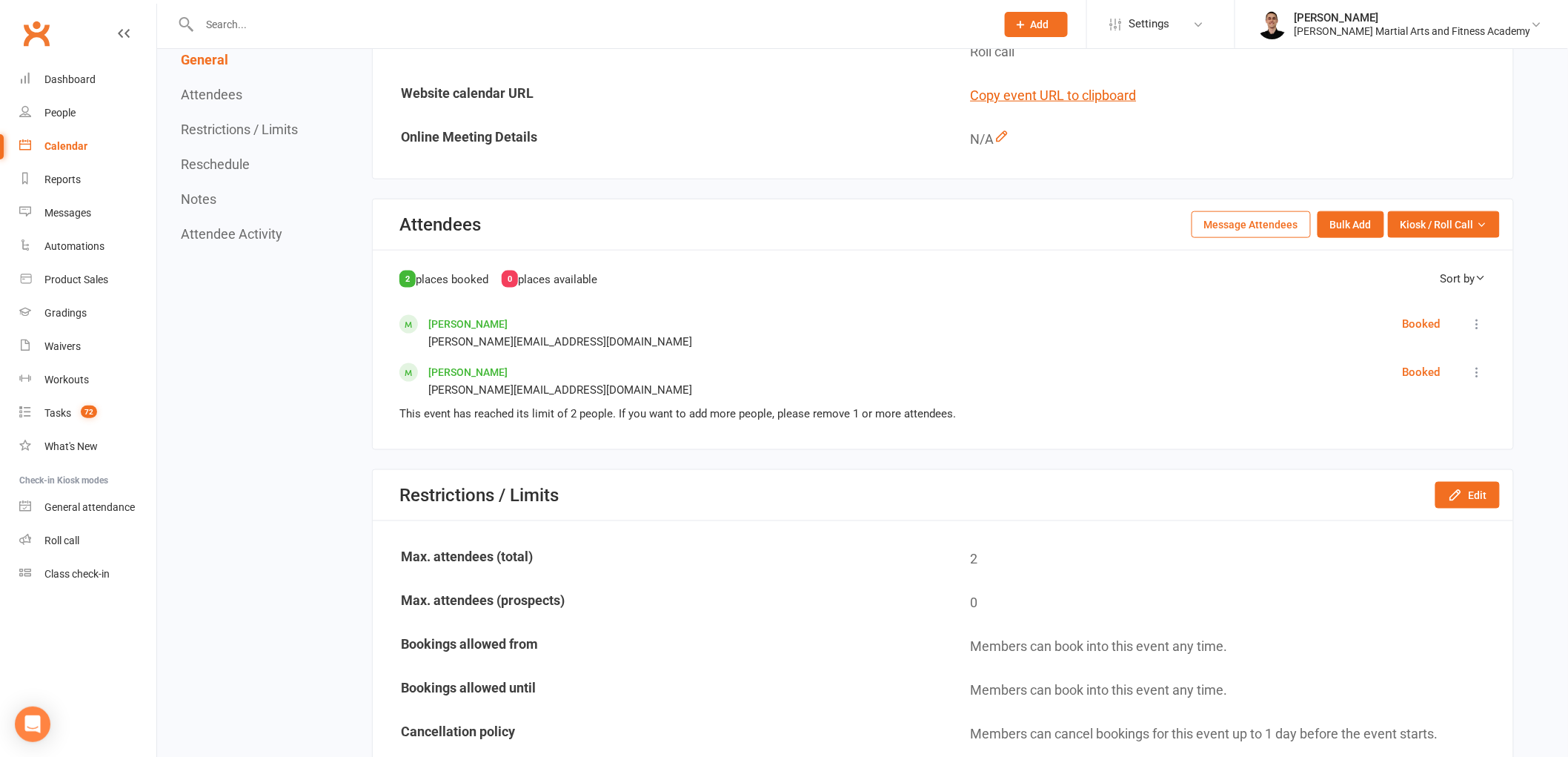
scroll to position [658, 0]
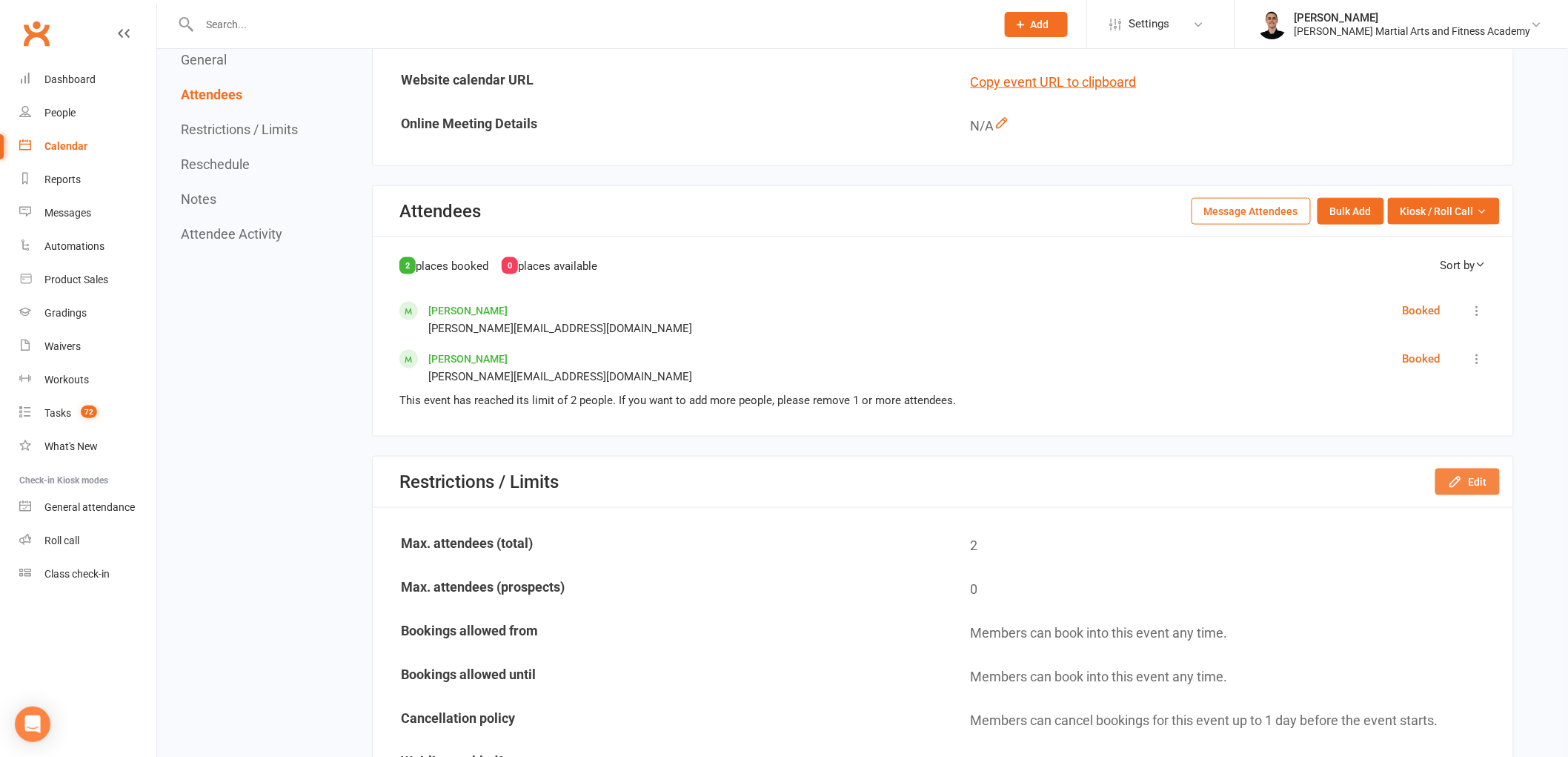
click at [1477, 468] on button "Edit" at bounding box center [1467, 481] width 64 height 26
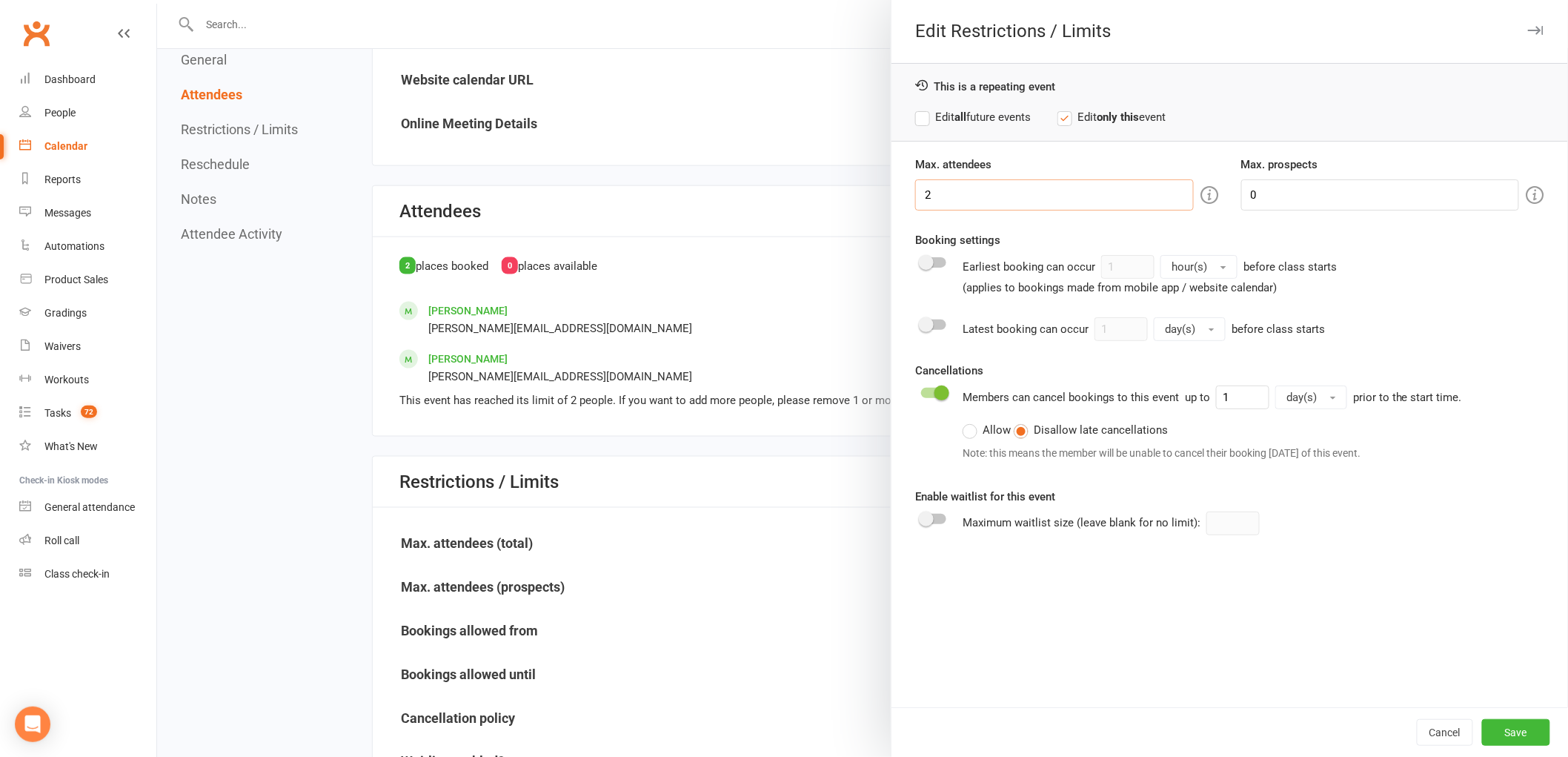
click at [976, 196] on input "2" at bounding box center [1054, 195] width 278 height 31
drag, startPoint x: 976, startPoint y: 196, endPoint x: 940, endPoint y: 189, distance: 36.7
click at [940, 189] on input "2" at bounding box center [1054, 195] width 278 height 31
type input "3"
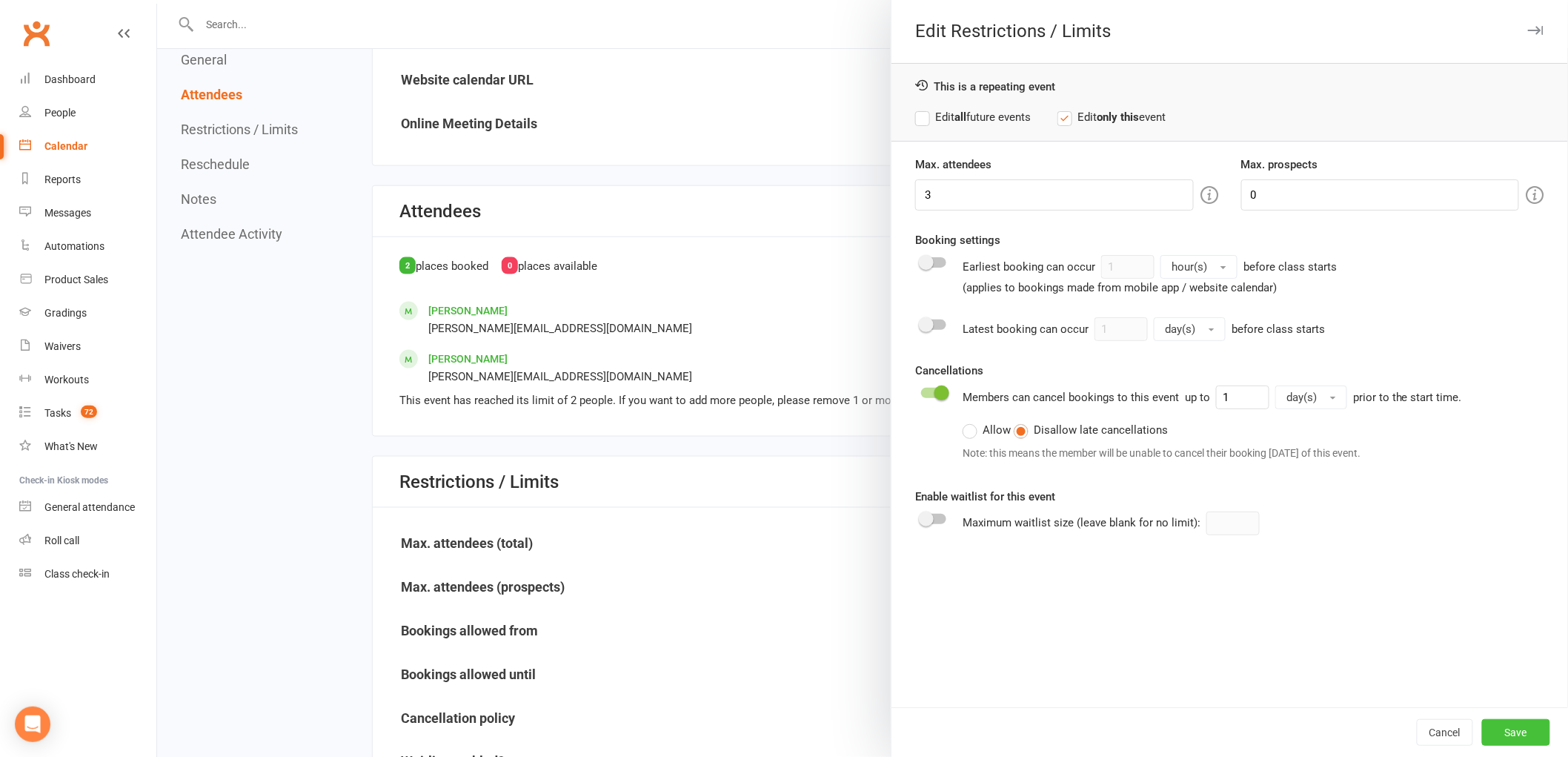
click at [1515, 725] on button "Save" at bounding box center [1515, 732] width 68 height 26
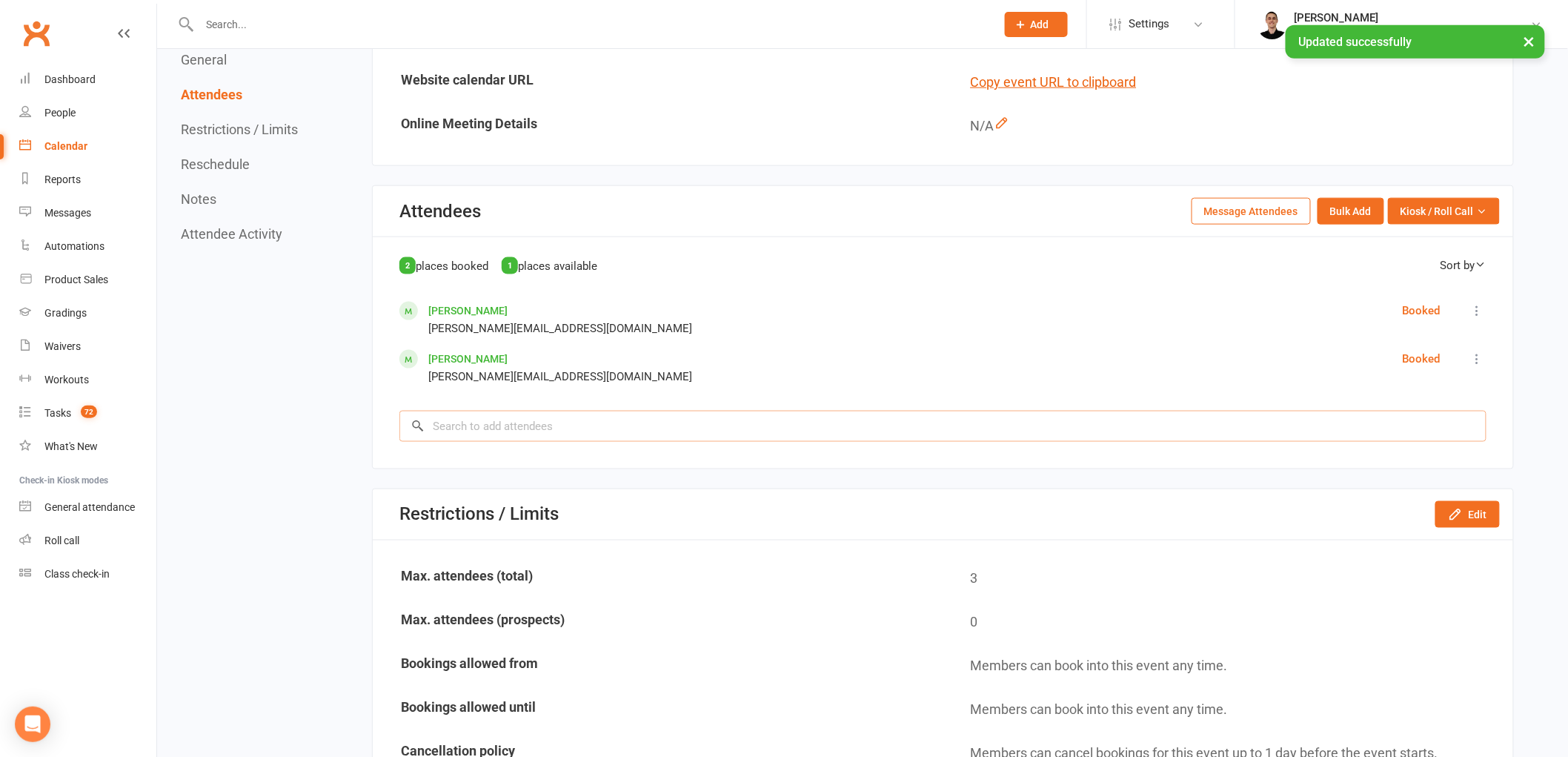
click at [669, 411] on input "search" at bounding box center [942, 426] width 1087 height 31
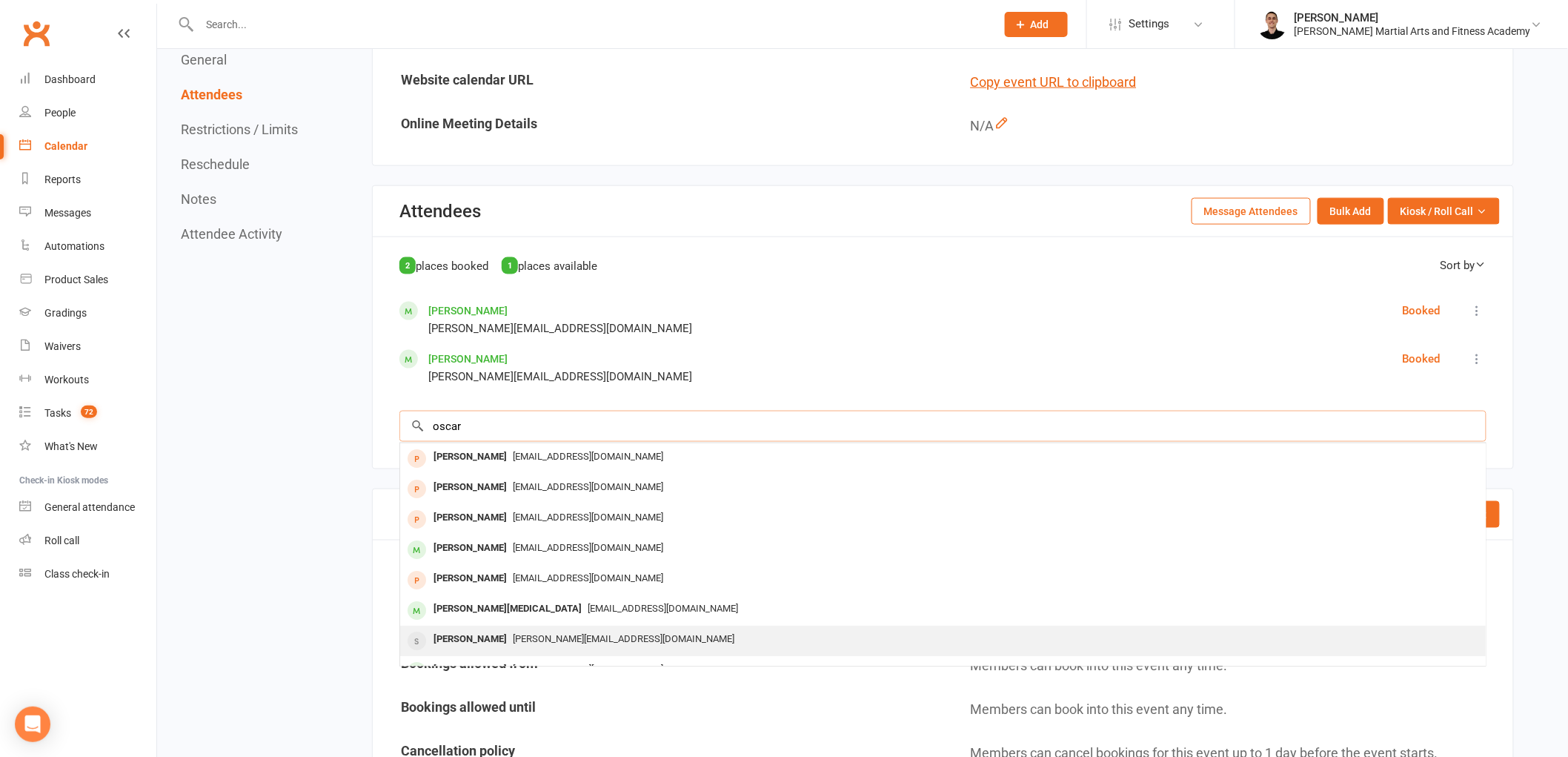
type input "oscar"
click at [612, 633] on span "[PERSON_NAME][EMAIL_ADDRESS][DOMAIN_NAME]" at bounding box center [624, 638] width 222 height 11
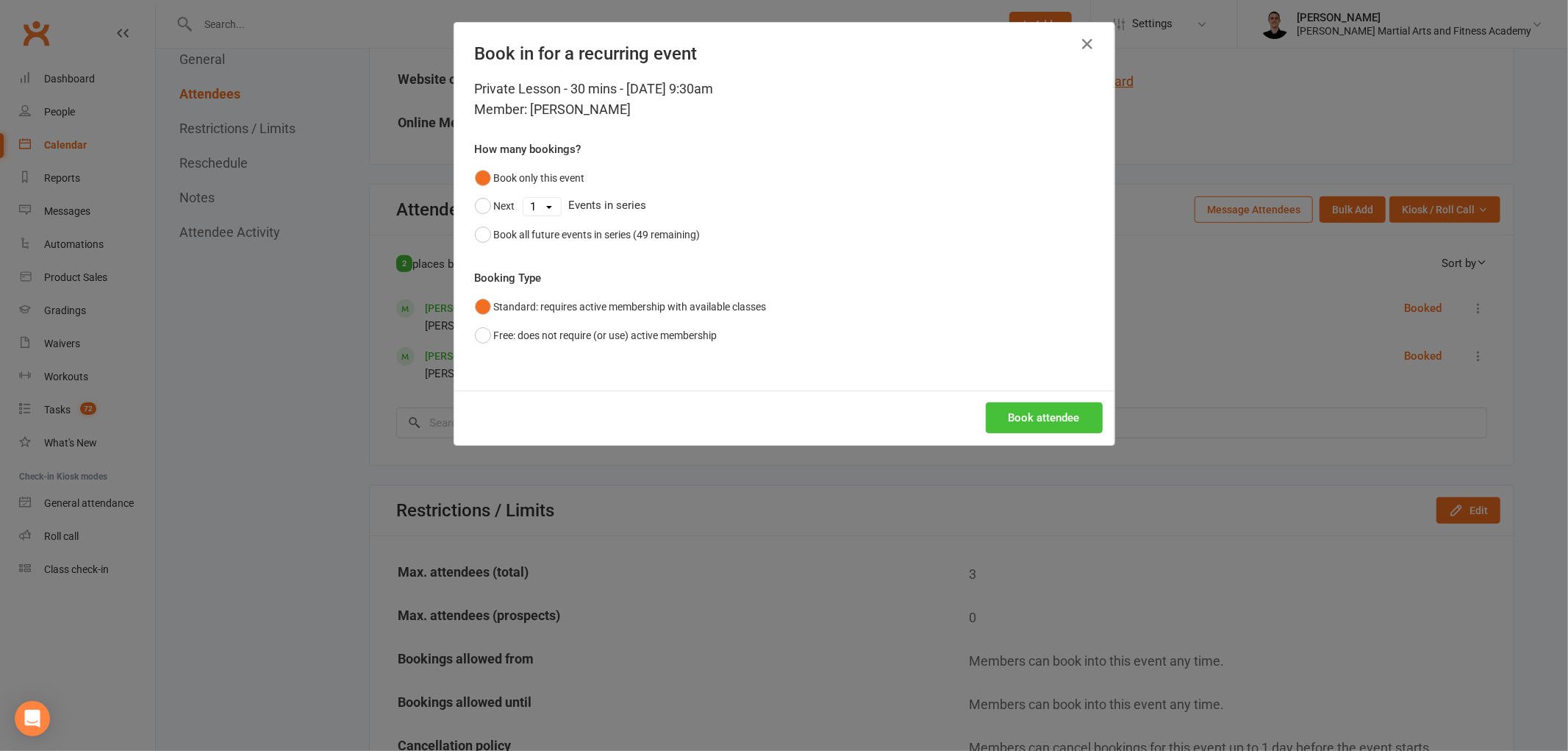
click at [1062, 417] on button "Book attendee" at bounding box center [1044, 417] width 117 height 31
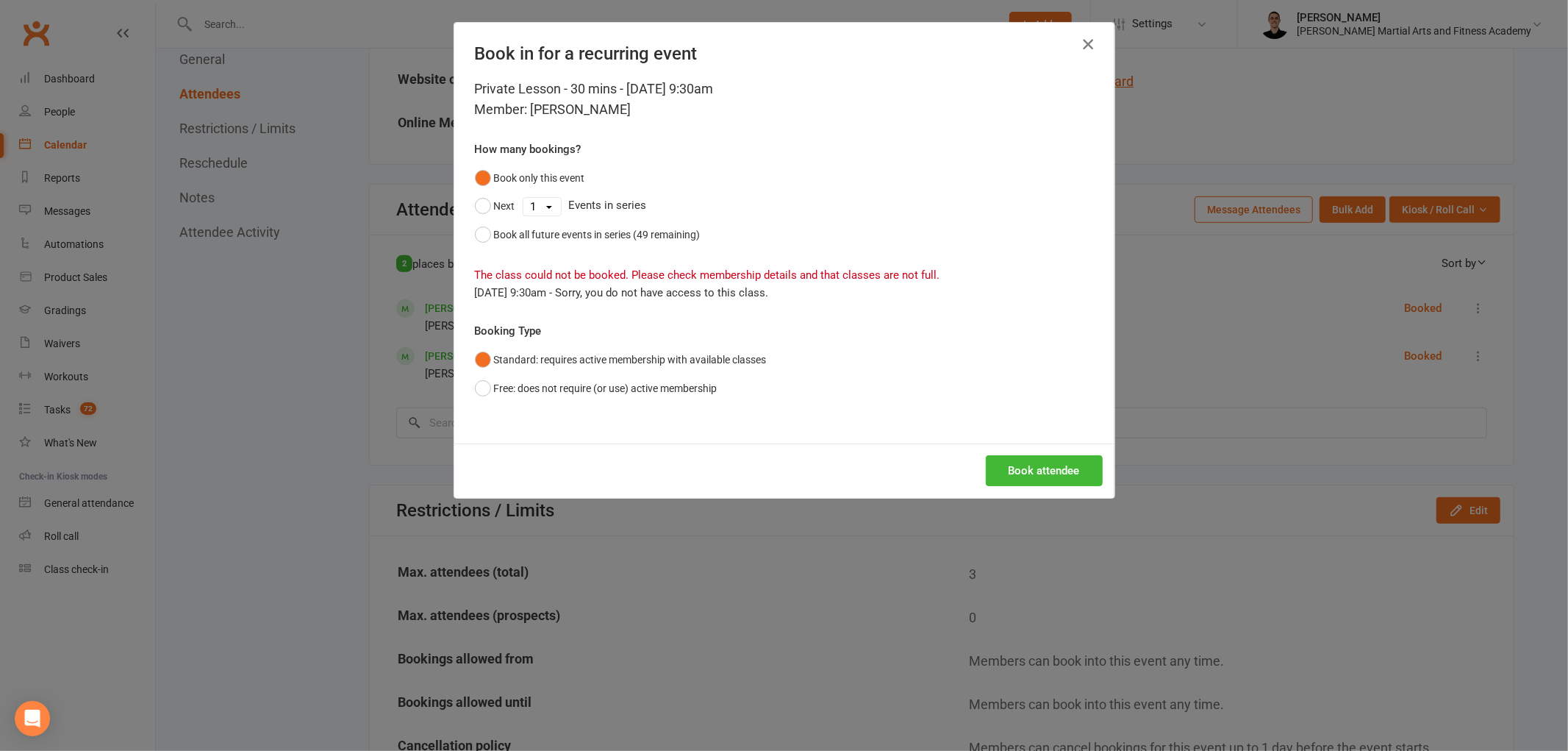
click at [1090, 50] on button "button" at bounding box center [1088, 44] width 24 height 24
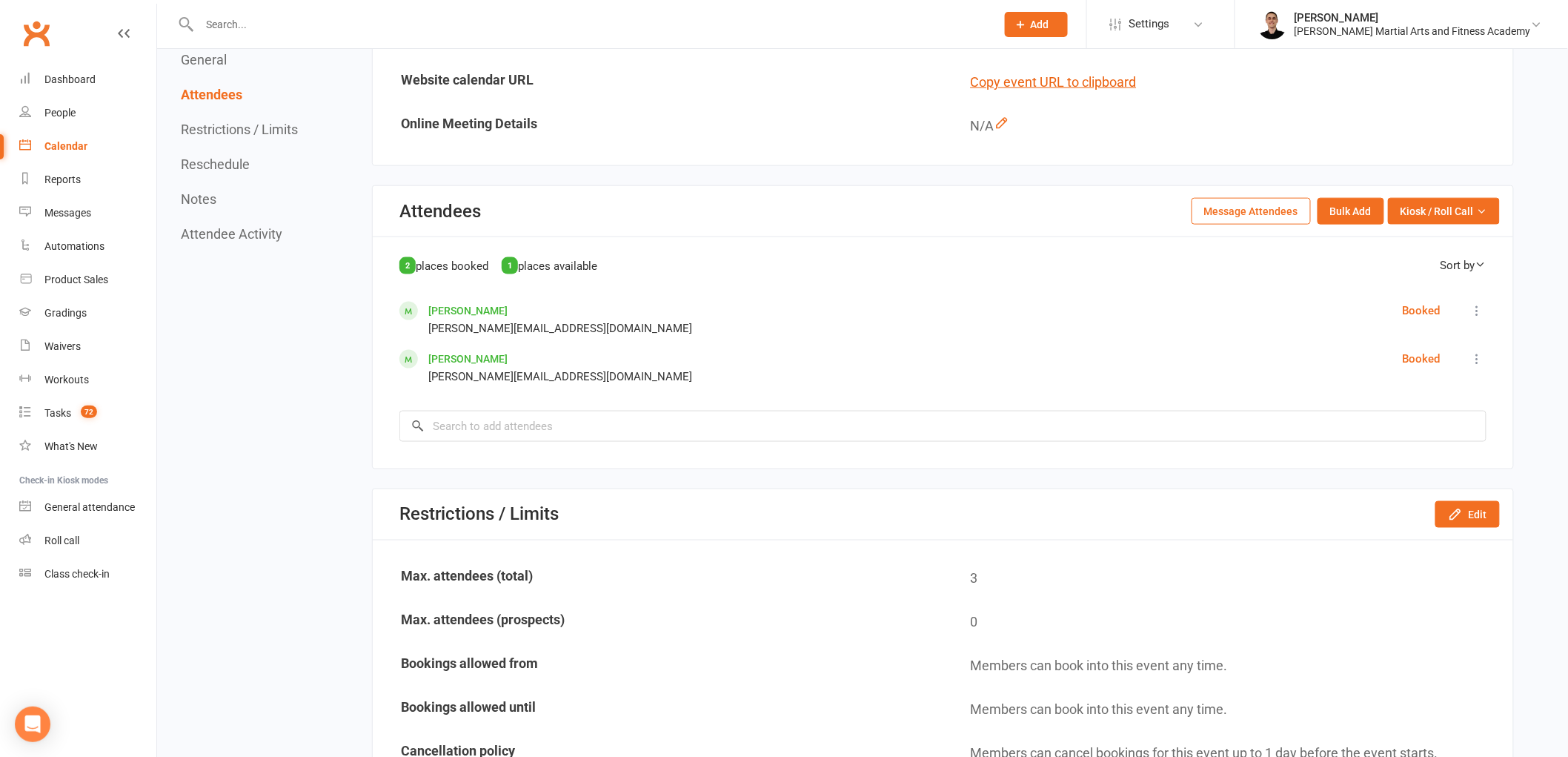
click at [356, 23] on input "text" at bounding box center [590, 25] width 791 height 21
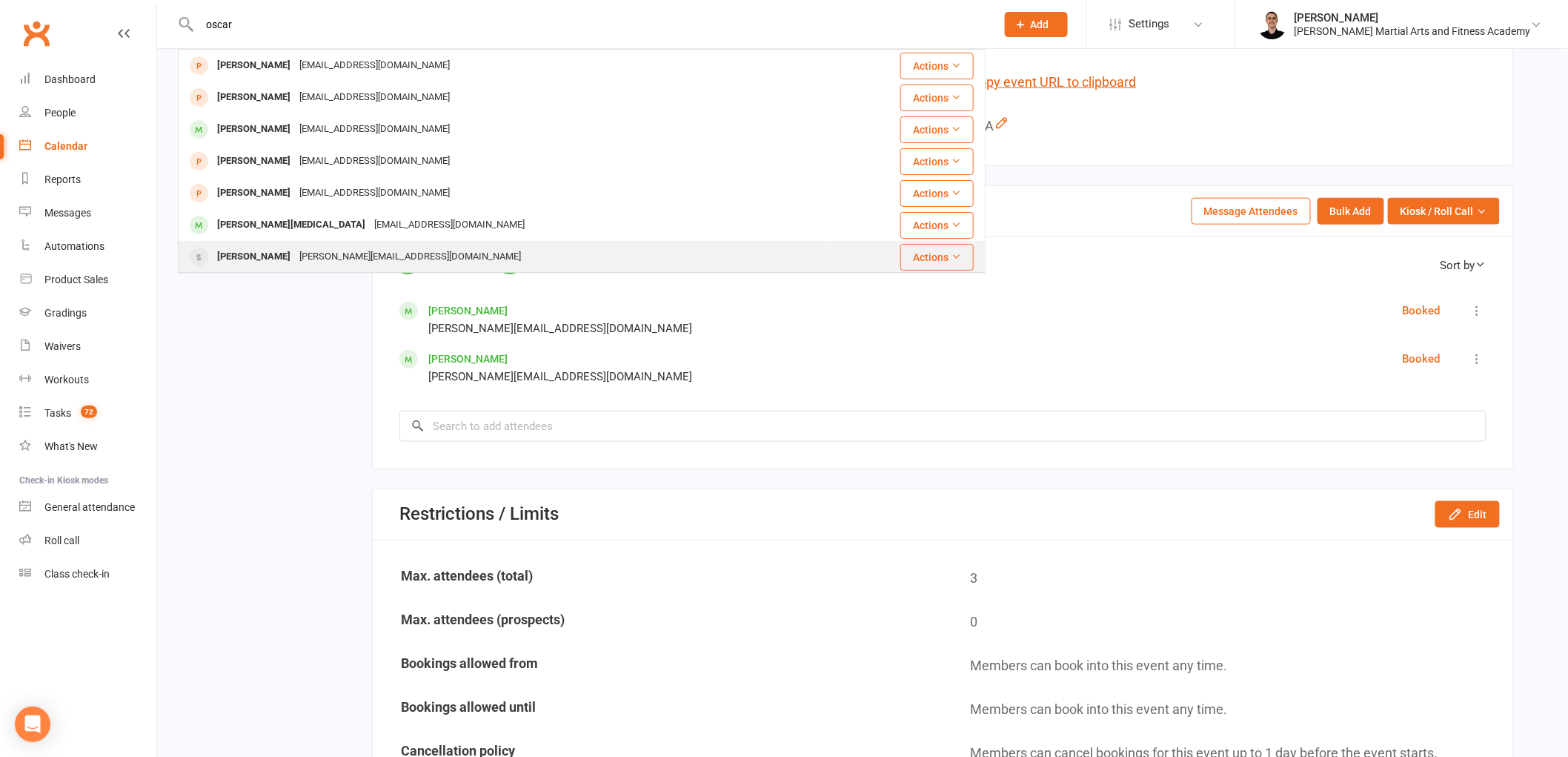
type input "oscar"
click at [346, 249] on div "[PERSON_NAME][EMAIL_ADDRESS][DOMAIN_NAME]" at bounding box center [410, 257] width 231 height 21
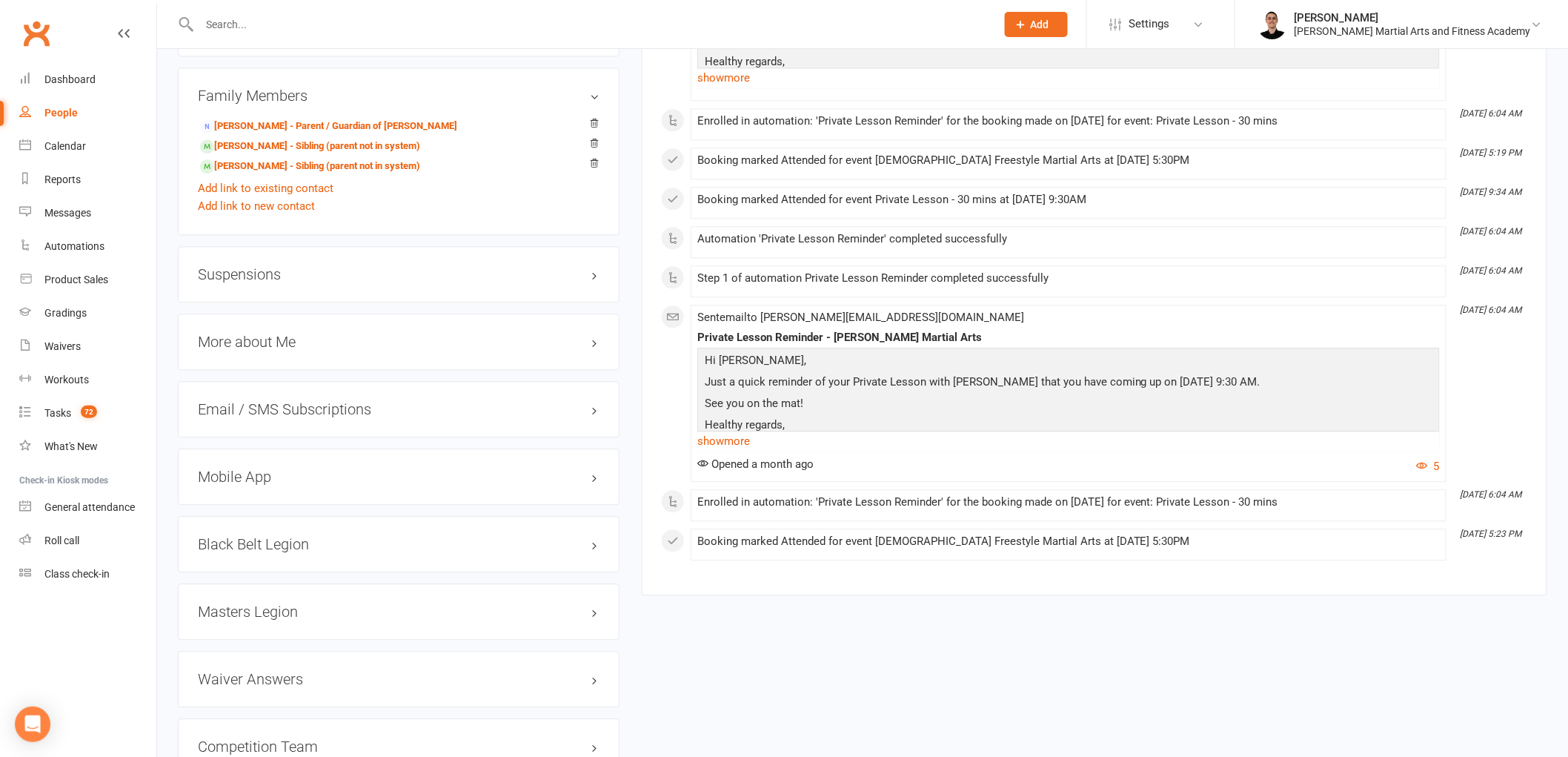
scroll to position [1400, 0]
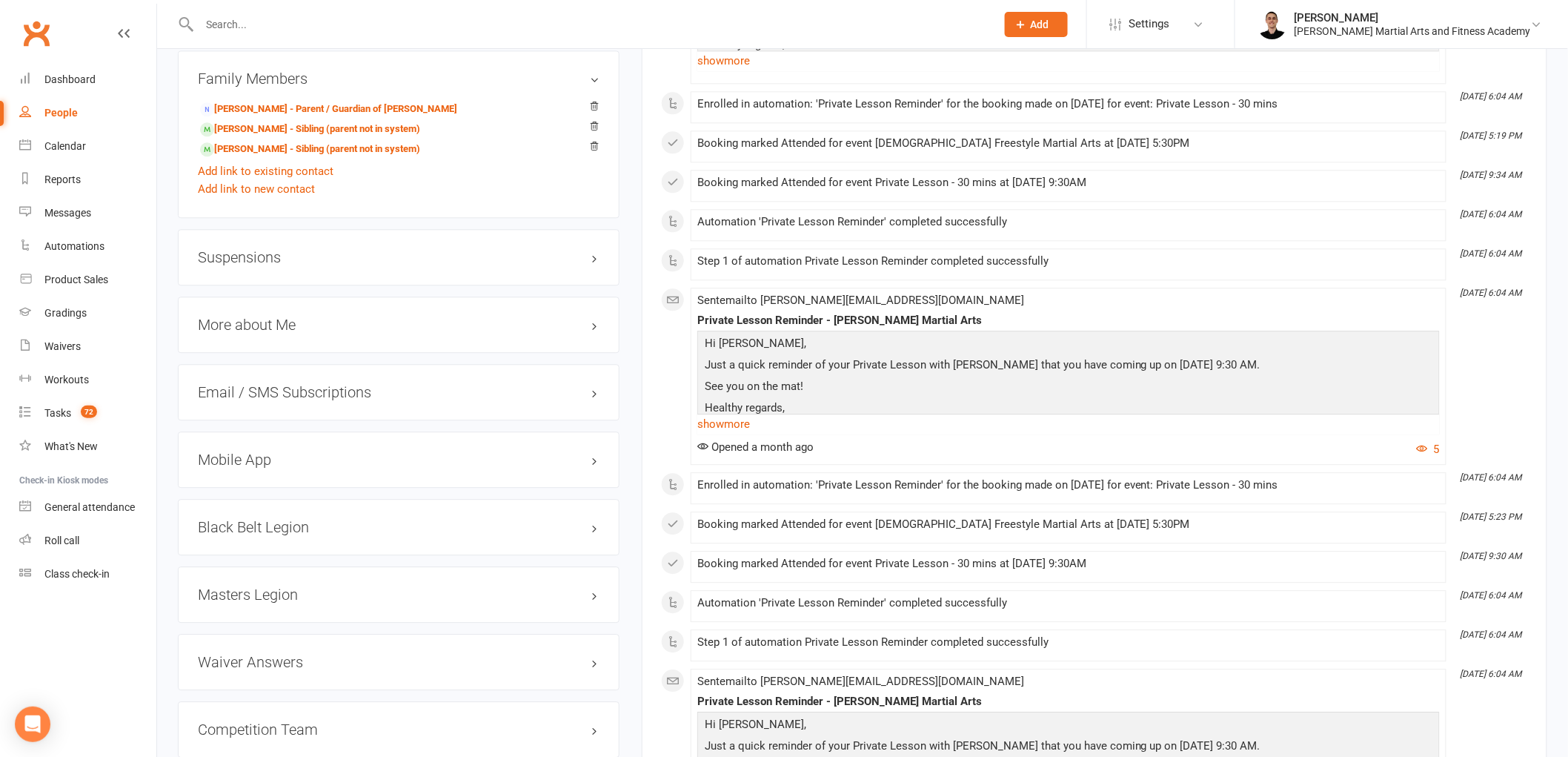
click at [464, 229] on div "Suspensions" at bounding box center [399, 257] width 442 height 56
click at [457, 245] on div "Suspensions" at bounding box center [399, 257] width 442 height 56
click at [456, 257] on h3 "Suspensions" at bounding box center [399, 257] width 401 height 17
click at [597, 284] on icon at bounding box center [595, 285] width 11 height 11
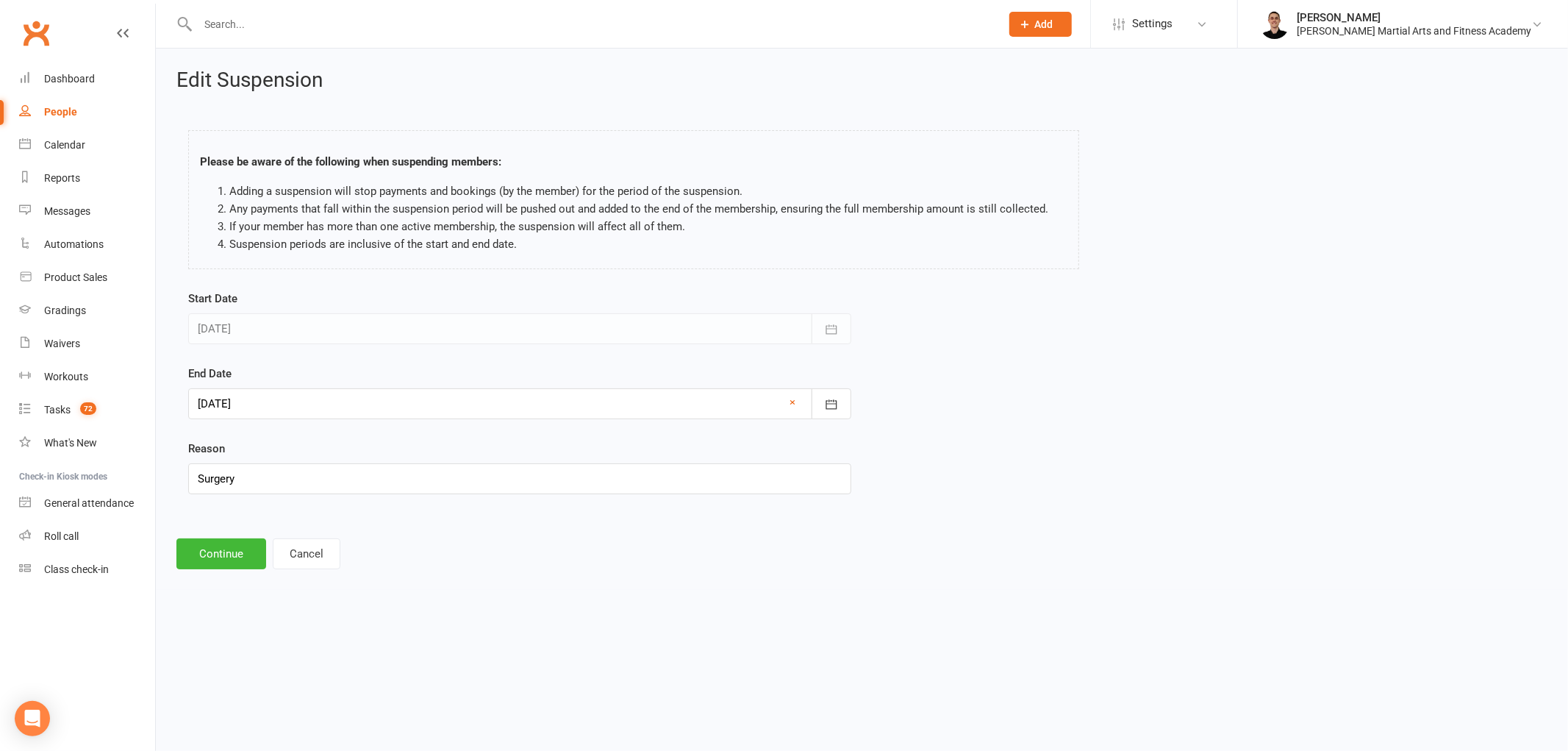
click at [603, 397] on div at bounding box center [520, 403] width 664 height 31
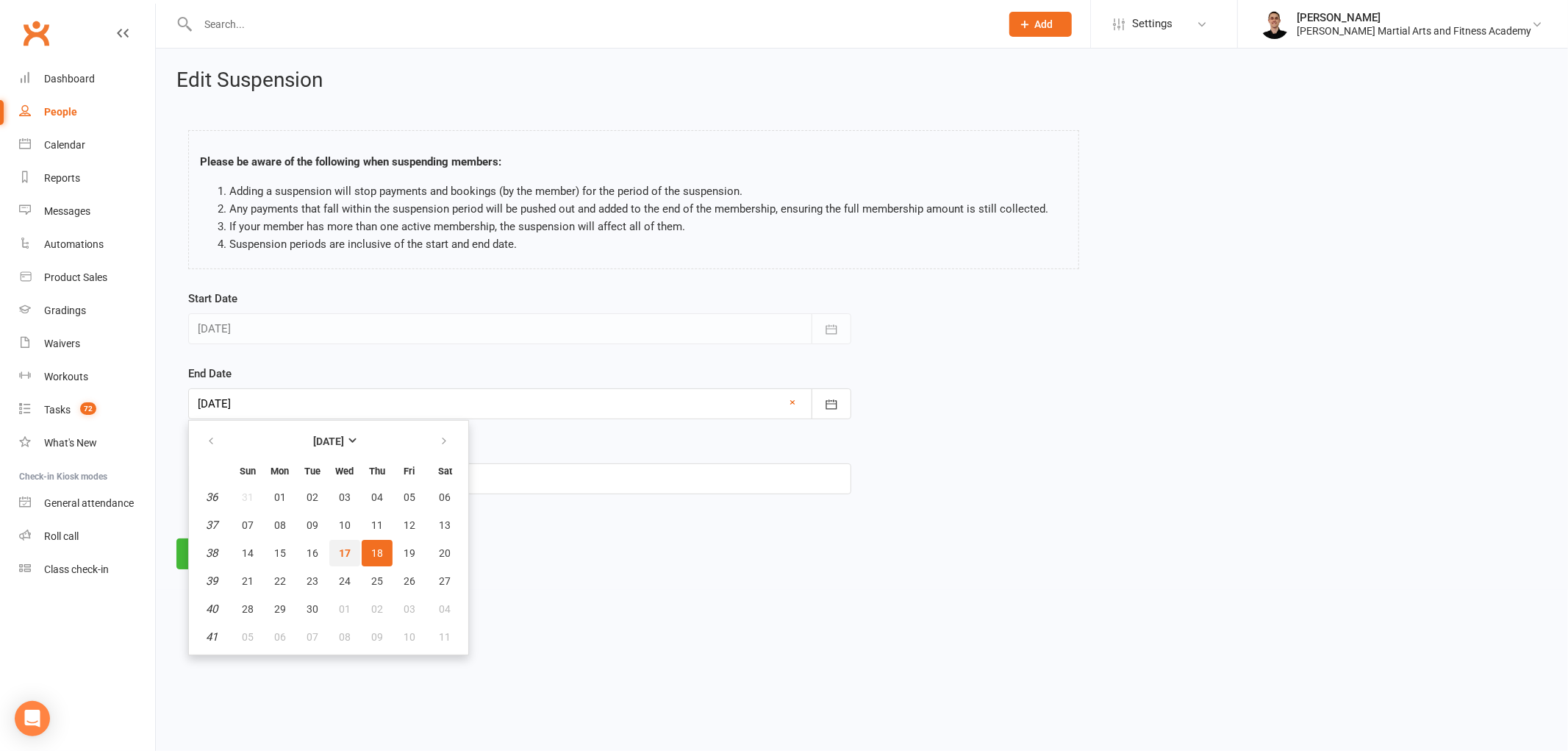
click at [334, 545] on button "17" at bounding box center [344, 553] width 31 height 26
type input "[DATE]"
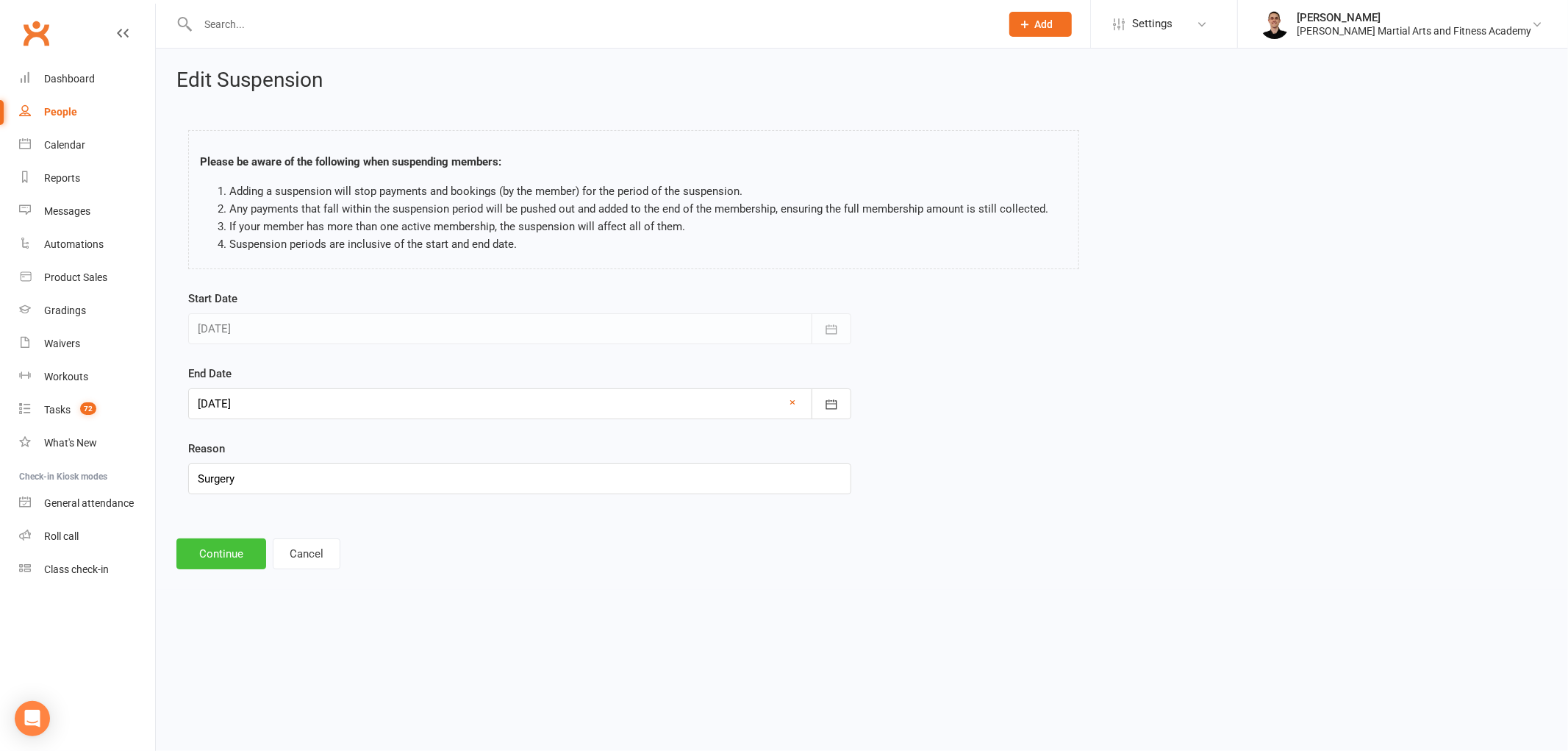
click at [218, 547] on button "Continue" at bounding box center [221, 553] width 90 height 31
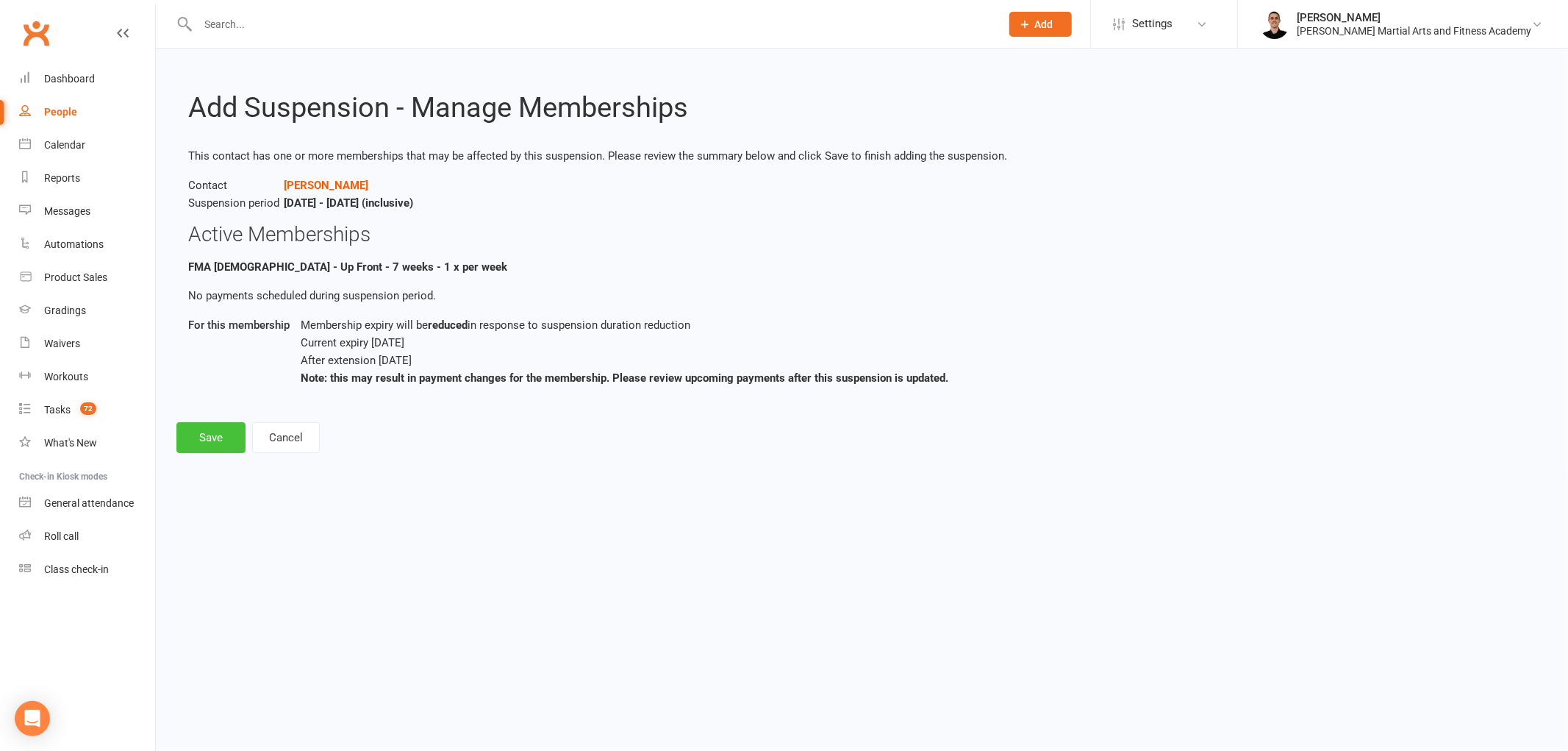
click at [210, 427] on button "Save" at bounding box center [210, 437] width 69 height 31
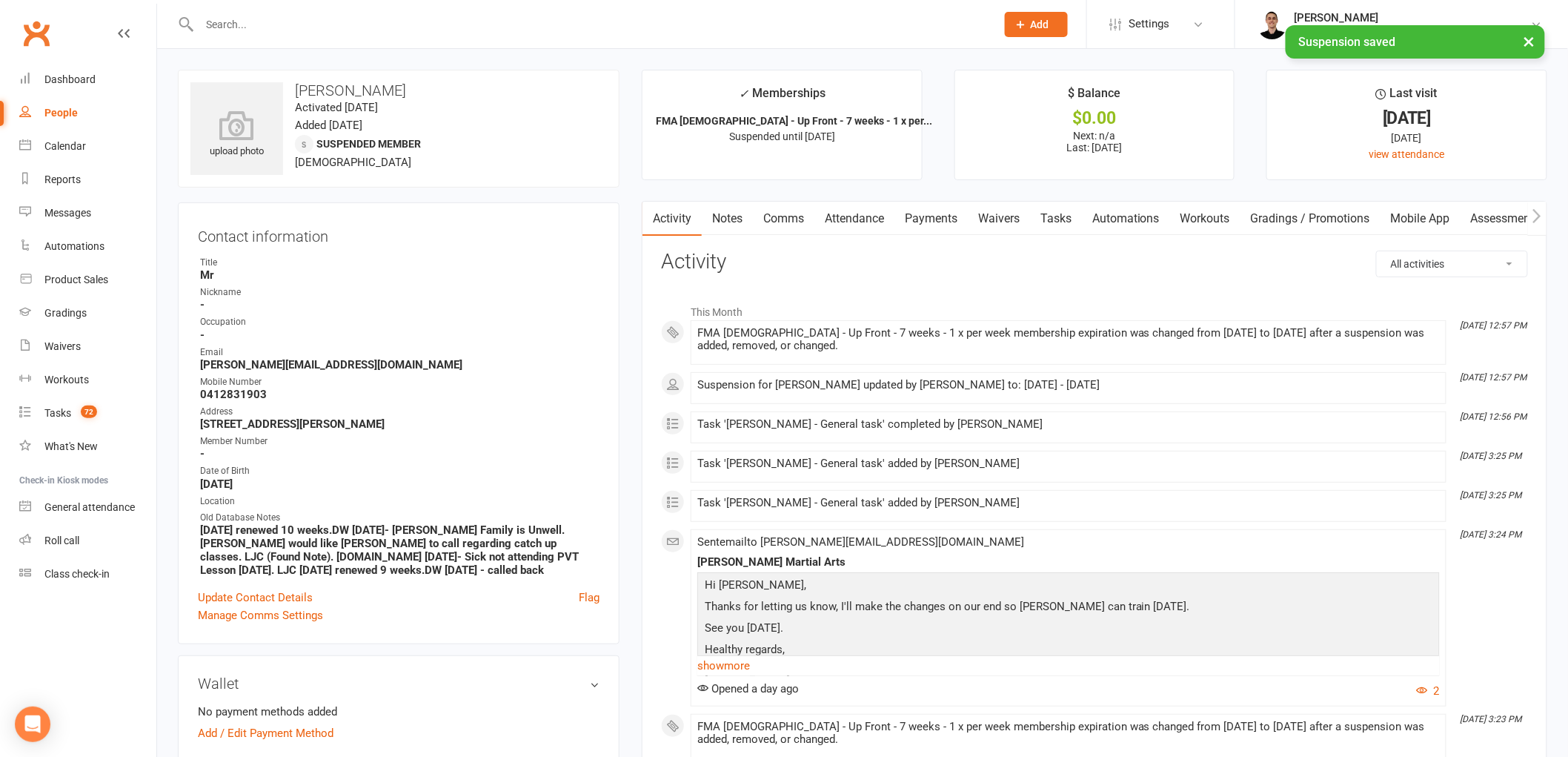
click at [934, 232] on link "Payments" at bounding box center [931, 218] width 73 height 34
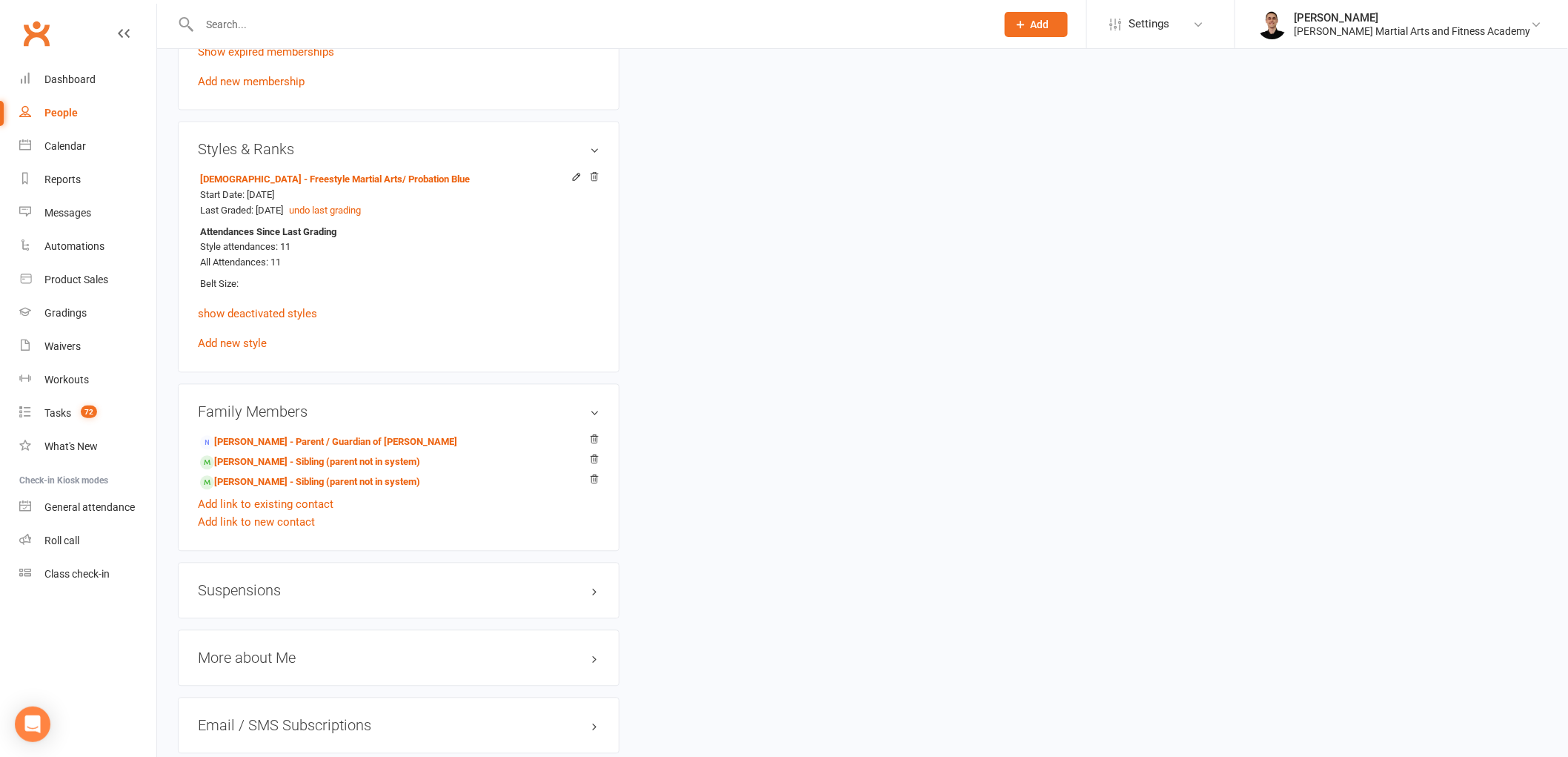
scroll to position [1070, 0]
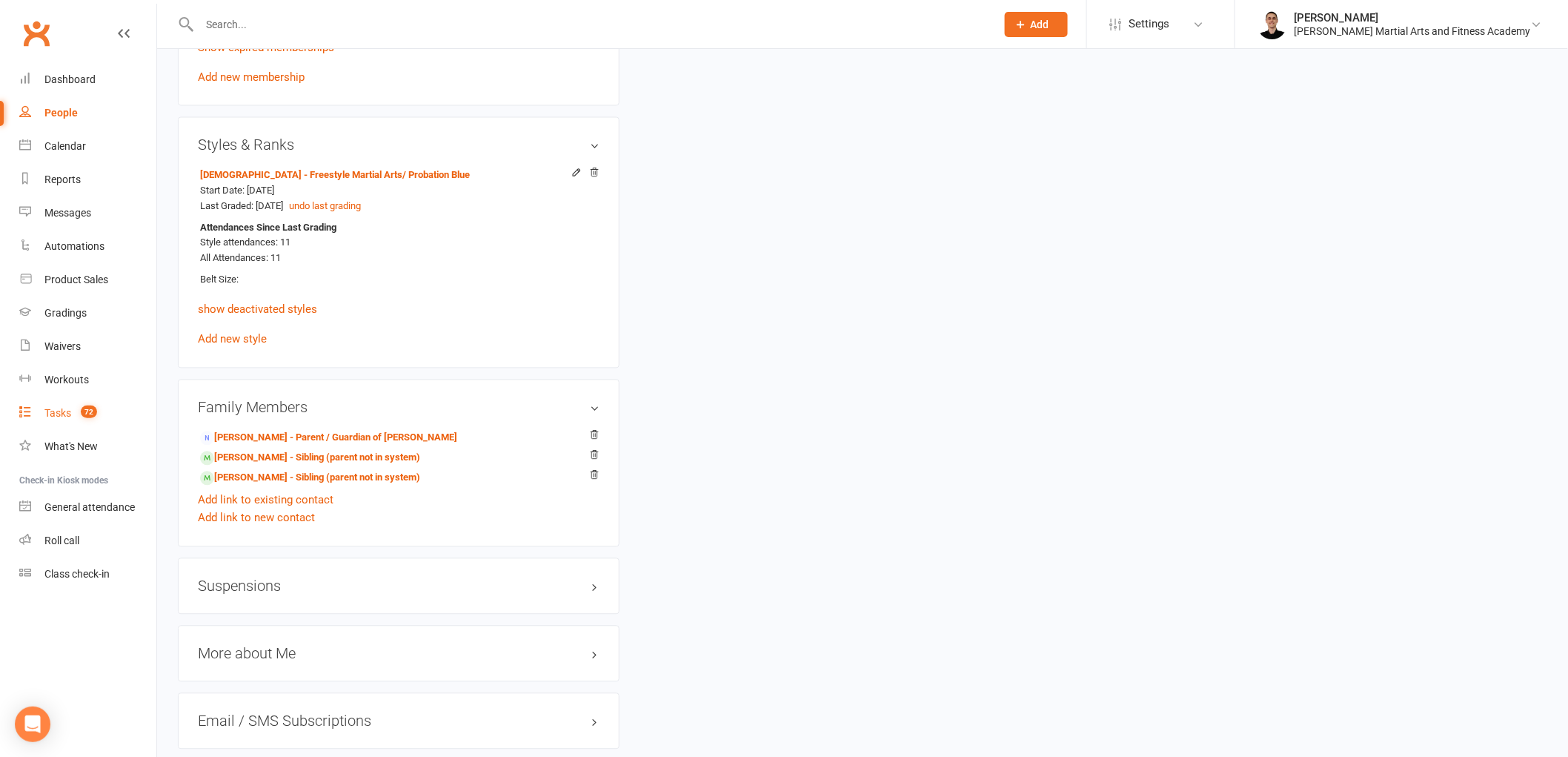
click at [64, 417] on div "Tasks" at bounding box center [58, 412] width 26 height 11
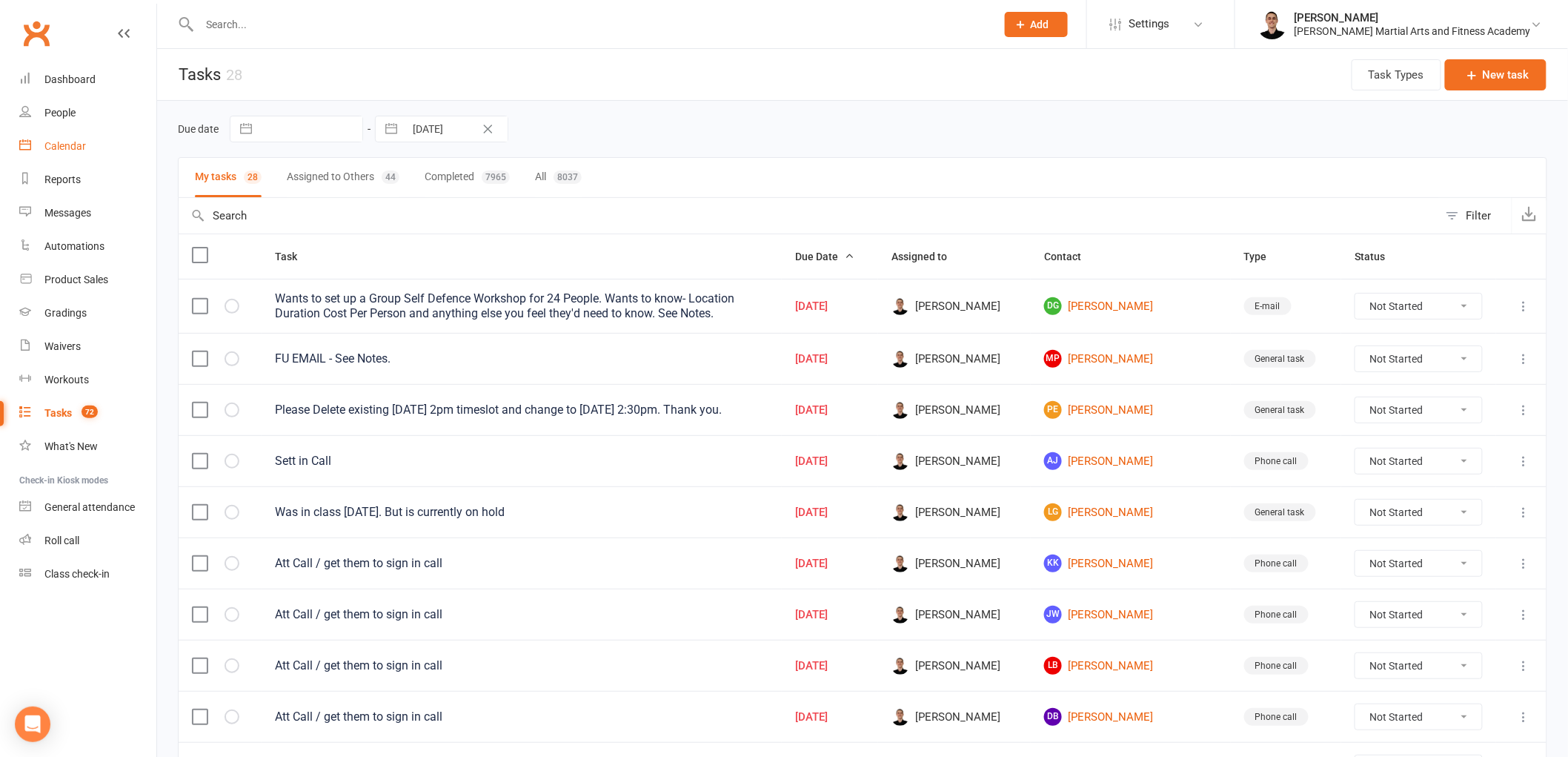
click at [68, 145] on div "Calendar" at bounding box center [65, 145] width 41 height 11
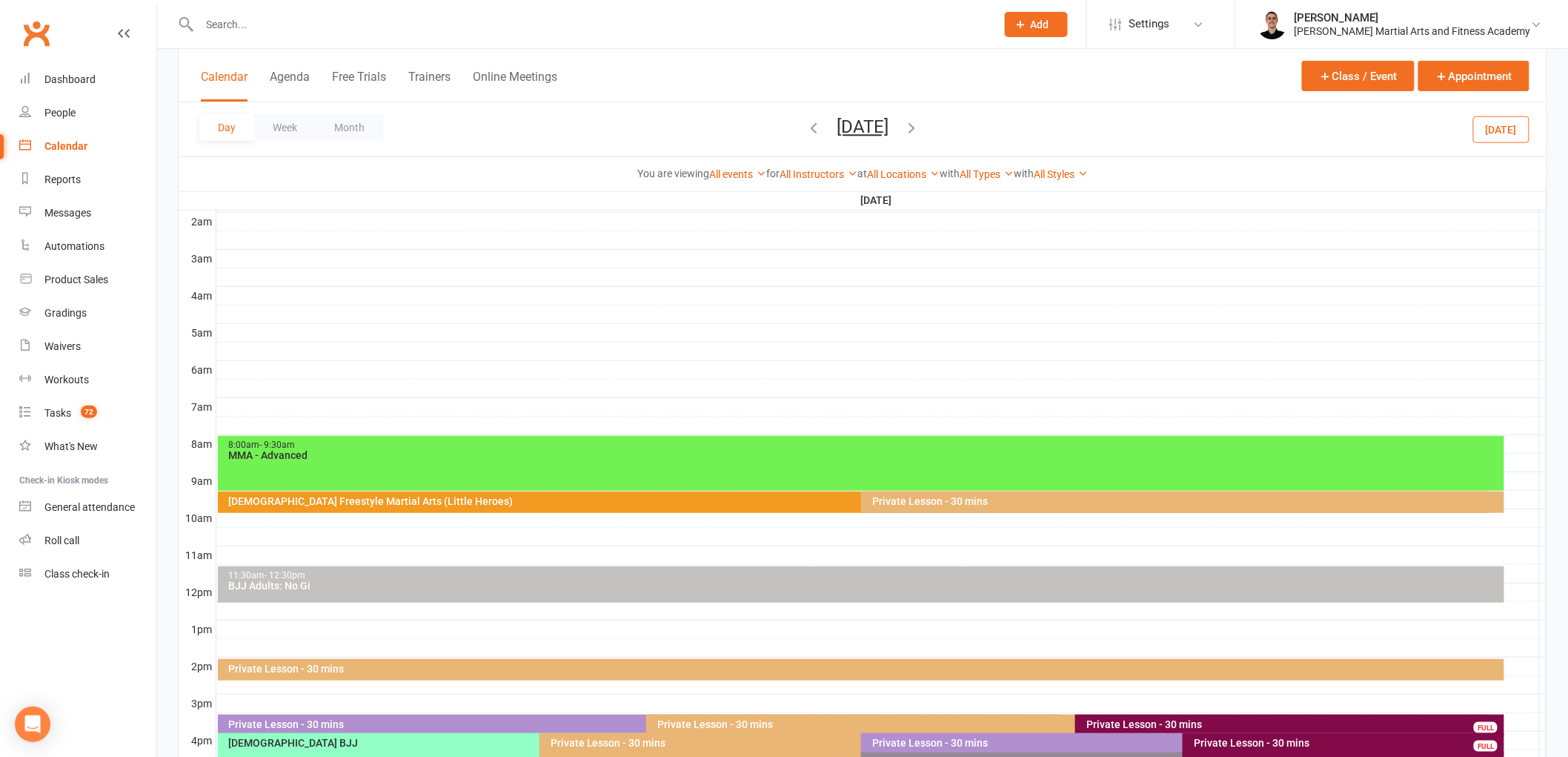
scroll to position [165, 0]
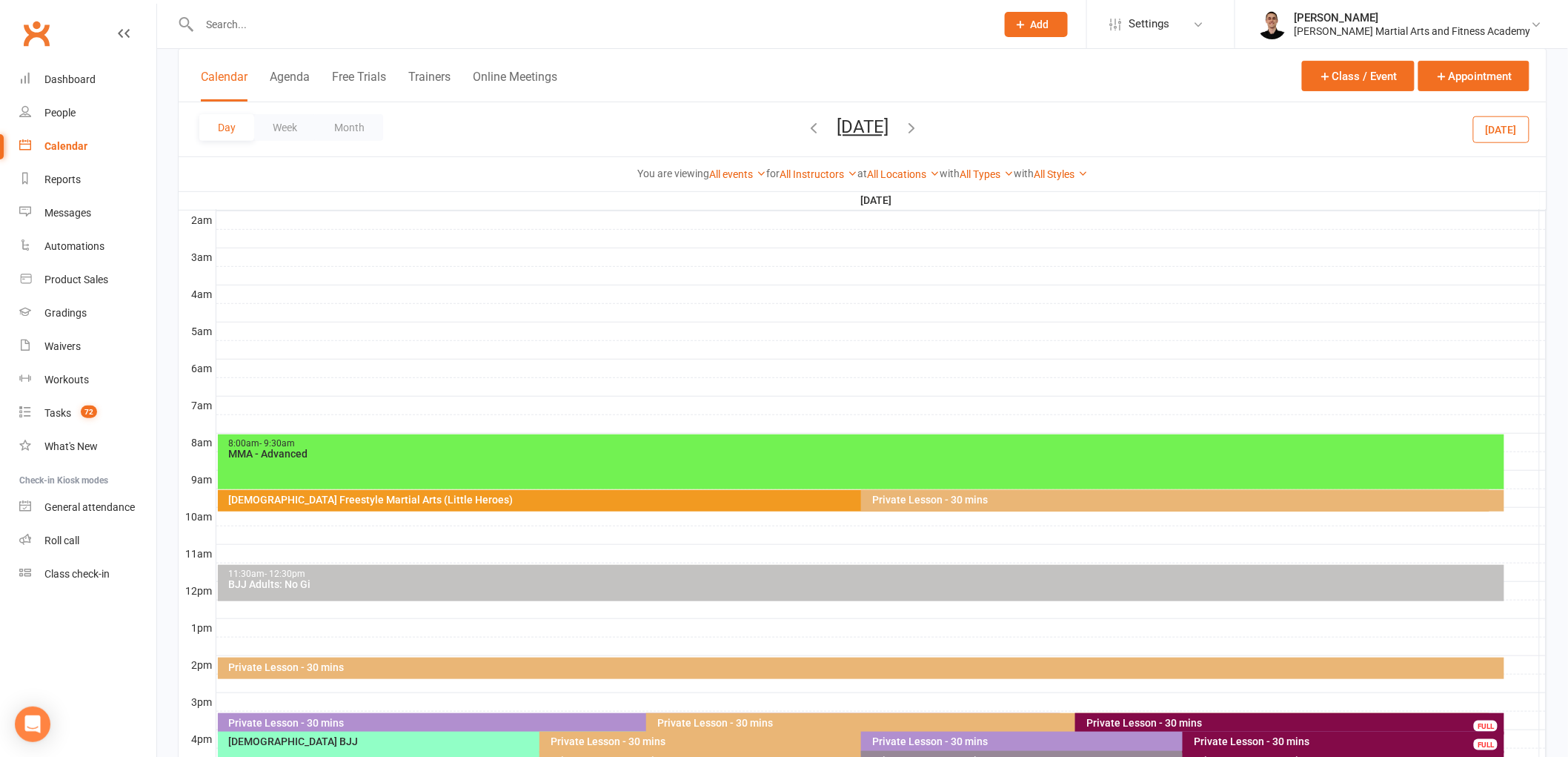
click at [799, 506] on div "[DEMOGRAPHIC_DATA] Freestyle Martial Arts (Little Heroes)" at bounding box center [854, 501] width 1272 height 21
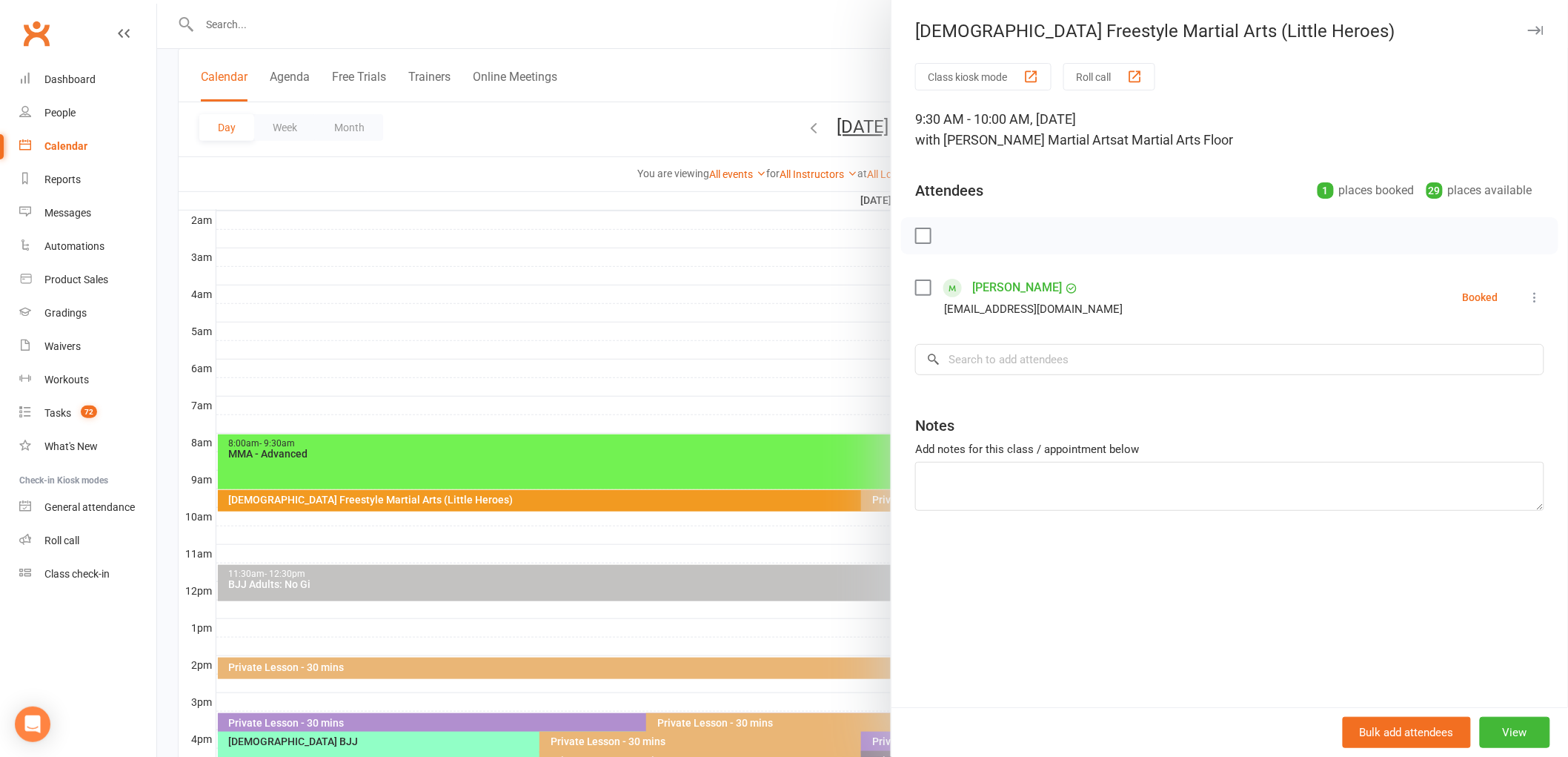
click at [527, 462] on div at bounding box center [863, 378] width 1411 height 757
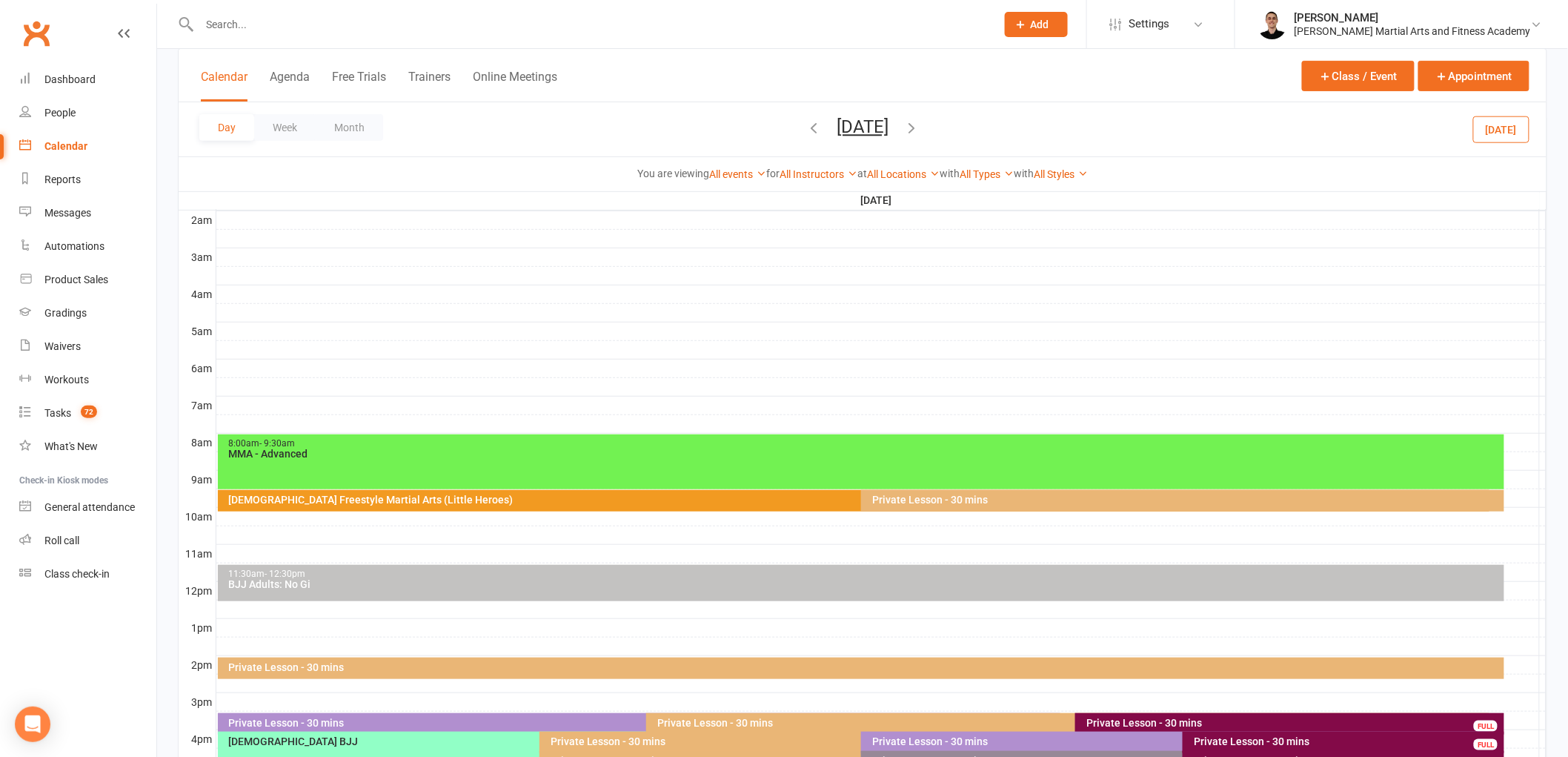
click at [964, 495] on div "Private Lesson - 30 mins" at bounding box center [1186, 500] width 630 height 11
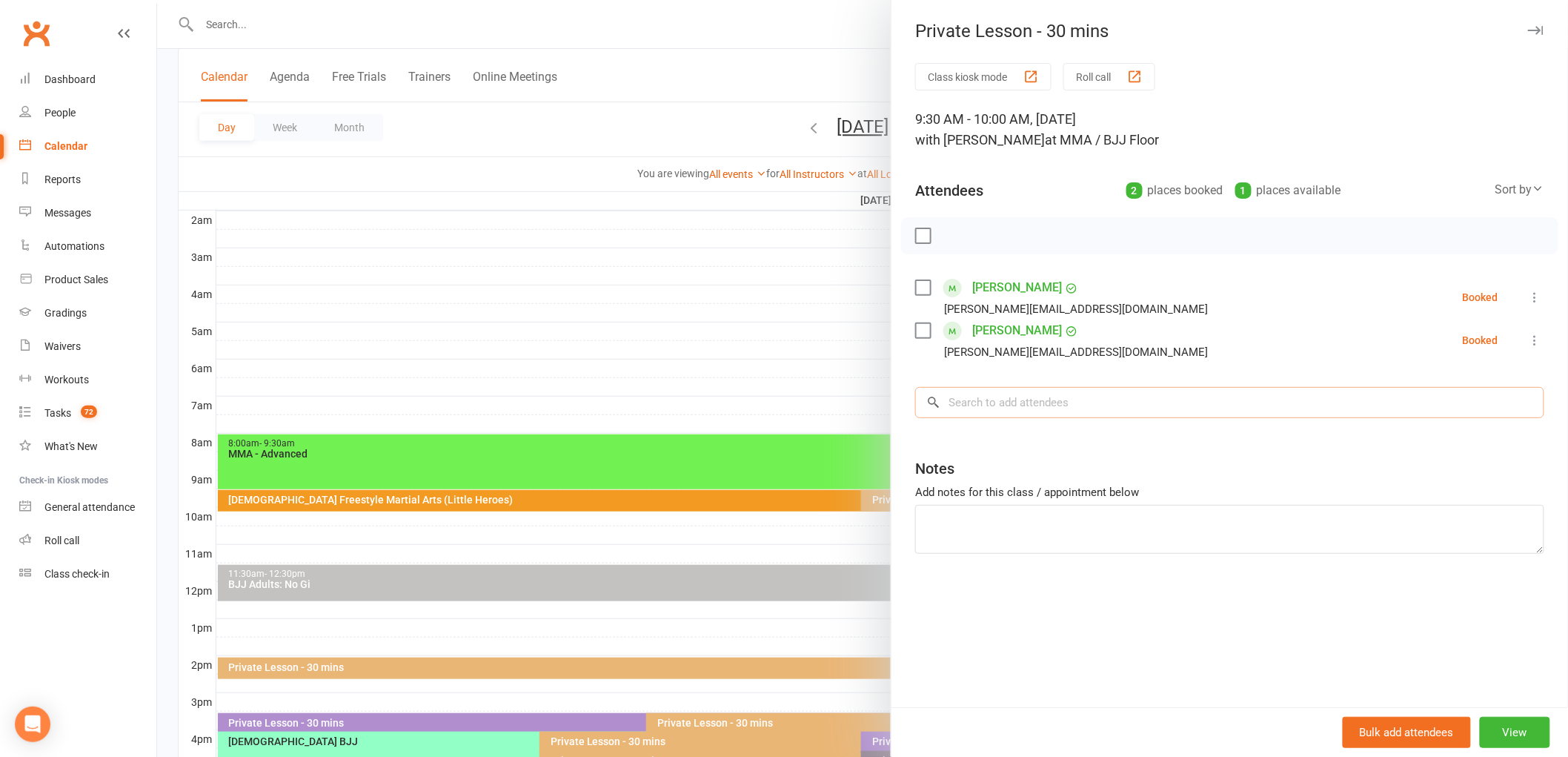
click at [996, 406] on input "search" at bounding box center [1229, 402] width 629 height 31
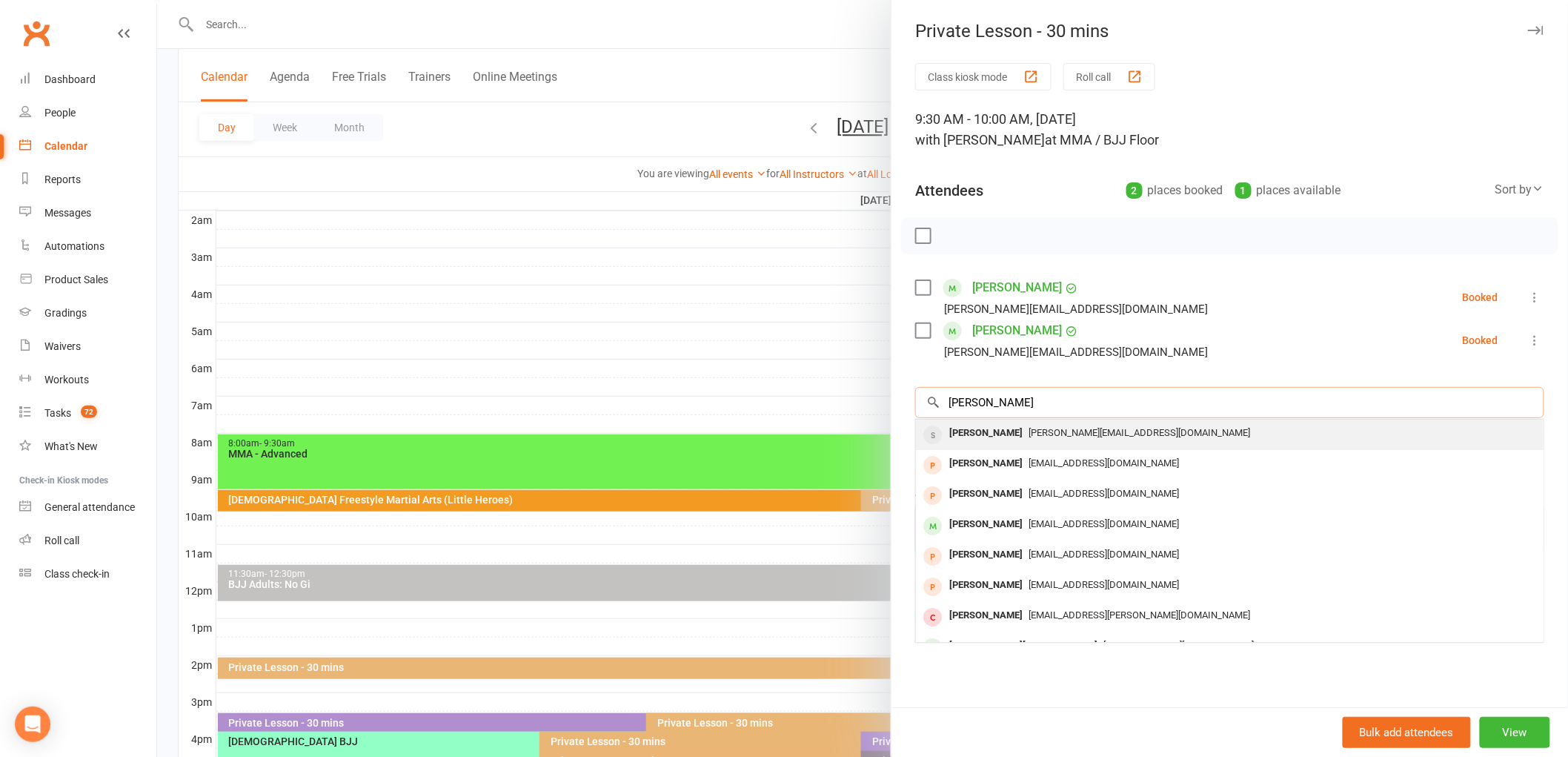
type input "[PERSON_NAME]"
click at [988, 423] on div "[PERSON_NAME]" at bounding box center [985, 433] width 85 height 21
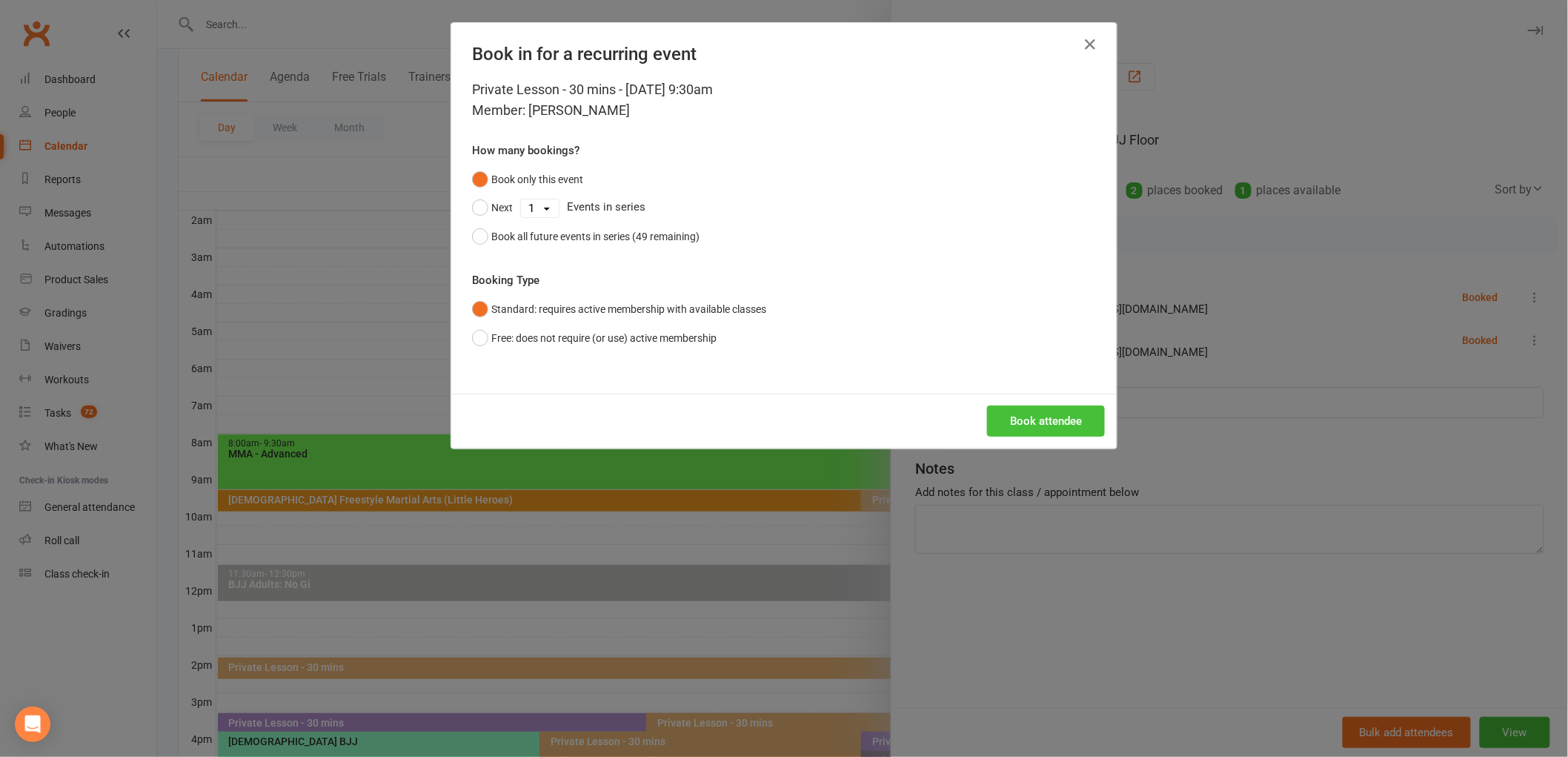
click at [1031, 414] on button "Book attendee" at bounding box center [1046, 421] width 118 height 31
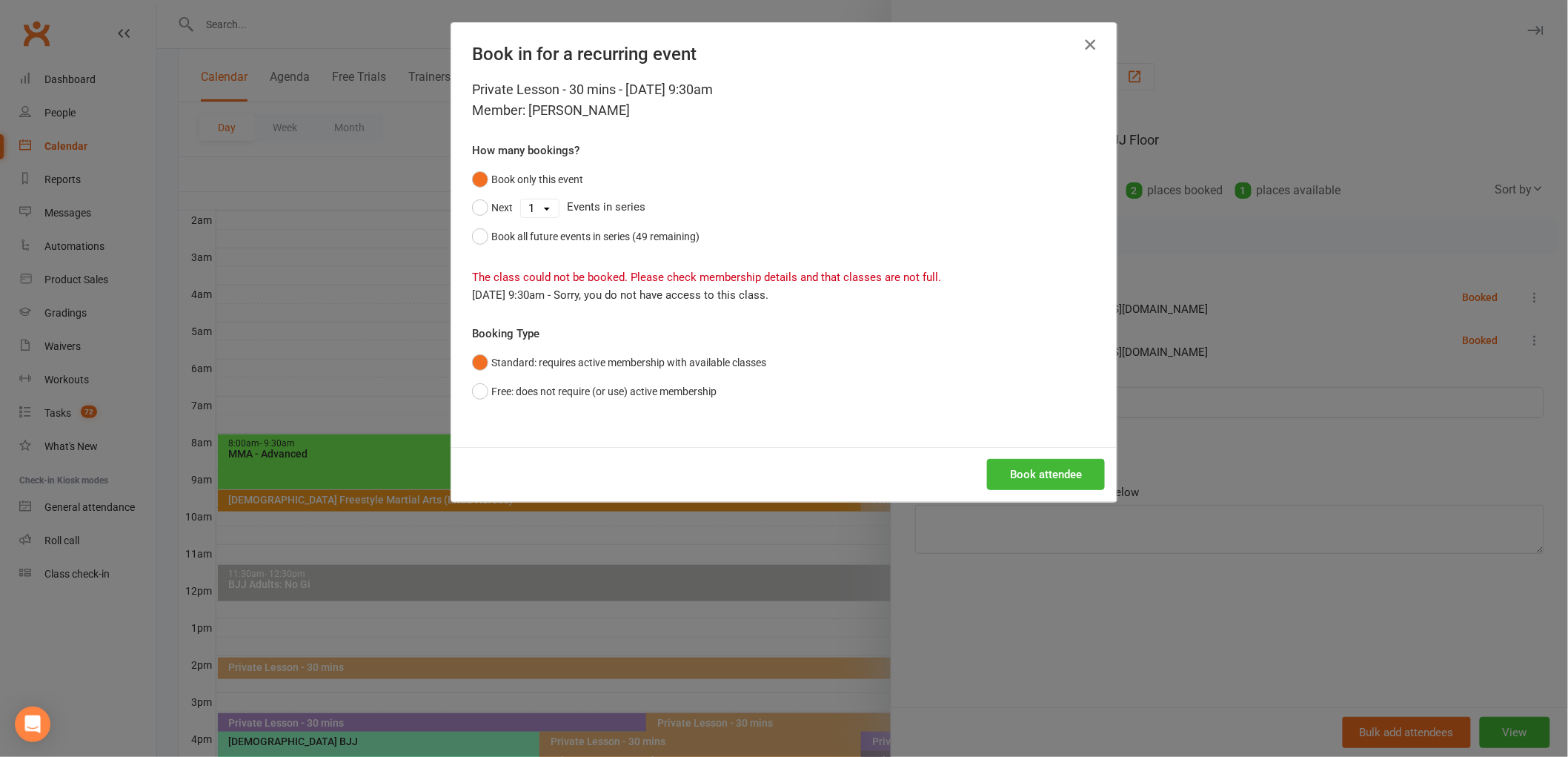
click at [1084, 48] on icon "button" at bounding box center [1090, 44] width 18 height 18
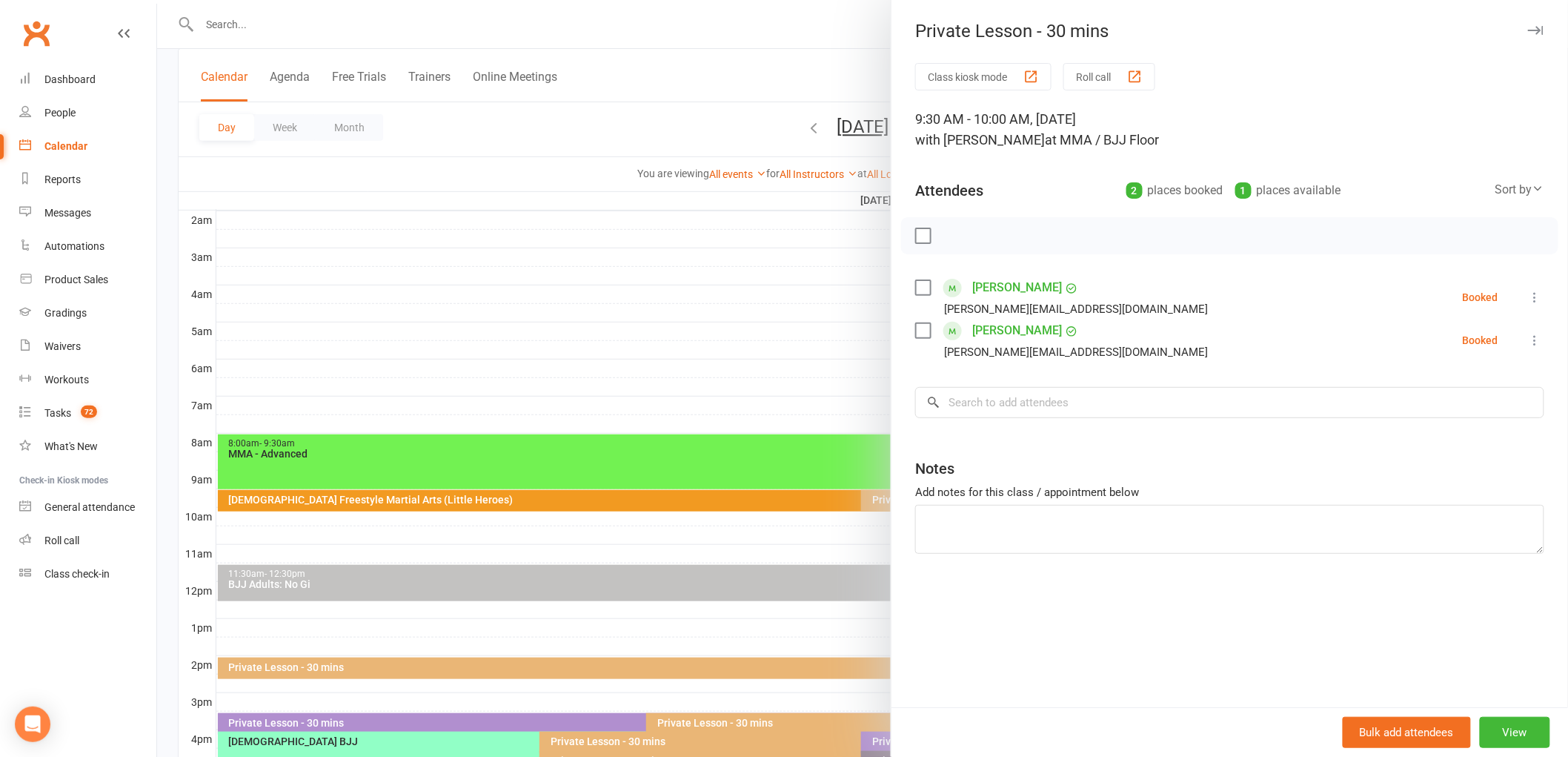
click at [1012, 283] on link "[PERSON_NAME]" at bounding box center [1017, 287] width 90 height 24
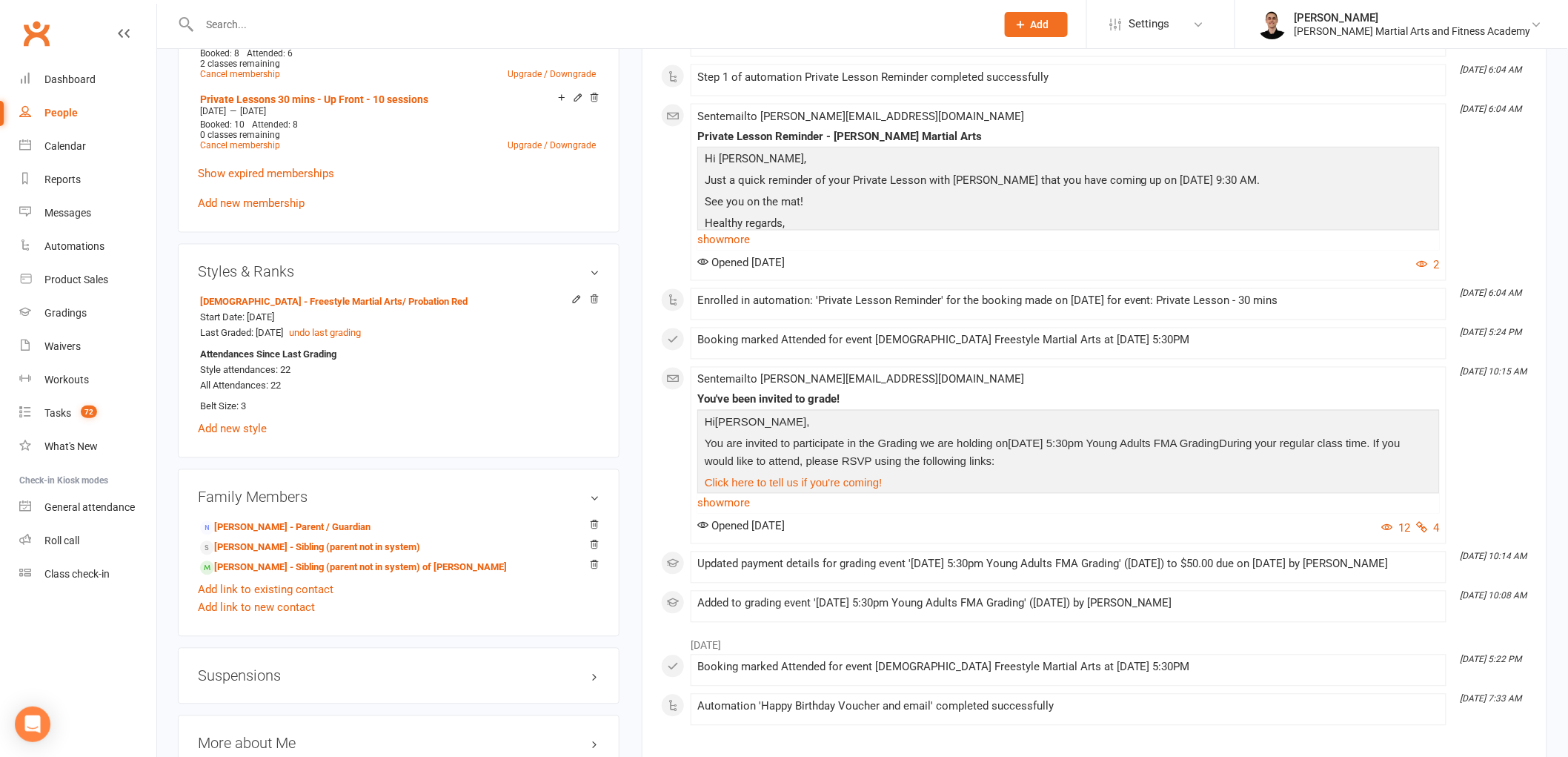
scroll to position [1070, 0]
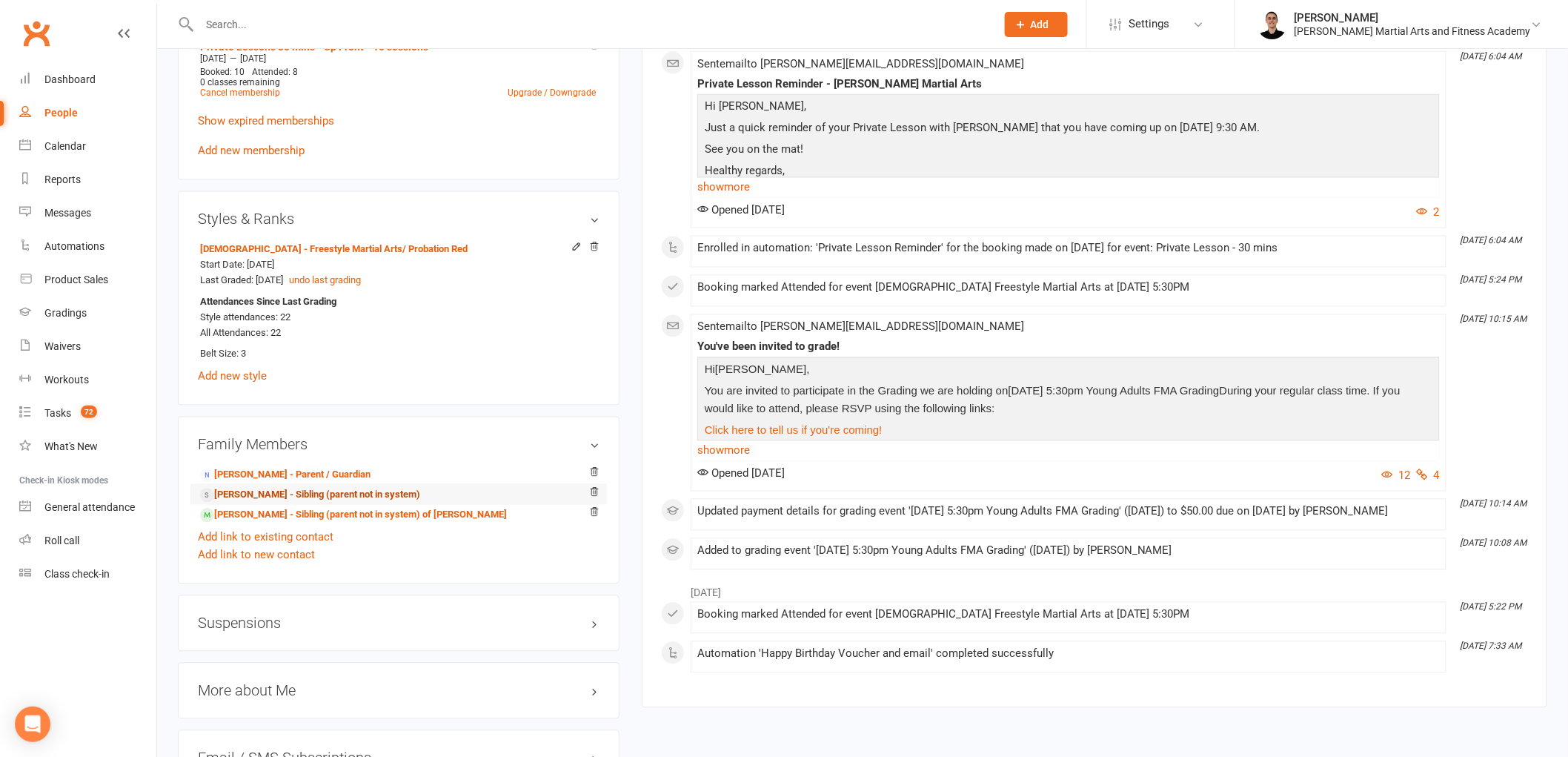
click at [313, 491] on link "[PERSON_NAME] - Sibling (parent not in system)" at bounding box center [310, 496] width 220 height 16
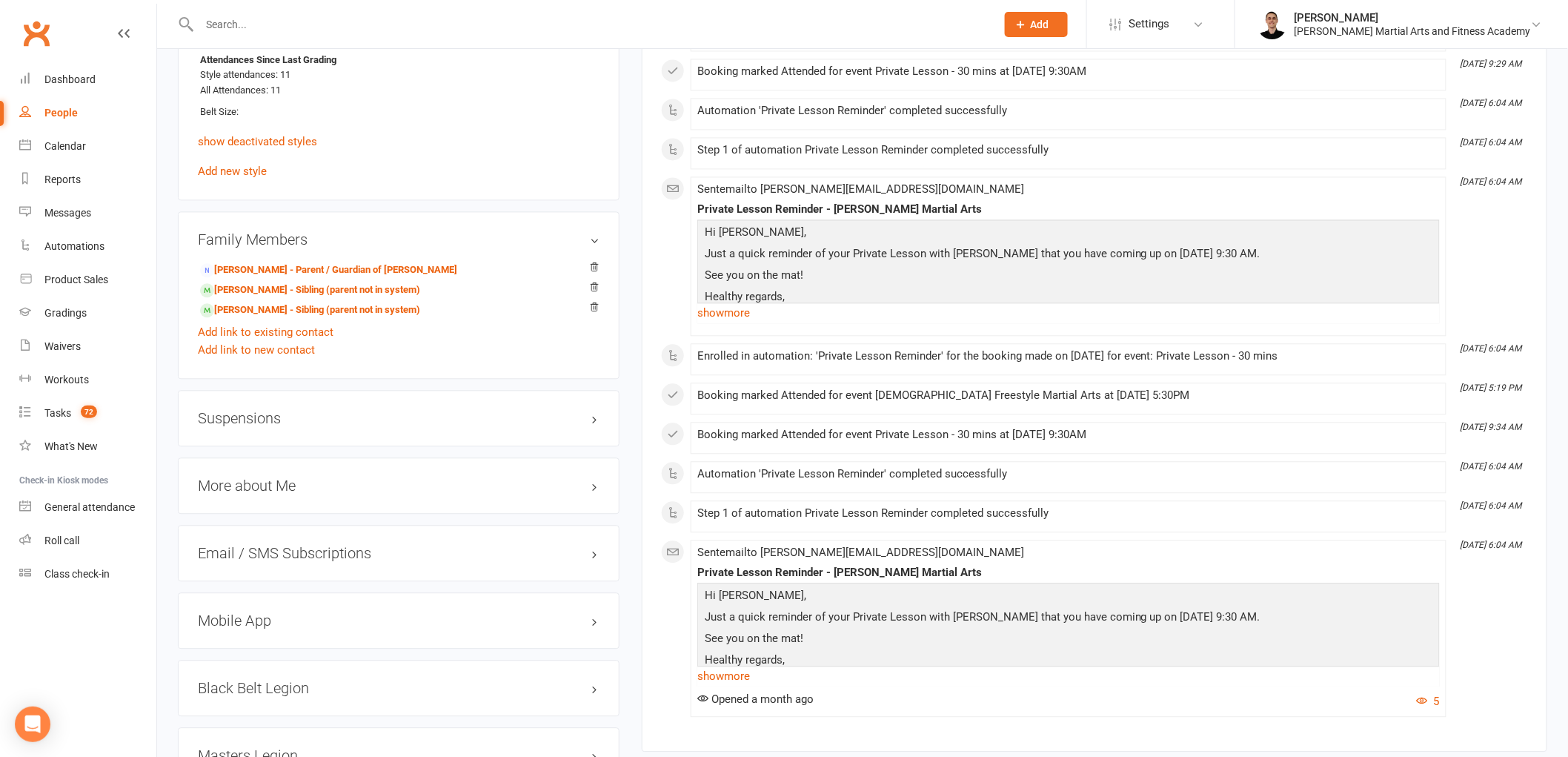
scroll to position [1318, 0]
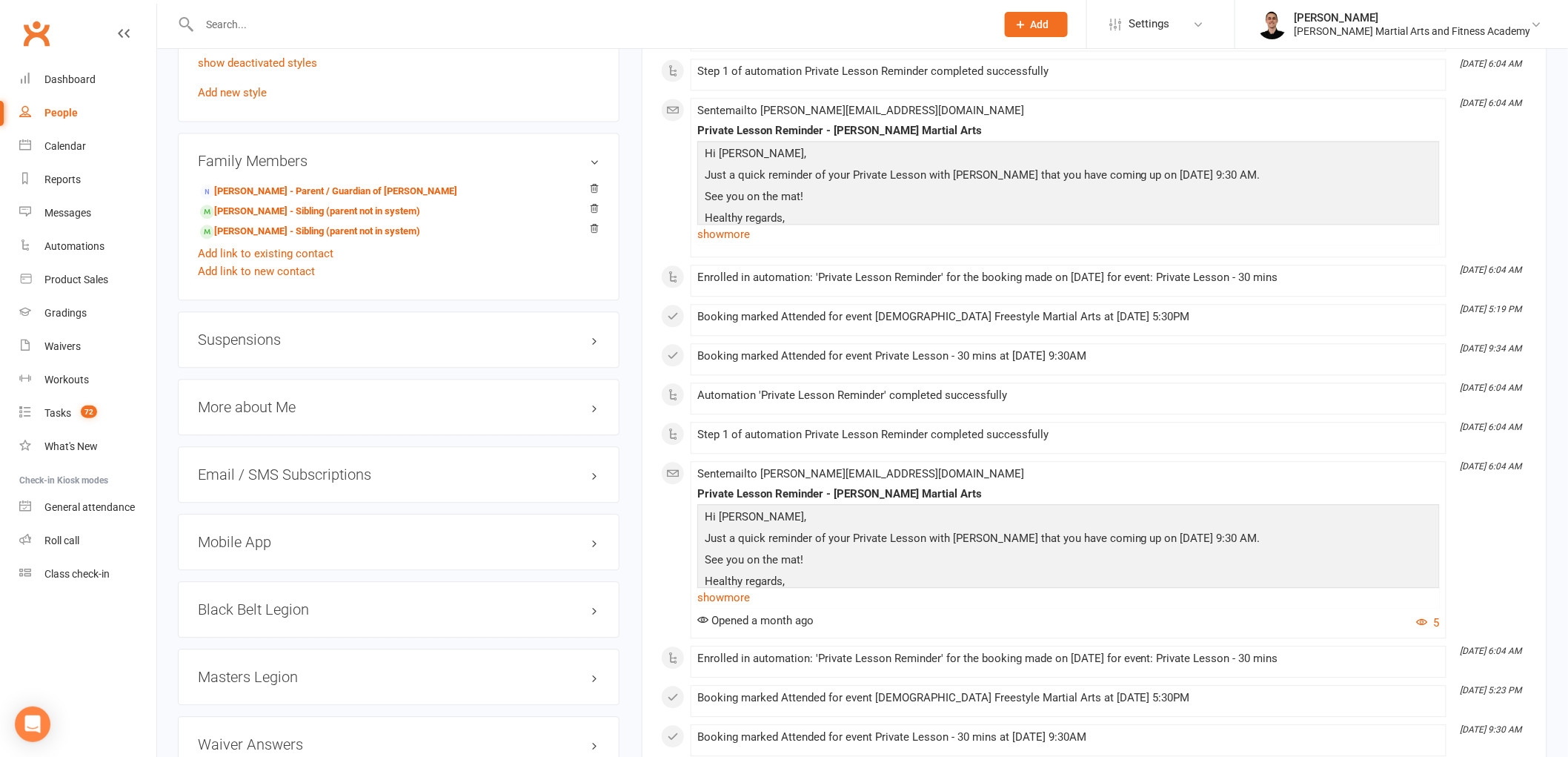
click at [505, 327] on div "Suspensions" at bounding box center [399, 340] width 442 height 56
click at [495, 338] on h3 "Suspensions" at bounding box center [399, 339] width 401 height 17
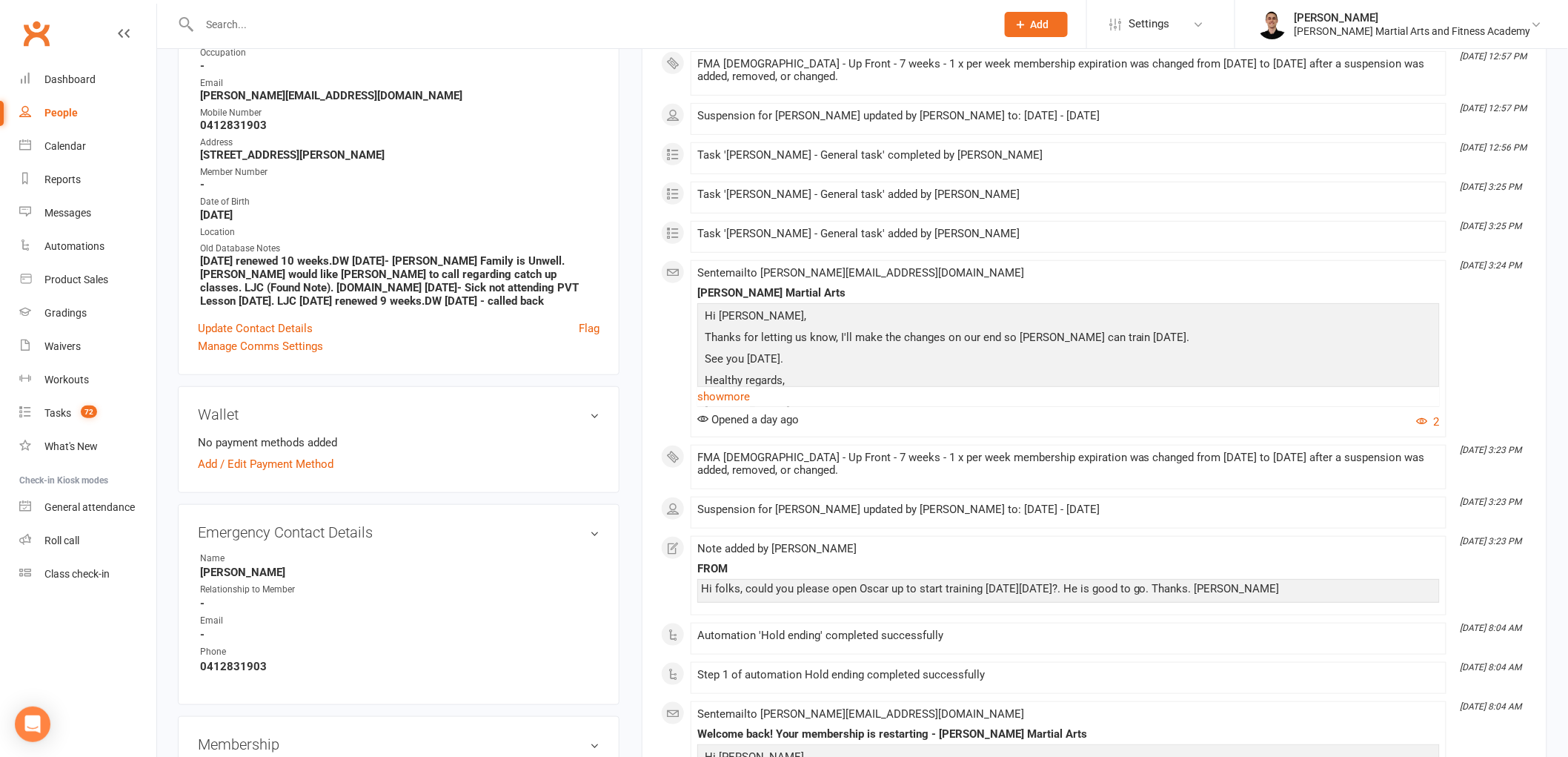
scroll to position [0, 0]
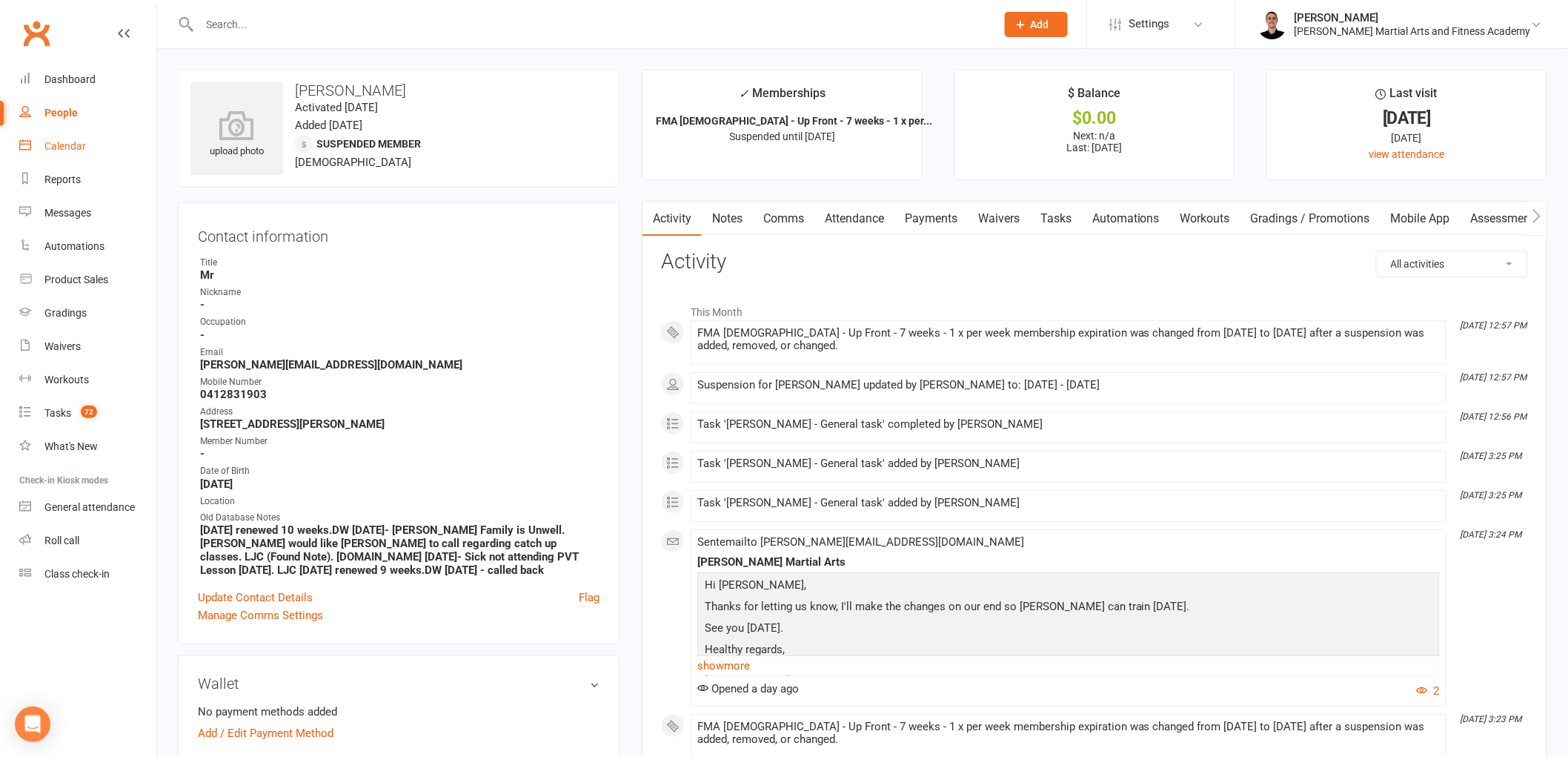
click at [78, 143] on div "Calendar" at bounding box center [65, 145] width 41 height 11
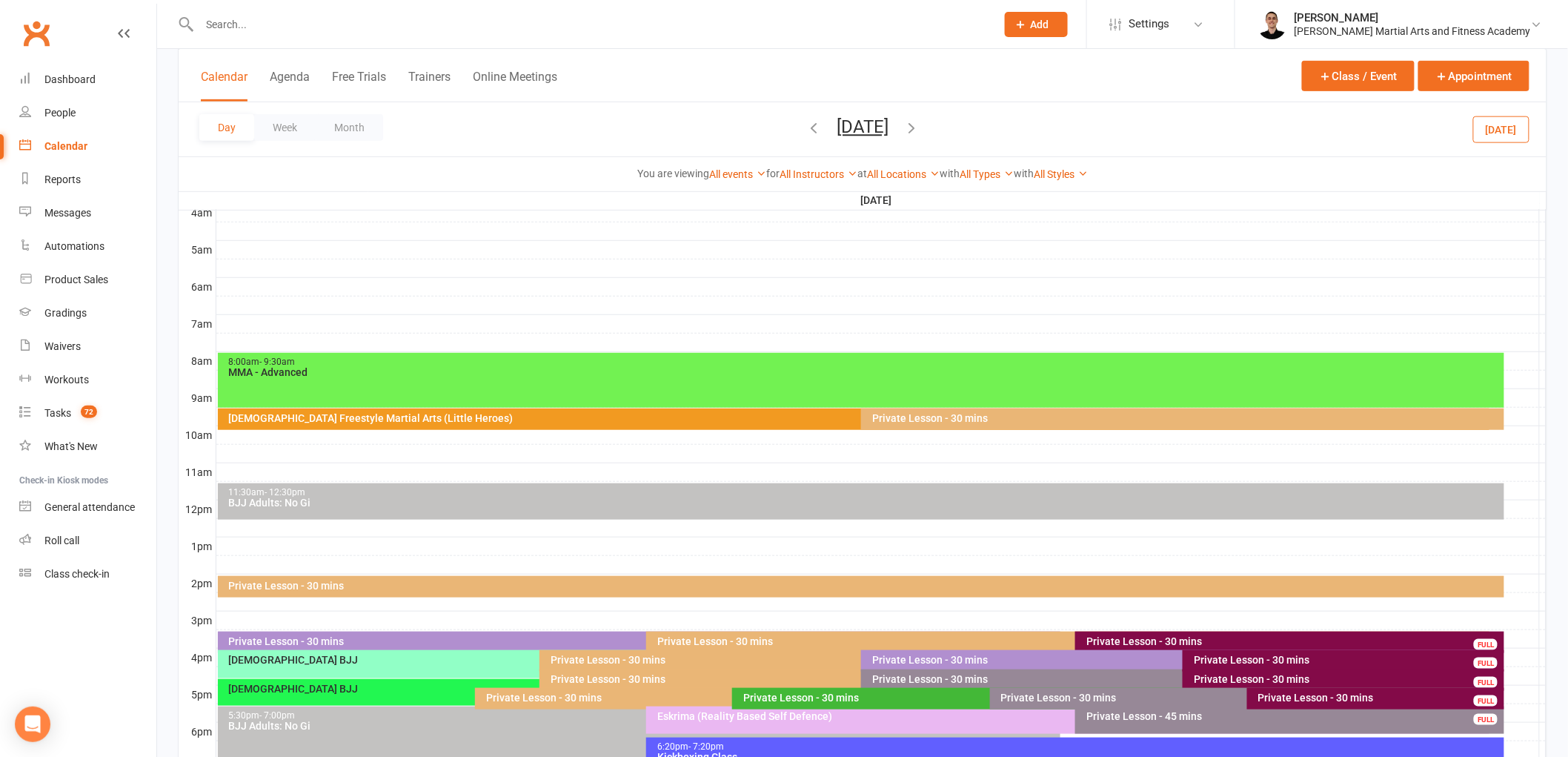
scroll to position [246, 0]
click at [802, 411] on div "[DEMOGRAPHIC_DATA] Freestyle Martial Arts (Little Heroes)" at bounding box center [854, 418] width 1272 height 21
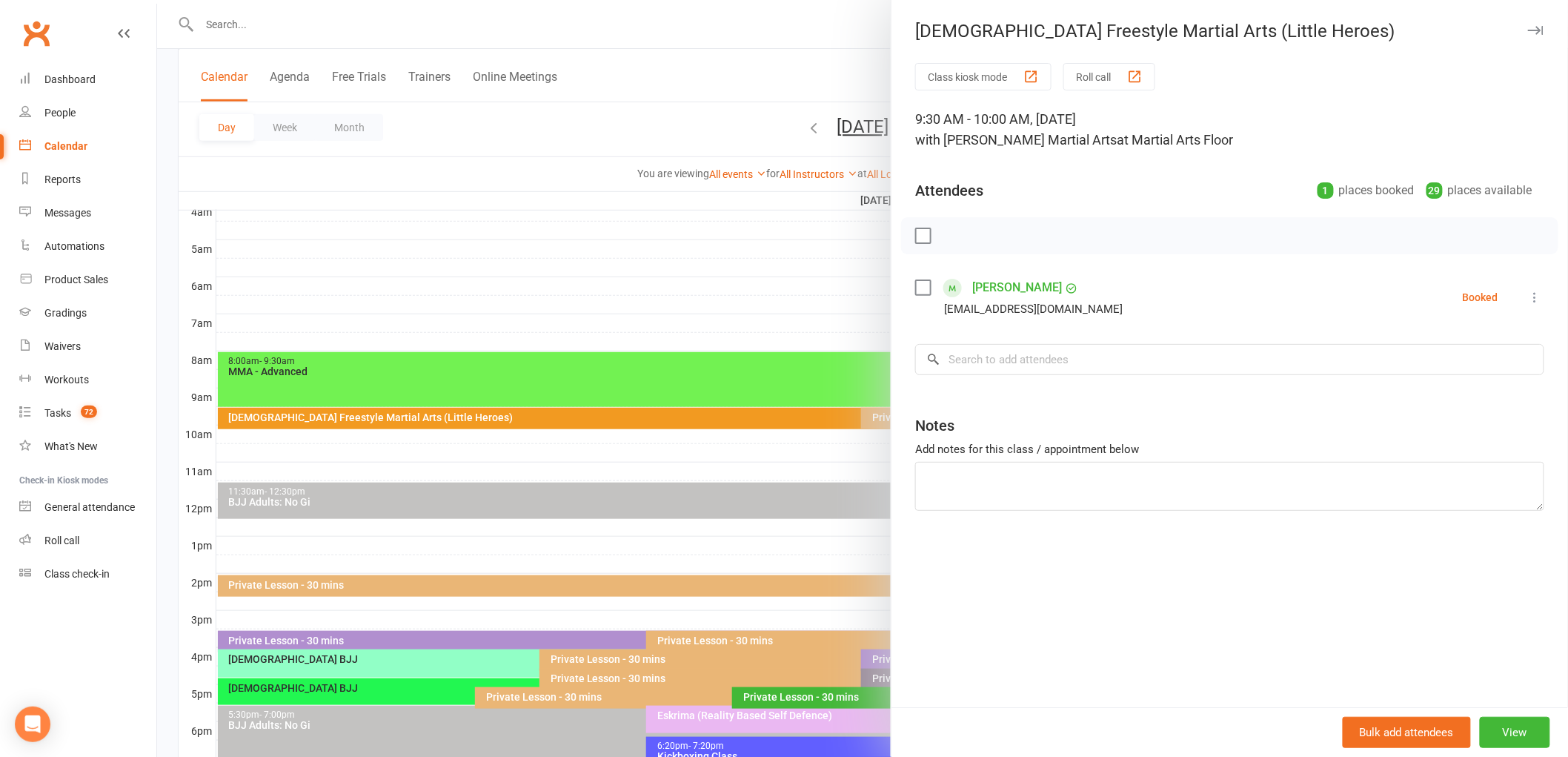
click at [843, 416] on div at bounding box center [863, 378] width 1411 height 757
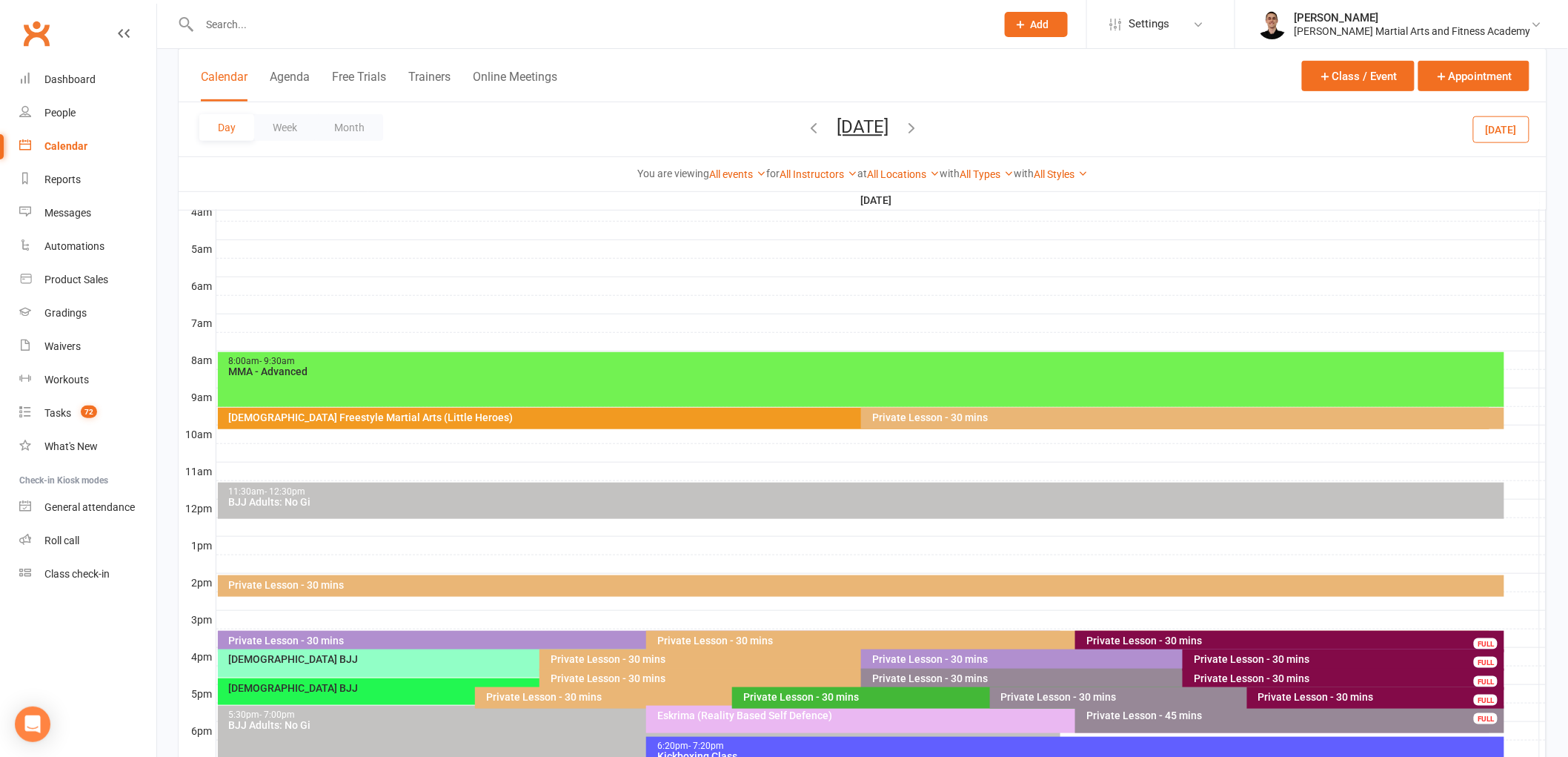
click at [876, 419] on div "Private Lesson - 30 mins" at bounding box center [1186, 417] width 630 height 11
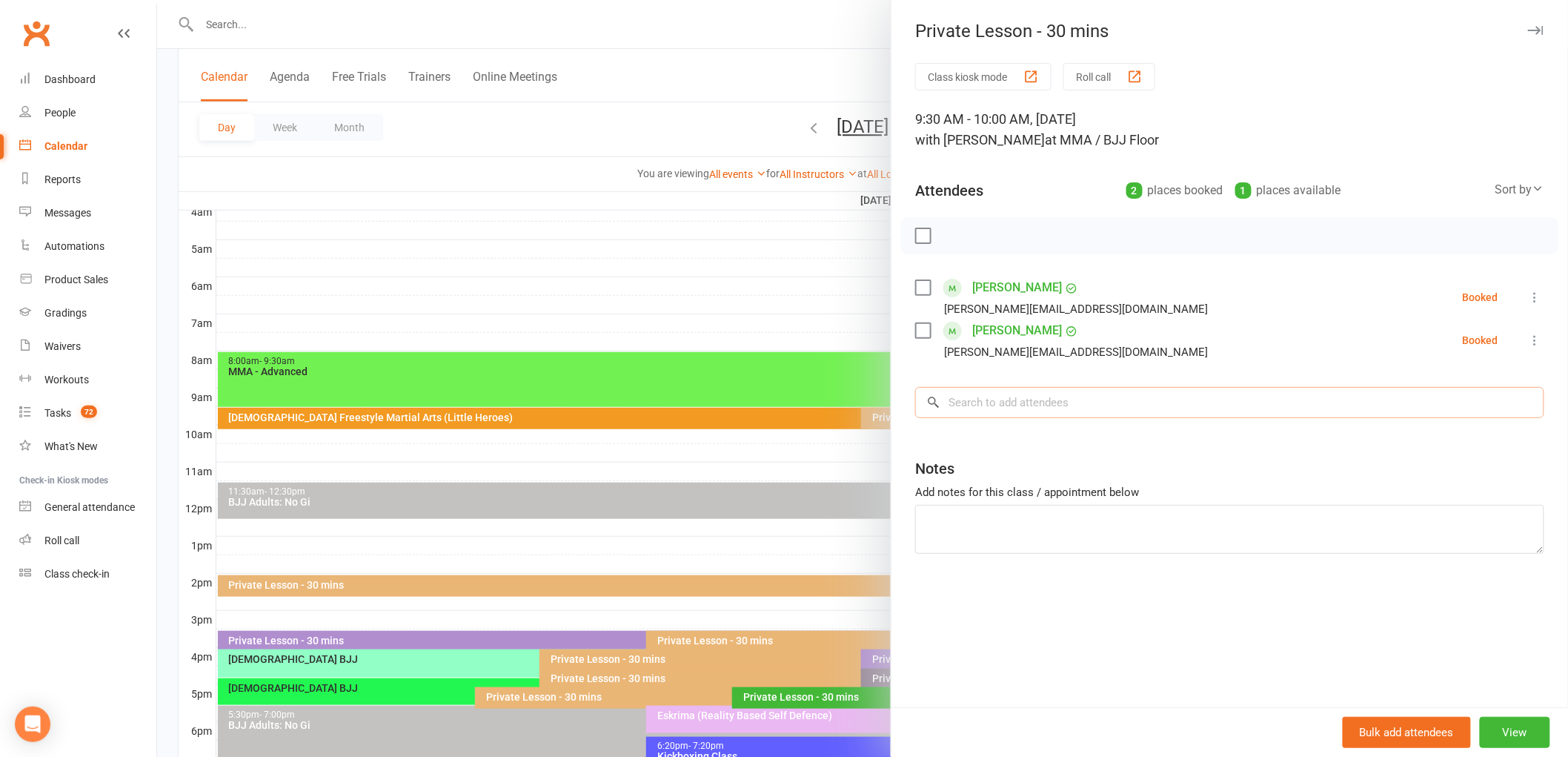
click at [1085, 411] on input "search" at bounding box center [1229, 402] width 629 height 31
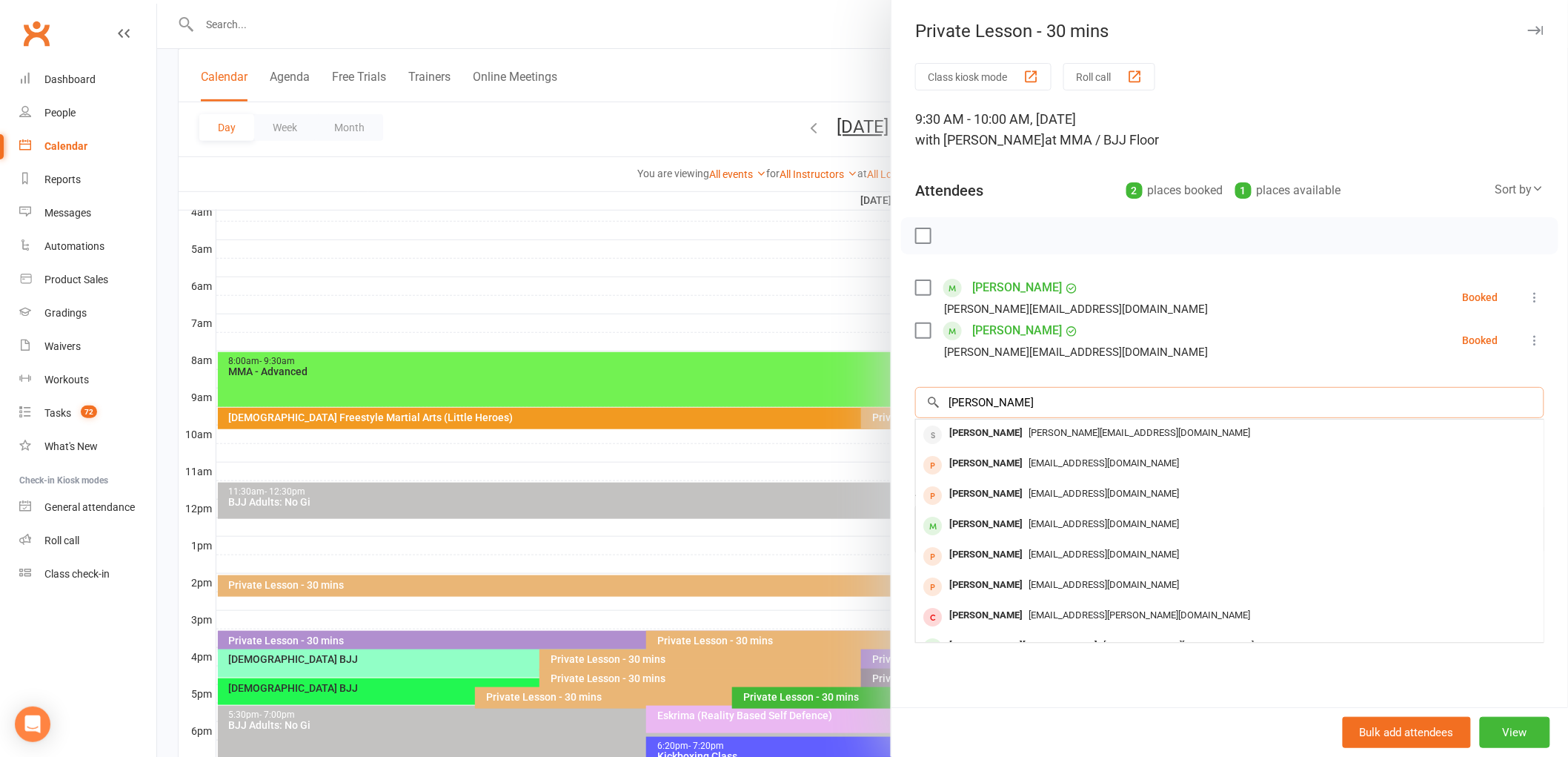
type input "[PERSON_NAME]"
click at [1065, 421] on div "[PERSON_NAME] [PERSON_NAME][EMAIL_ADDRESS][DOMAIN_NAME]" at bounding box center [1229, 435] width 627 height 31
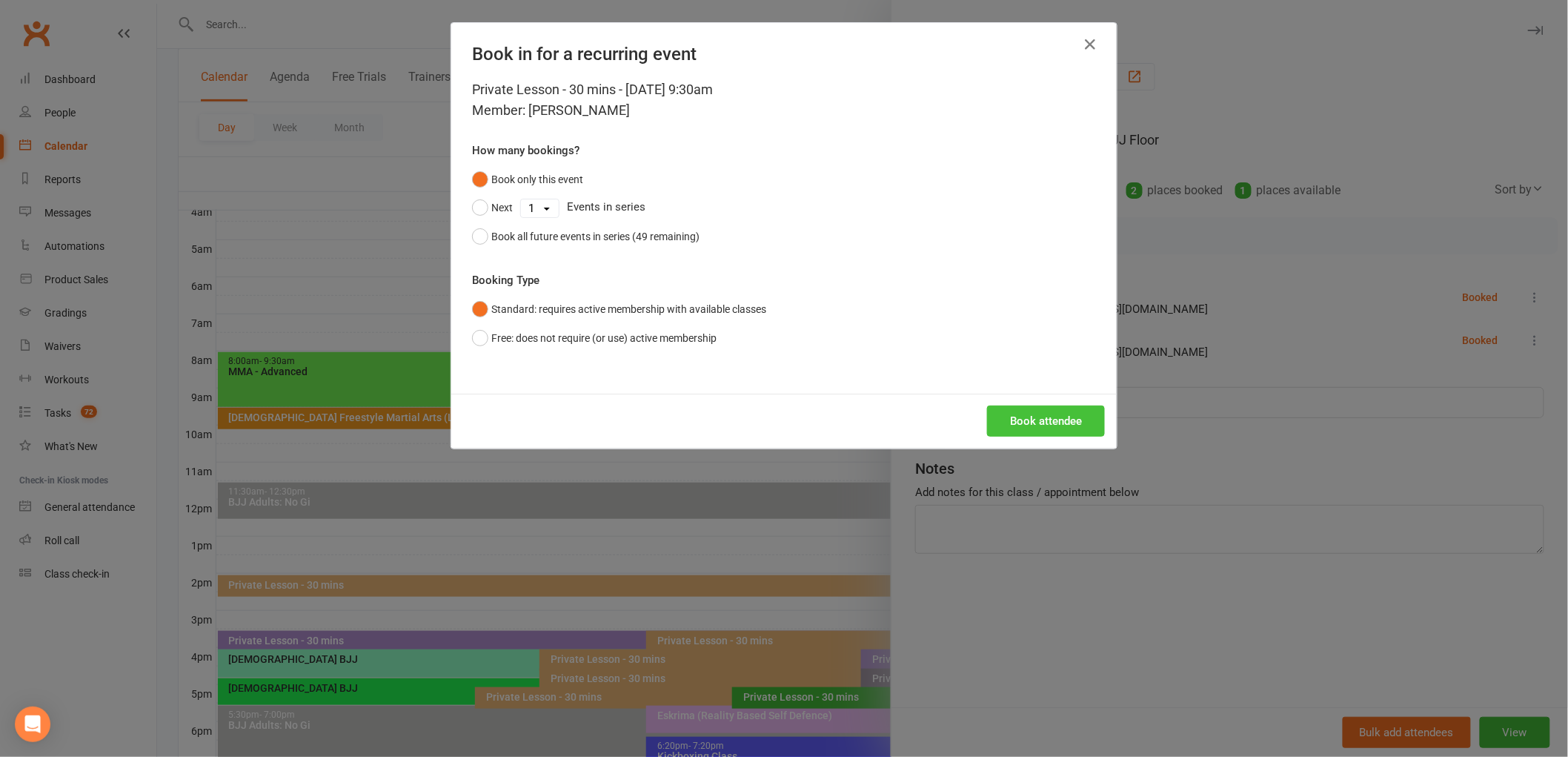
click at [1039, 417] on button "Book attendee" at bounding box center [1046, 421] width 118 height 31
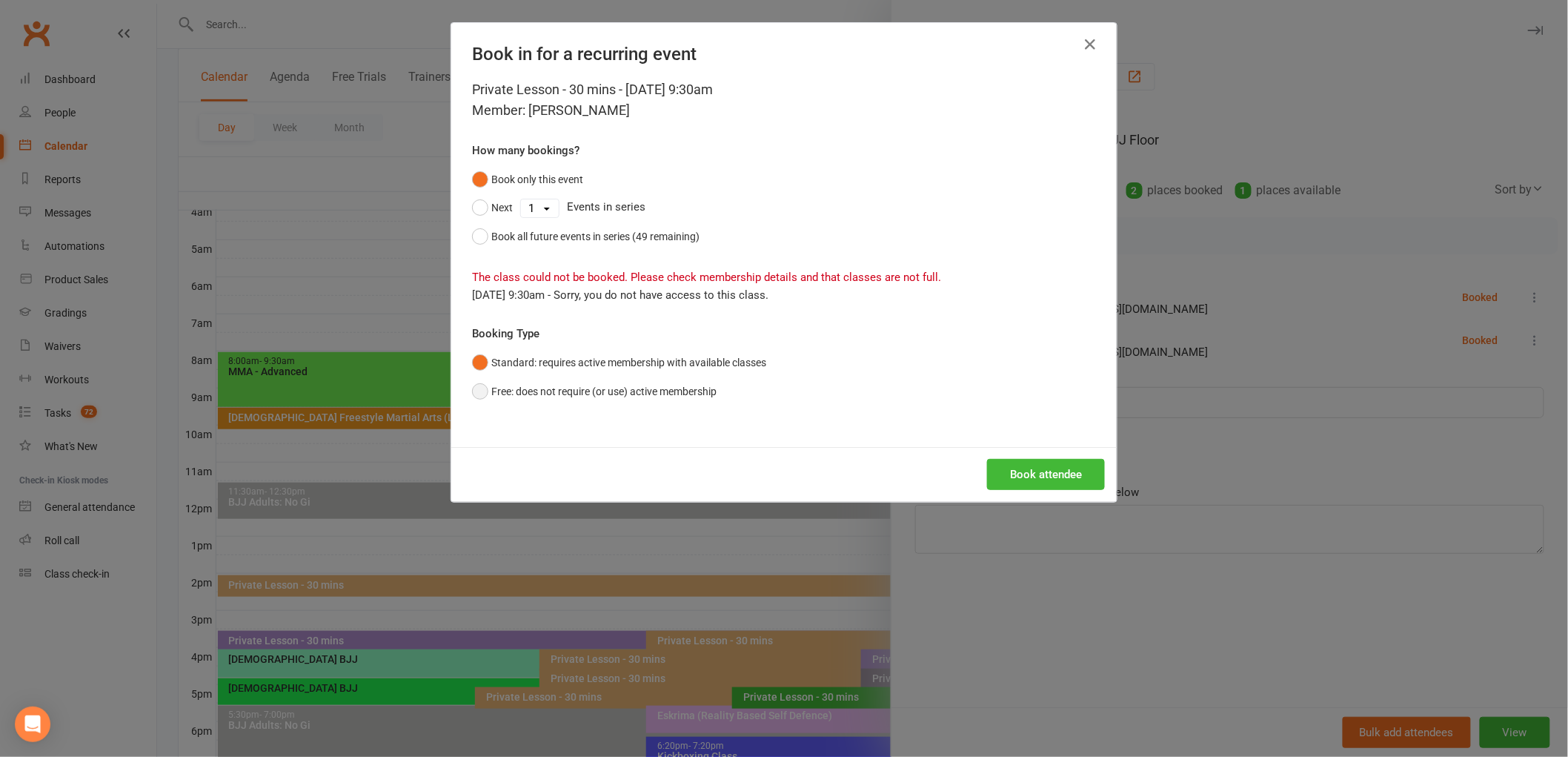
click at [547, 386] on button "Free: does not require (or use) active membership" at bounding box center [594, 392] width 245 height 28
click at [1083, 467] on button "Book attendee" at bounding box center [1046, 474] width 118 height 31
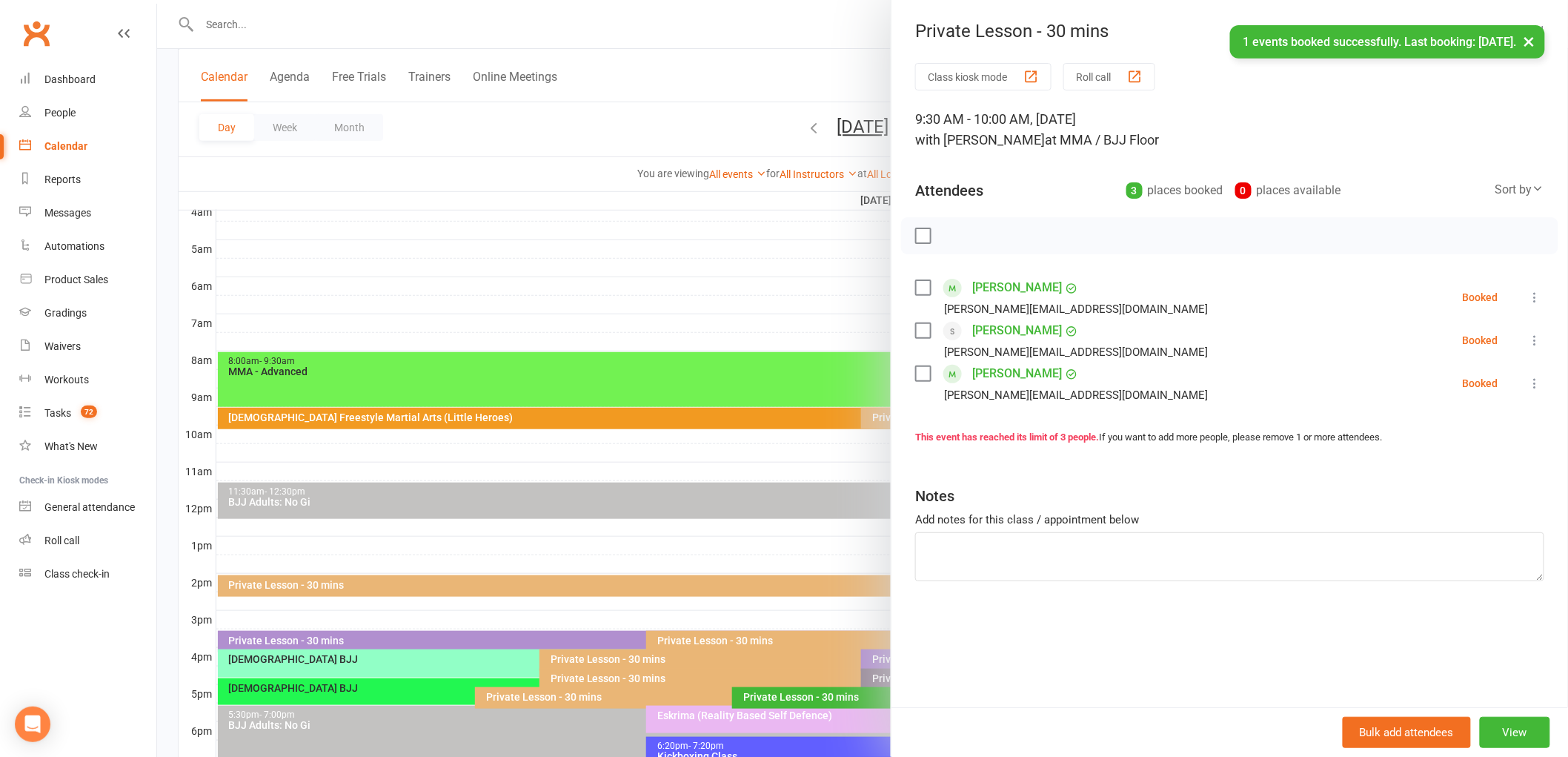
click at [721, 430] on div at bounding box center [863, 378] width 1411 height 757
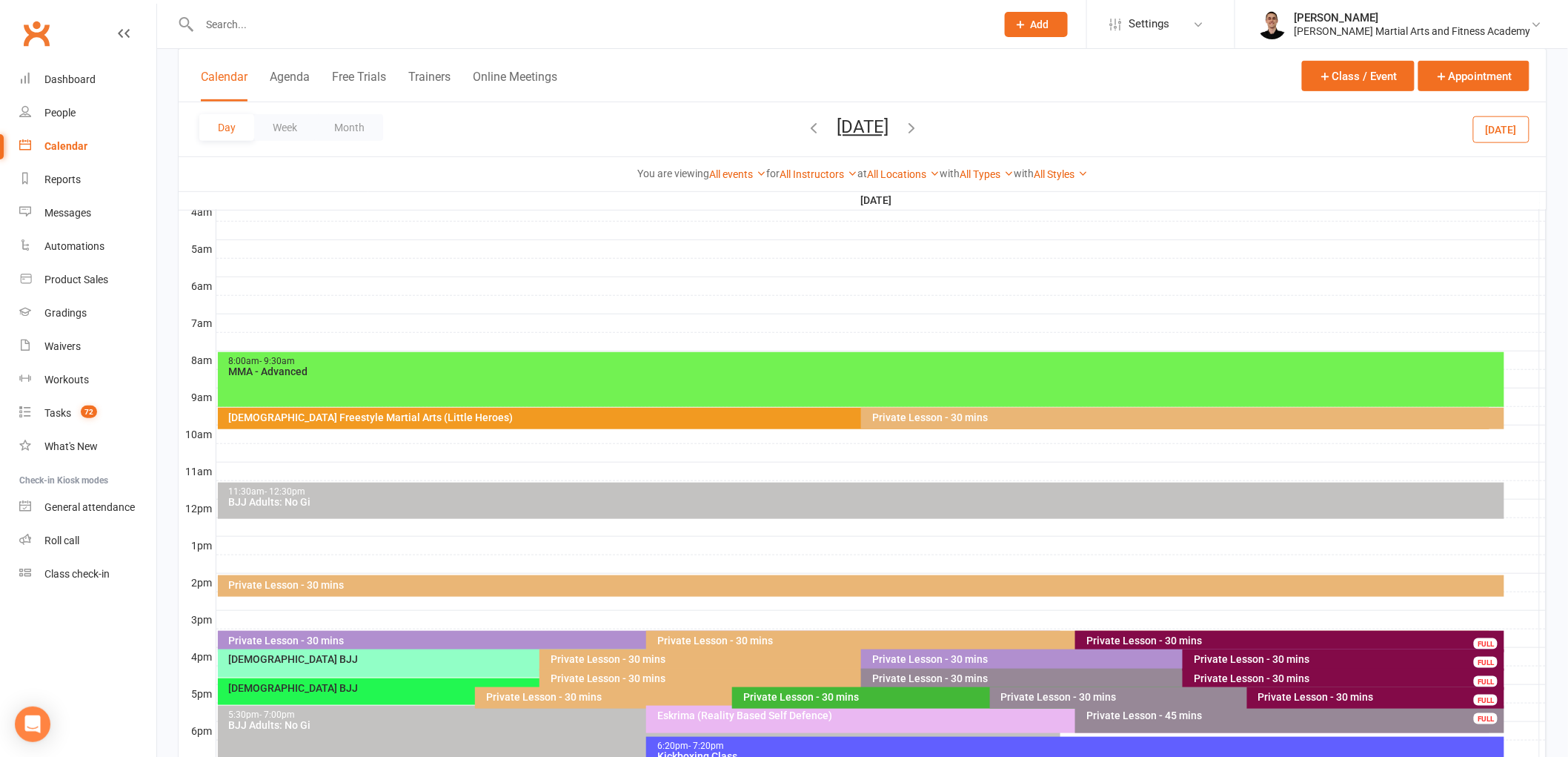
click at [658, 492] on div "11:30am - 12:30pm" at bounding box center [865, 491] width 1274 height 10
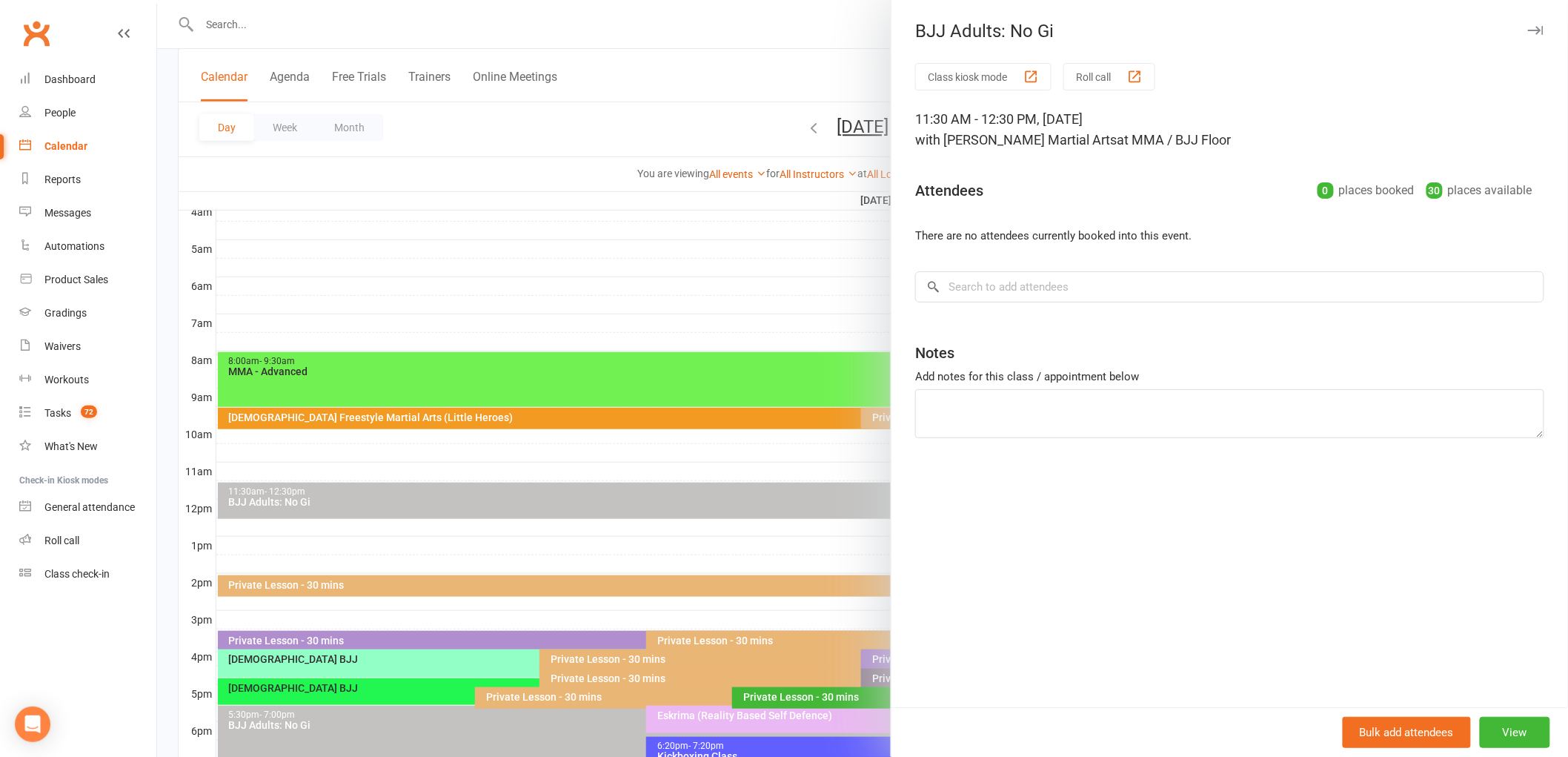
click at [660, 492] on div at bounding box center [863, 378] width 1411 height 757
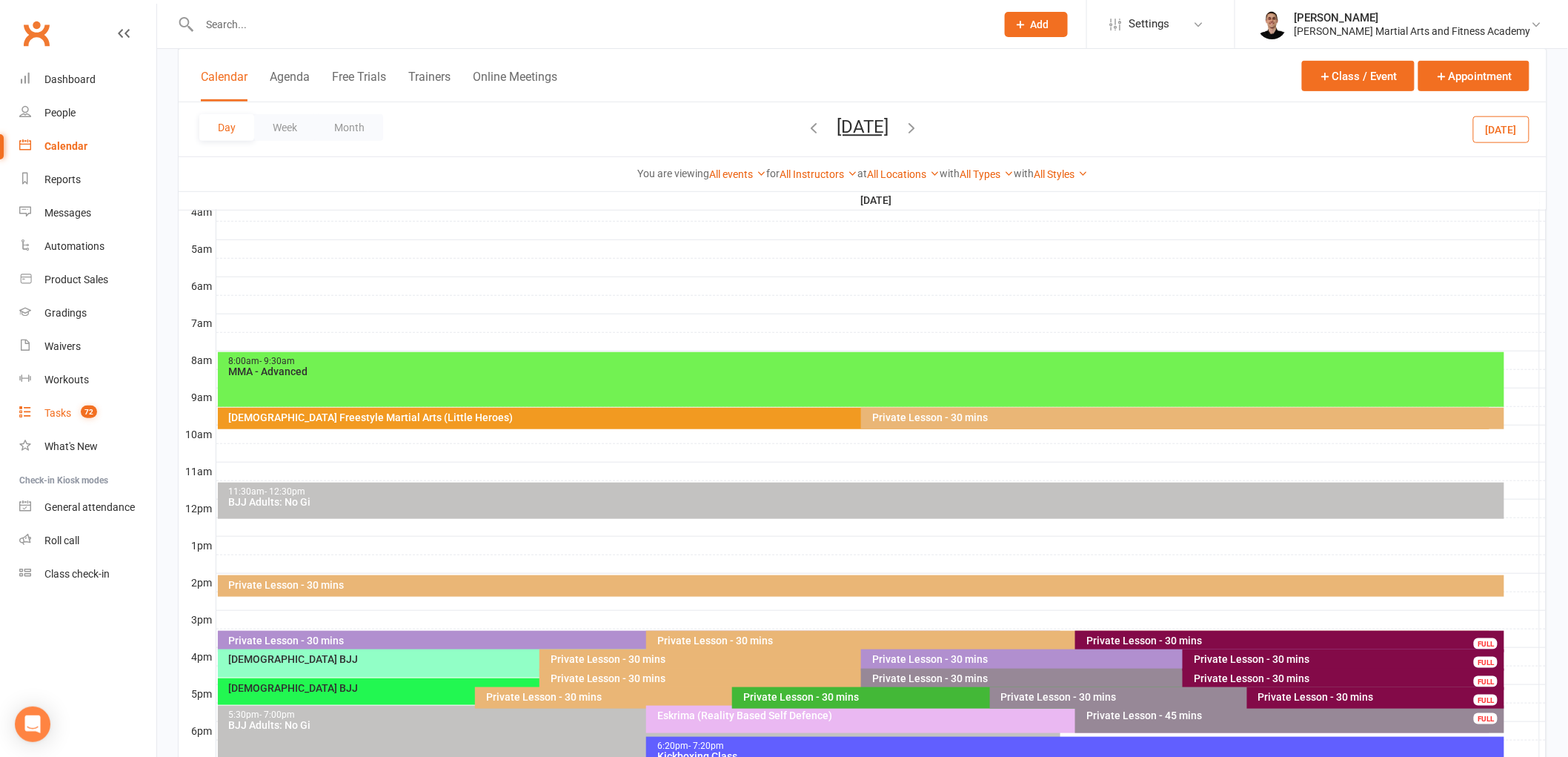
click at [53, 409] on div "Tasks" at bounding box center [58, 412] width 26 height 11
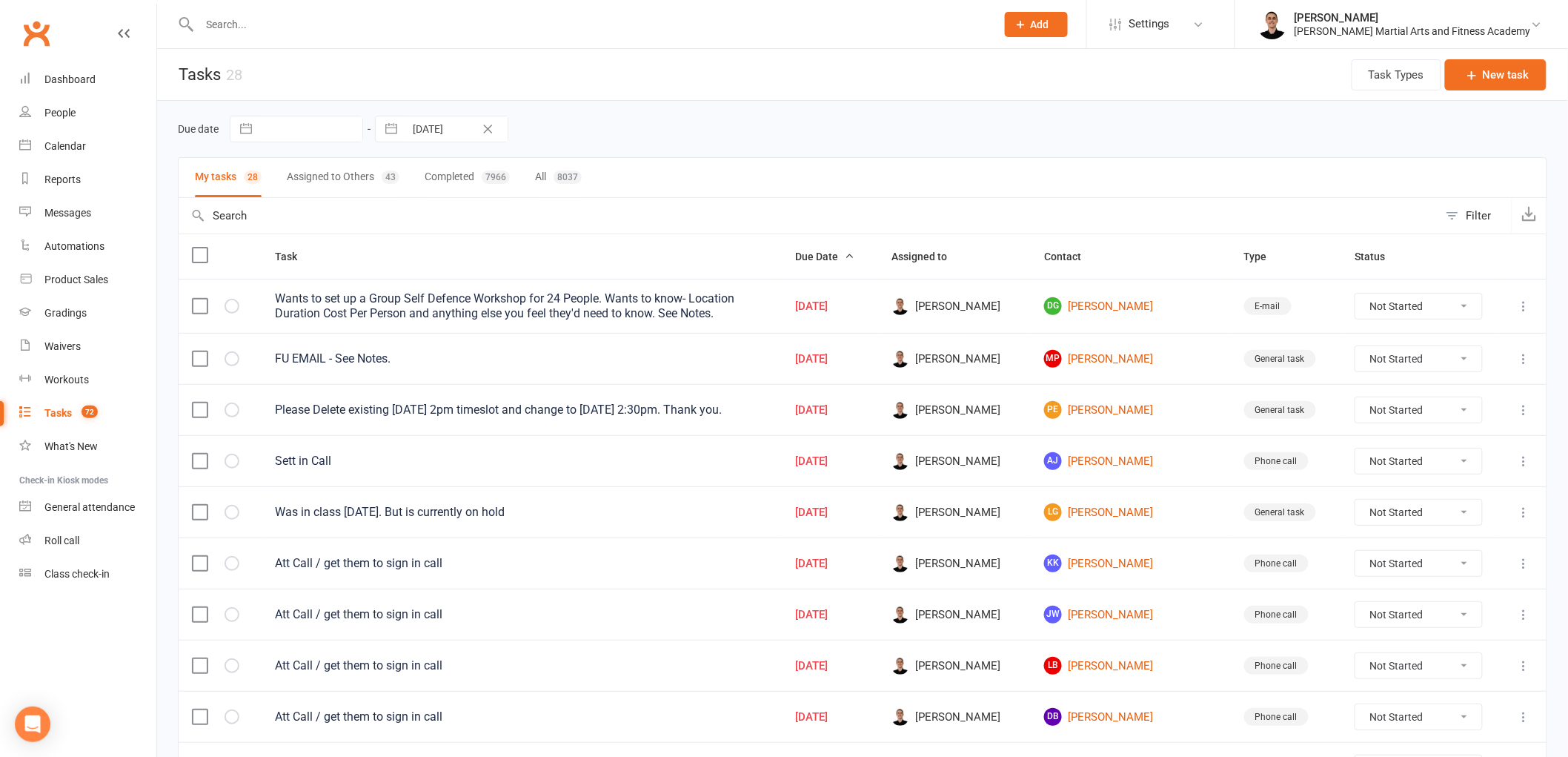
click at [728, 124] on div "Due date Navigate forward to interact with the calendar and select a date. Pres…" at bounding box center [862, 129] width 1369 height 26
click at [92, 282] on div "Product Sales" at bounding box center [77, 279] width 63 height 11
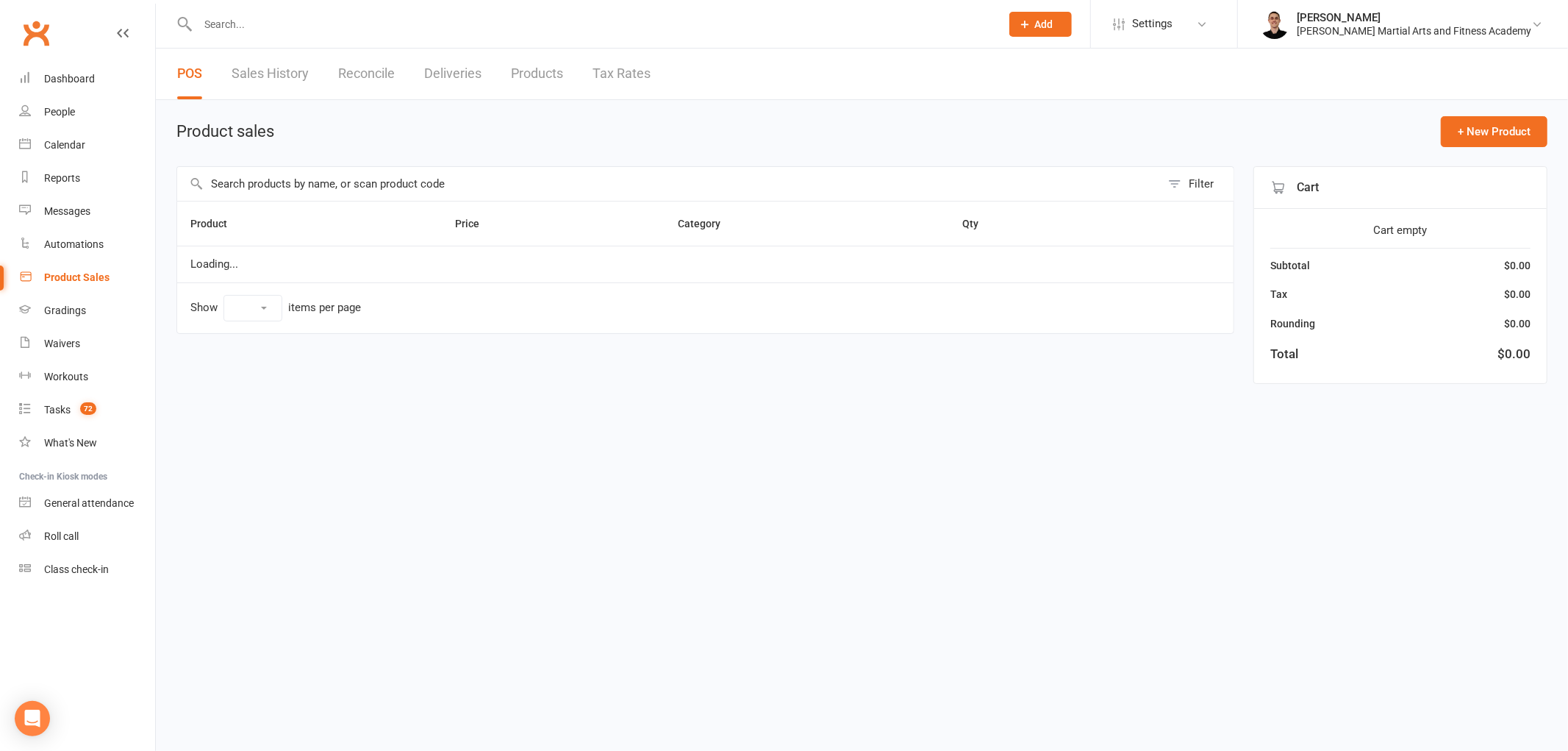
select select "100"
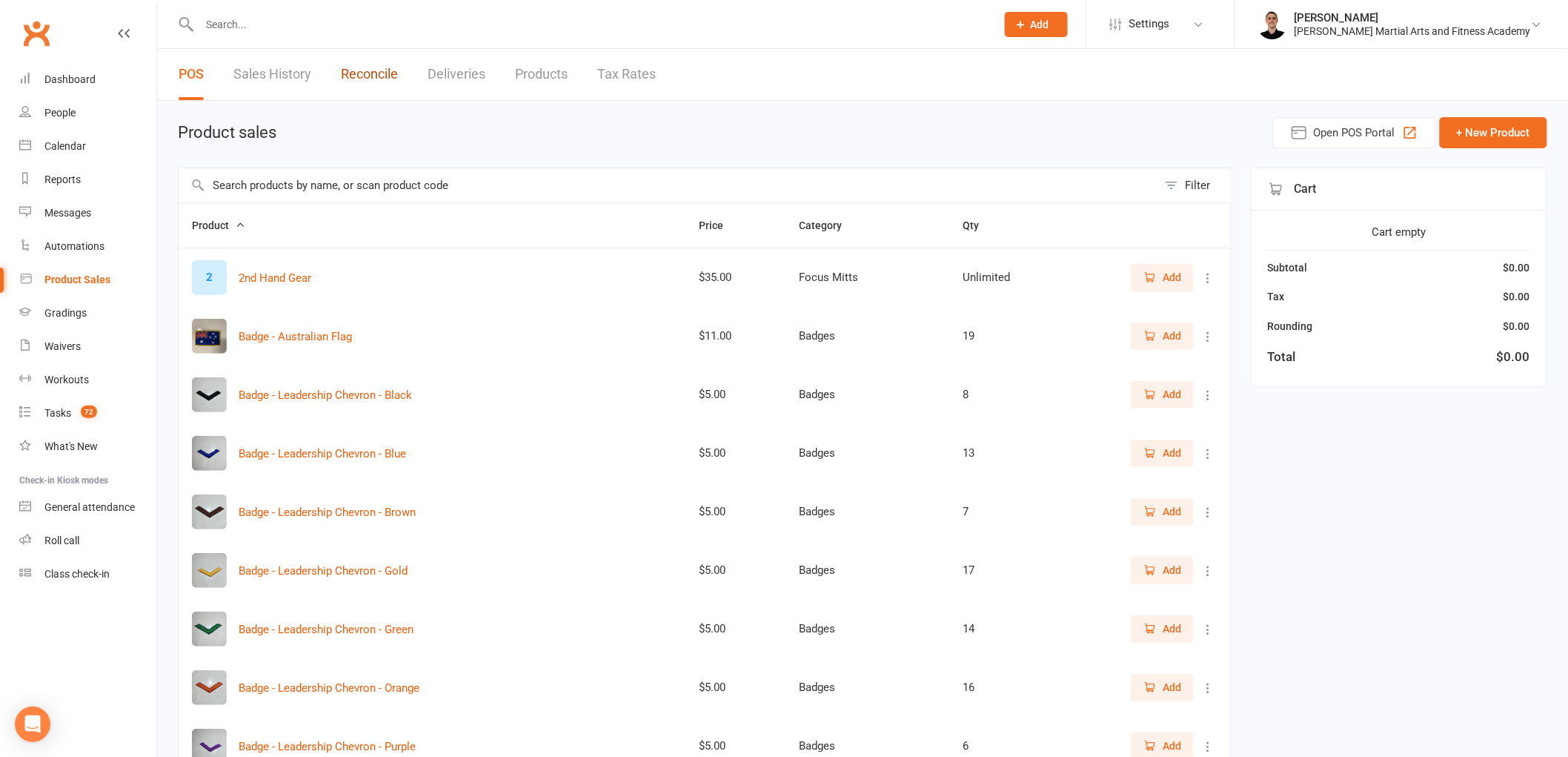
click at [373, 56] on link "Reconcile" at bounding box center [369, 75] width 57 height 51
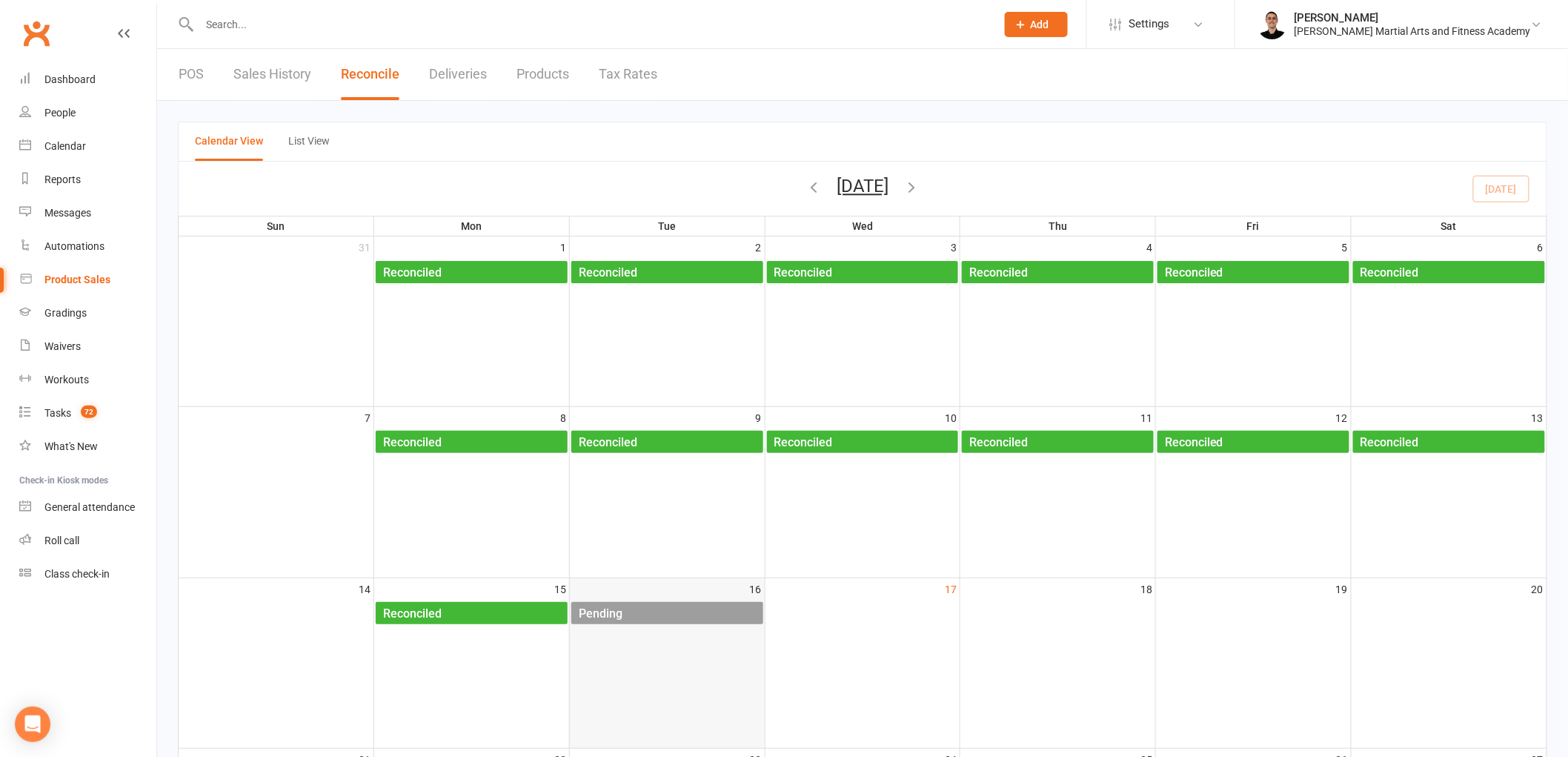
click at [641, 615] on div "Pending" at bounding box center [670, 614] width 186 height 24
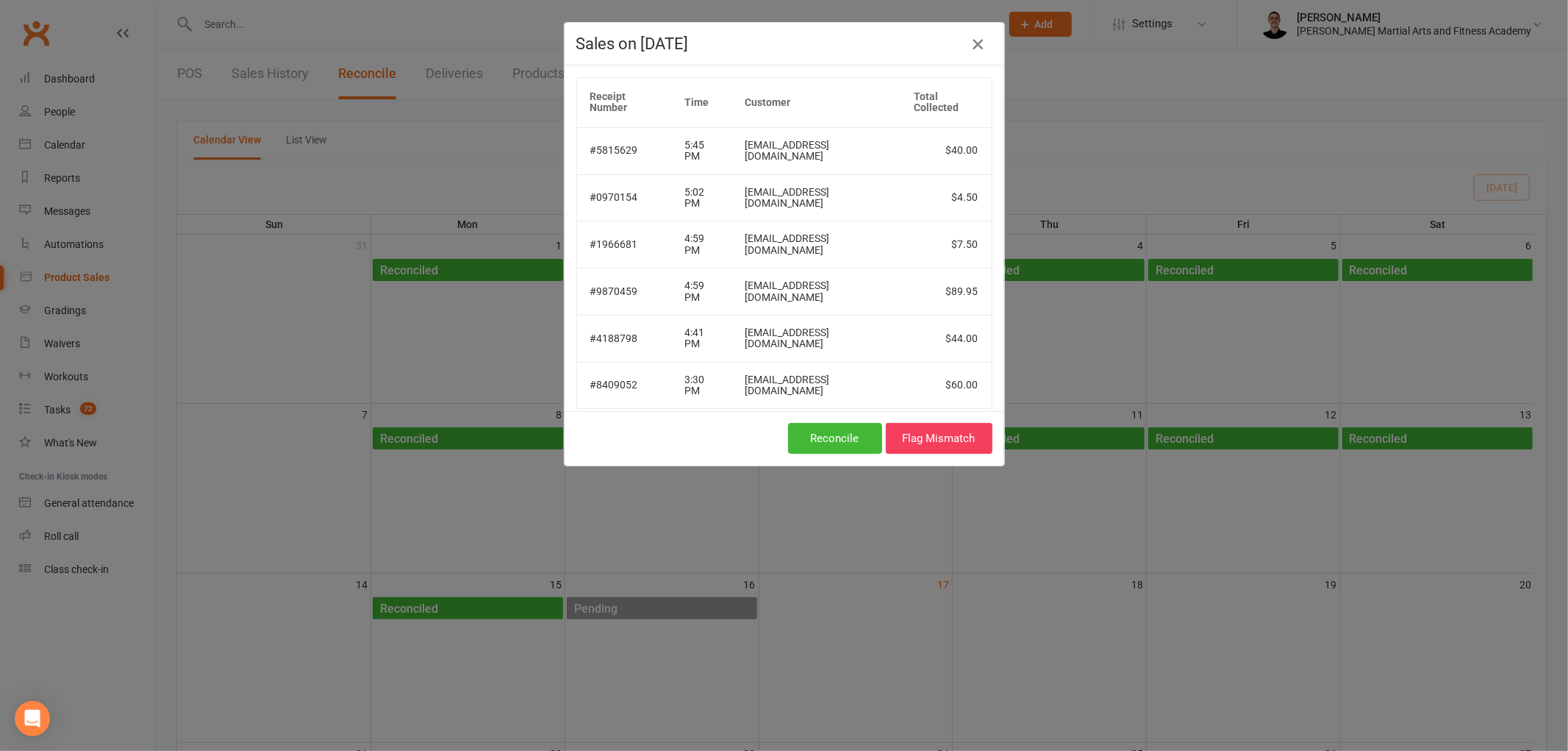
click at [976, 32] on button "button" at bounding box center [978, 44] width 24 height 24
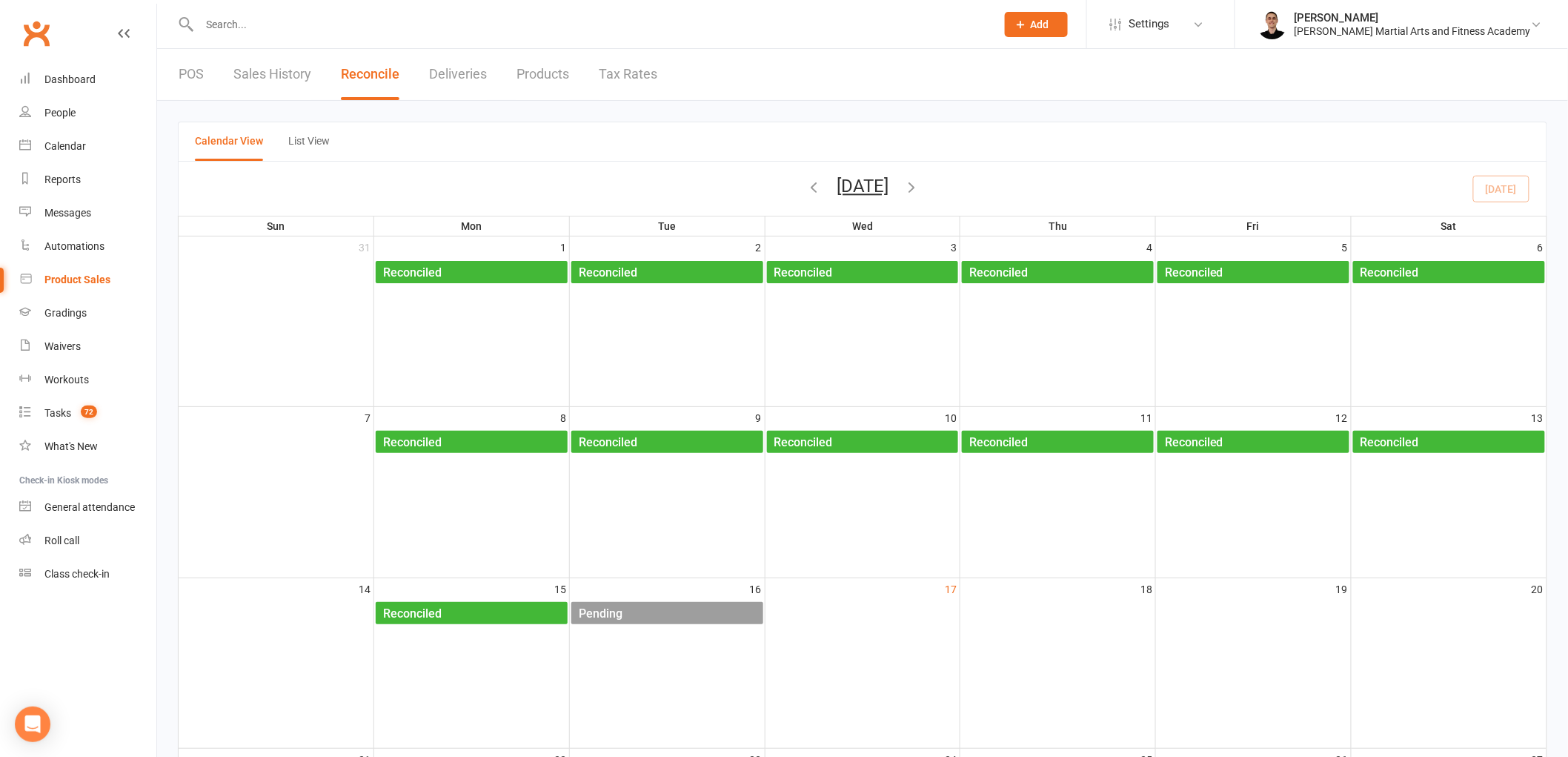
click at [204, 63] on div "POS Sales History Reconcile Deliveries Products Tax Rates" at bounding box center [418, 75] width 522 height 51
click at [179, 70] on link "POS" at bounding box center [191, 75] width 26 height 51
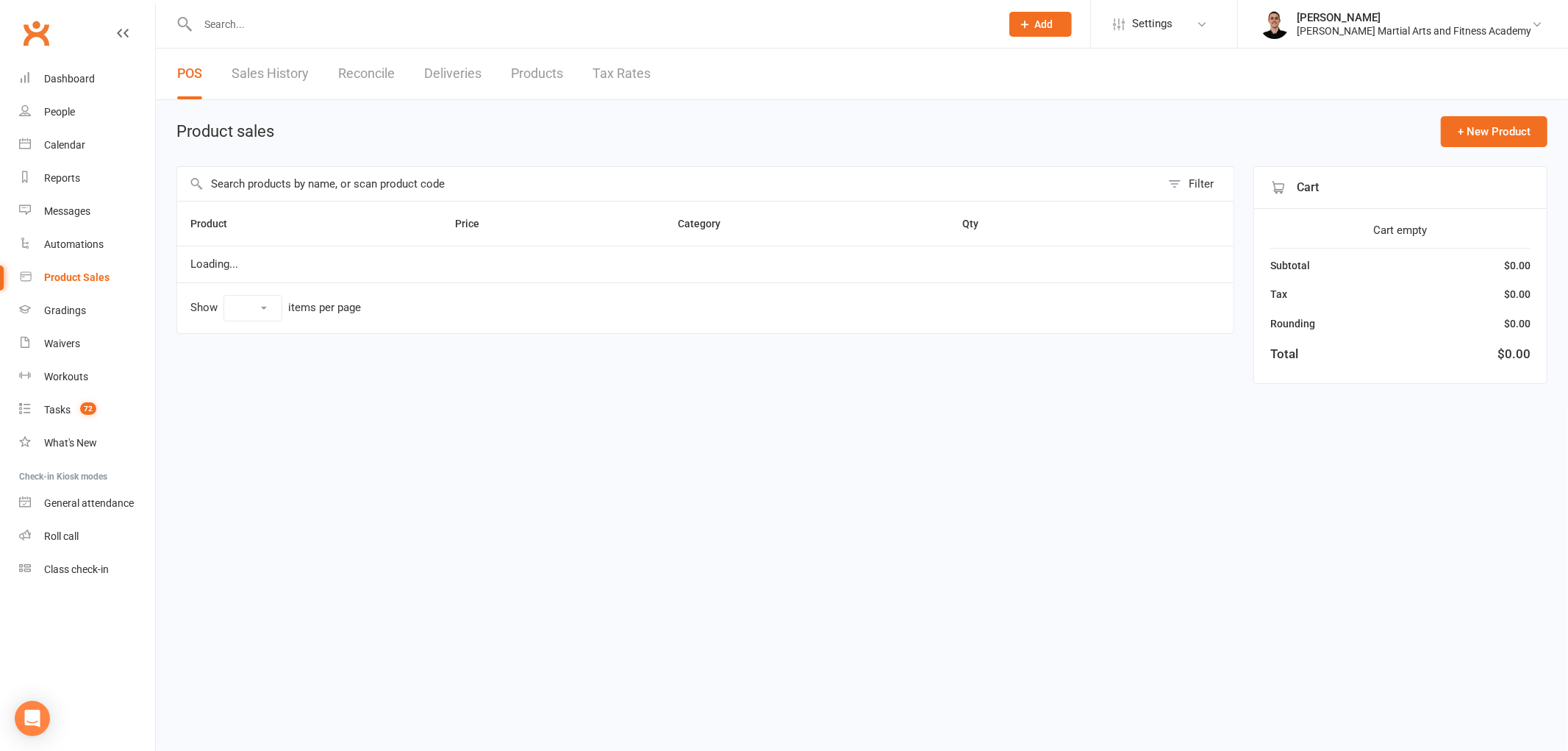
select select "100"
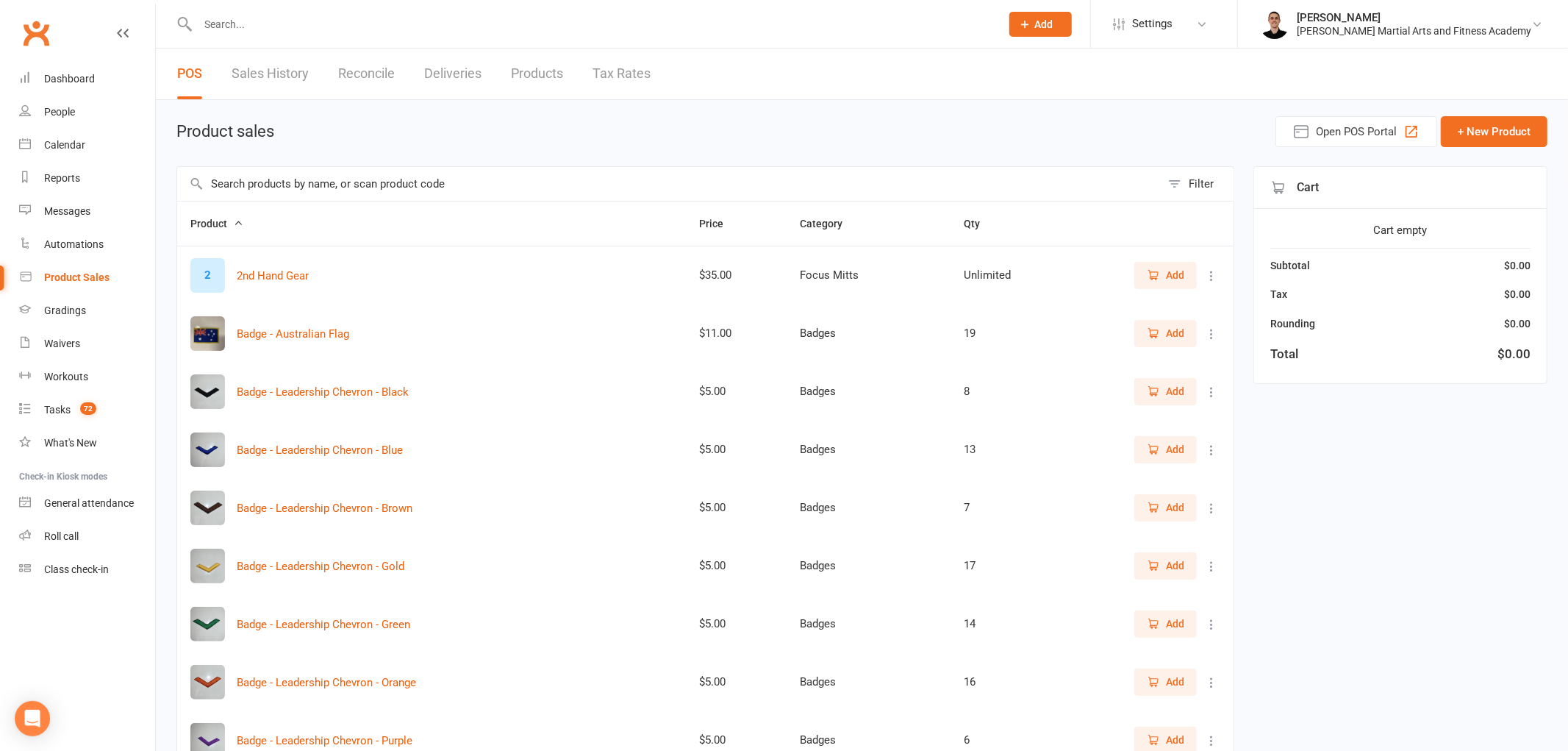
click at [333, 180] on input "text" at bounding box center [669, 183] width 984 height 34
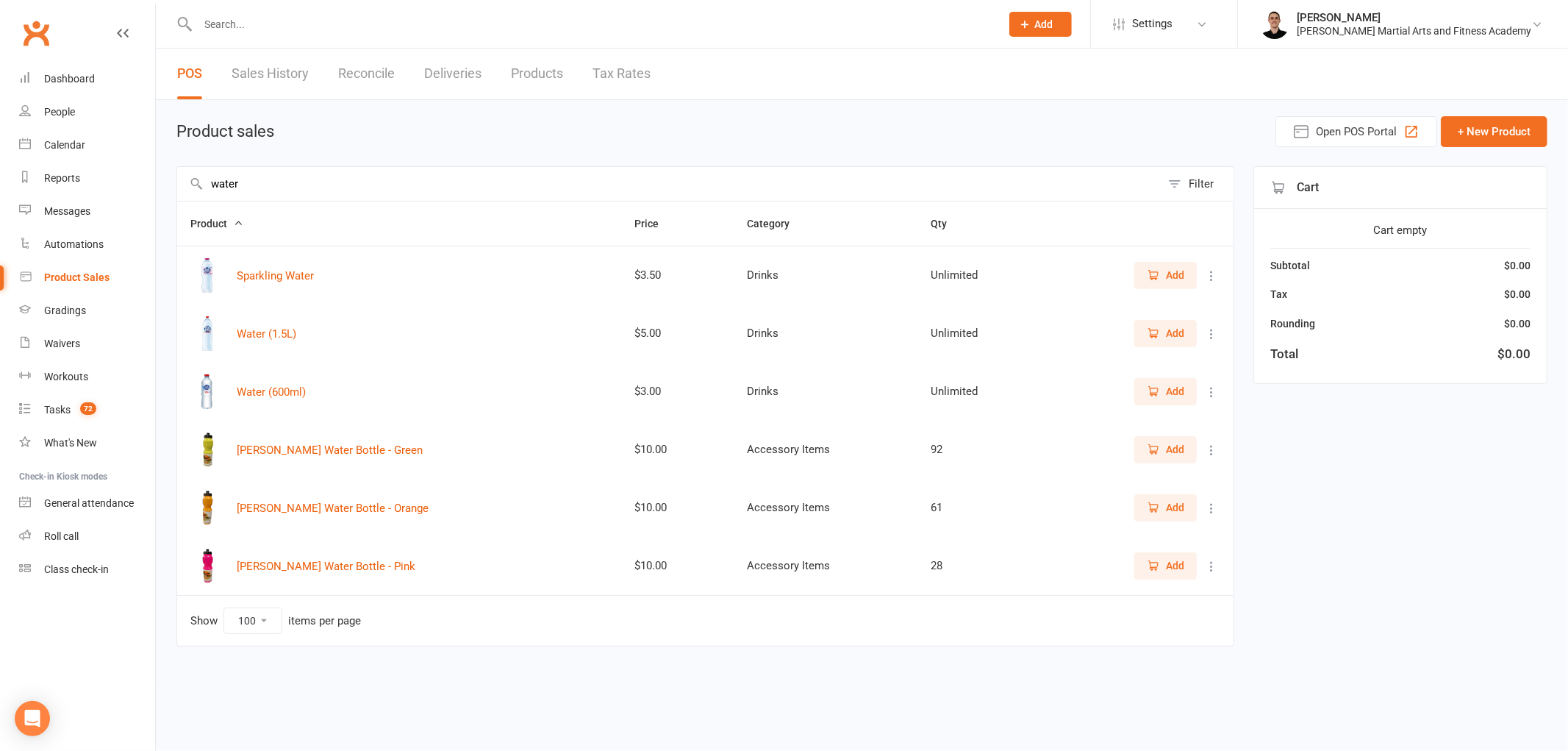
type input "water"
click at [1163, 398] on span "Add" at bounding box center [1166, 391] width 38 height 17
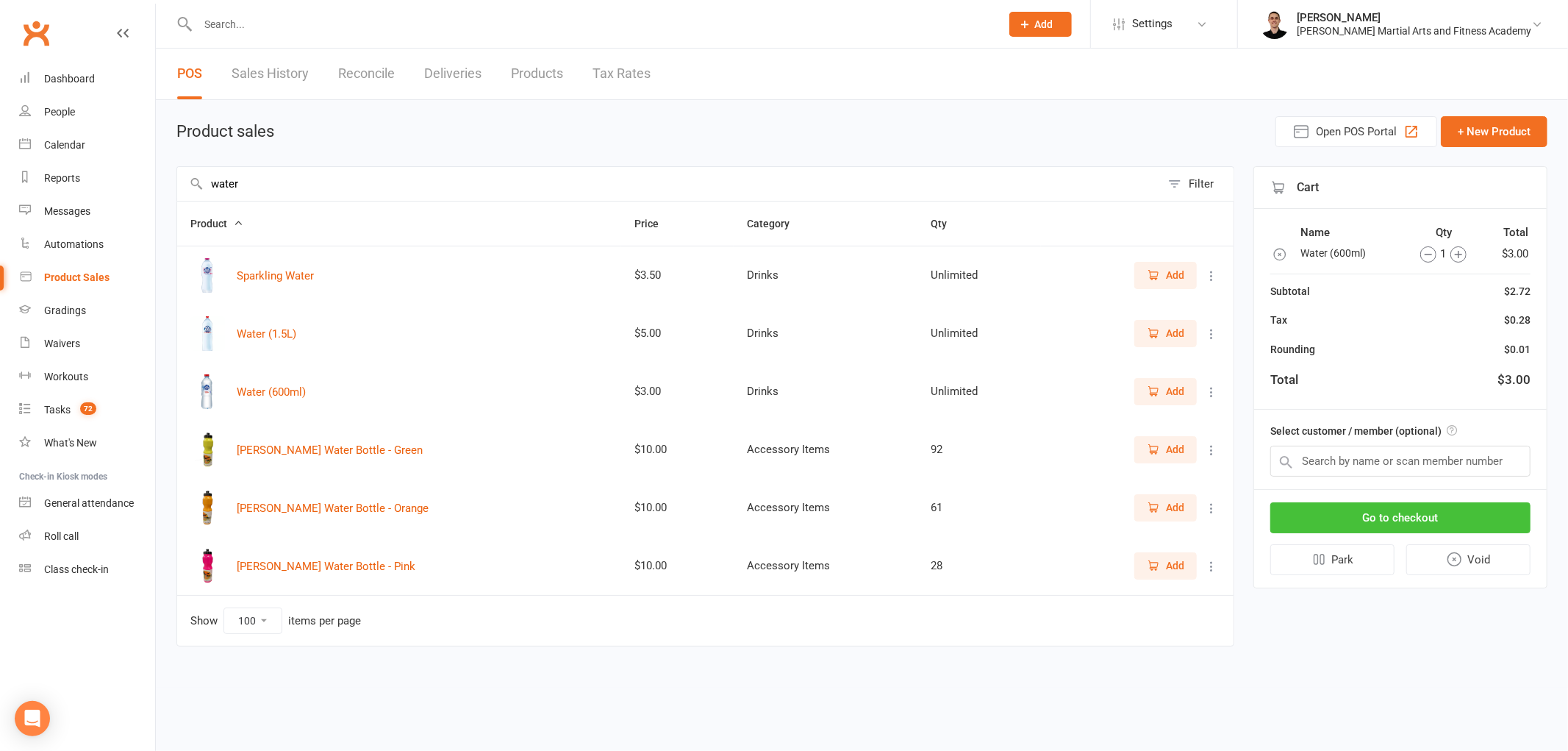
click at [1410, 505] on button "Go to checkout" at bounding box center [1400, 517] width 260 height 31
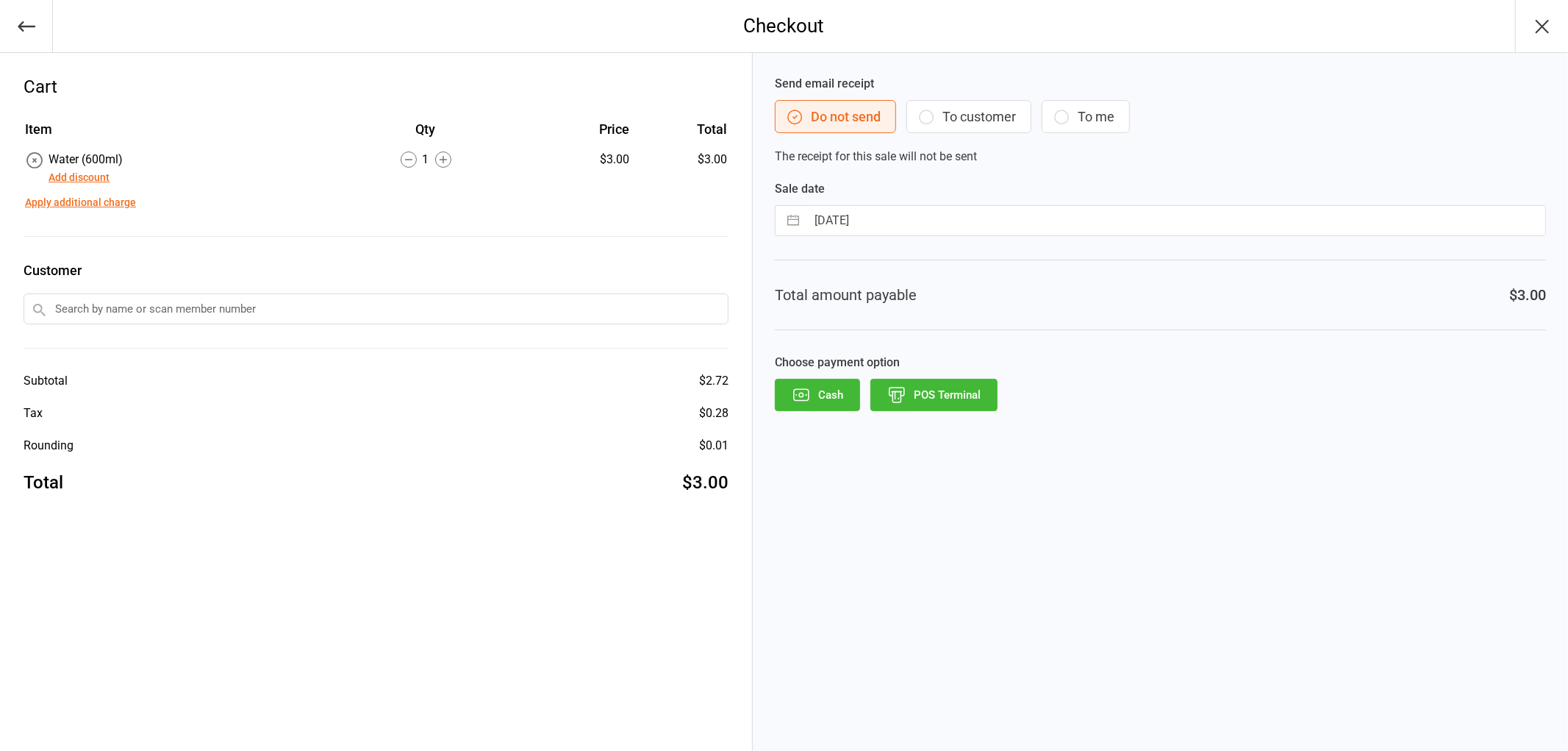
select select "7"
select select "2025"
select select "8"
select select "2025"
select select "9"
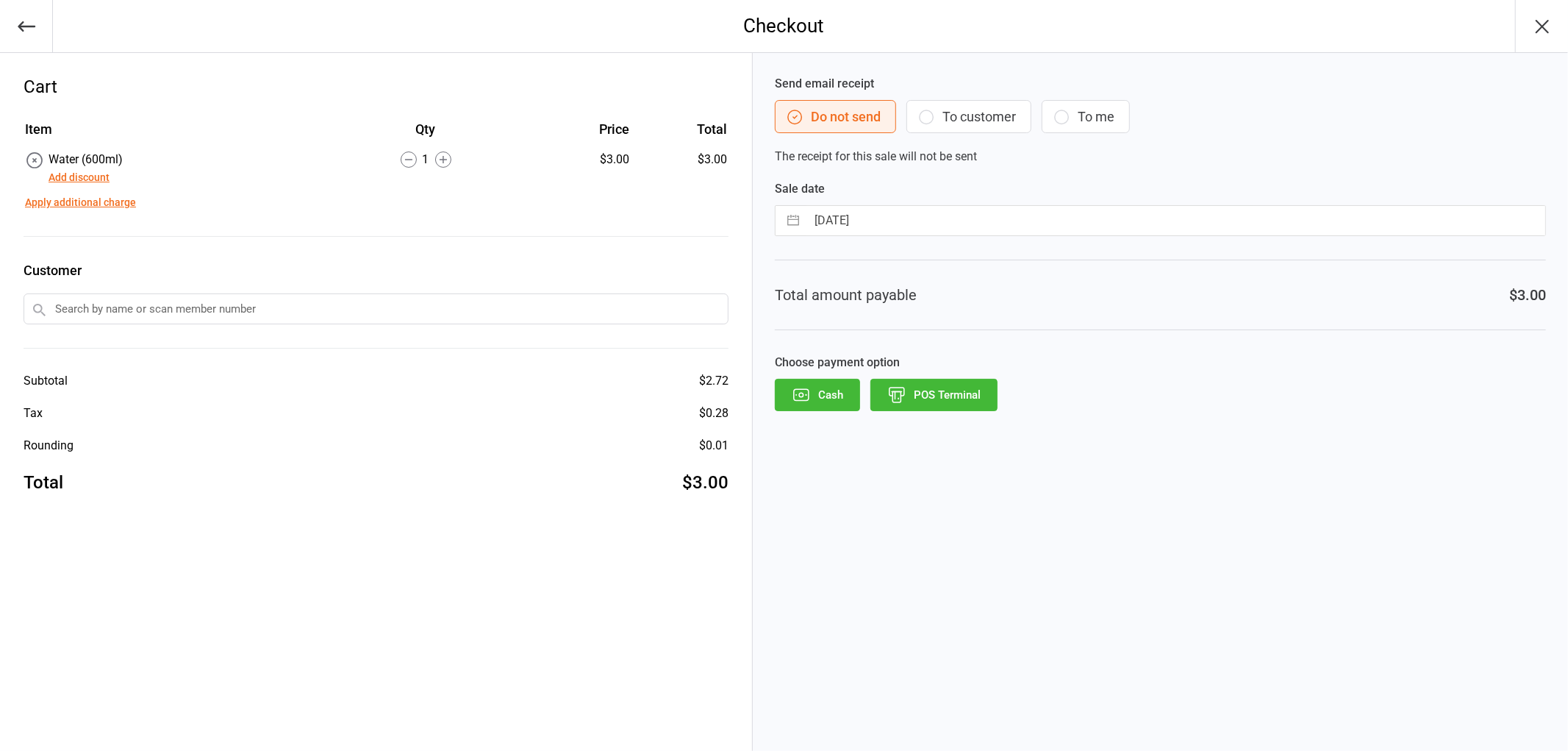
select select "2025"
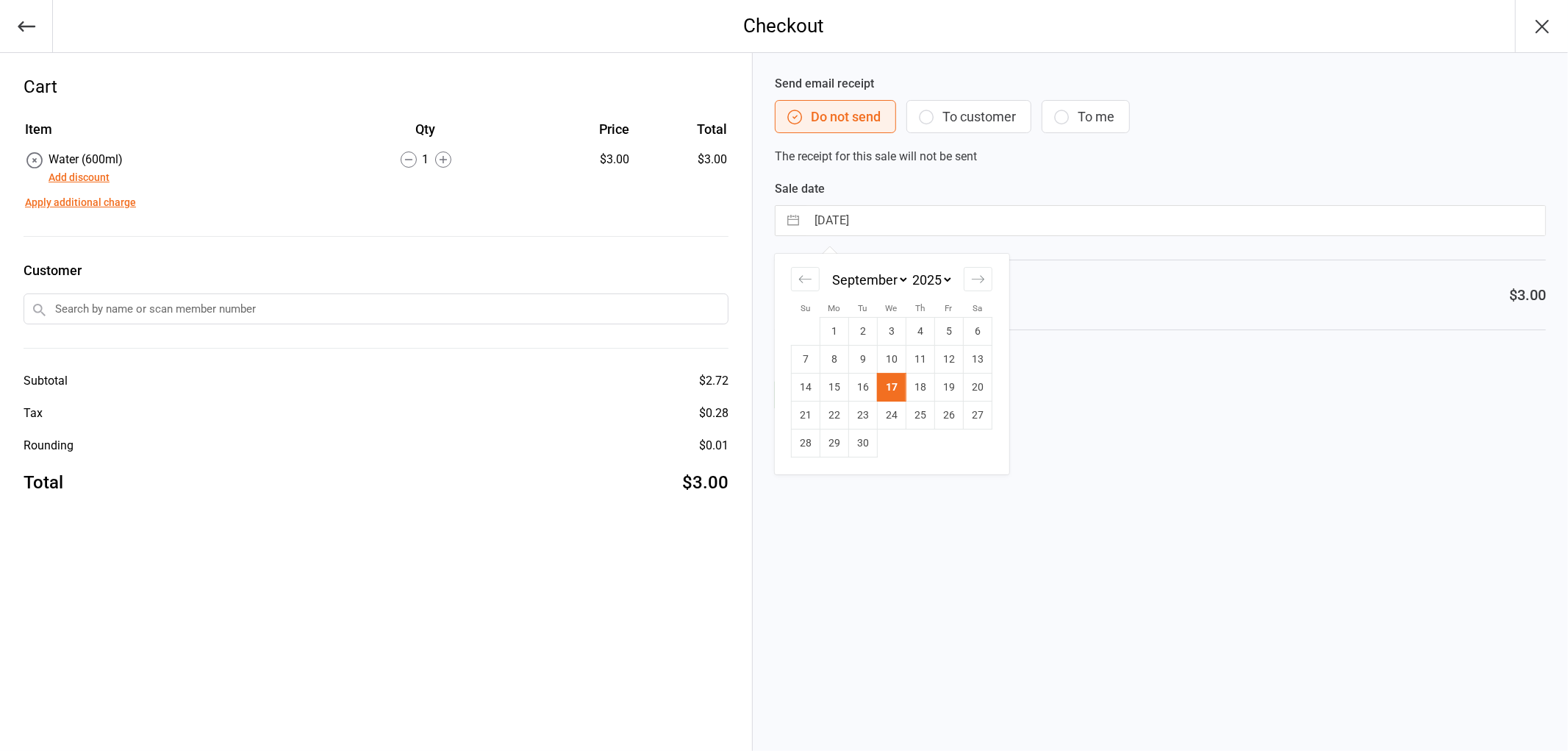
click at [904, 226] on input "[DATE]" at bounding box center [1176, 221] width 739 height 30
click at [866, 385] on td "16" at bounding box center [863, 388] width 29 height 28
type input "[DATE]"
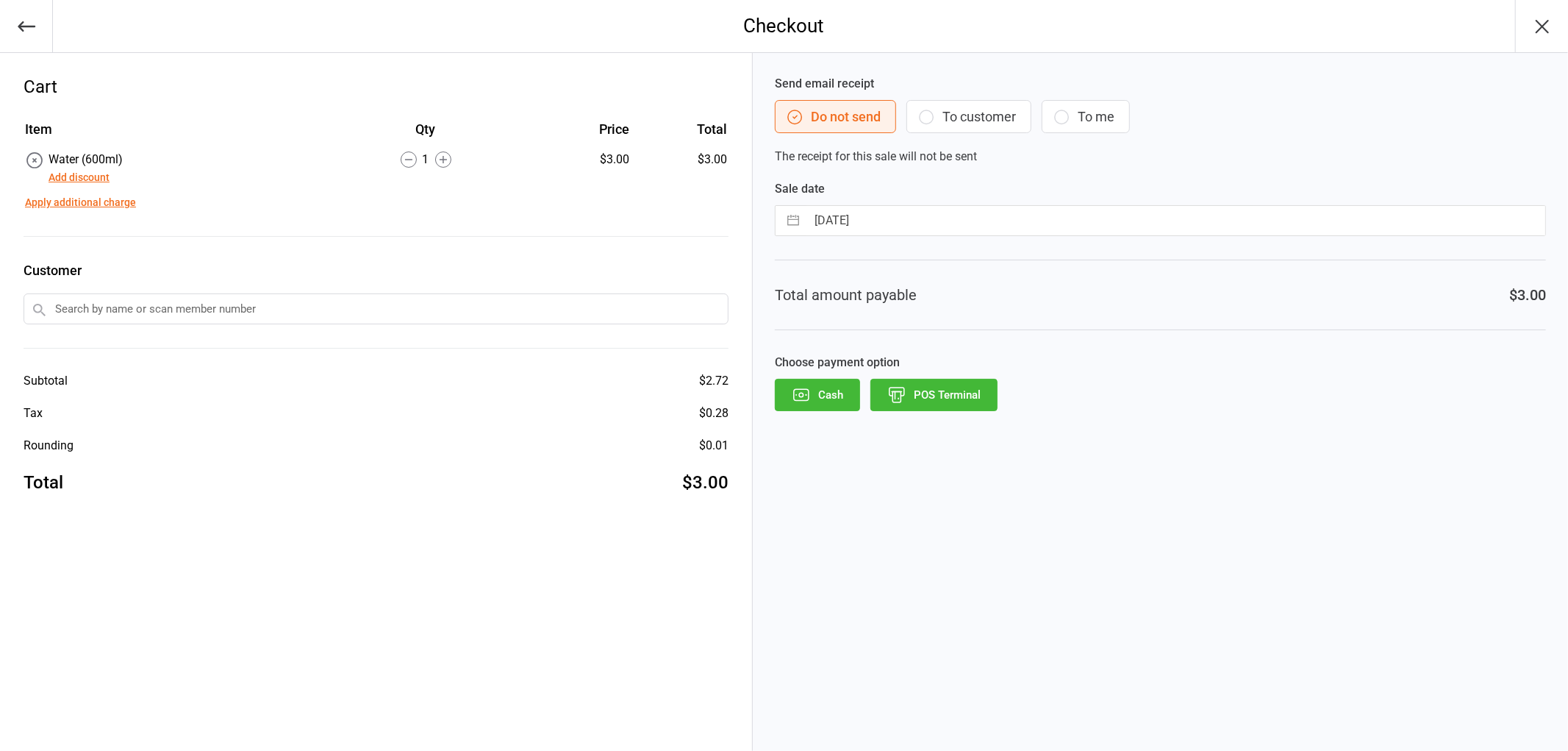
click at [952, 394] on button "POS Terminal" at bounding box center [934, 395] width 127 height 32
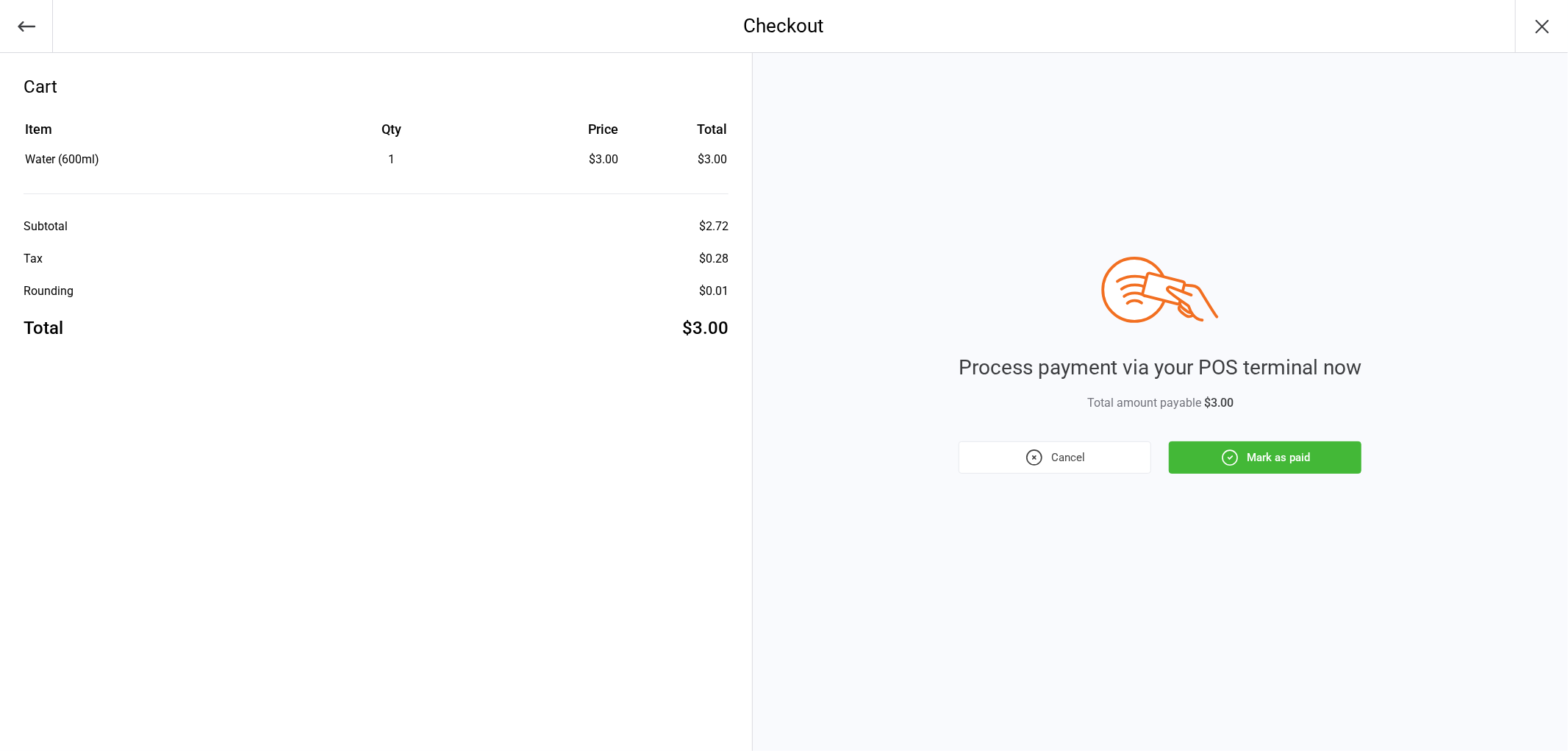
click at [1247, 459] on button "Mark as paid" at bounding box center [1265, 457] width 193 height 32
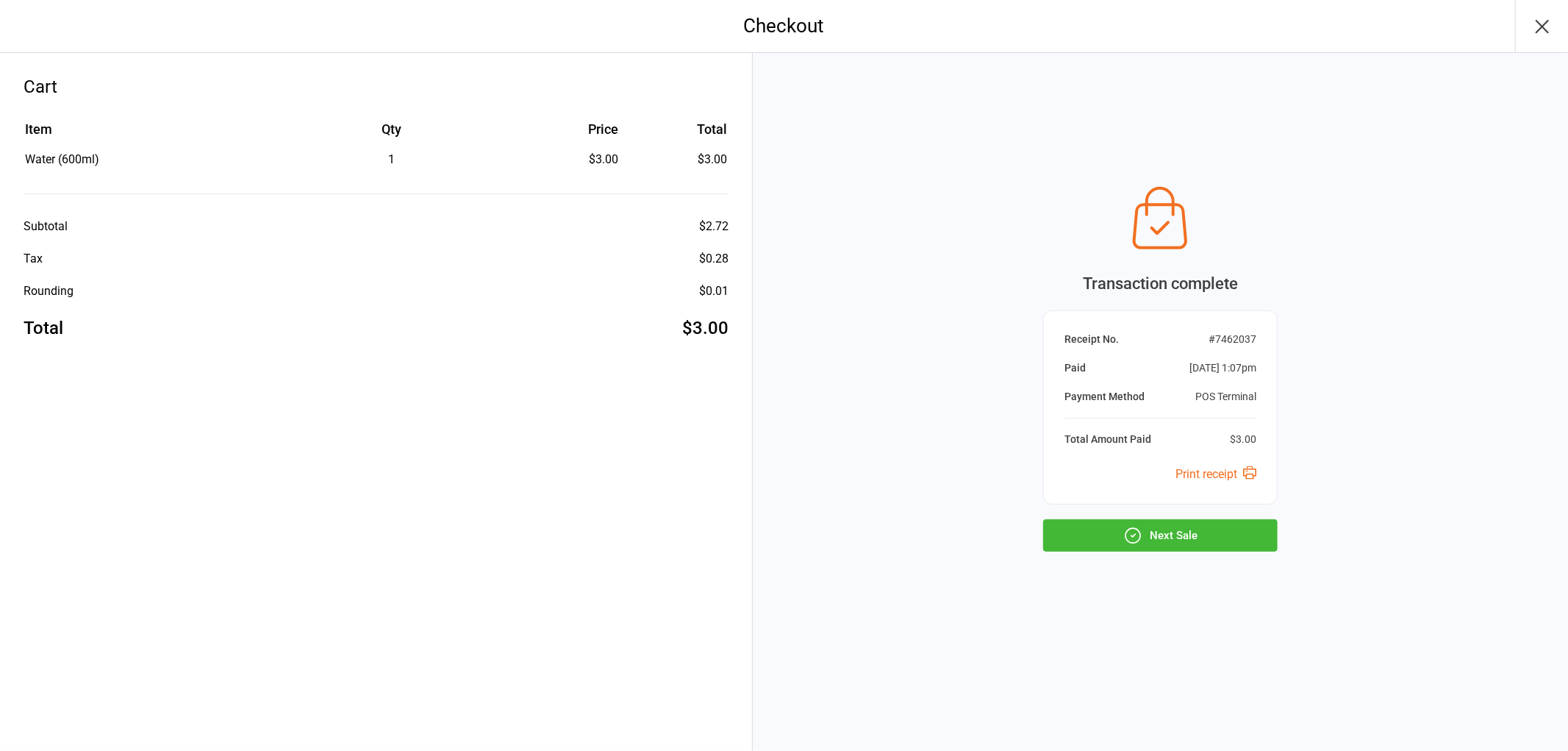
click at [1166, 530] on button "Next Sale" at bounding box center [1160, 535] width 235 height 32
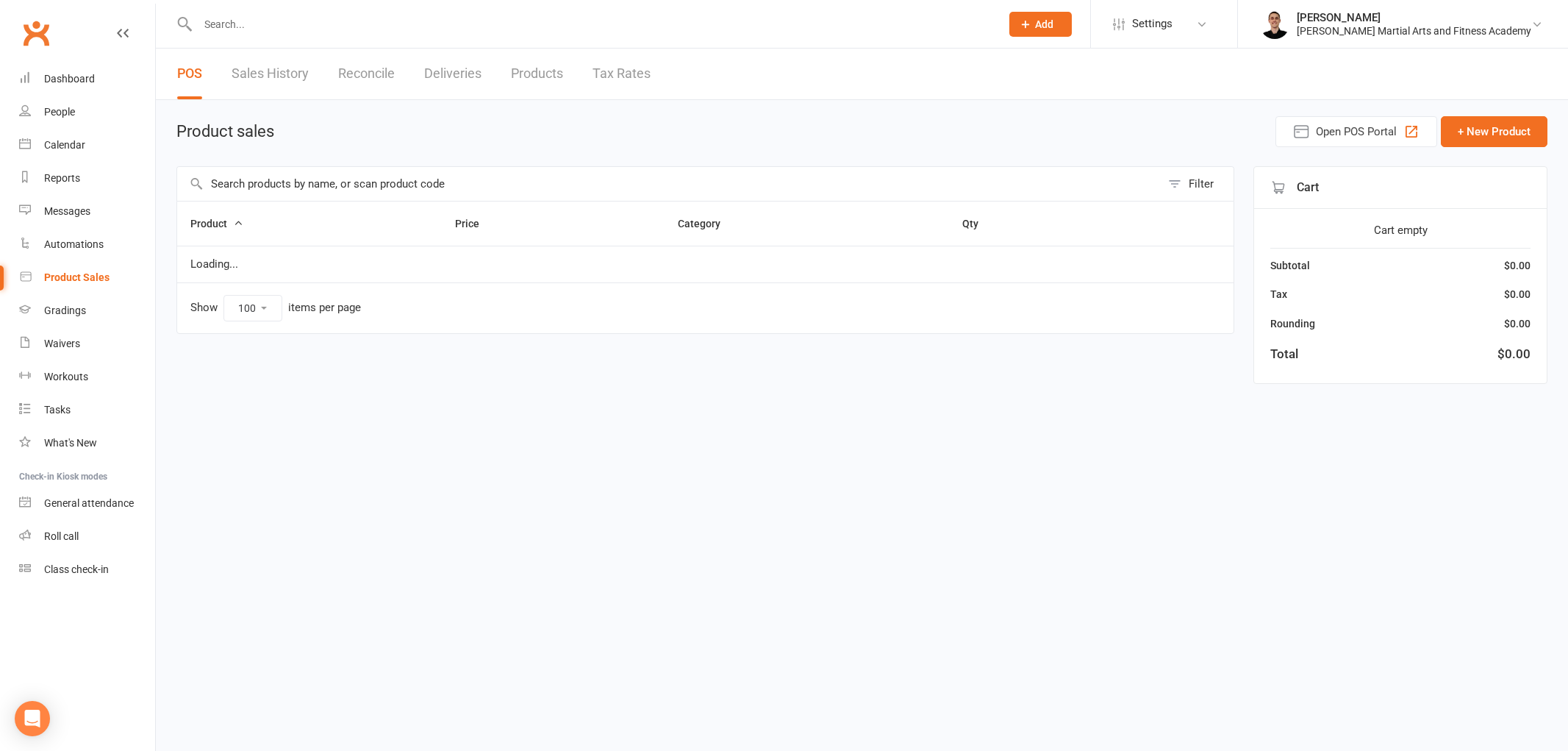
select select "100"
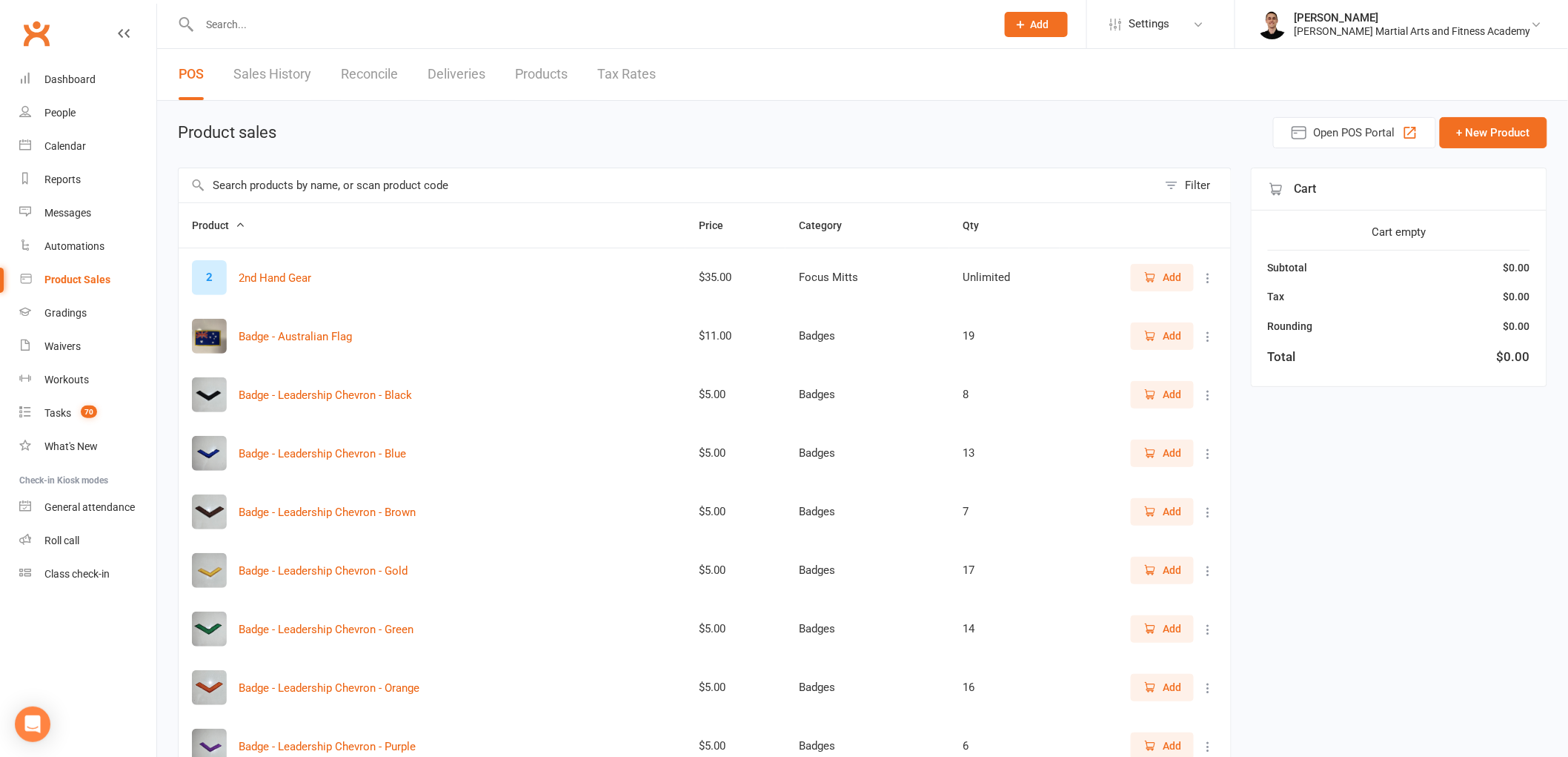
click at [480, 17] on input "text" at bounding box center [590, 25] width 791 height 21
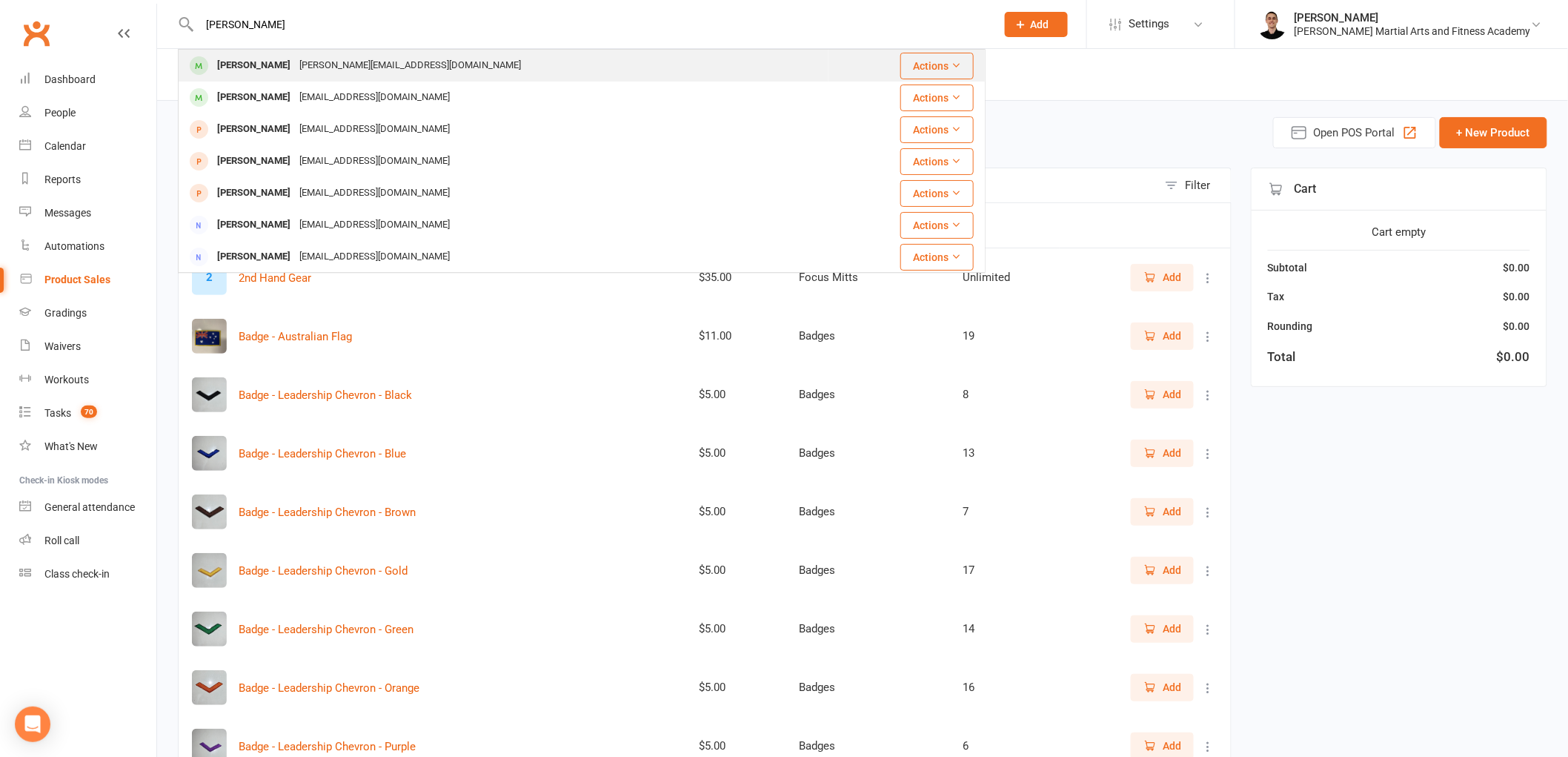
type input "[PERSON_NAME]"
click at [340, 65] on div "[PERSON_NAME][EMAIL_ADDRESS][DOMAIN_NAME]" at bounding box center [410, 65] width 231 height 21
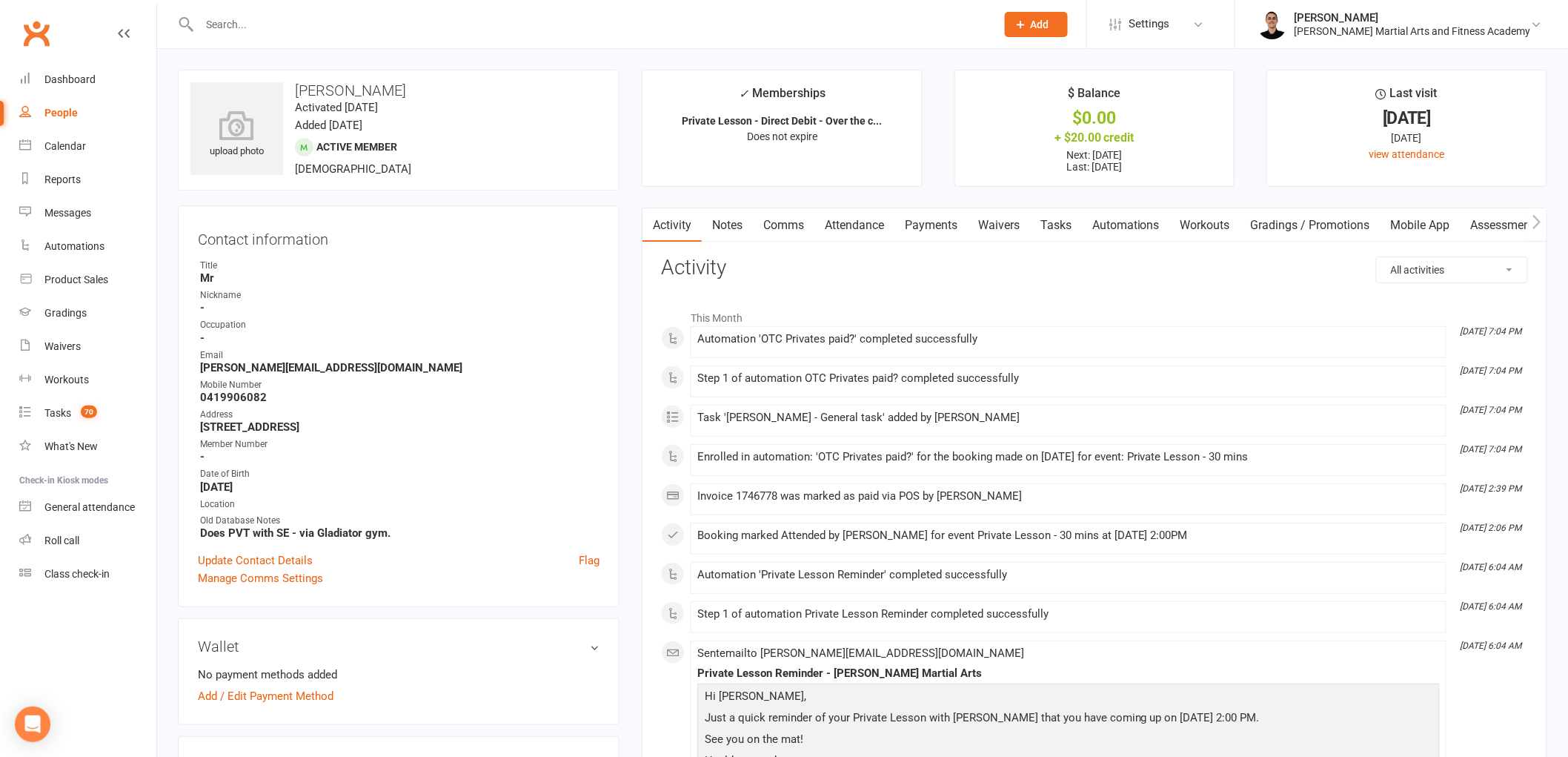
click at [909, 221] on link "Payments" at bounding box center [931, 225] width 73 height 34
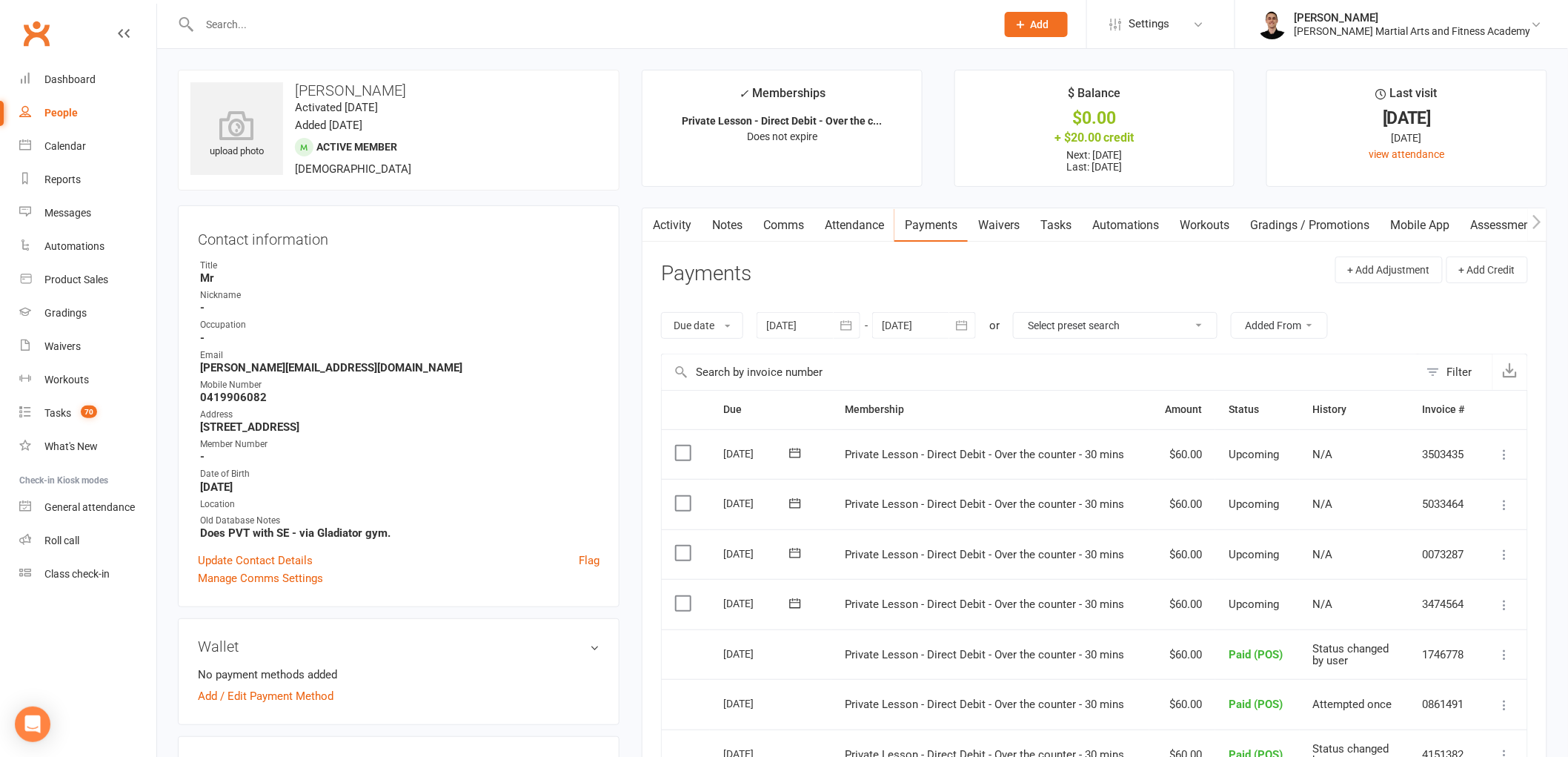
click at [550, 33] on input "text" at bounding box center [590, 25] width 791 height 21
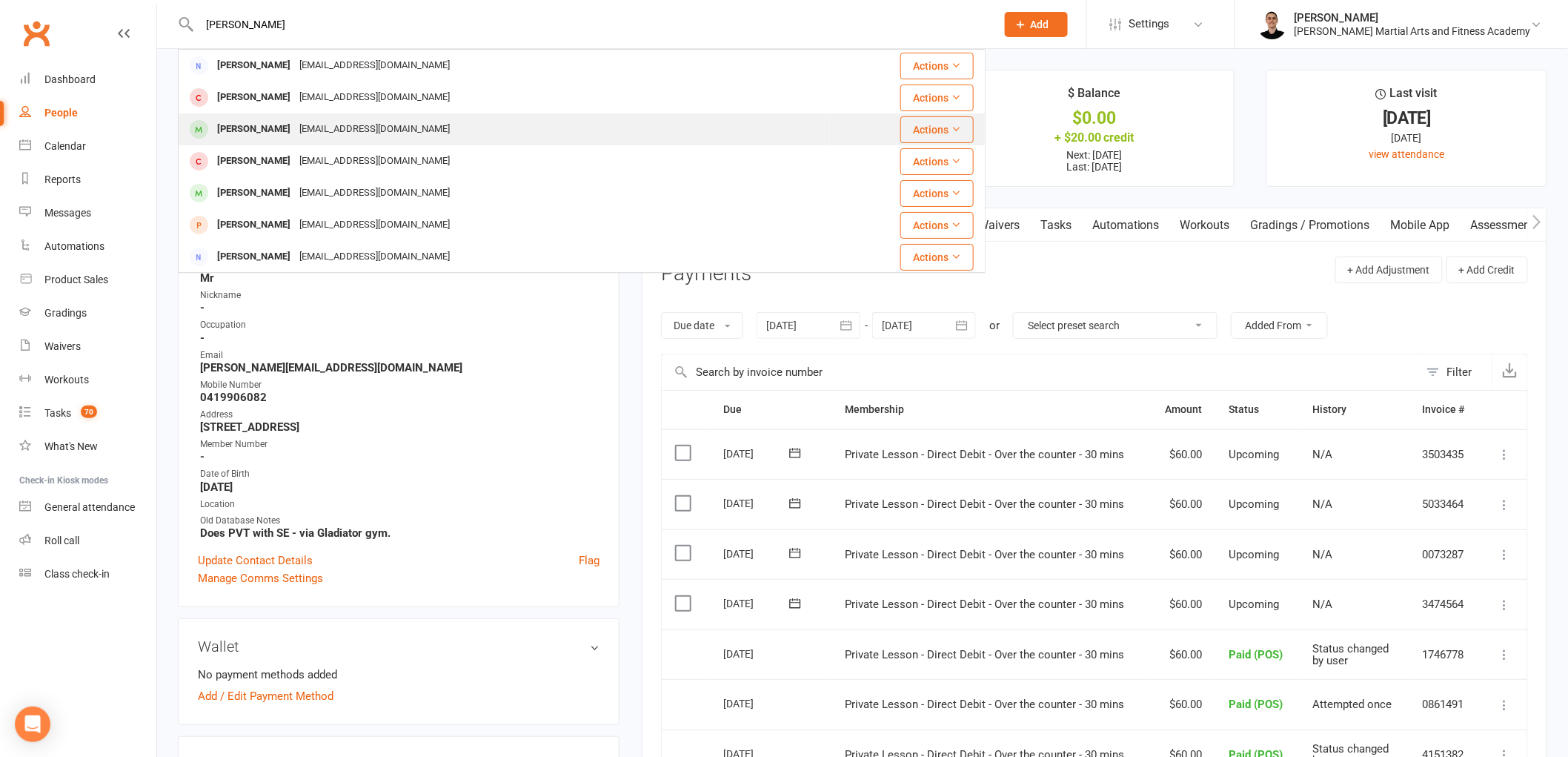
type input "stanley"
click at [322, 126] on div "mwakudza@gmail.com" at bounding box center [374, 129] width 159 height 21
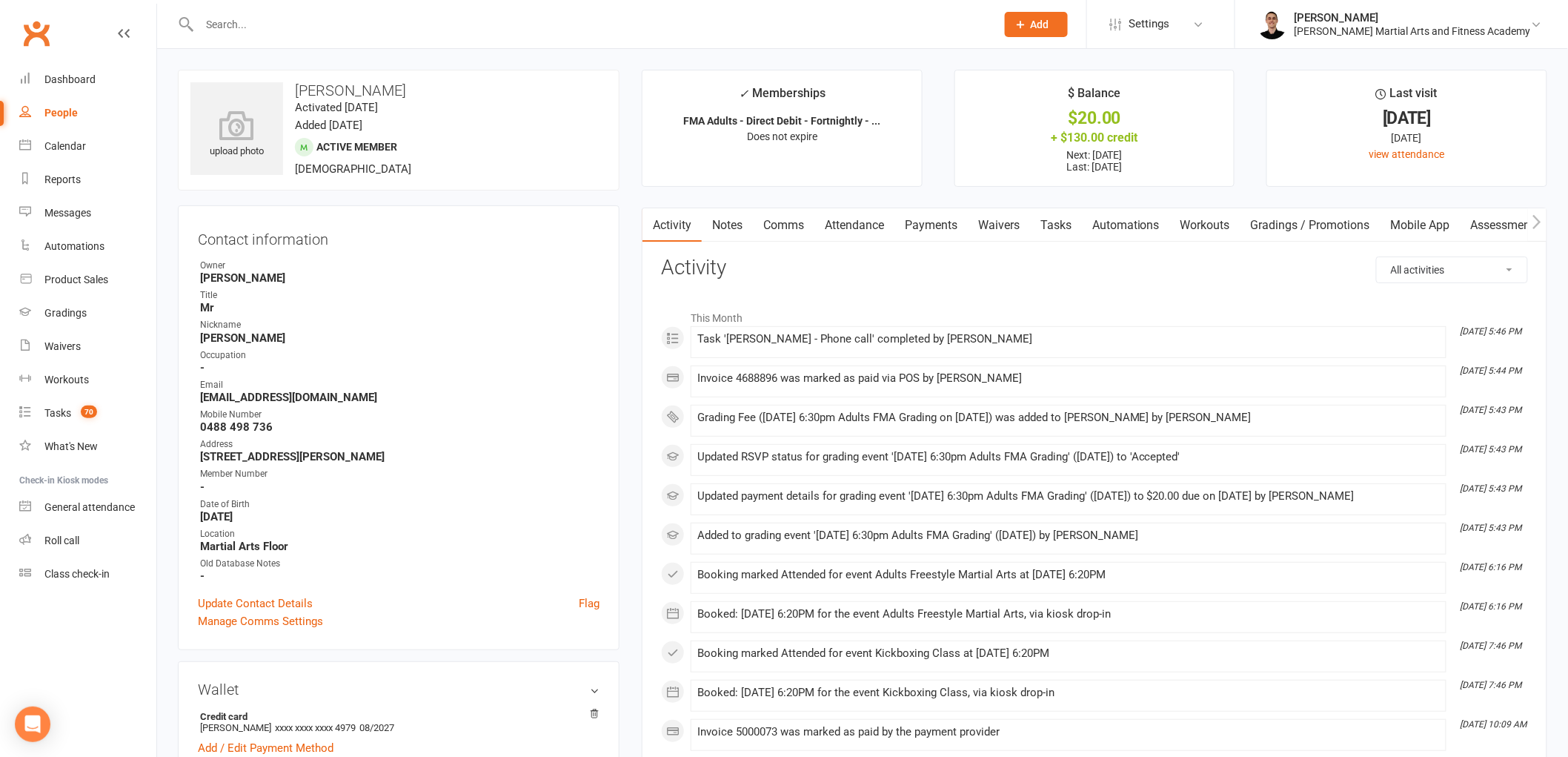
click at [934, 213] on link "Payments" at bounding box center [931, 225] width 73 height 34
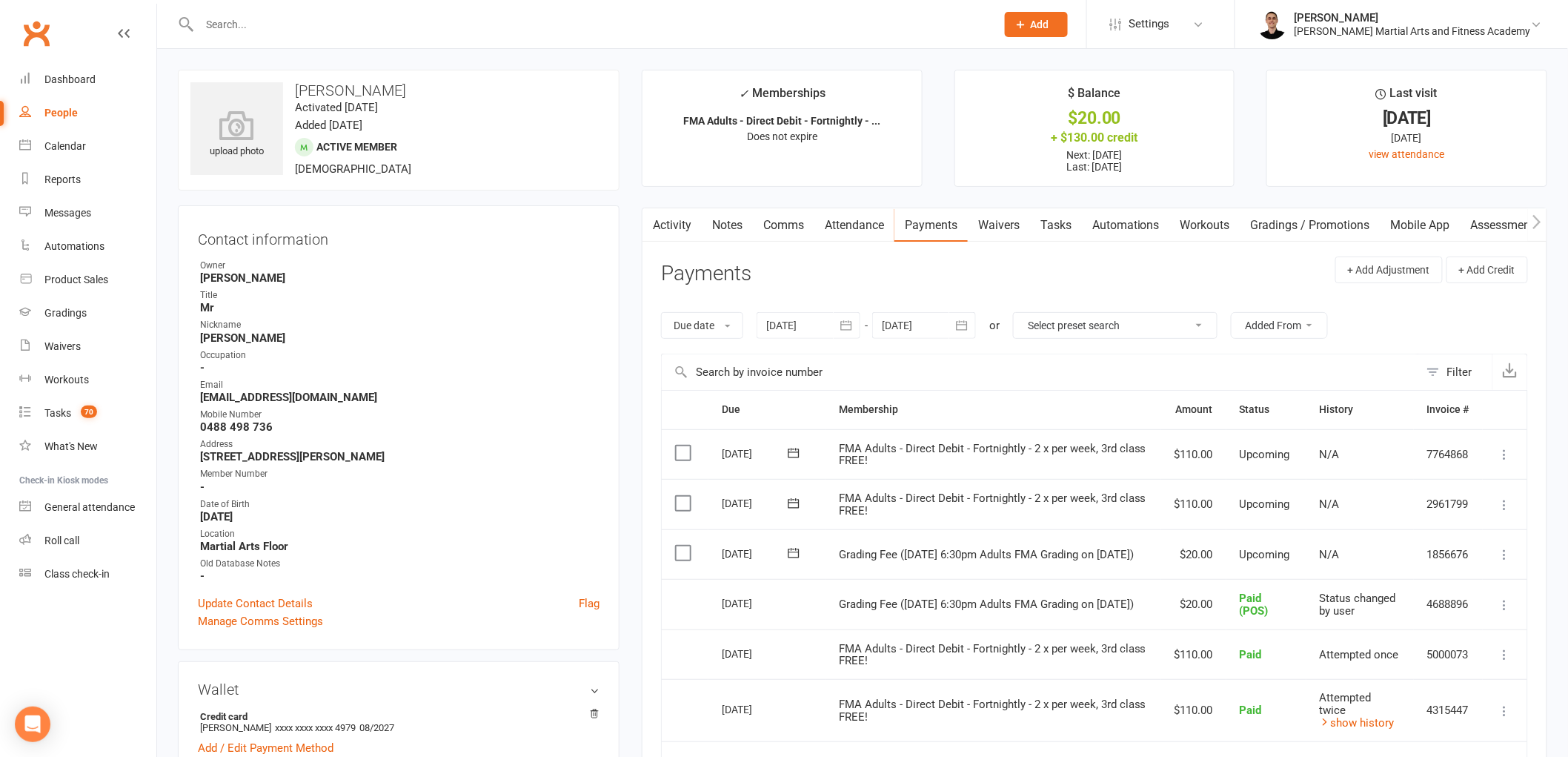
click at [1505, 556] on icon at bounding box center [1505, 555] width 15 height 15
click at [1466, 669] on link "Skip" at bounding box center [1440, 672] width 147 height 30
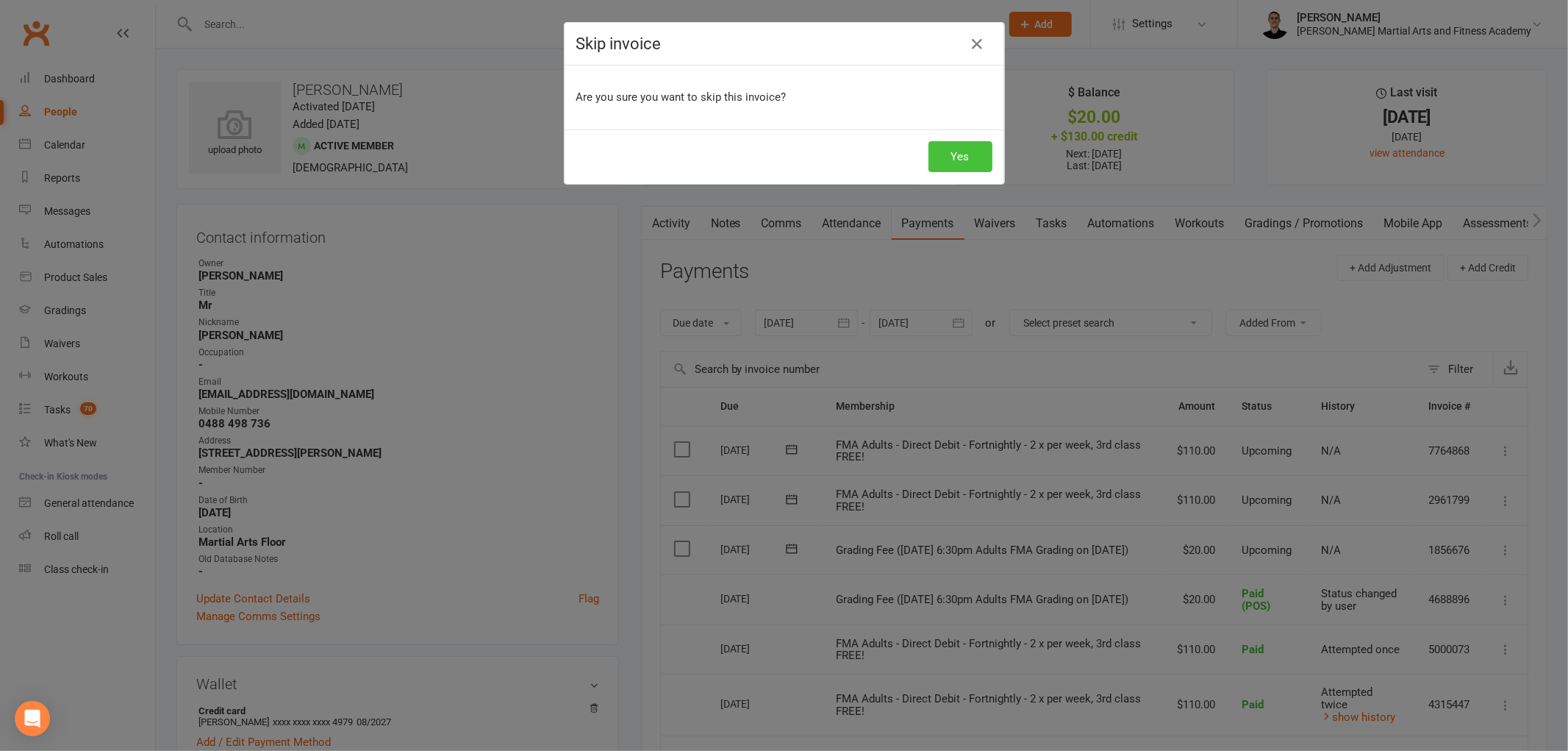
click at [969, 156] on button "Yes" at bounding box center [960, 156] width 64 height 31
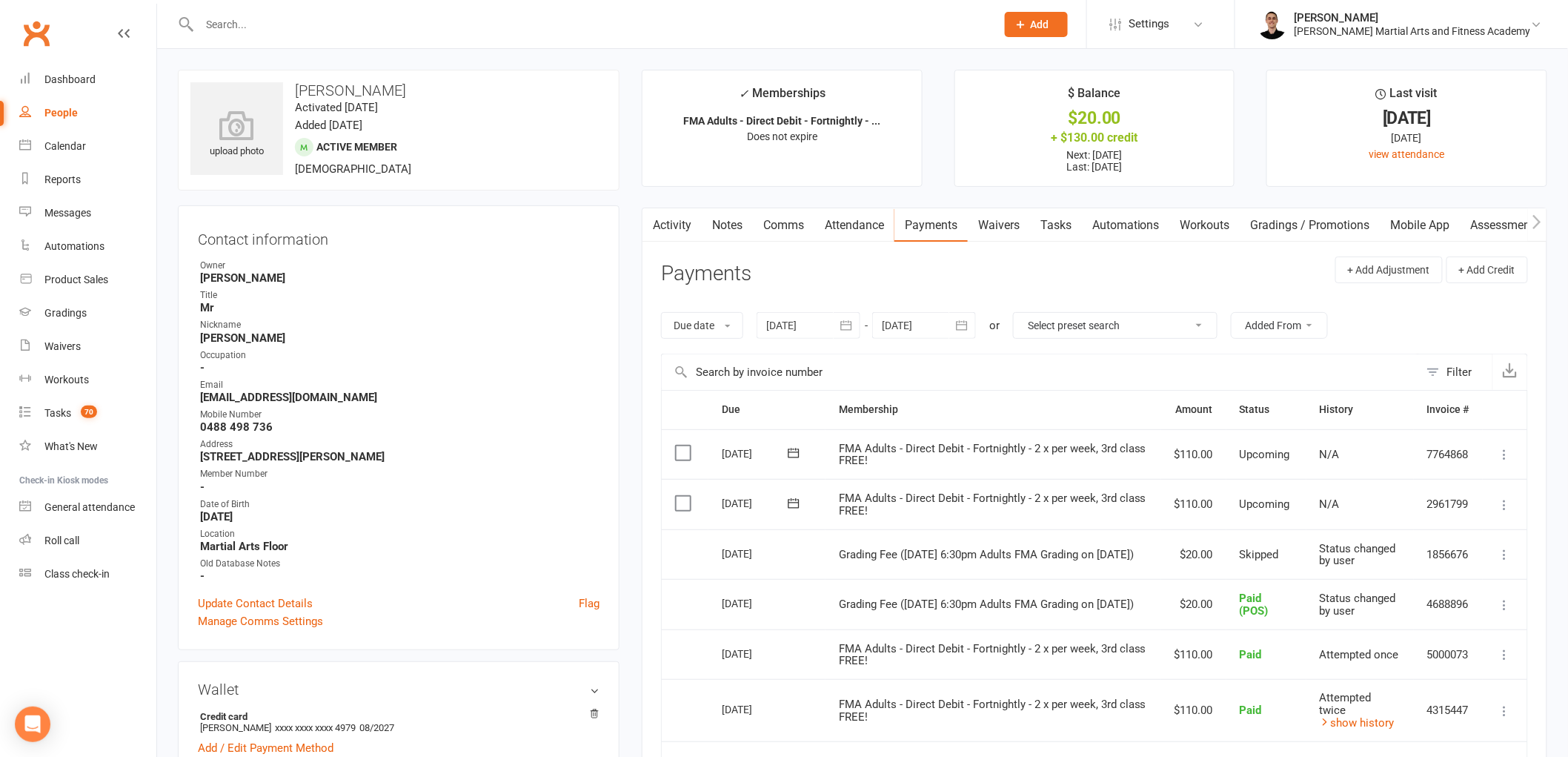
click at [1059, 220] on link "Tasks" at bounding box center [1056, 225] width 52 height 34
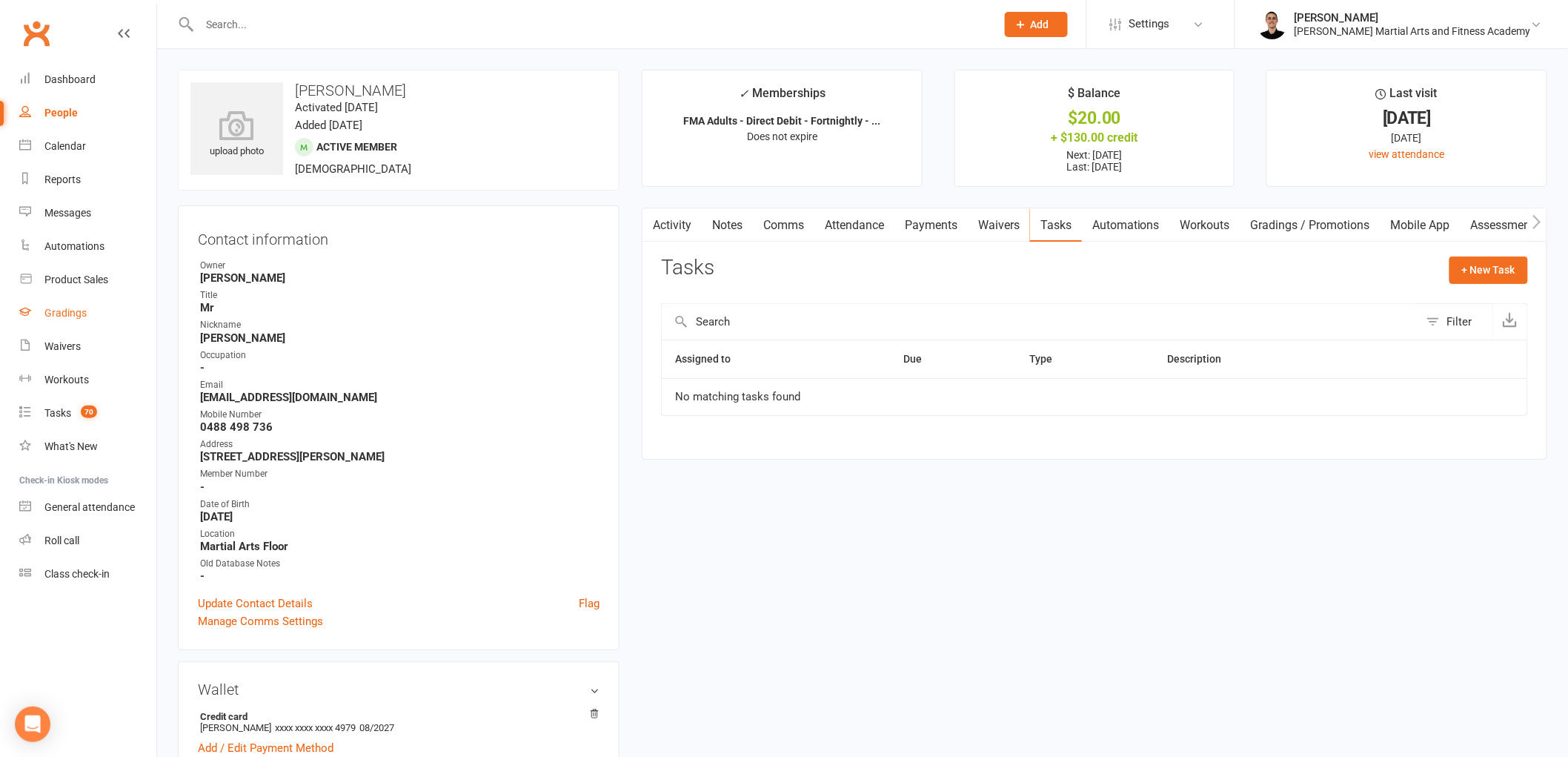
click at [68, 308] on div "Gradings" at bounding box center [66, 312] width 42 height 11
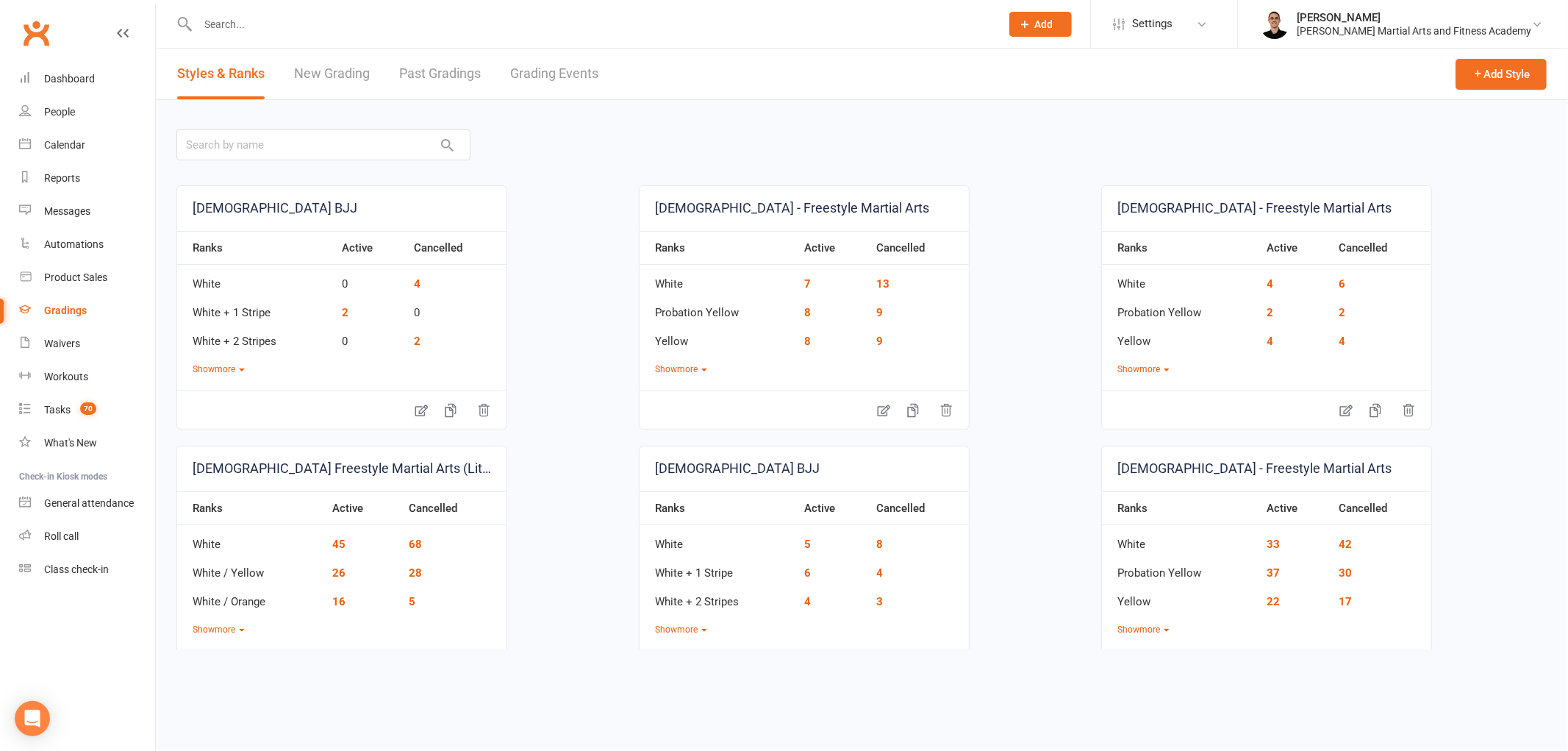
click at [556, 79] on link "Grading Events" at bounding box center [554, 74] width 88 height 51
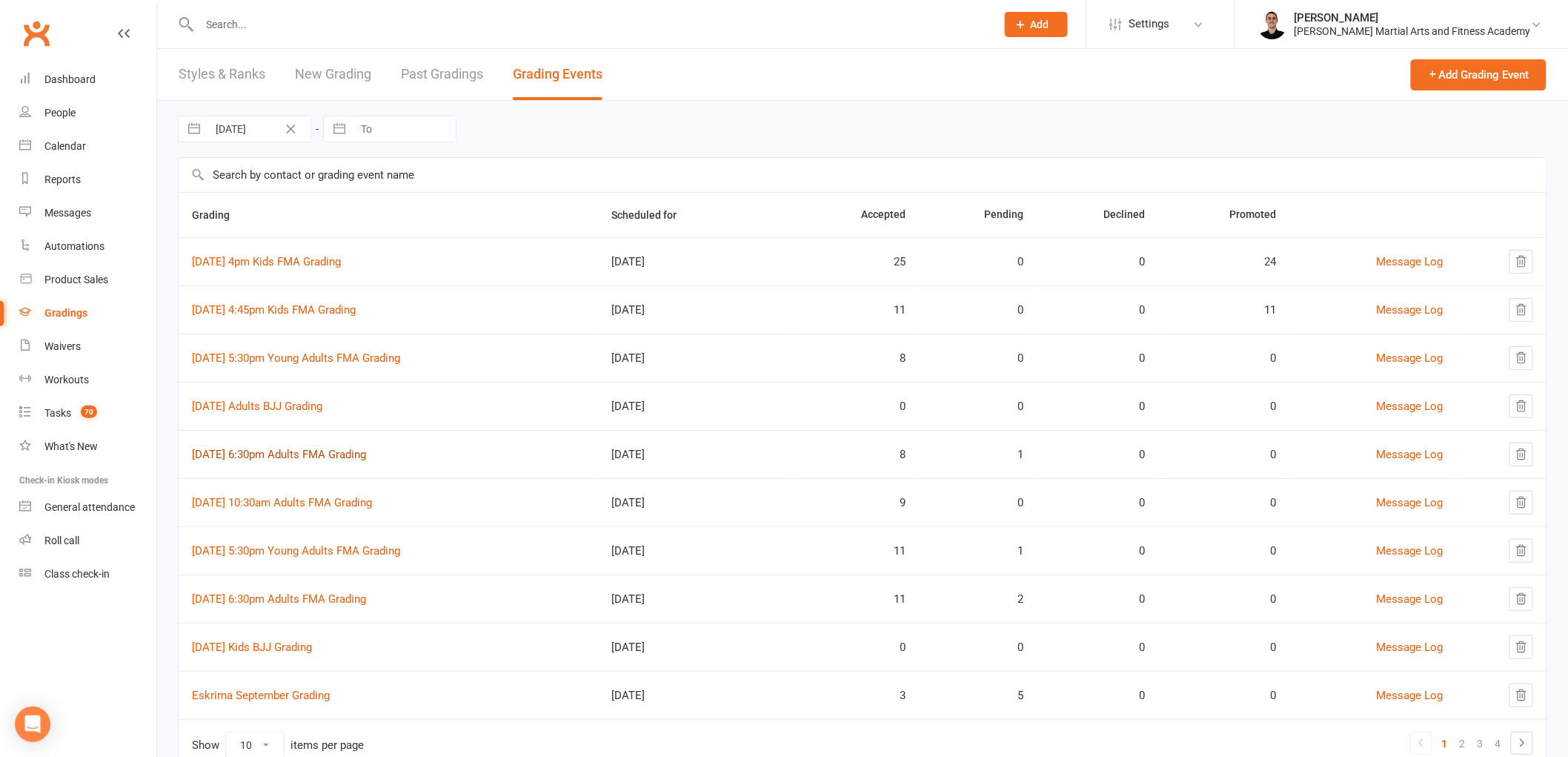
click at [294, 454] on link "17th September 6:30pm Adults FMA Grading" at bounding box center [279, 454] width 174 height 13
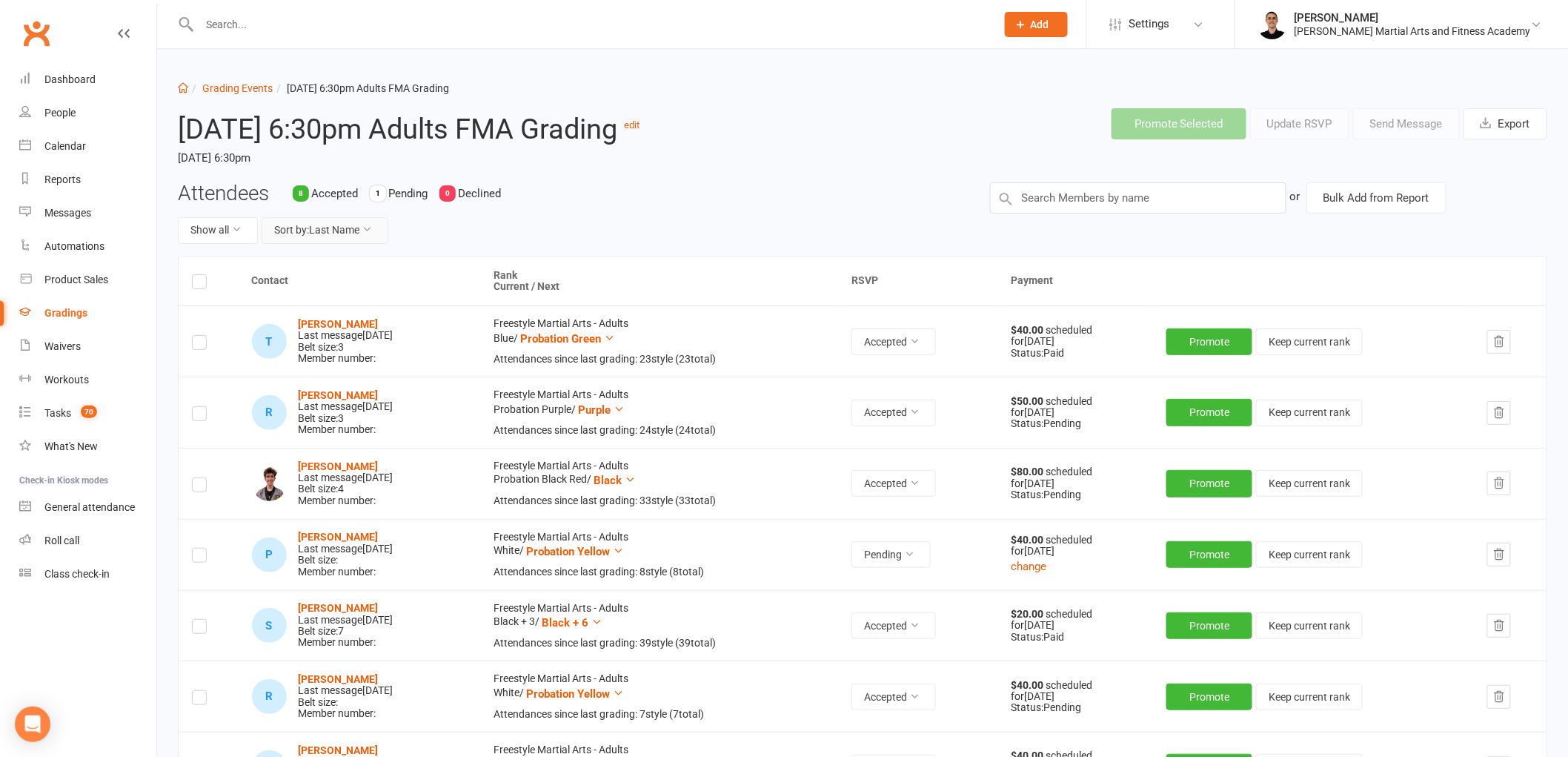
click at [354, 244] on button "Sort by: Last Name" at bounding box center [325, 231] width 127 height 26
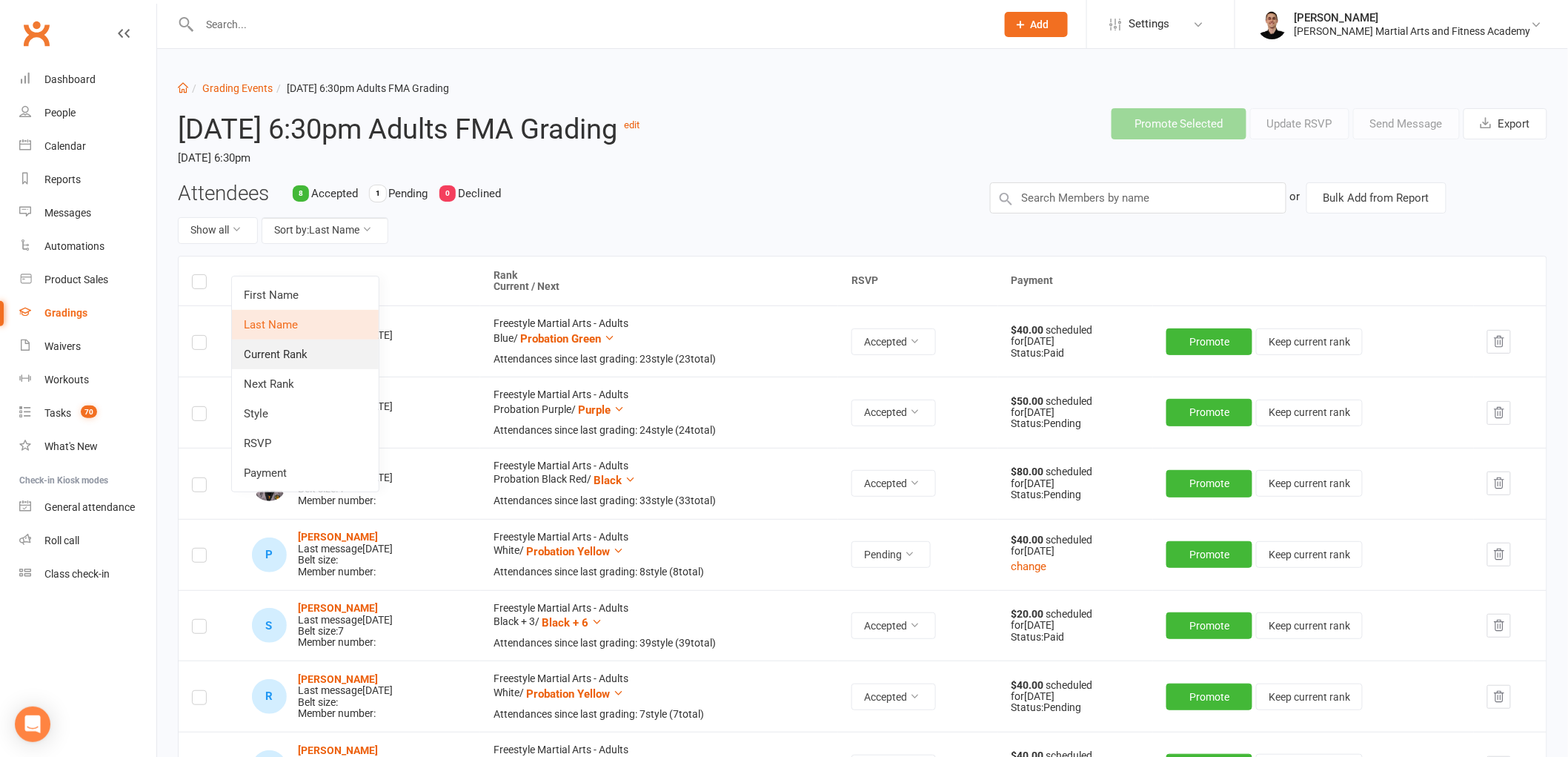
click at [339, 350] on link "Current Rank" at bounding box center [305, 355] width 147 height 30
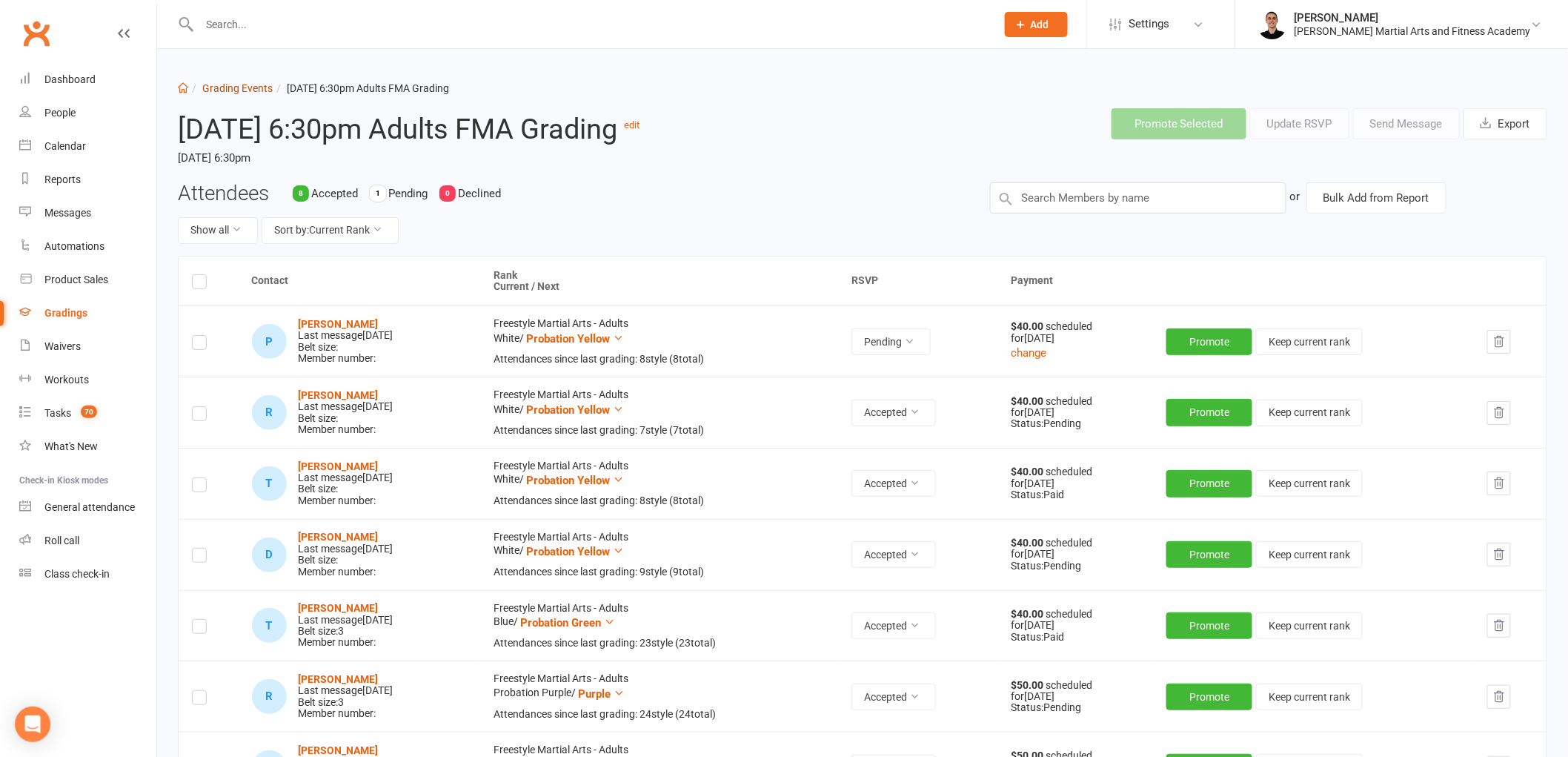
click at [230, 85] on link "Grading Events" at bounding box center [238, 87] width 70 height 11
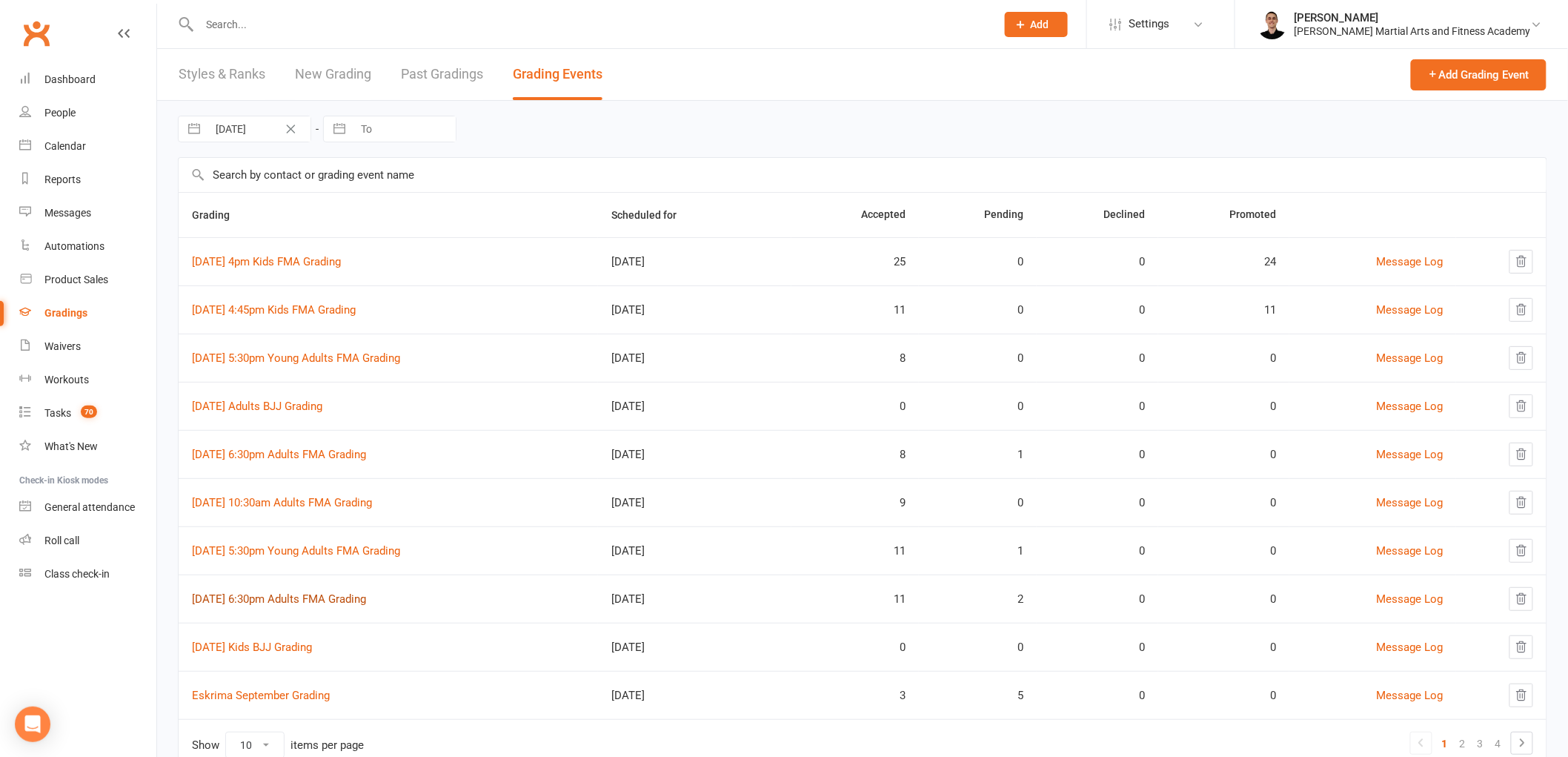
click at [355, 598] on link "18th September 6:30pm Adults FMA Grading" at bounding box center [279, 599] width 174 height 13
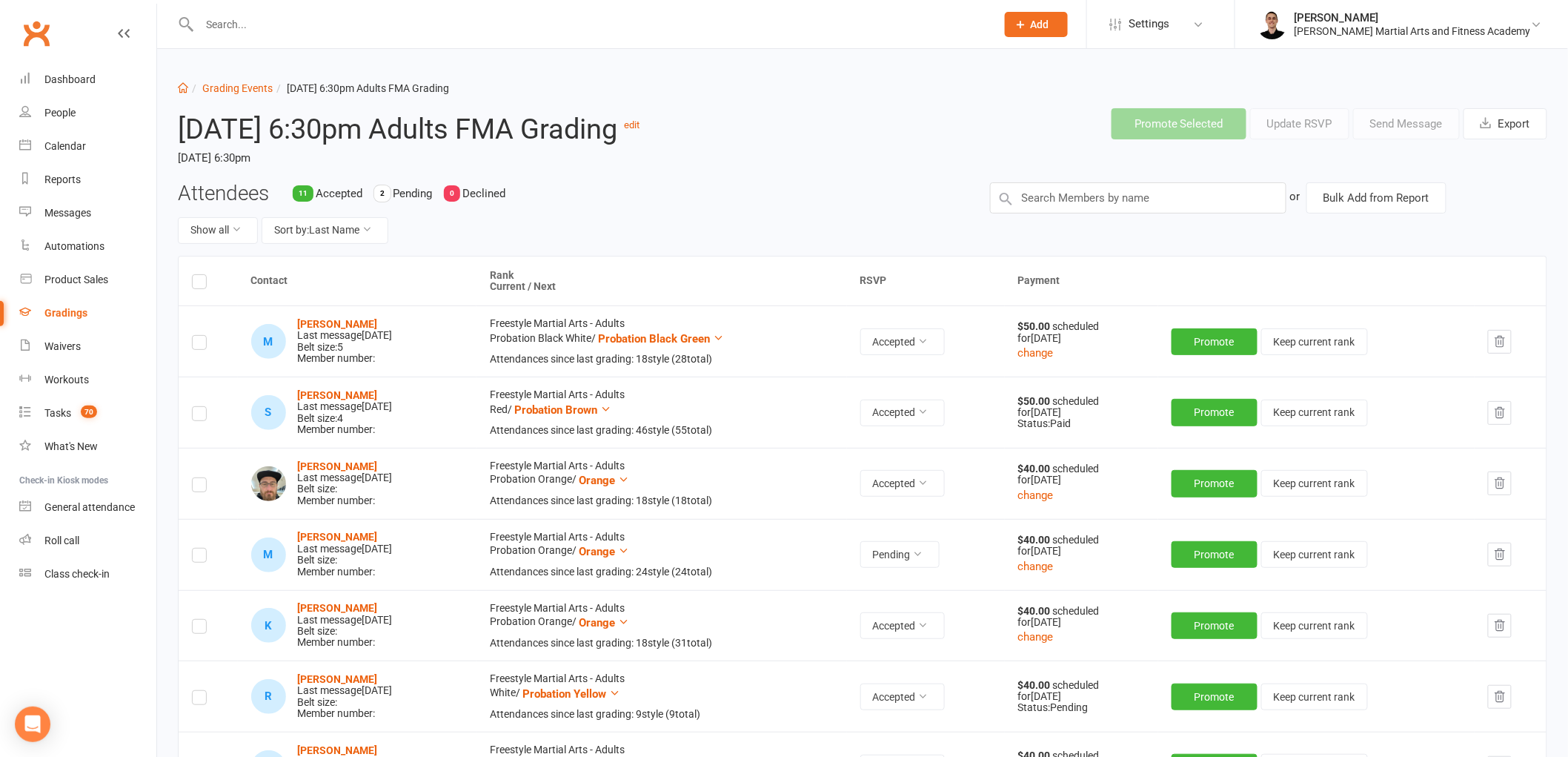
click at [335, 246] on div "Attendees 11 Accepted 2 Pending 0 Declined Show all Sort by: Last Name" at bounding box center [572, 218] width 812 height 73
click at [331, 244] on button "Sort by: Last Name" at bounding box center [325, 231] width 127 height 26
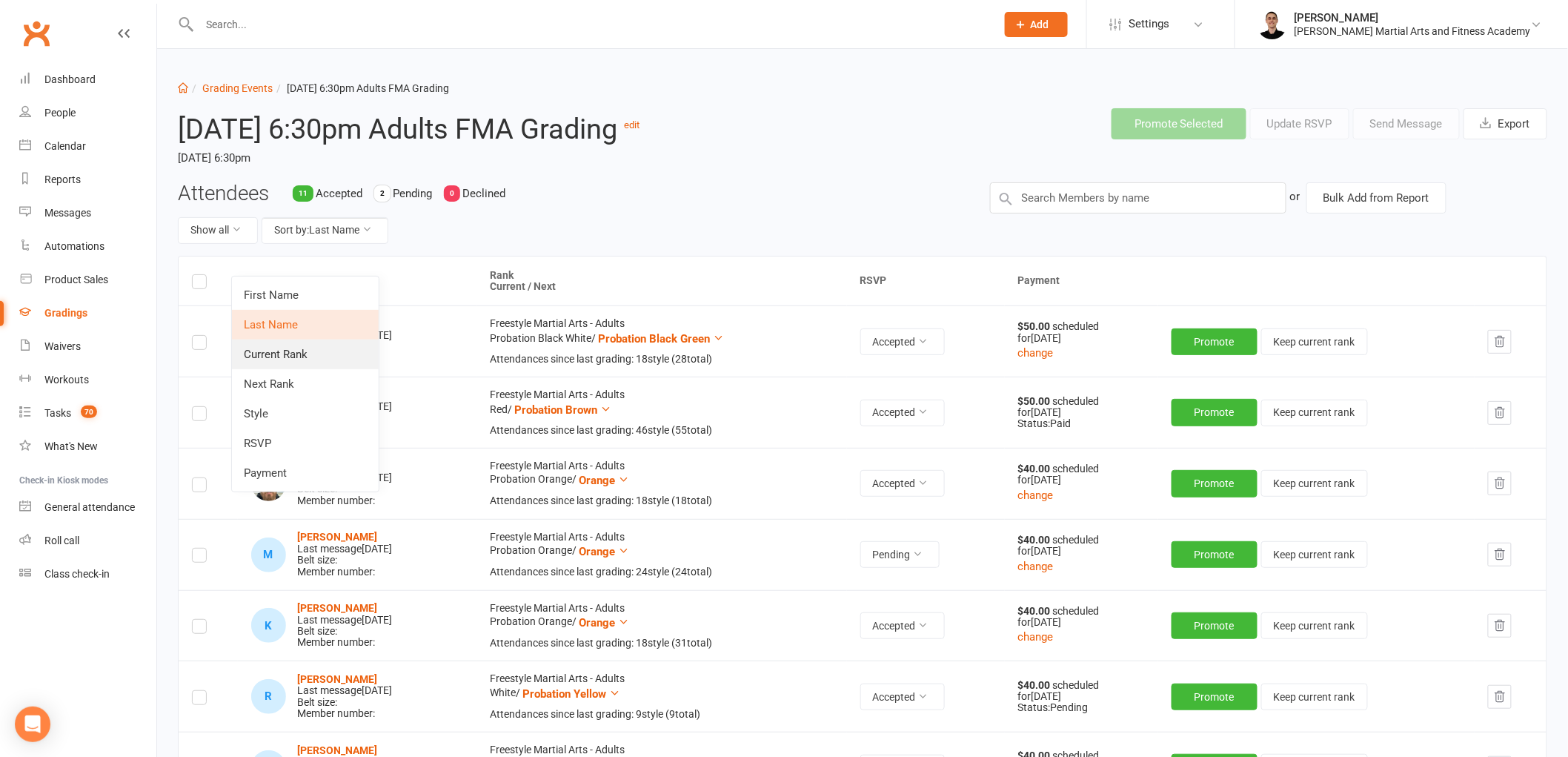
click at [319, 356] on link "Current Rank" at bounding box center [305, 355] width 147 height 30
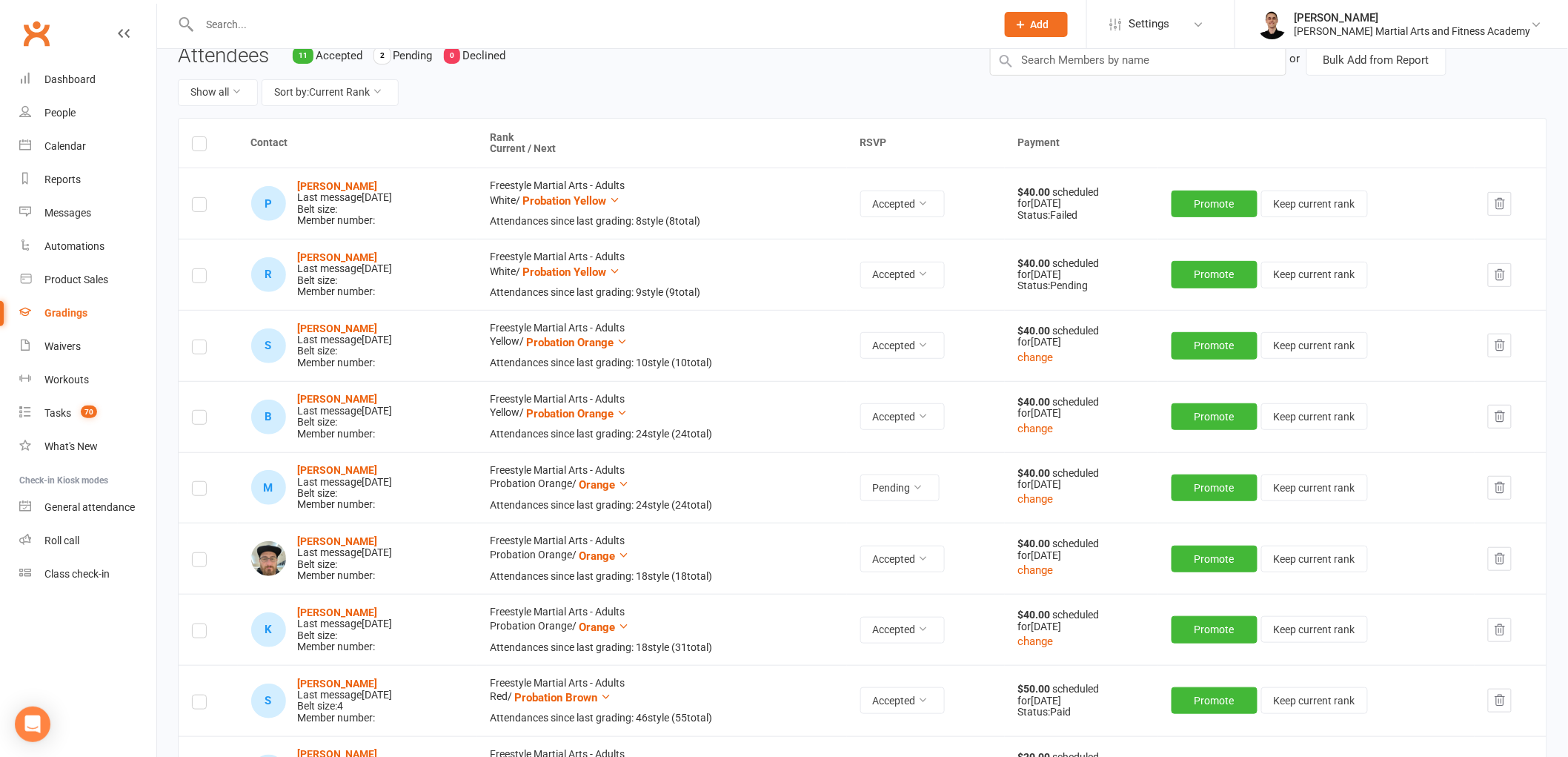
scroll to position [641, 0]
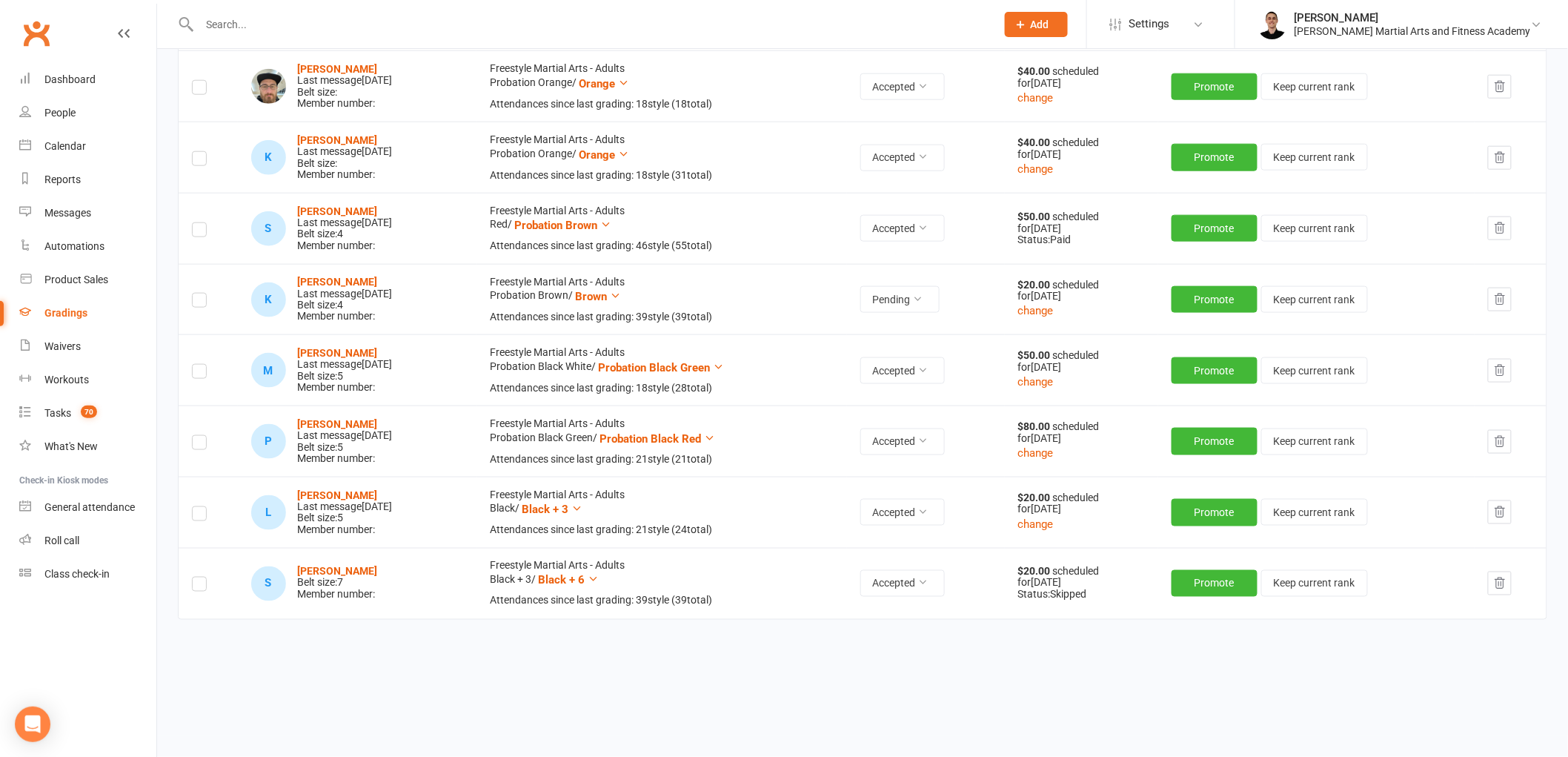
click at [1505, 580] on icon "button" at bounding box center [1499, 583] width 13 height 13
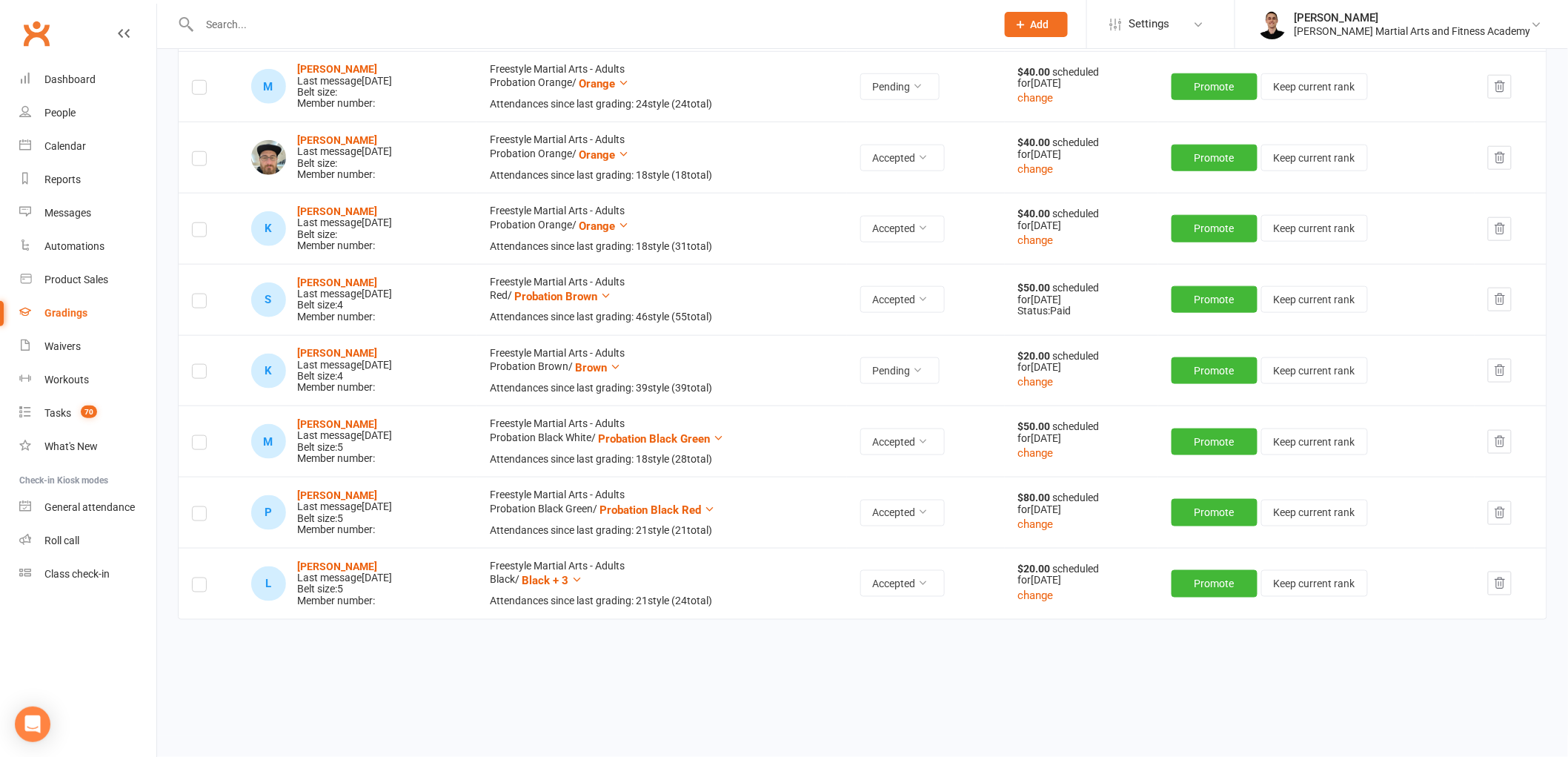
scroll to position [0, 0]
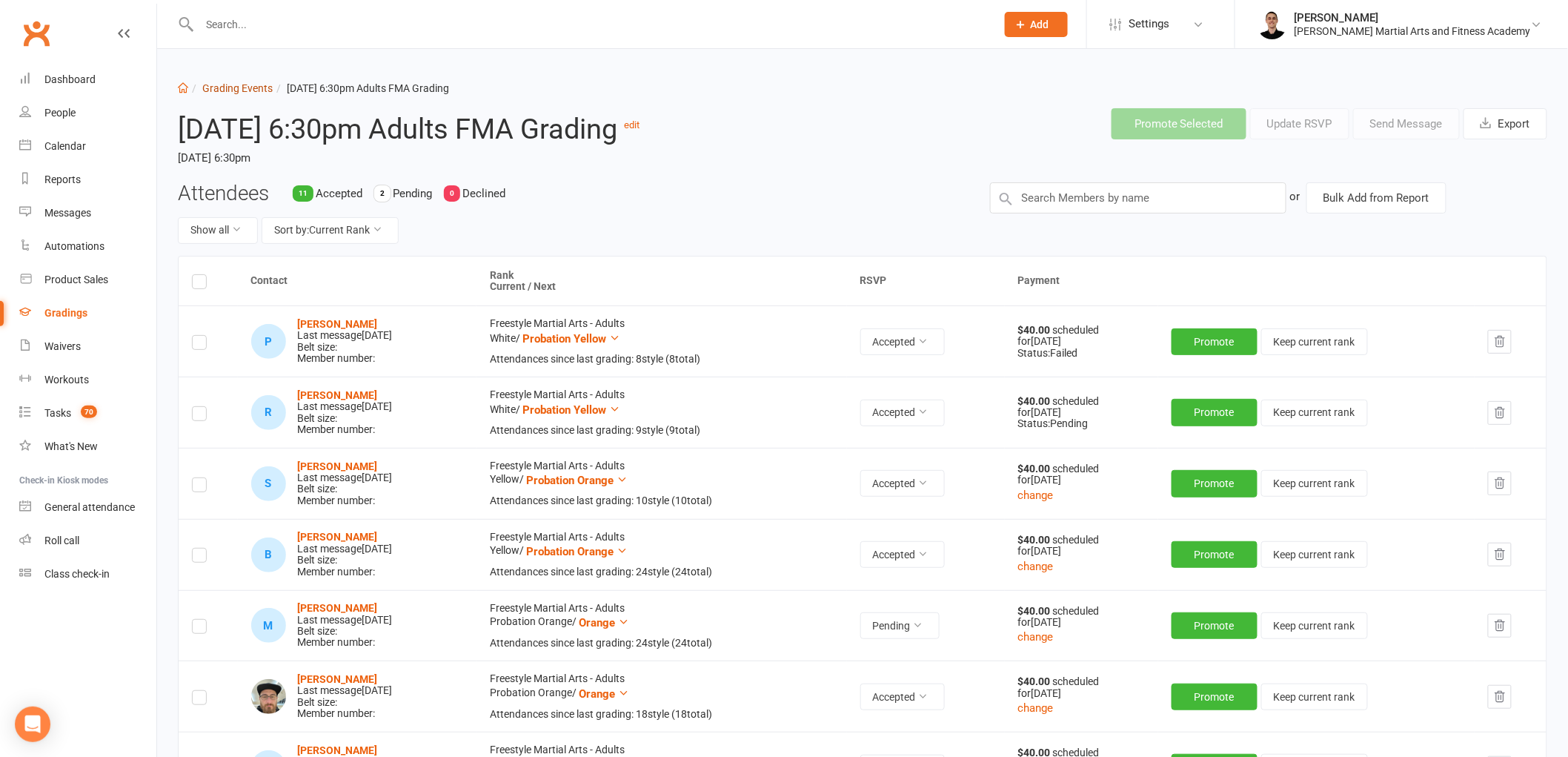
click at [232, 93] on link "Grading Events" at bounding box center [238, 87] width 70 height 11
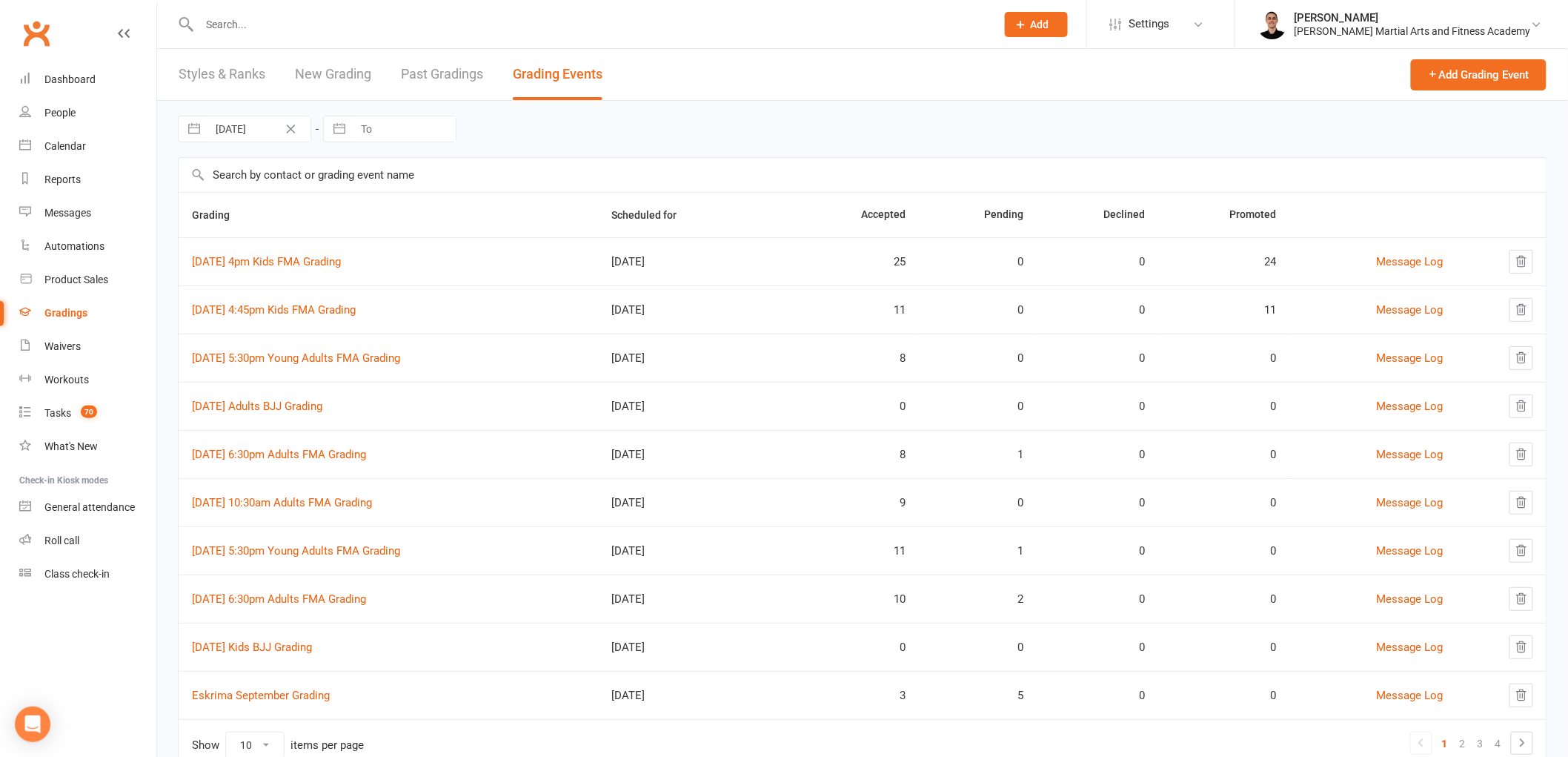
click at [524, 27] on input "text" at bounding box center [590, 25] width 791 height 21
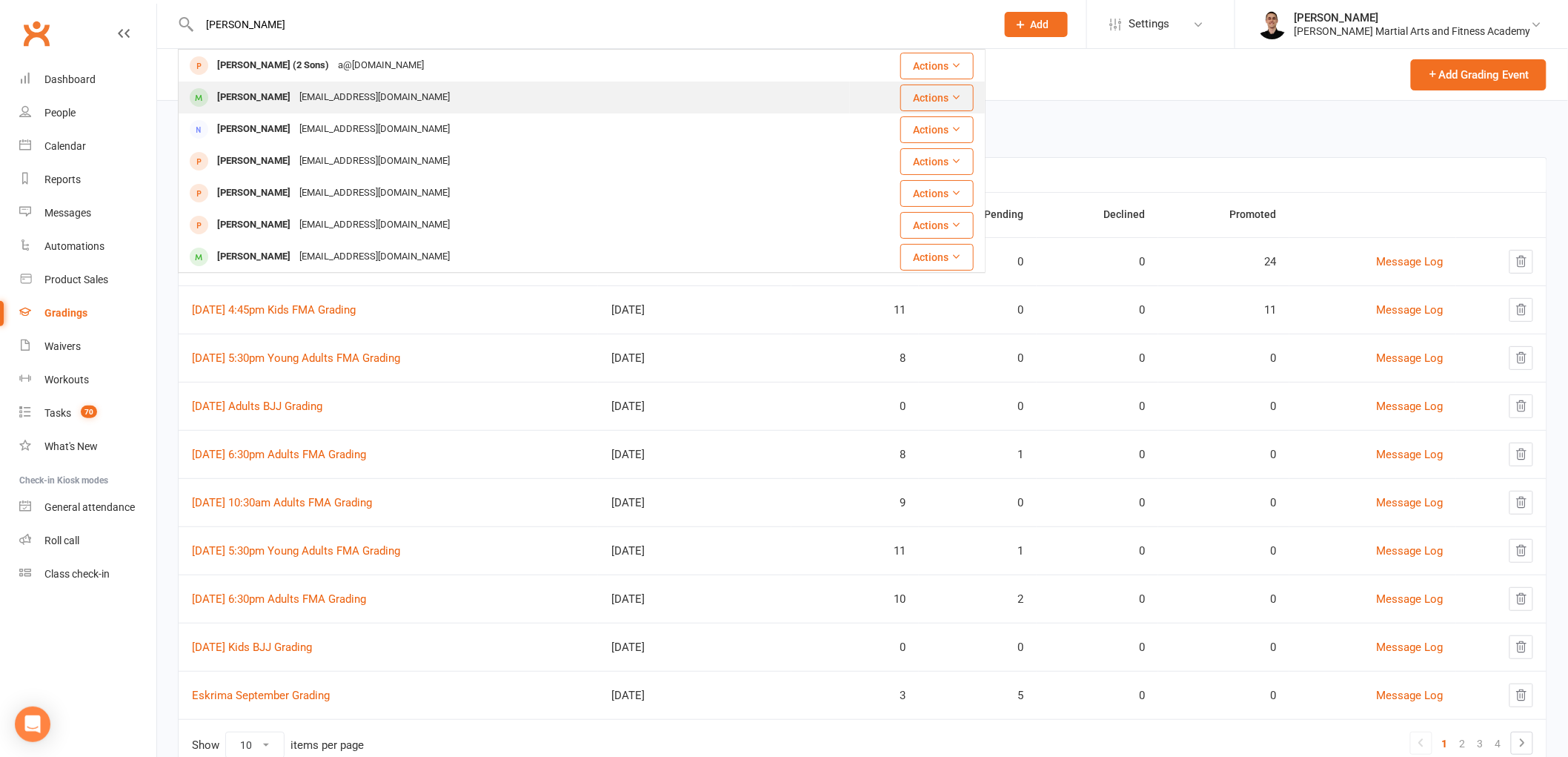
type input "richard"
click at [324, 106] on div "[EMAIL_ADDRESS][DOMAIN_NAME]" at bounding box center [374, 98] width 159 height 21
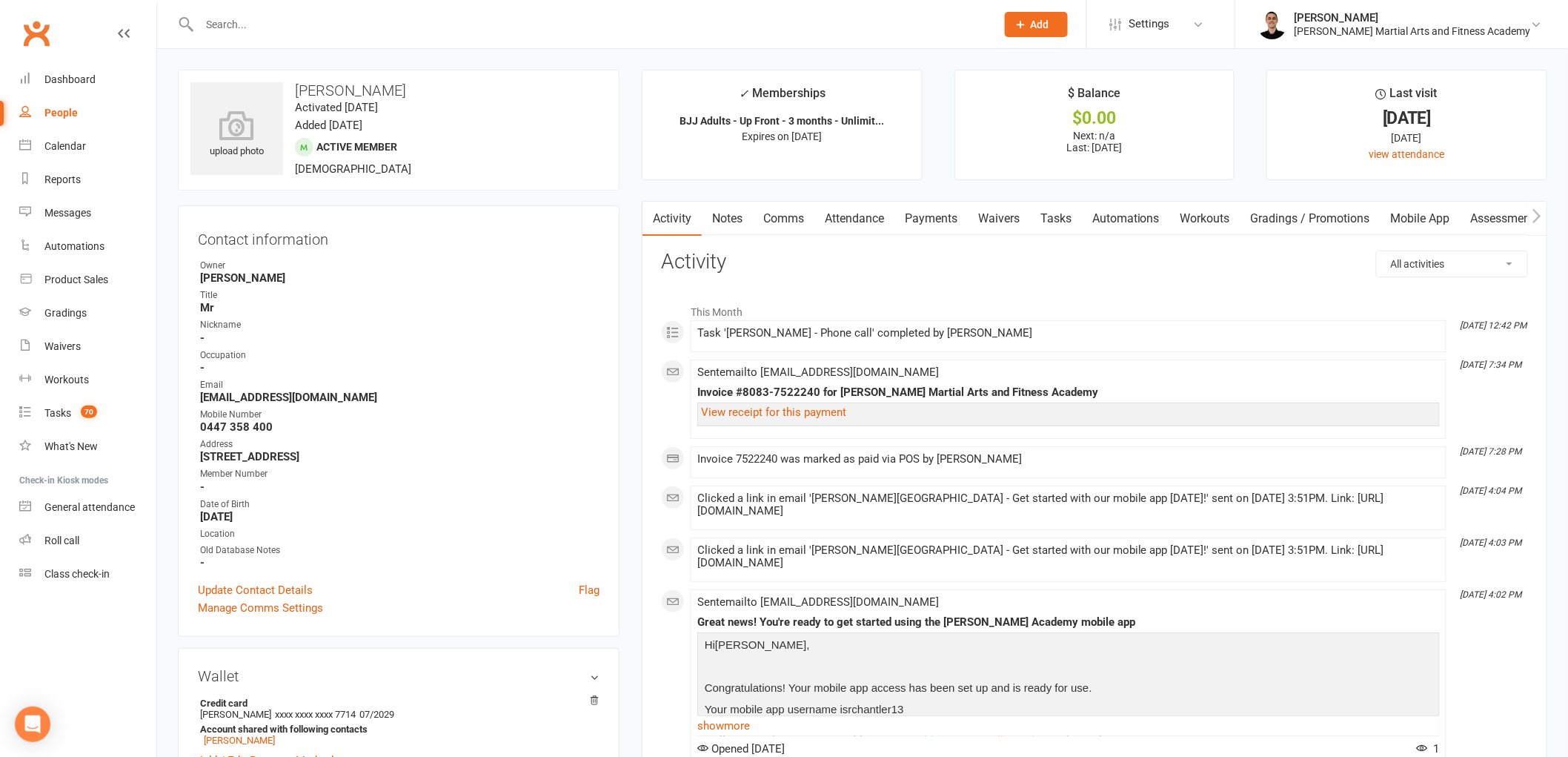
click at [1064, 218] on link "Tasks" at bounding box center [1056, 218] width 52 height 34
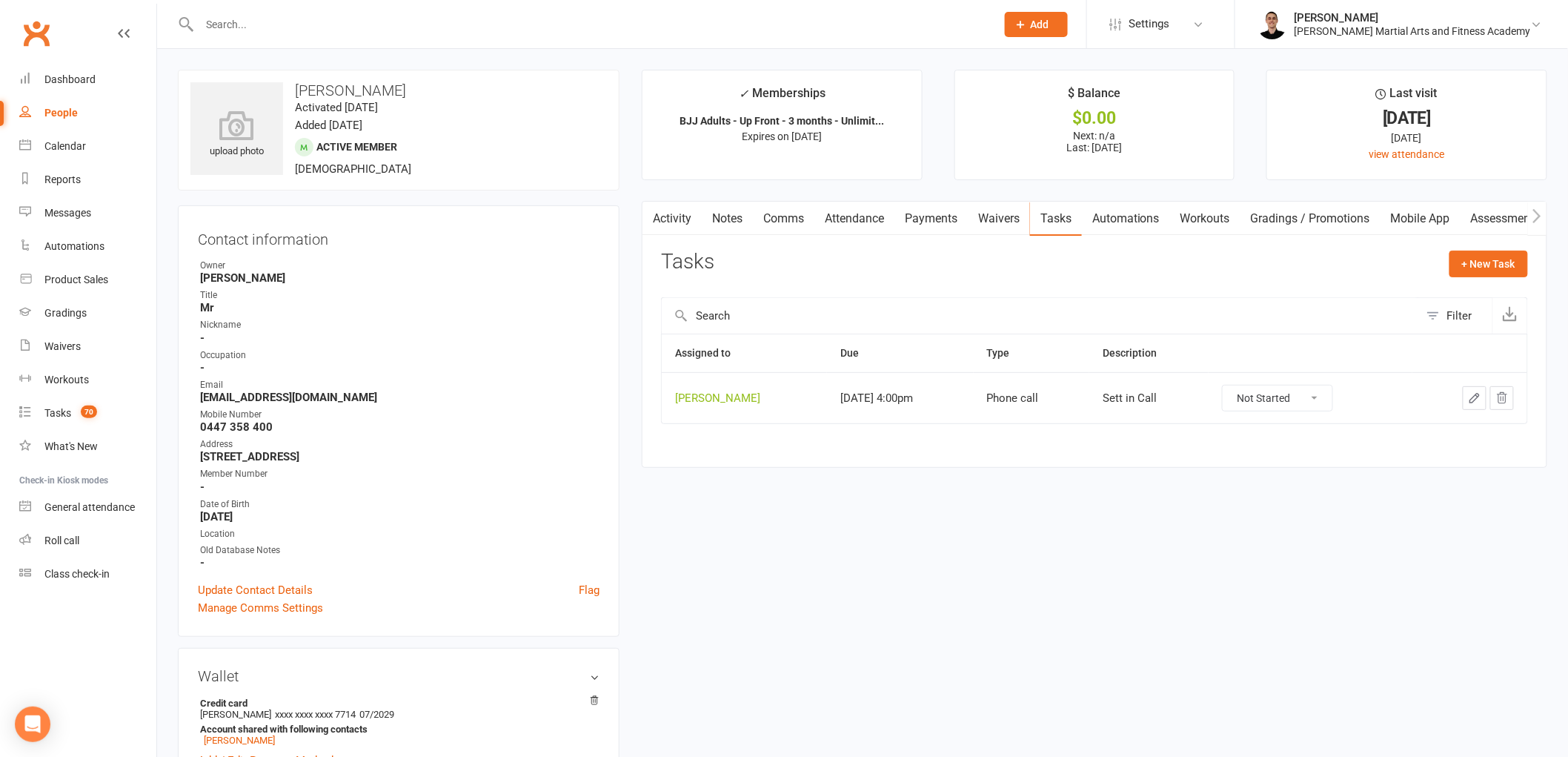
click at [918, 218] on link "Payments" at bounding box center [931, 218] width 73 height 34
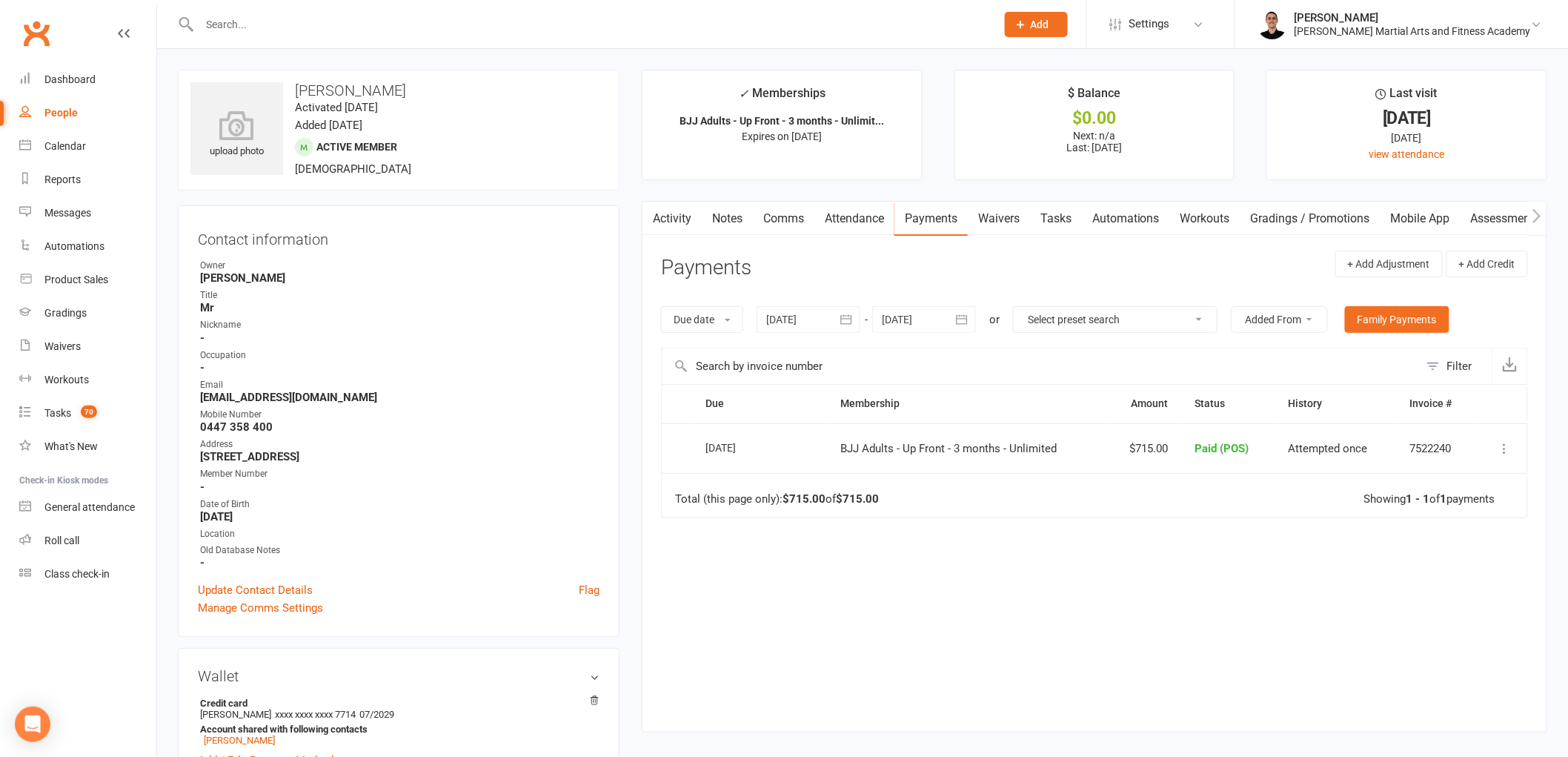
click at [388, 23] on input "text" at bounding box center [590, 25] width 791 height 21
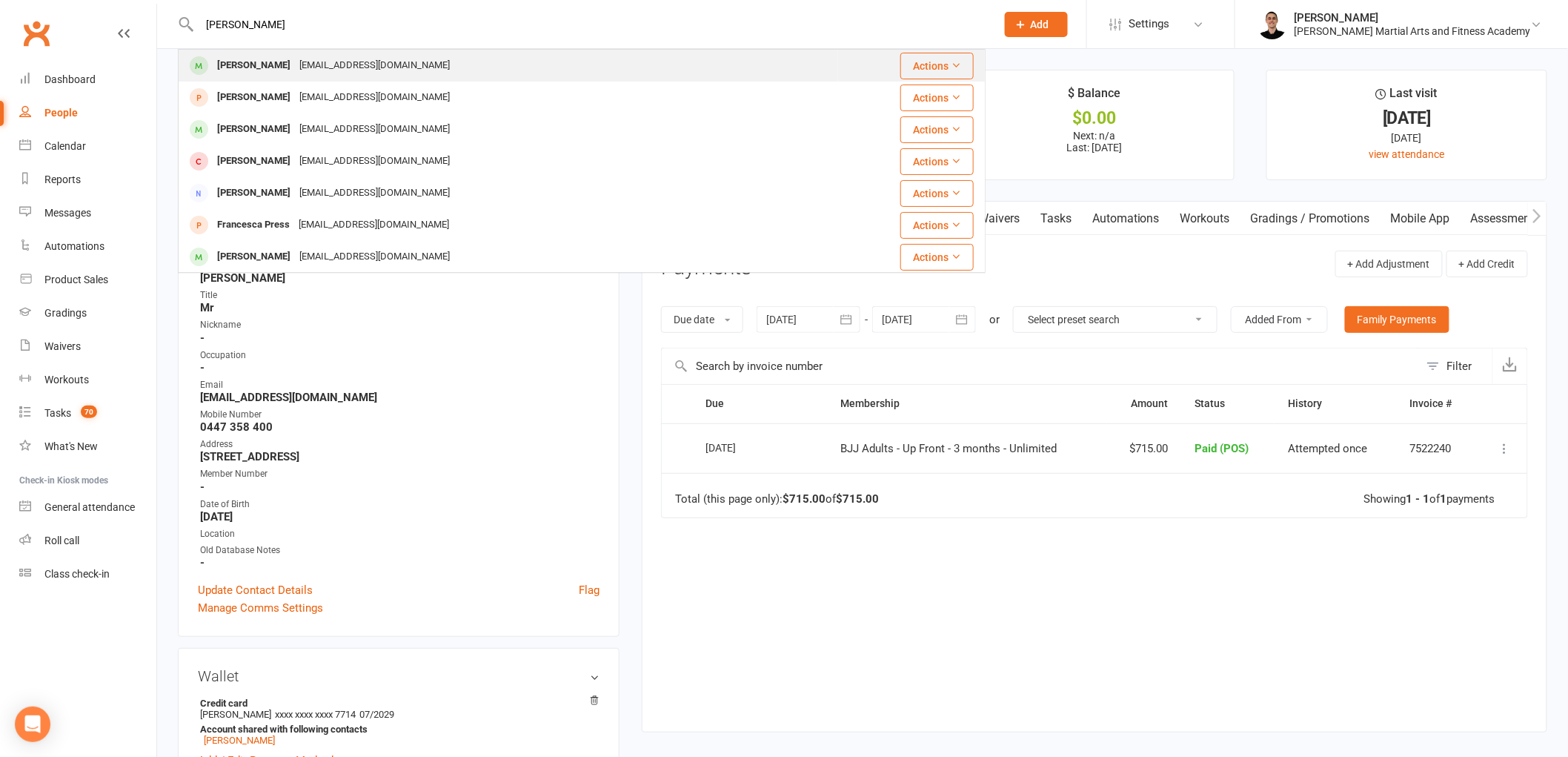
type input "frank"
click at [323, 60] on div "amatofmc@iinet.net.au" at bounding box center [374, 65] width 159 height 21
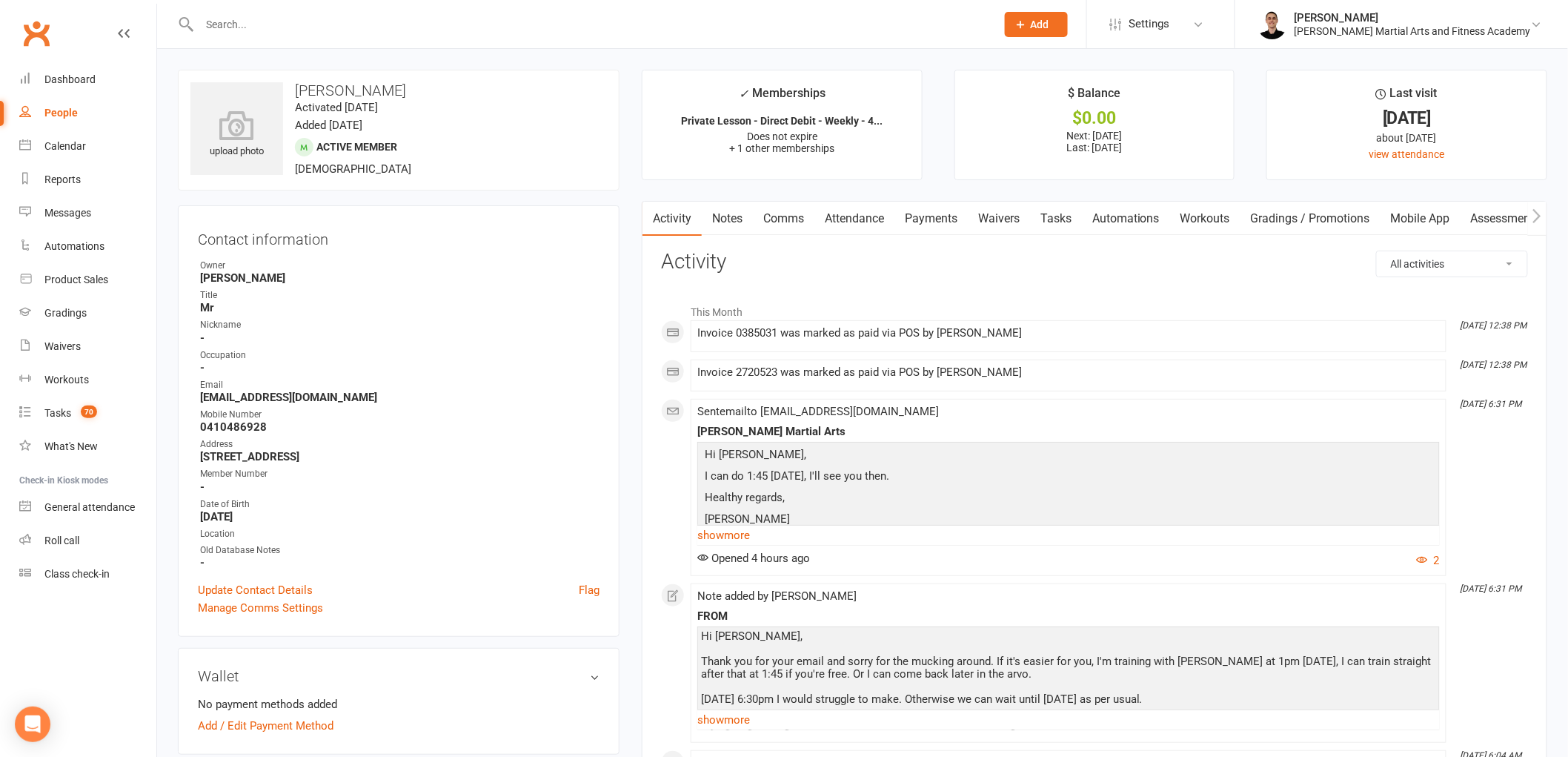
click at [946, 223] on link "Payments" at bounding box center [931, 218] width 73 height 34
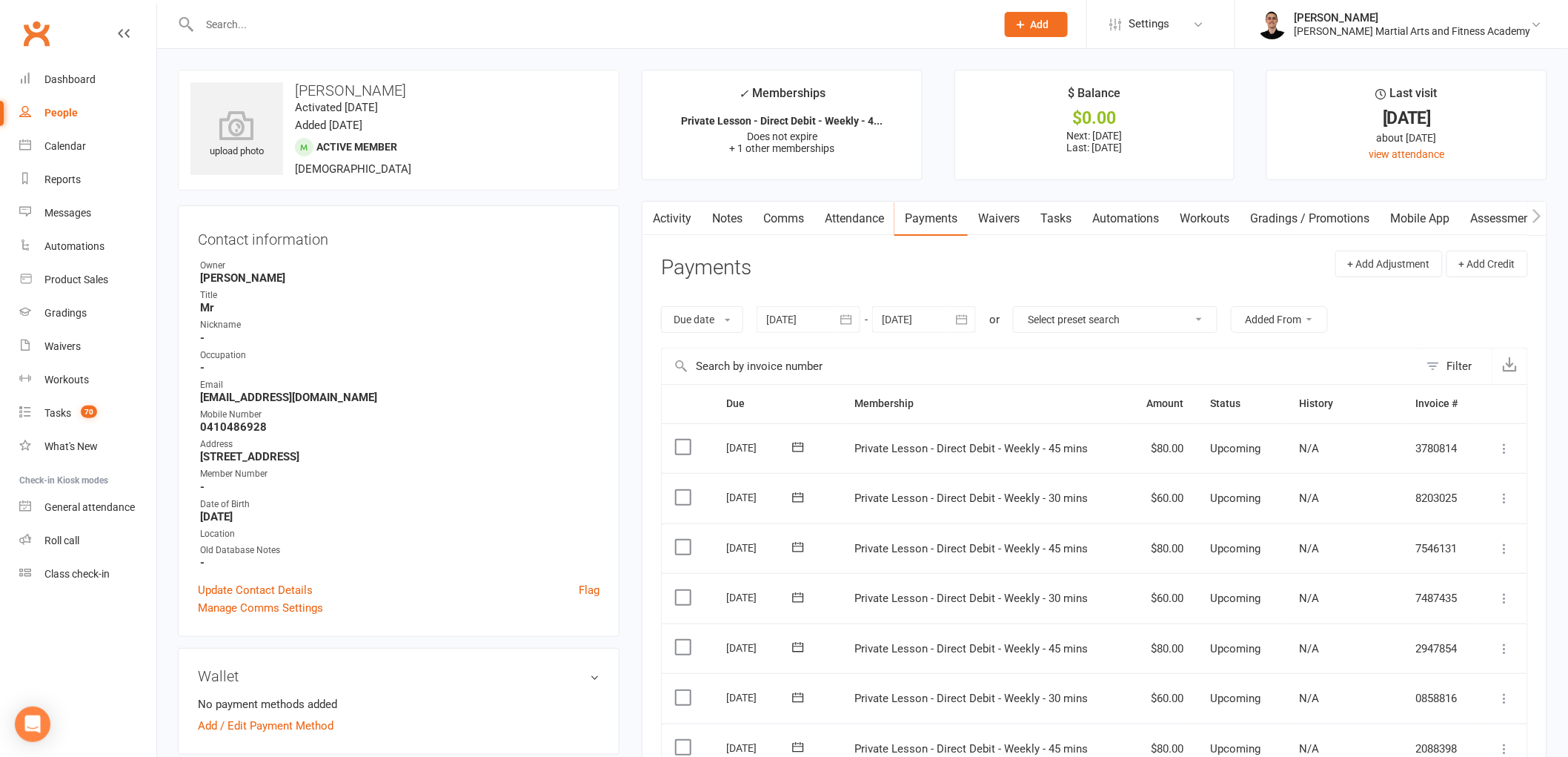
click at [1047, 209] on link "Tasks" at bounding box center [1056, 218] width 52 height 34
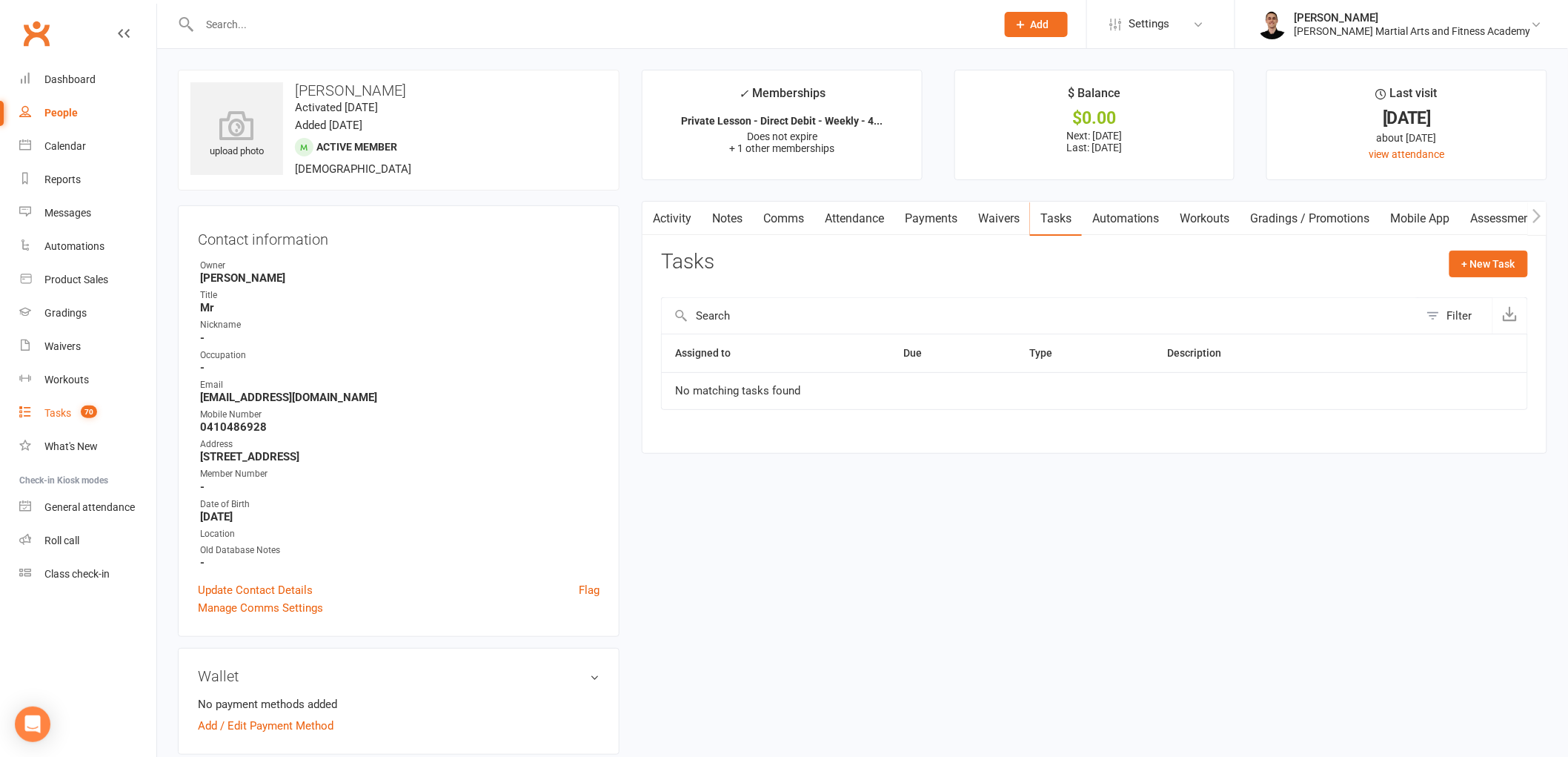
click at [92, 411] on span "70" at bounding box center [89, 412] width 17 height 12
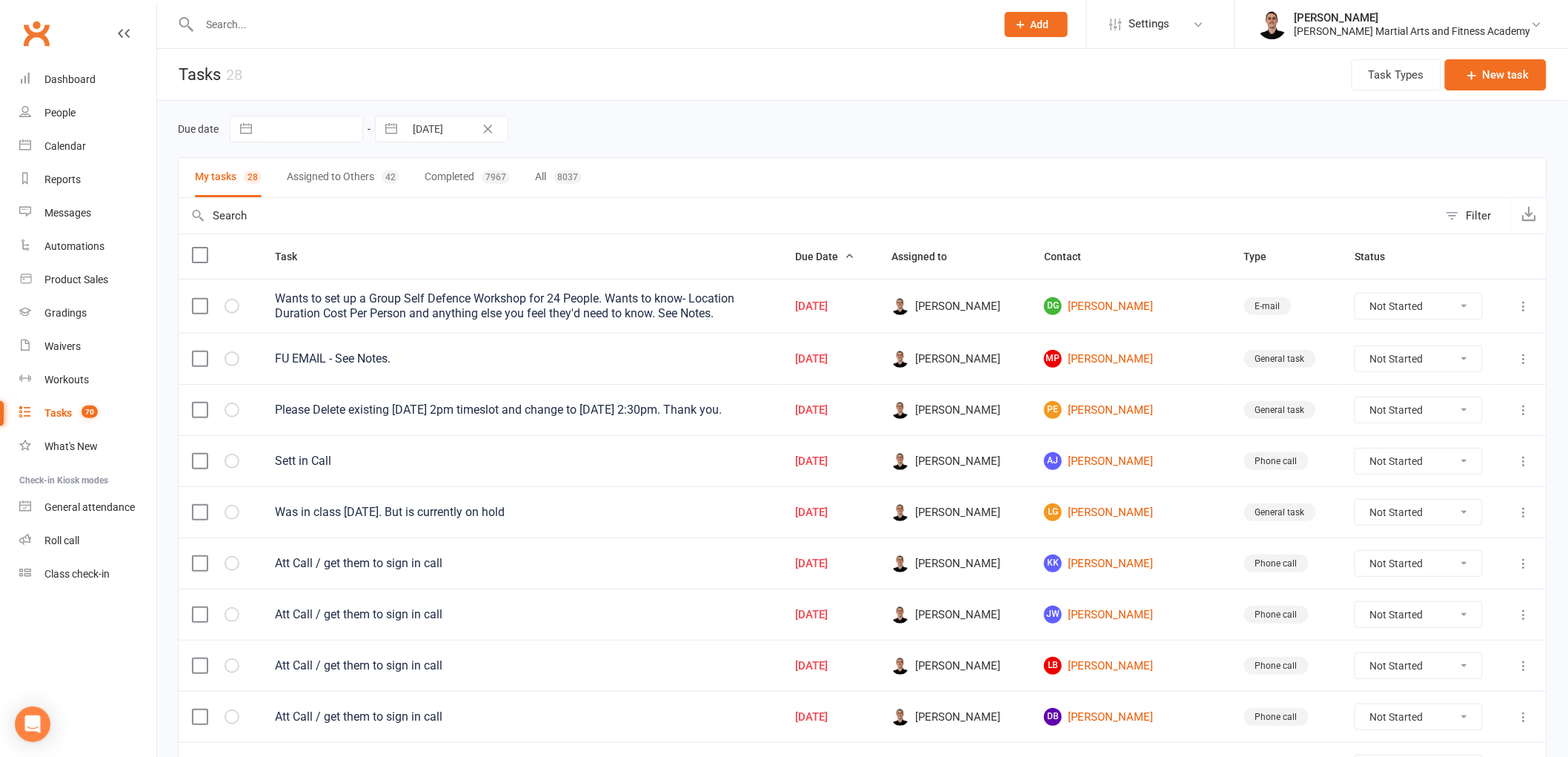
drag, startPoint x: 1420, startPoint y: 411, endPoint x: 1418, endPoint y: 423, distance: 12.2
click at [1420, 411] on select "Not Started In Progress Waiting Complete" at bounding box center [1418, 409] width 127 height 26
click at [1360, 399] on select "Not Started In Progress Waiting Complete" at bounding box center [1418, 409] width 127 height 26
select select "unstarted"
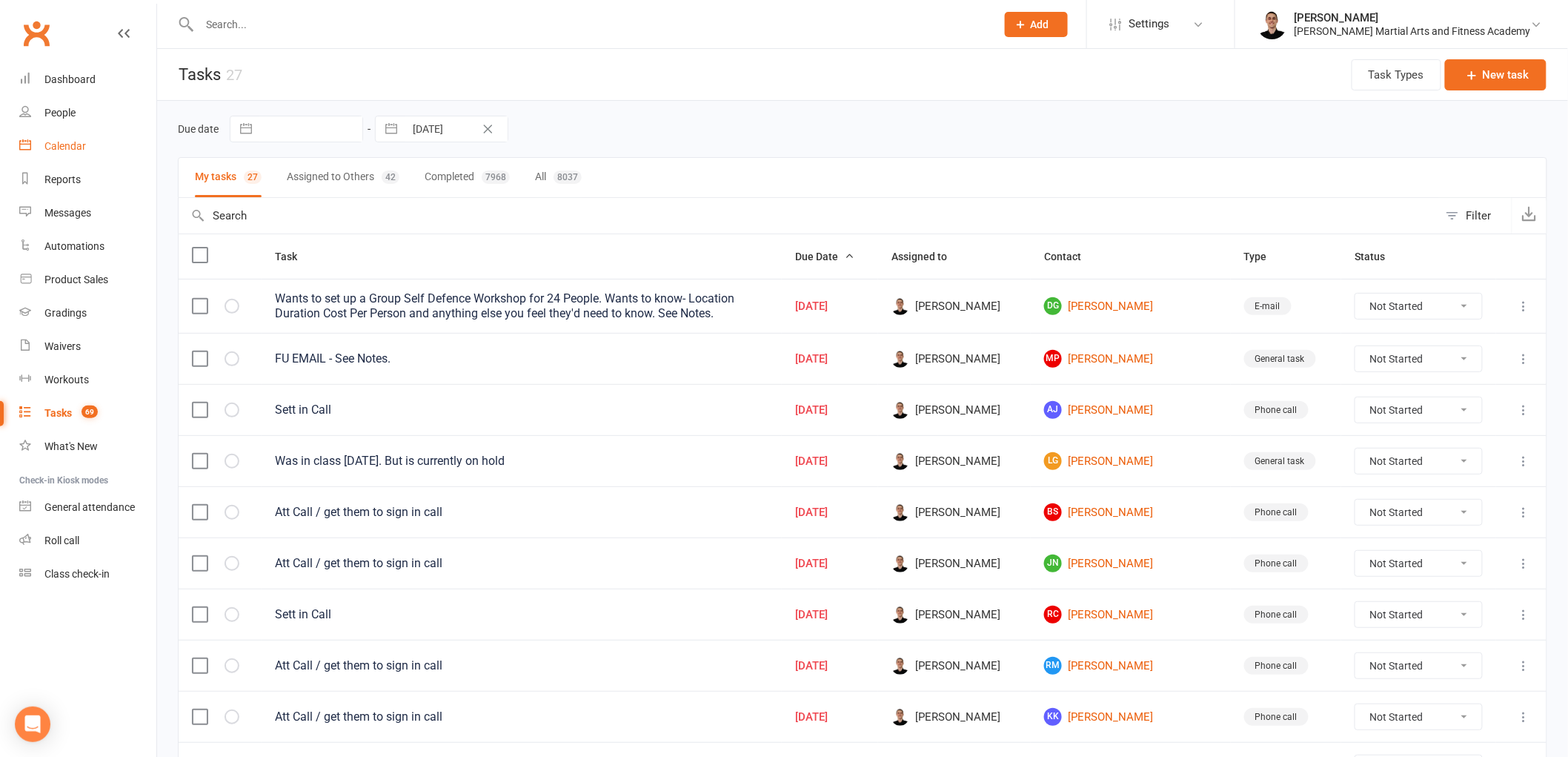
click at [68, 148] on div "Calendar" at bounding box center [65, 145] width 41 height 11
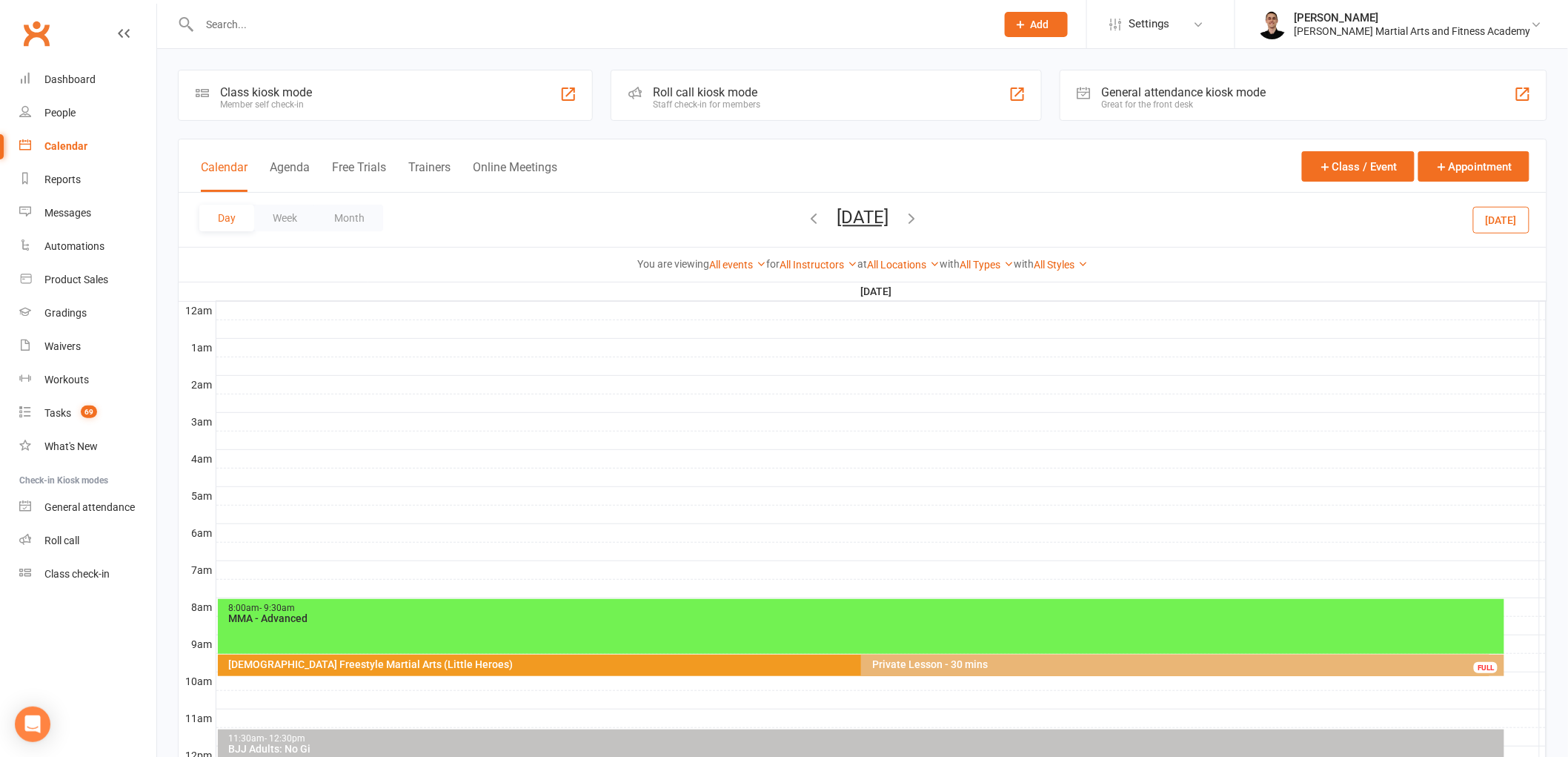
click at [871, 228] on span "Friday, Sep 19, 2025 September 2025 Sun Mon Tue Wed Thu Fri Sat 31 01 02 03 04 …" at bounding box center [862, 219] width 82 height 26
click at [871, 218] on button "[DATE]" at bounding box center [862, 217] width 52 height 21
click at [857, 392] on span "22" at bounding box center [862, 396] width 11 height 11
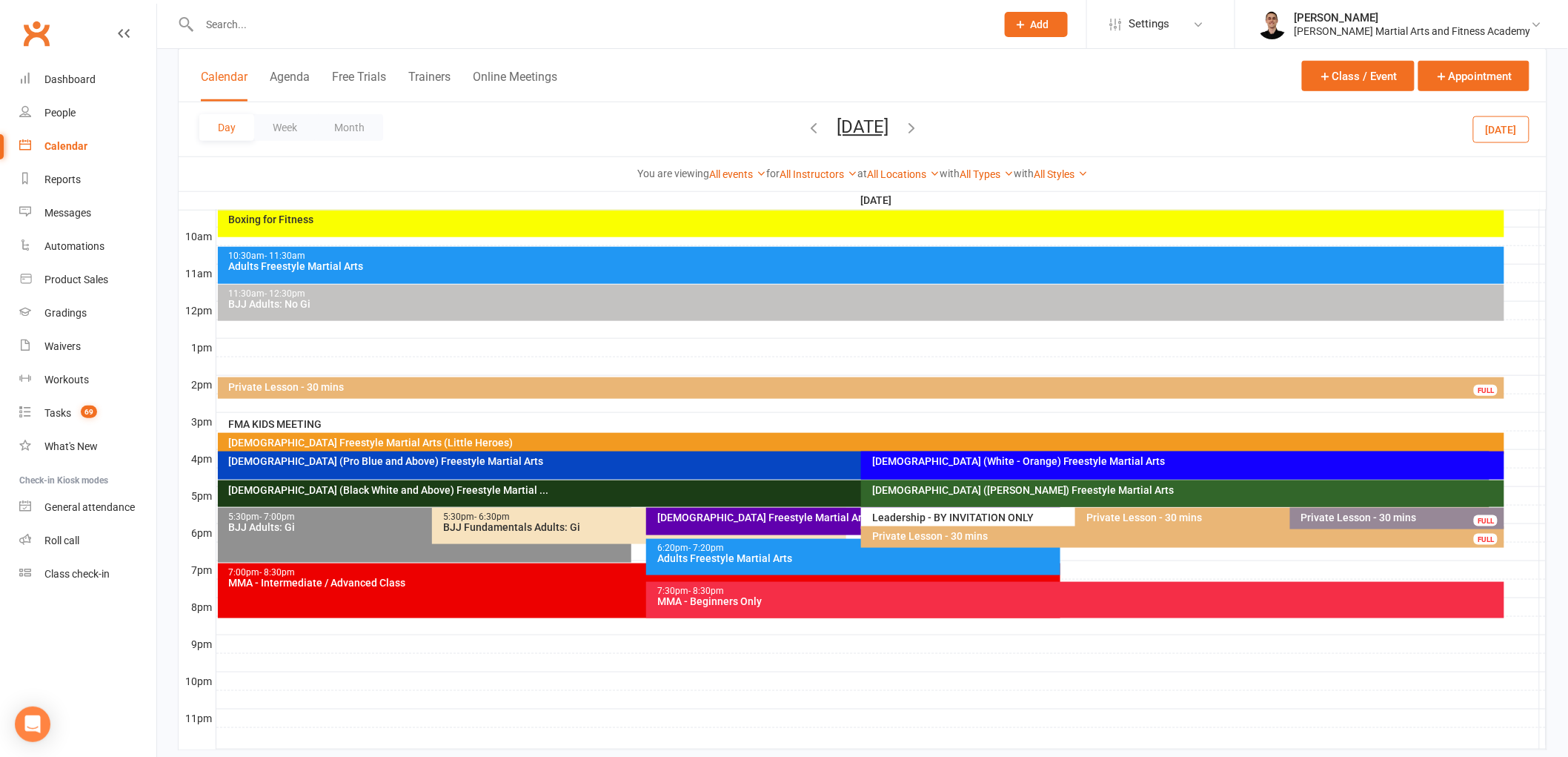
scroll to position [481, 0]
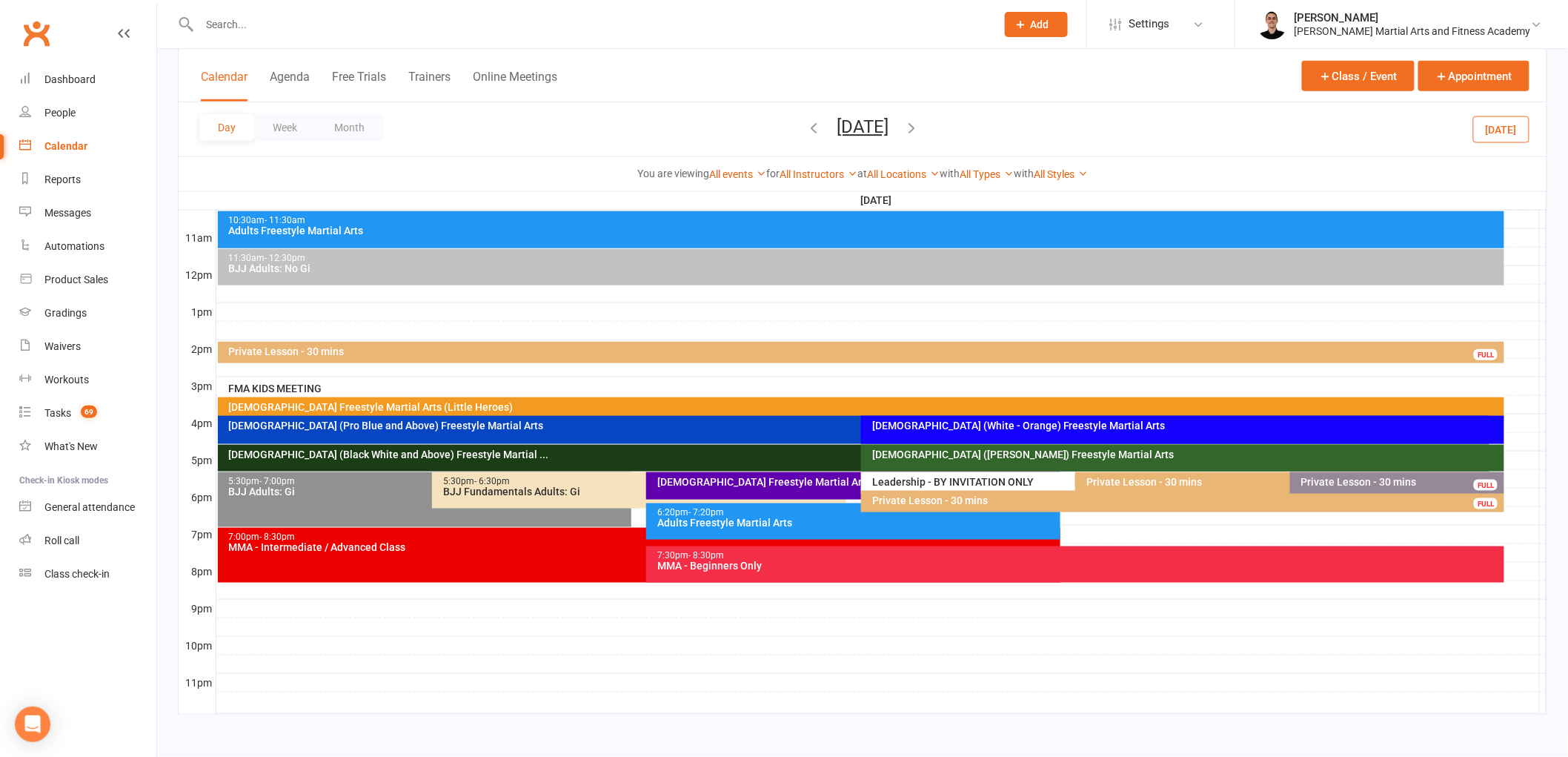
click at [464, 344] on div "Private Lesson - 30 mins FULL" at bounding box center [861, 352] width 1287 height 21
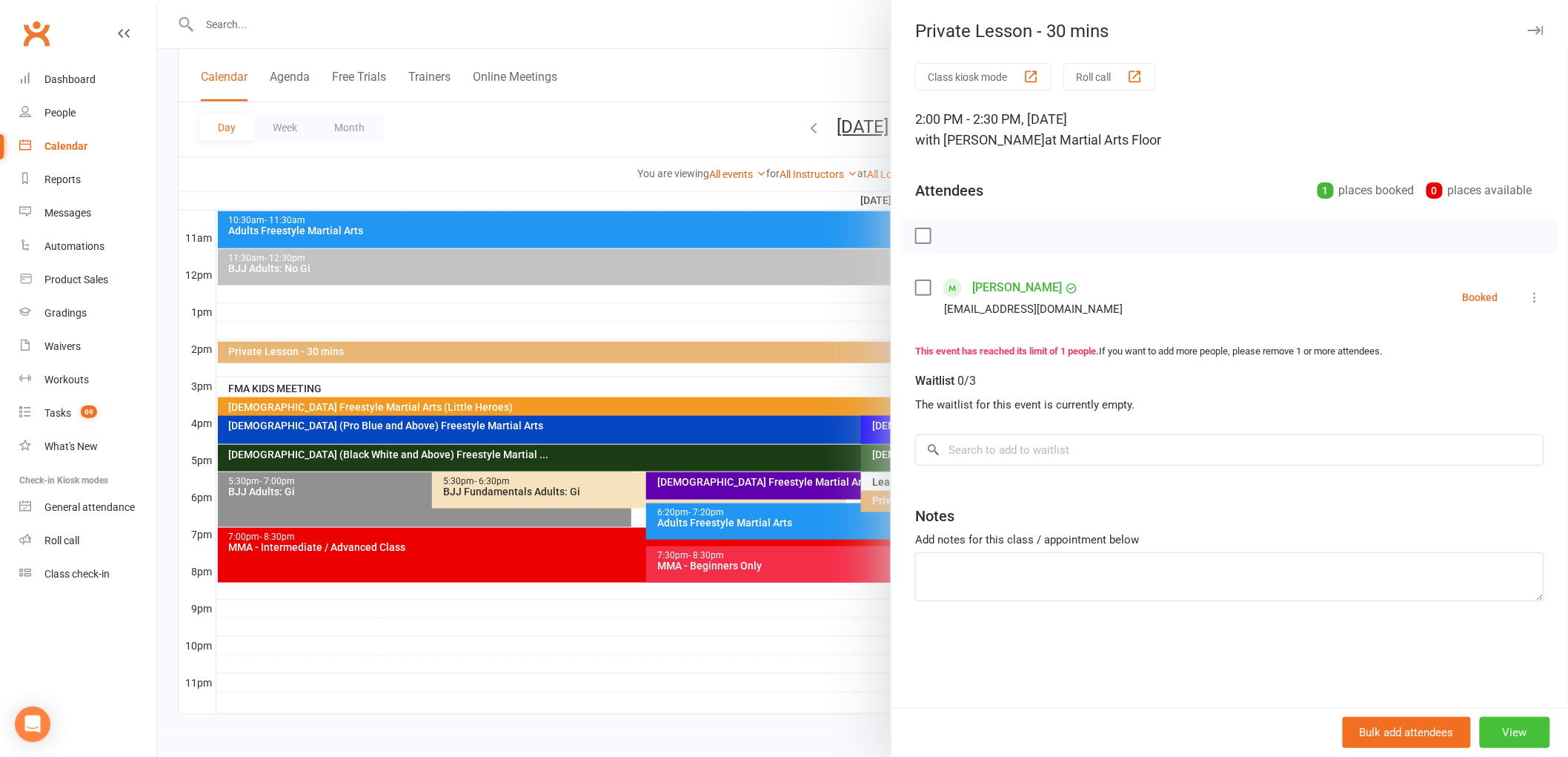
click at [1521, 720] on button "View" at bounding box center [1515, 731] width 70 height 31
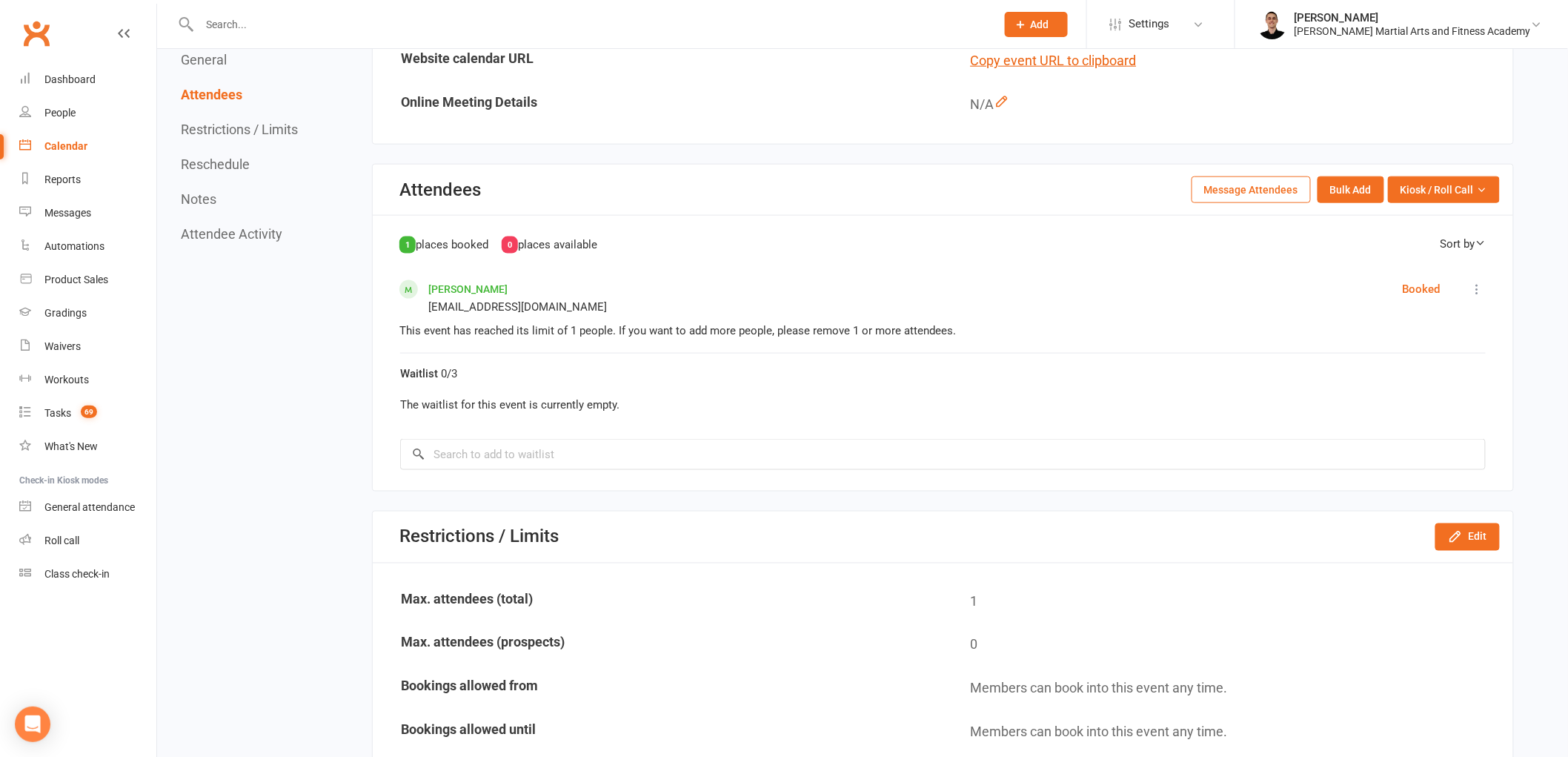
scroll to position [1318, 0]
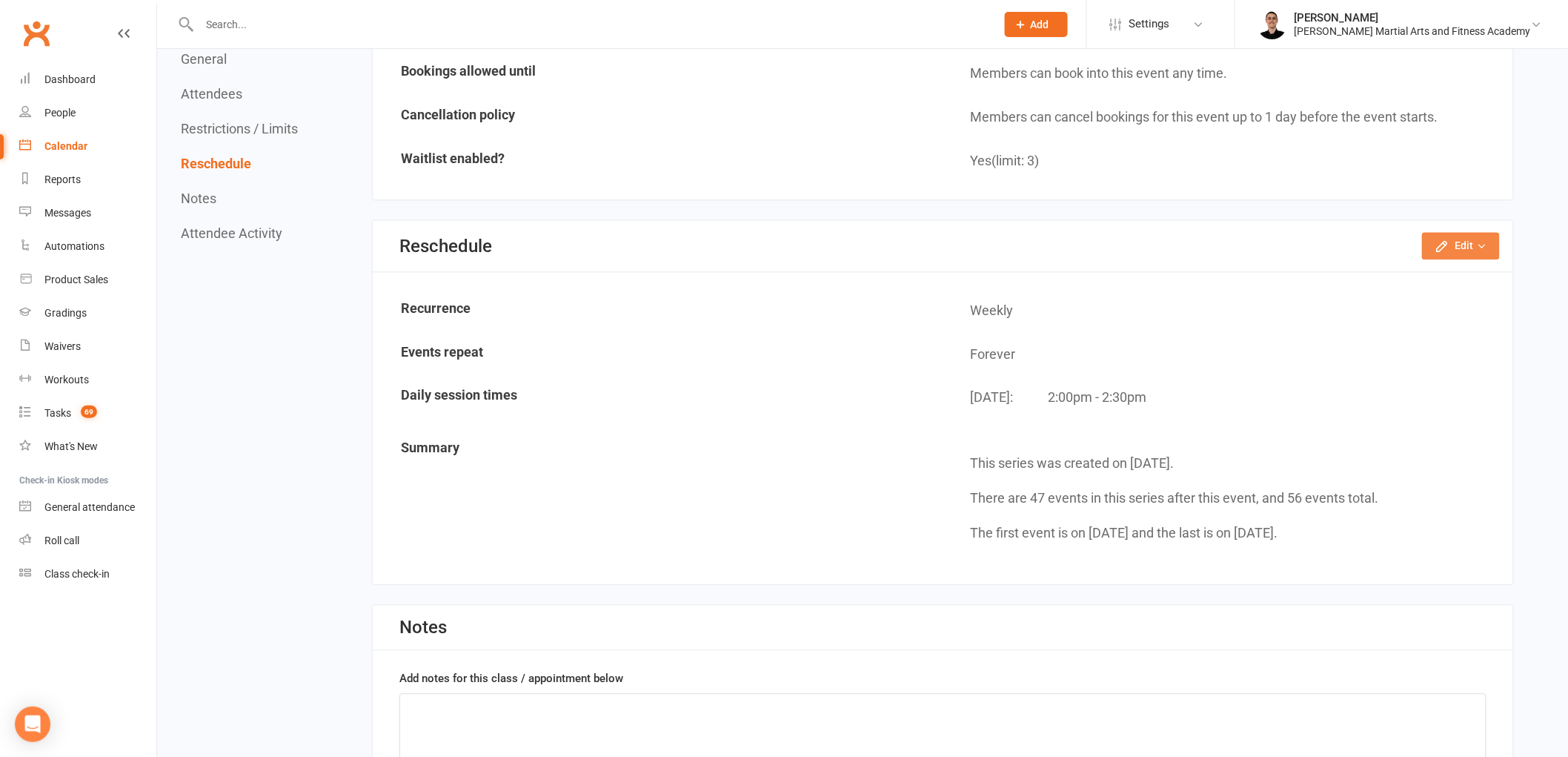
click at [1457, 242] on button "Edit" at bounding box center [1461, 246] width 77 height 26
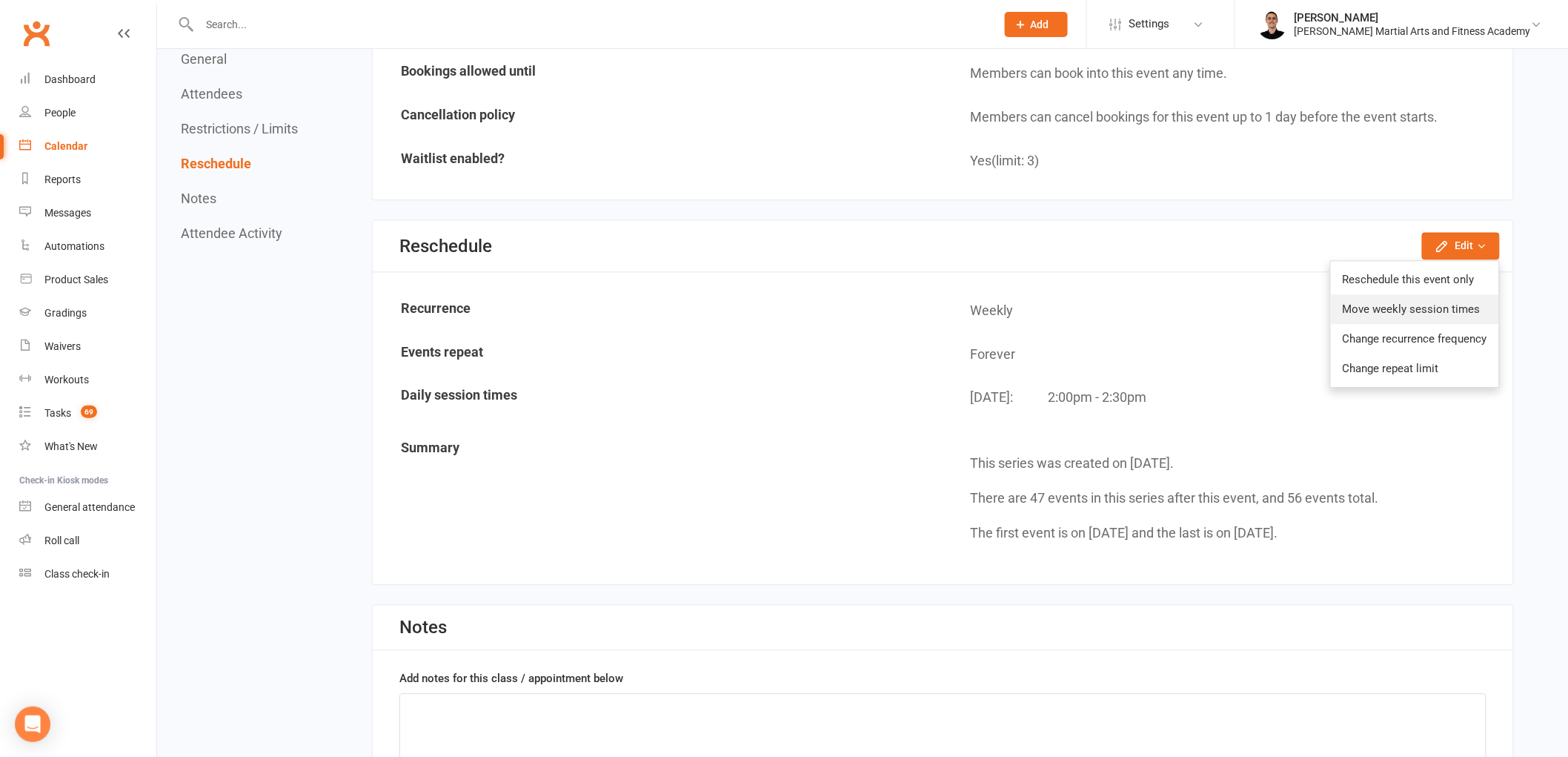
click at [1426, 294] on link "Move weekly session times" at bounding box center [1415, 309] width 168 height 30
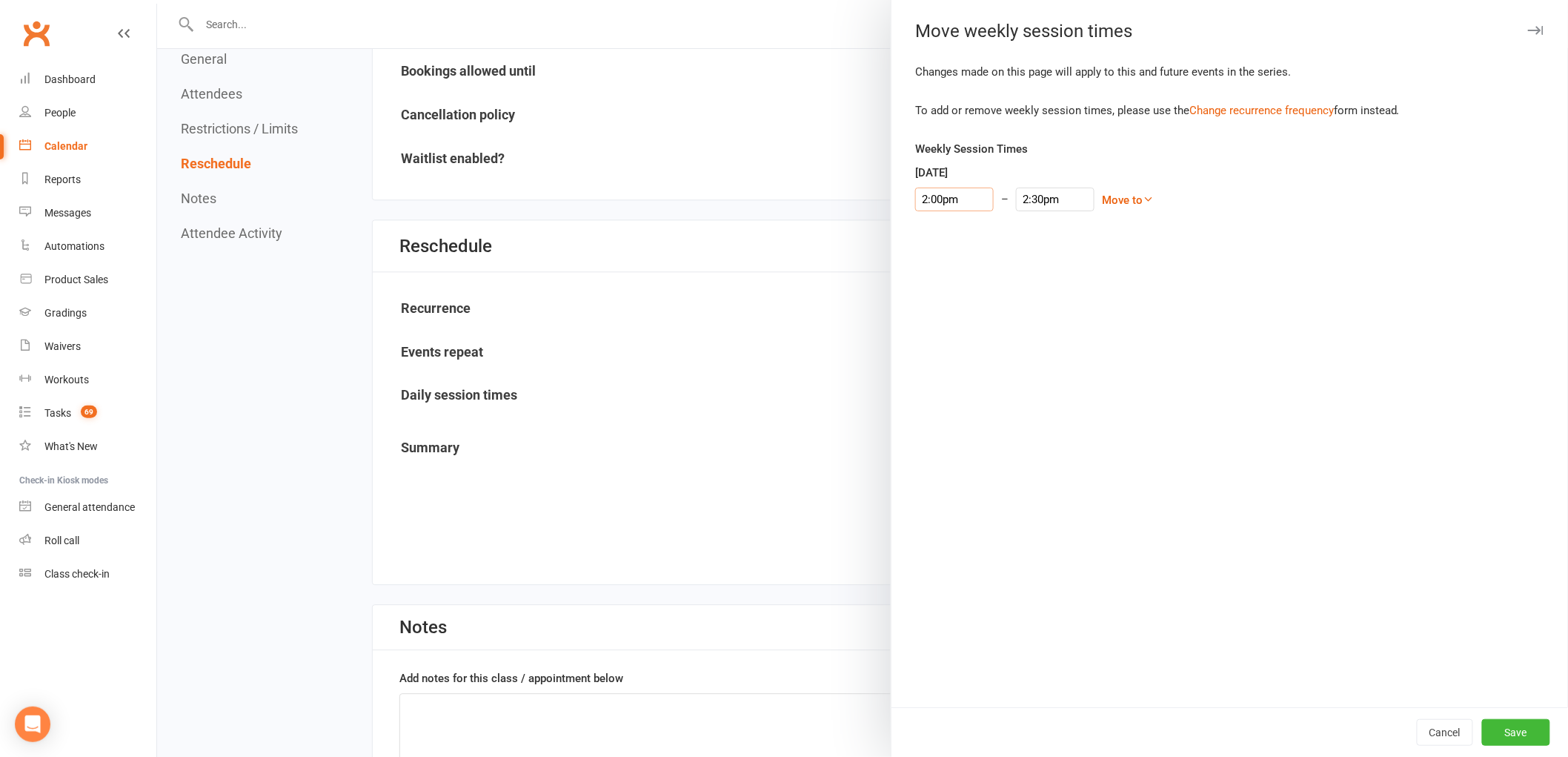
click at [920, 188] on input "2:00pm" at bounding box center [954, 199] width 78 height 24
type input "2:30pm"
type input "3:00pm"
click at [930, 291] on li "2:30pm" at bounding box center [951, 291] width 71 height 22
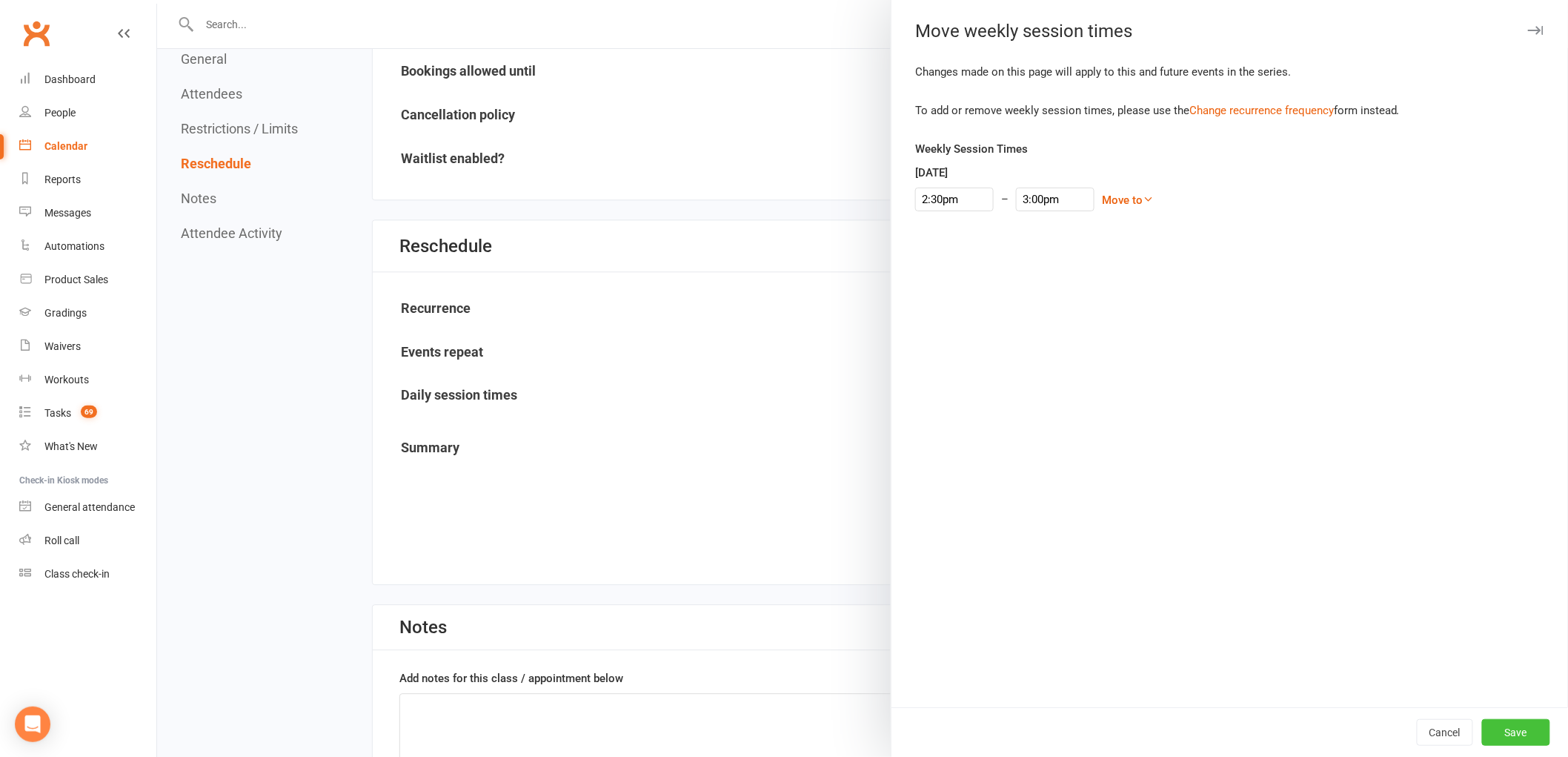
click at [1514, 731] on button "Save" at bounding box center [1515, 732] width 68 height 26
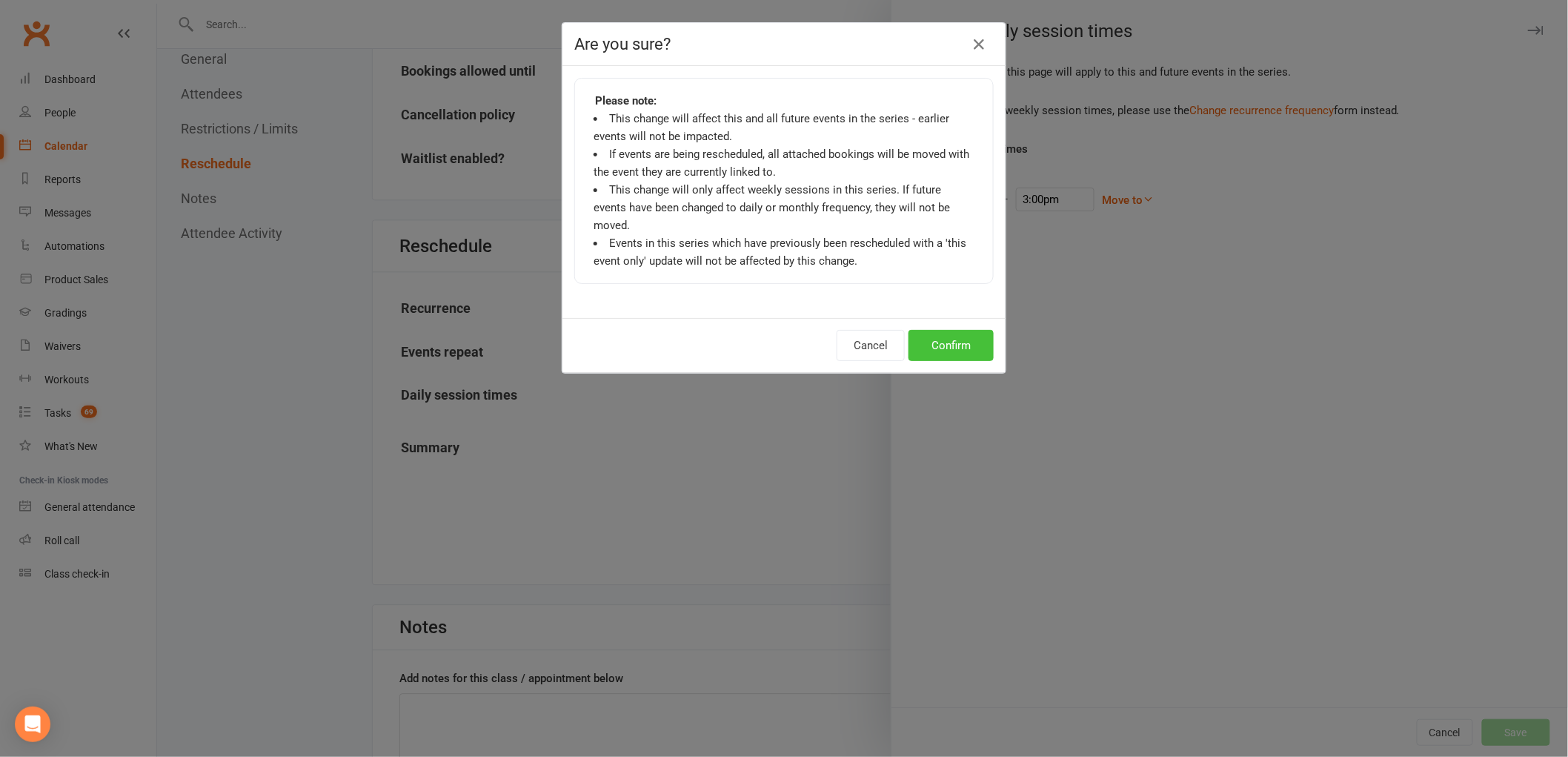
click at [983, 330] on button "Confirm" at bounding box center [951, 345] width 85 height 31
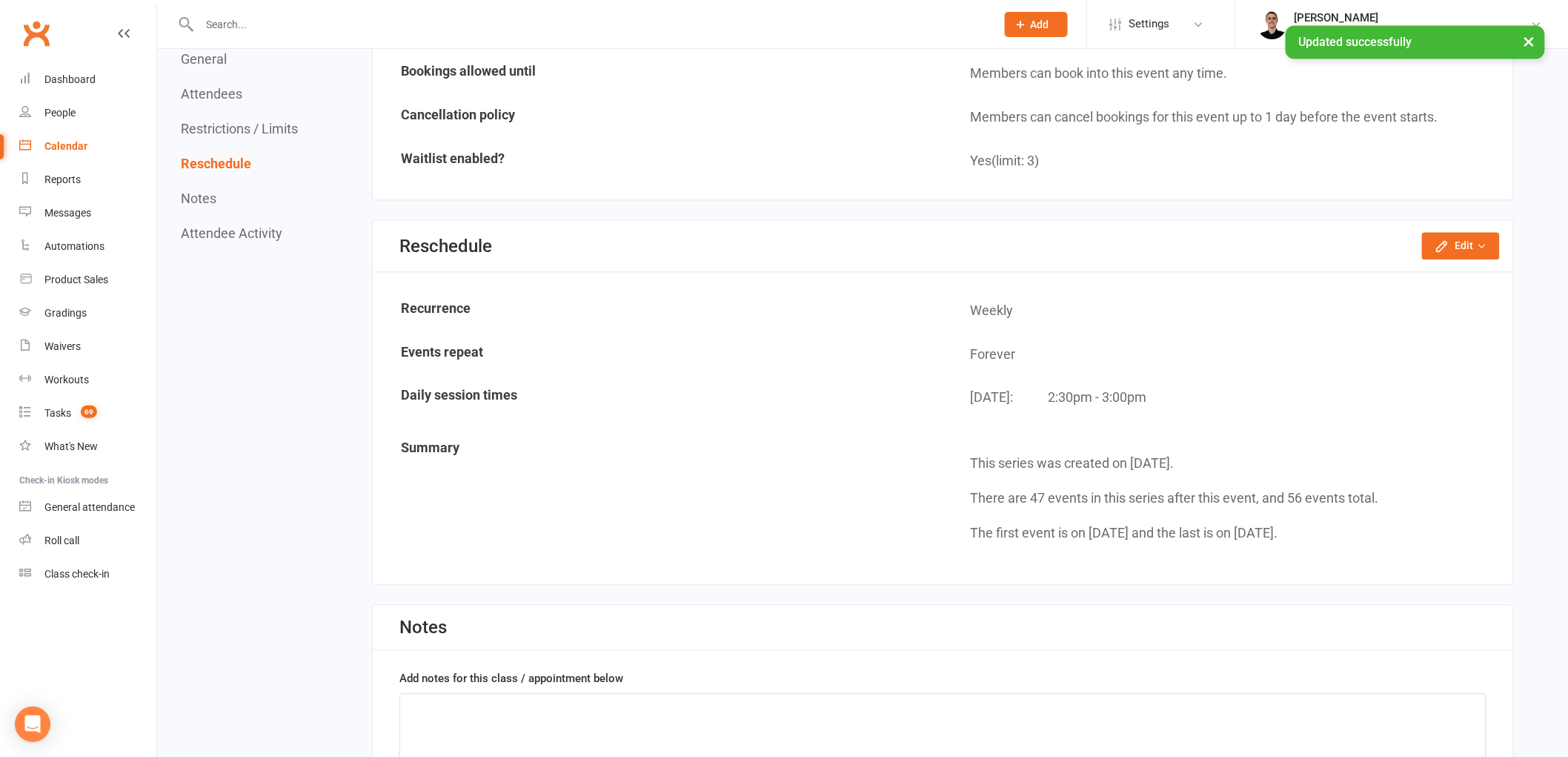
click at [59, 146] on div "Calendar" at bounding box center [66, 145] width 43 height 11
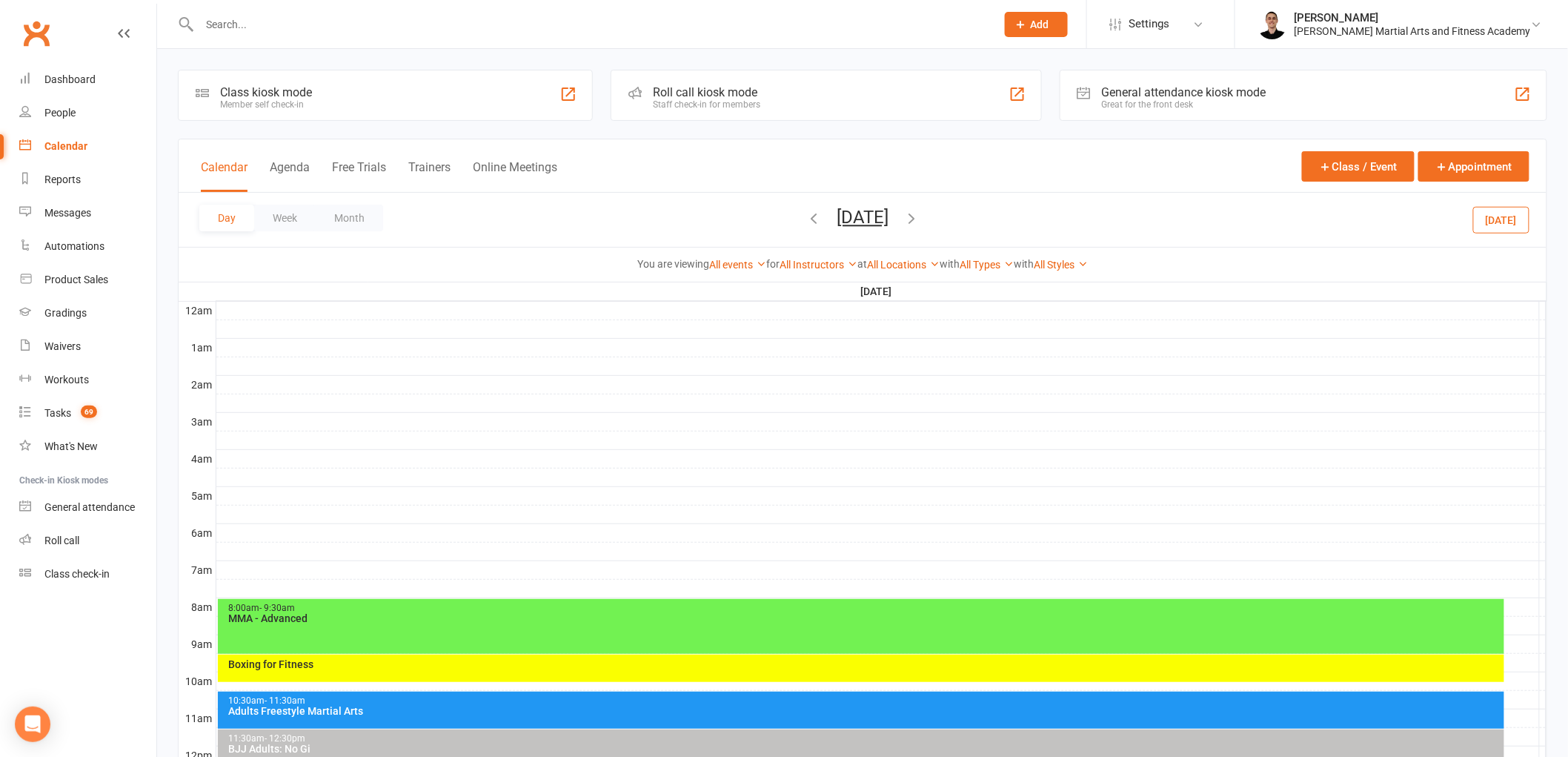
click at [883, 218] on button "Monday, Sep 22, 2025" at bounding box center [862, 217] width 52 height 21
click at [857, 419] on span "29" at bounding box center [862, 424] width 11 height 11
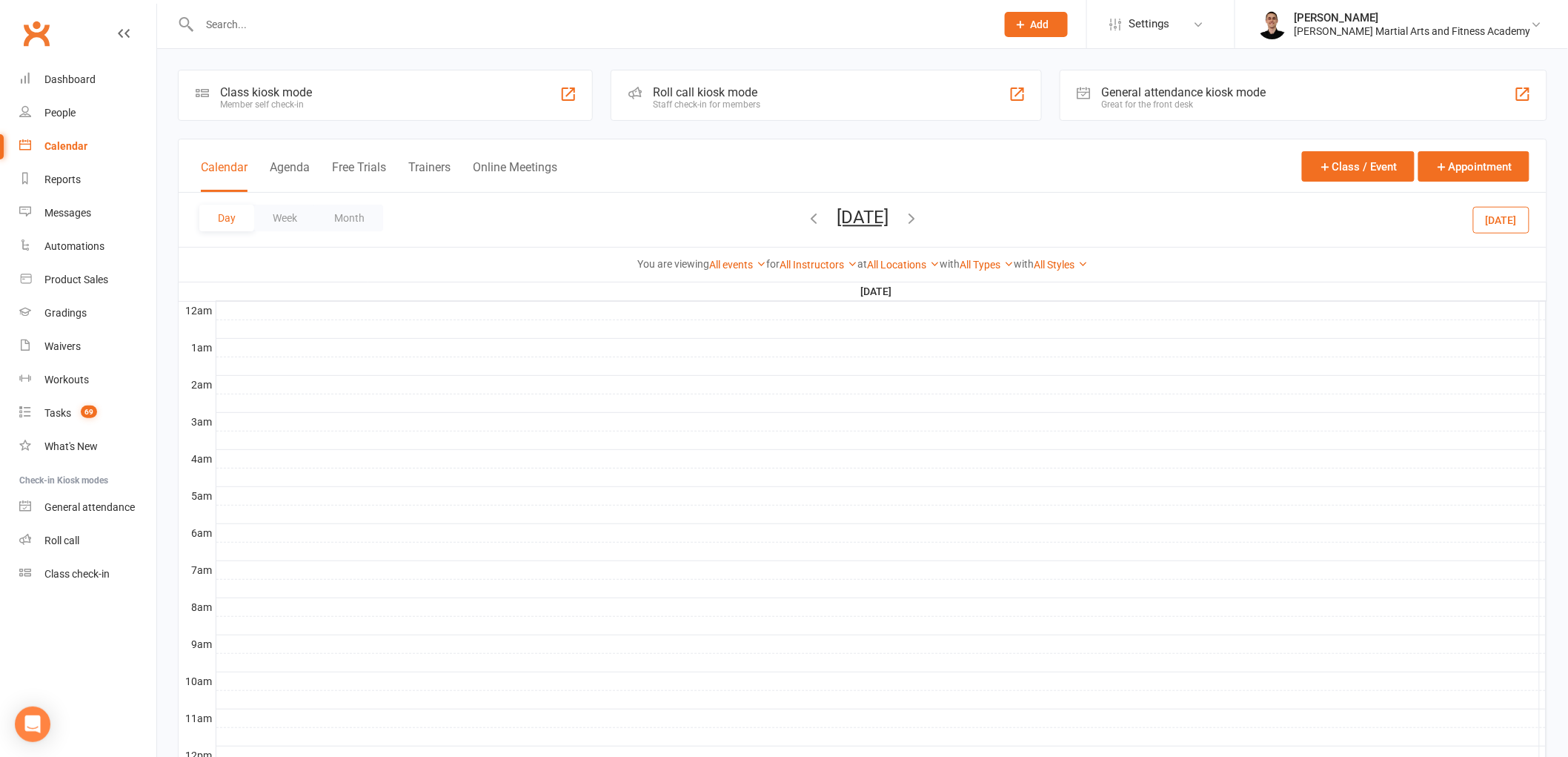
click at [839, 215] on button "Monday, Sep 29, 2025" at bounding box center [862, 217] width 52 height 21
click at [857, 391] on span "22" at bounding box center [862, 396] width 11 height 11
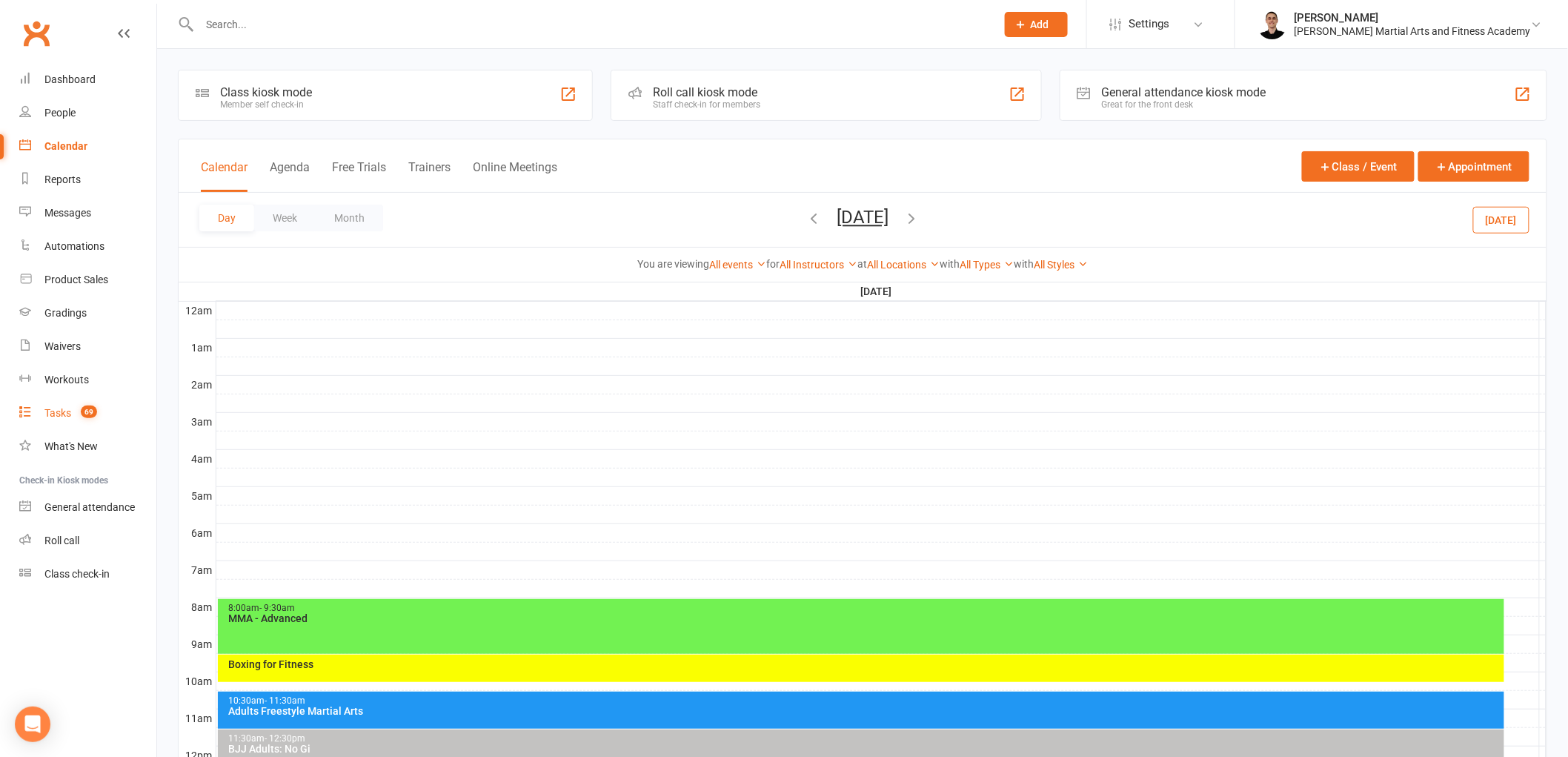
click at [62, 408] on div "Tasks" at bounding box center [58, 412] width 26 height 11
